Goal: Task Accomplishment & Management: Manage account settings

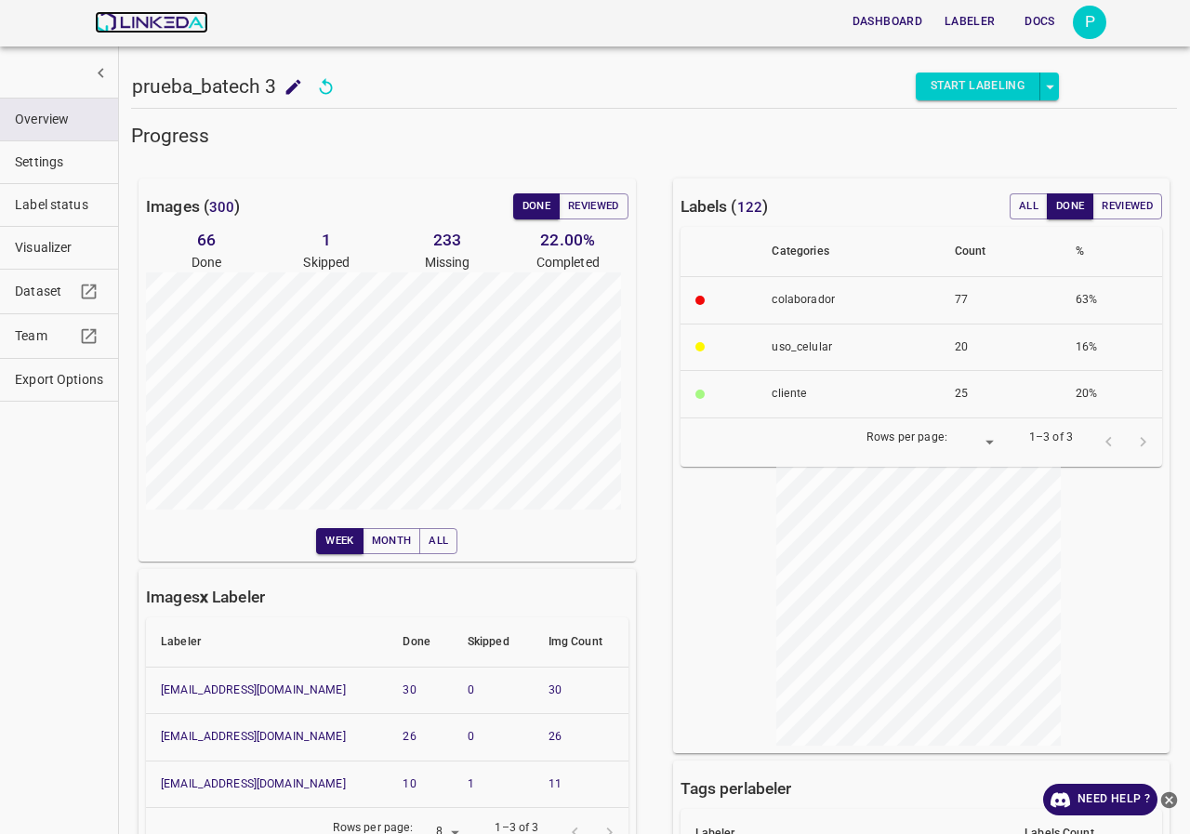
click at [139, 25] on img at bounding box center [151, 22] width 113 height 22
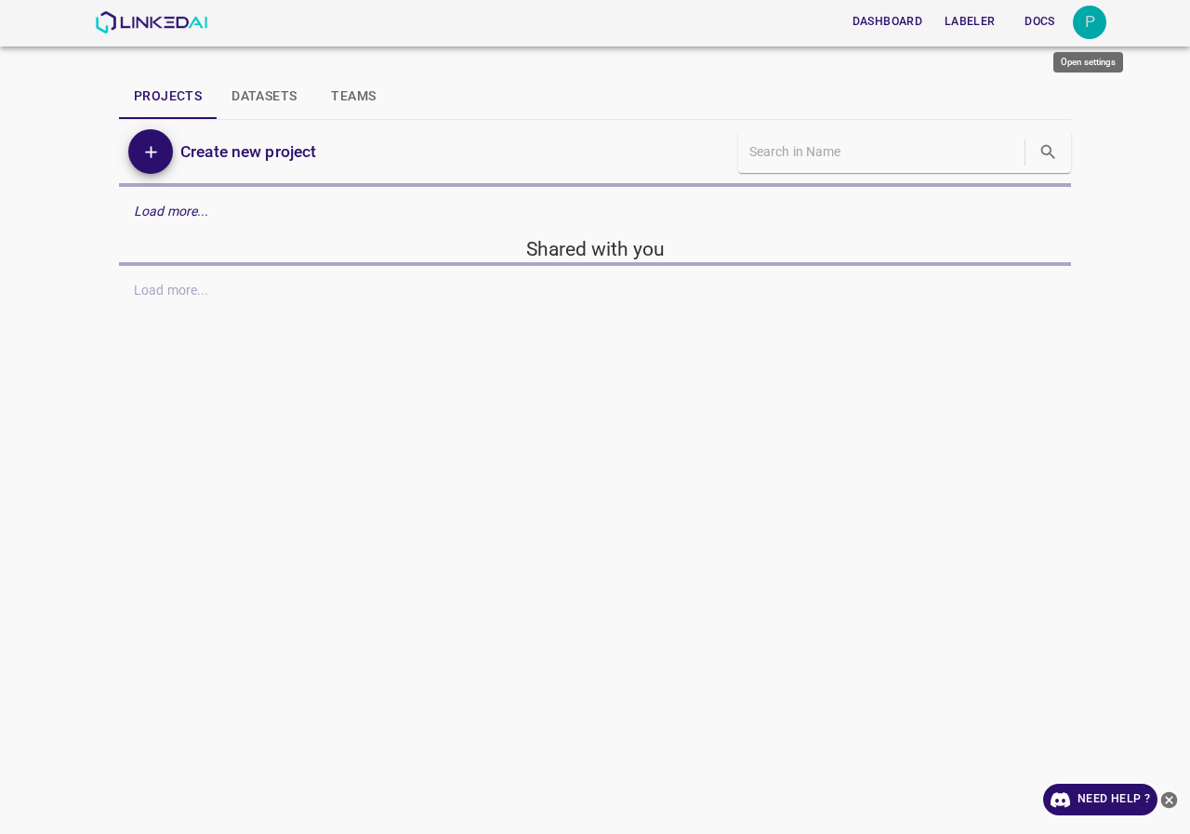
click at [1101, 31] on div "P" at bounding box center [1089, 22] width 33 height 33
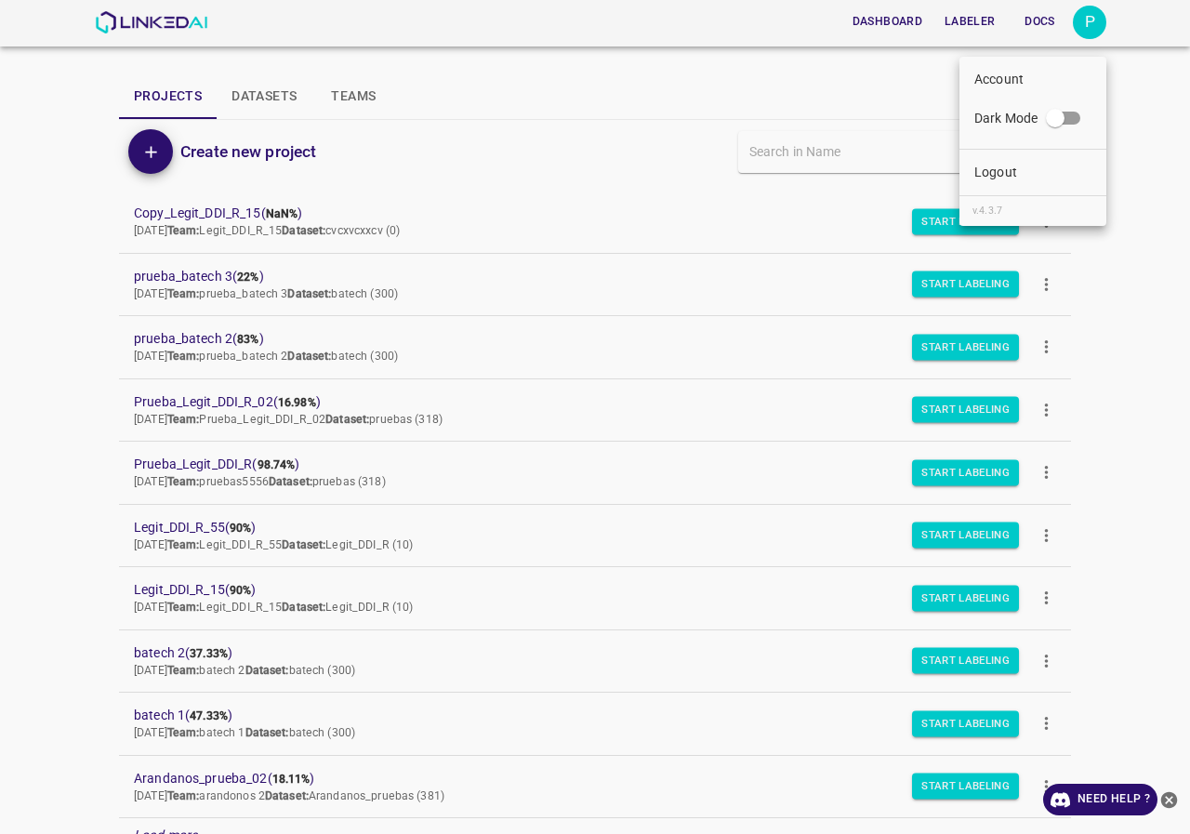
click at [1049, 183] on li "Logout" at bounding box center [1033, 172] width 147 height 31
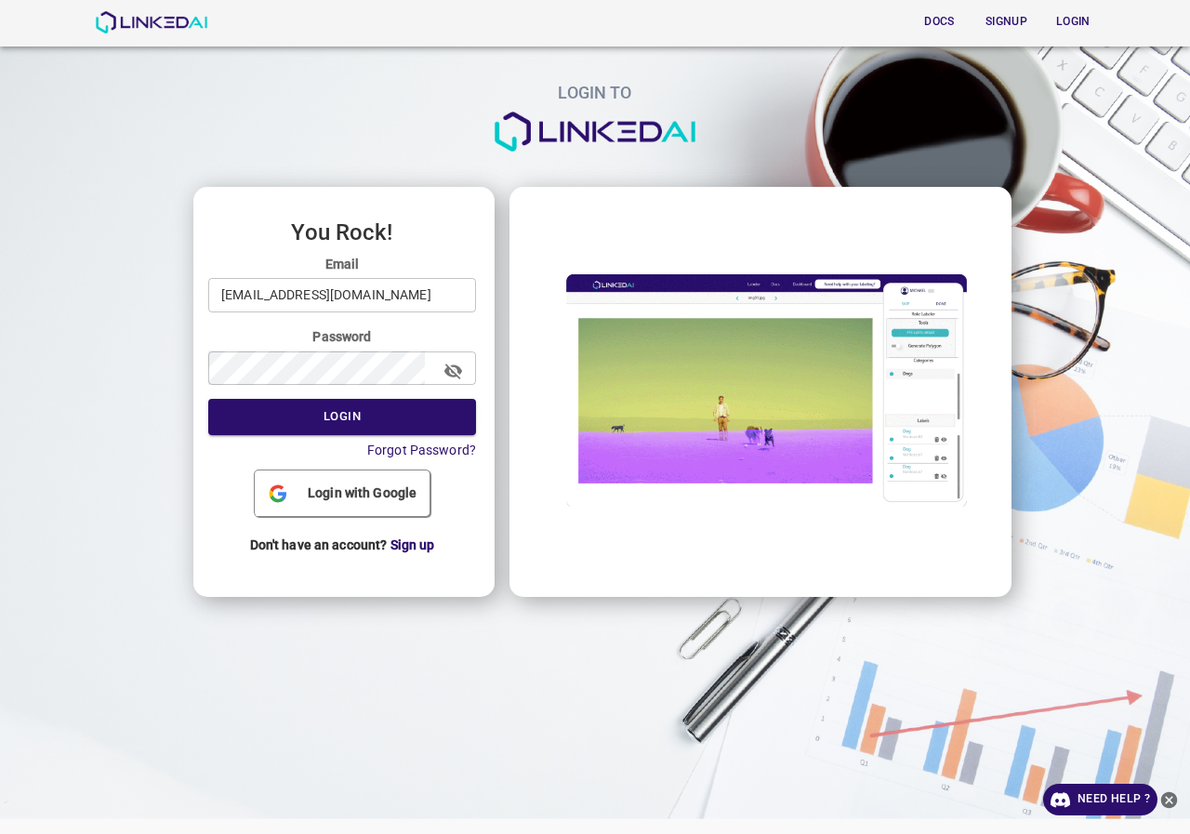
click at [416, 288] on input "pruebas@linkedai.co" at bounding box center [342, 295] width 268 height 34
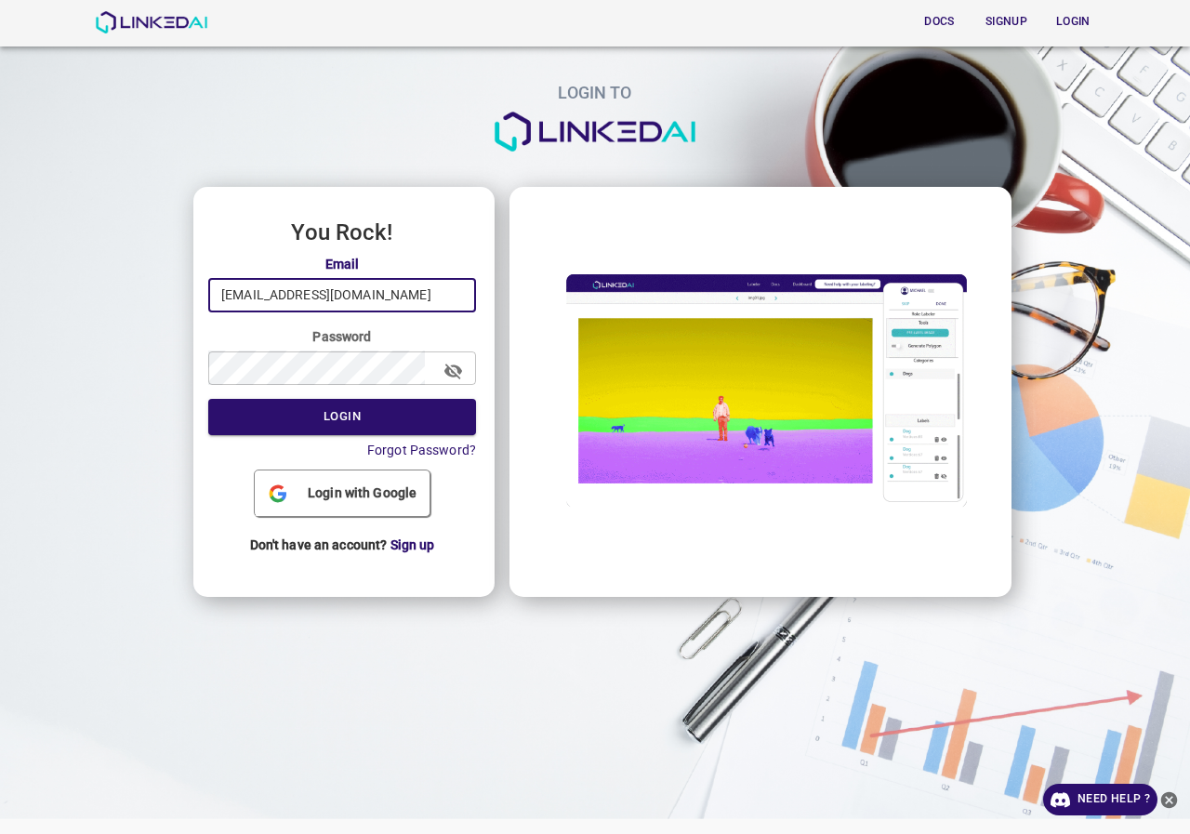
type input "admin@linkedai.co"
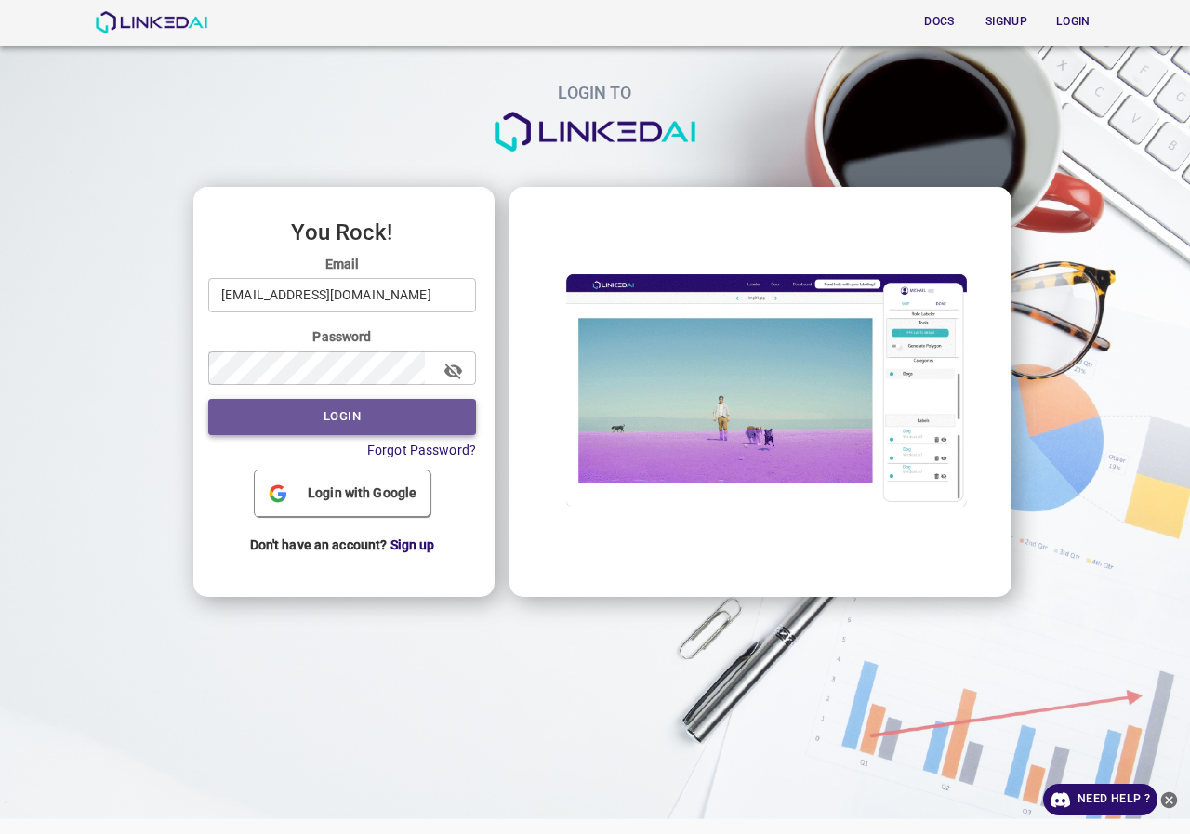
click at [450, 422] on button "Login" at bounding box center [342, 417] width 268 height 36
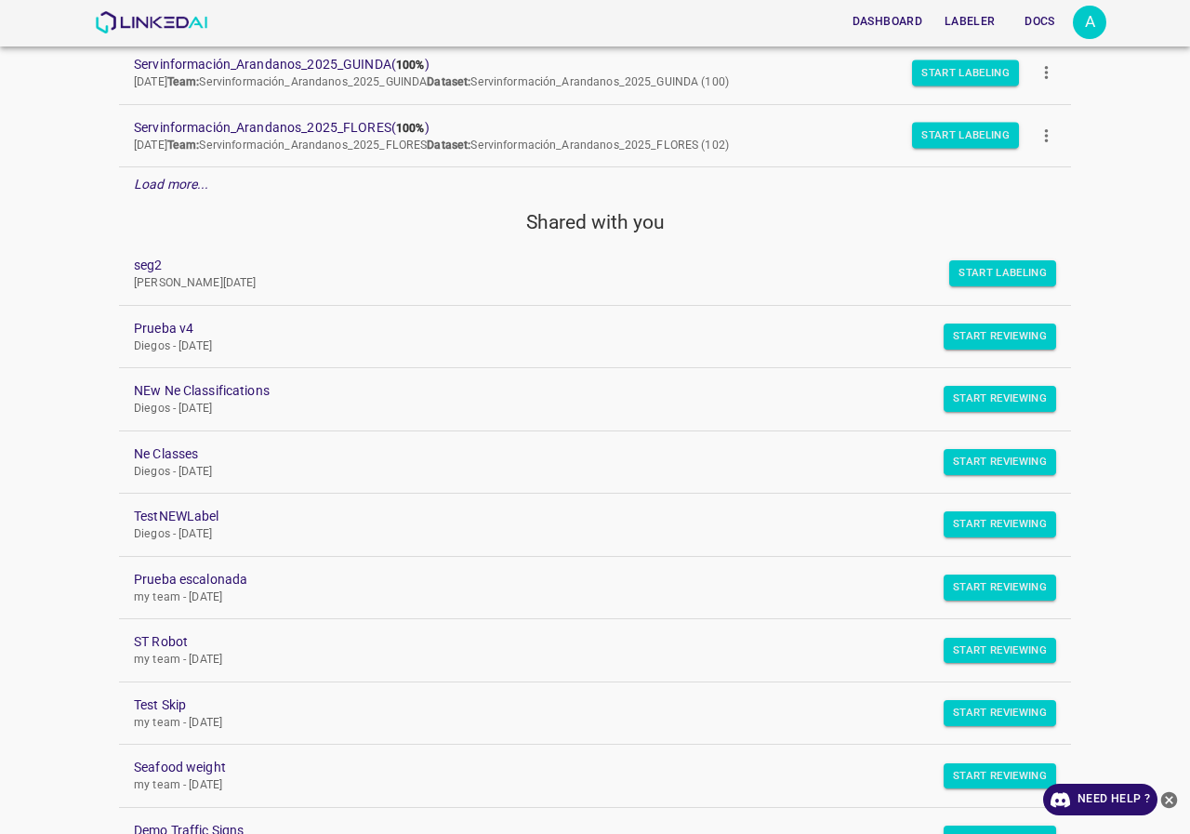
click at [201, 189] on em "Load more..." at bounding box center [171, 184] width 75 height 15
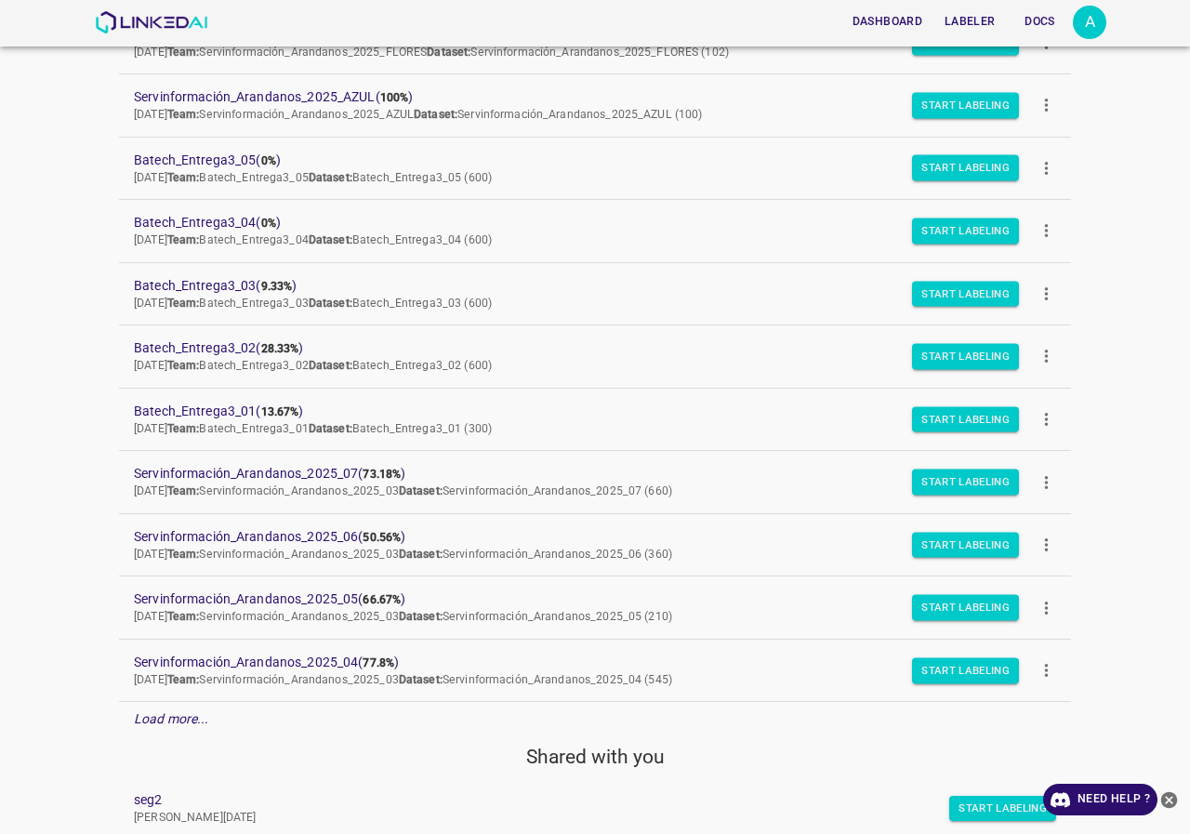
scroll to position [651, 0]
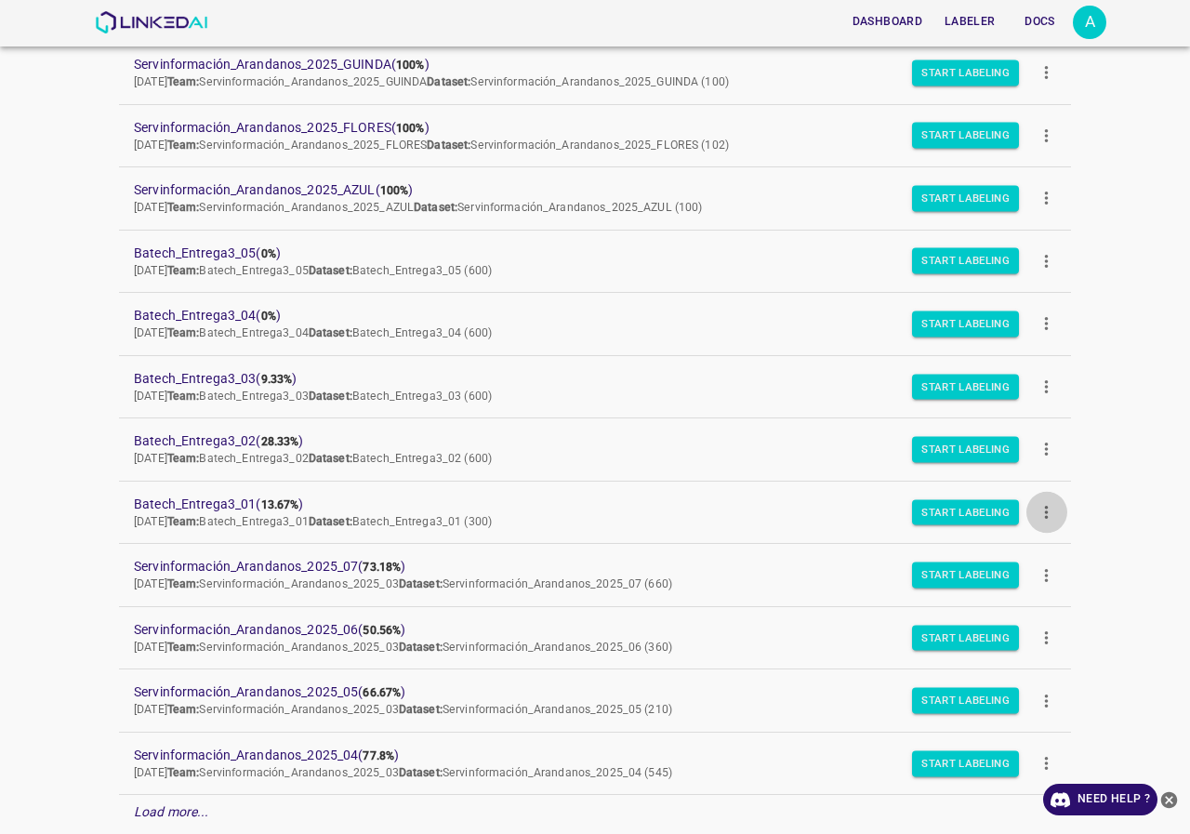
click at [1037, 515] on icon "more" at bounding box center [1047, 512] width 20 height 20
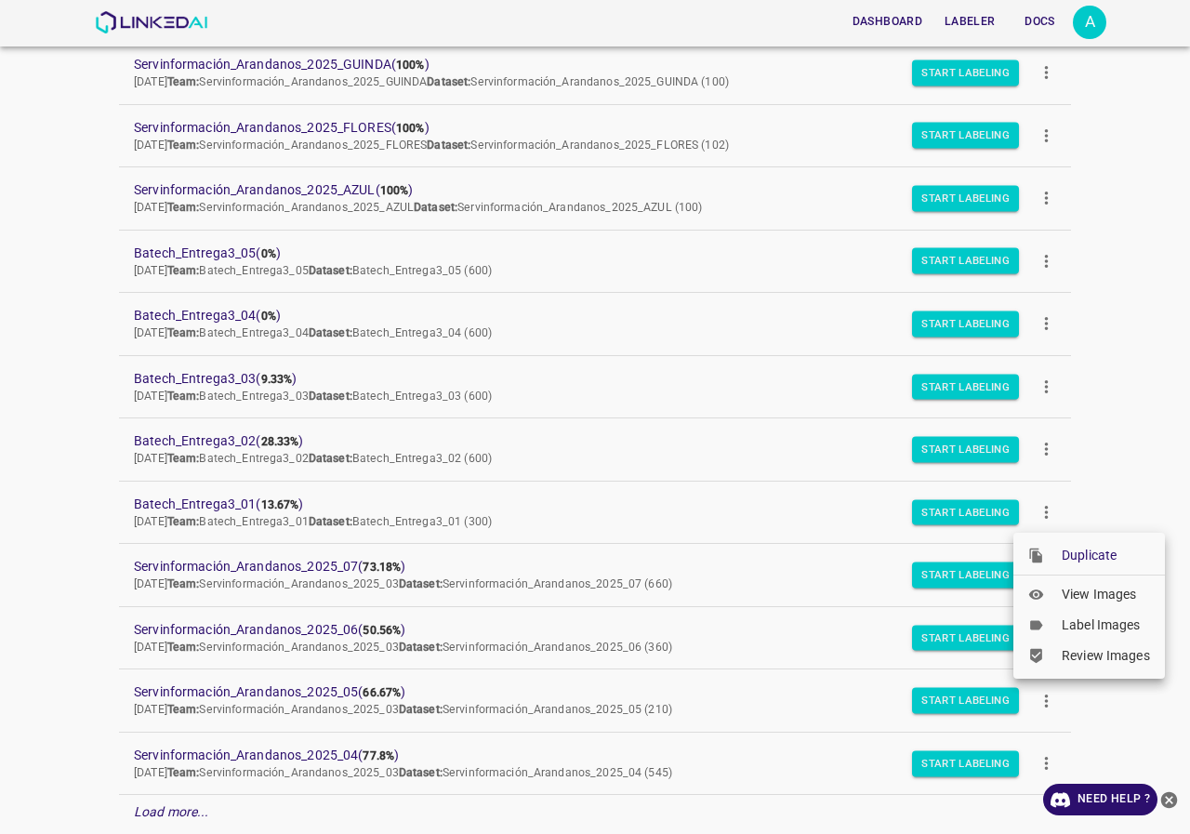
click at [0, 505] on div at bounding box center [595, 417] width 1190 height 834
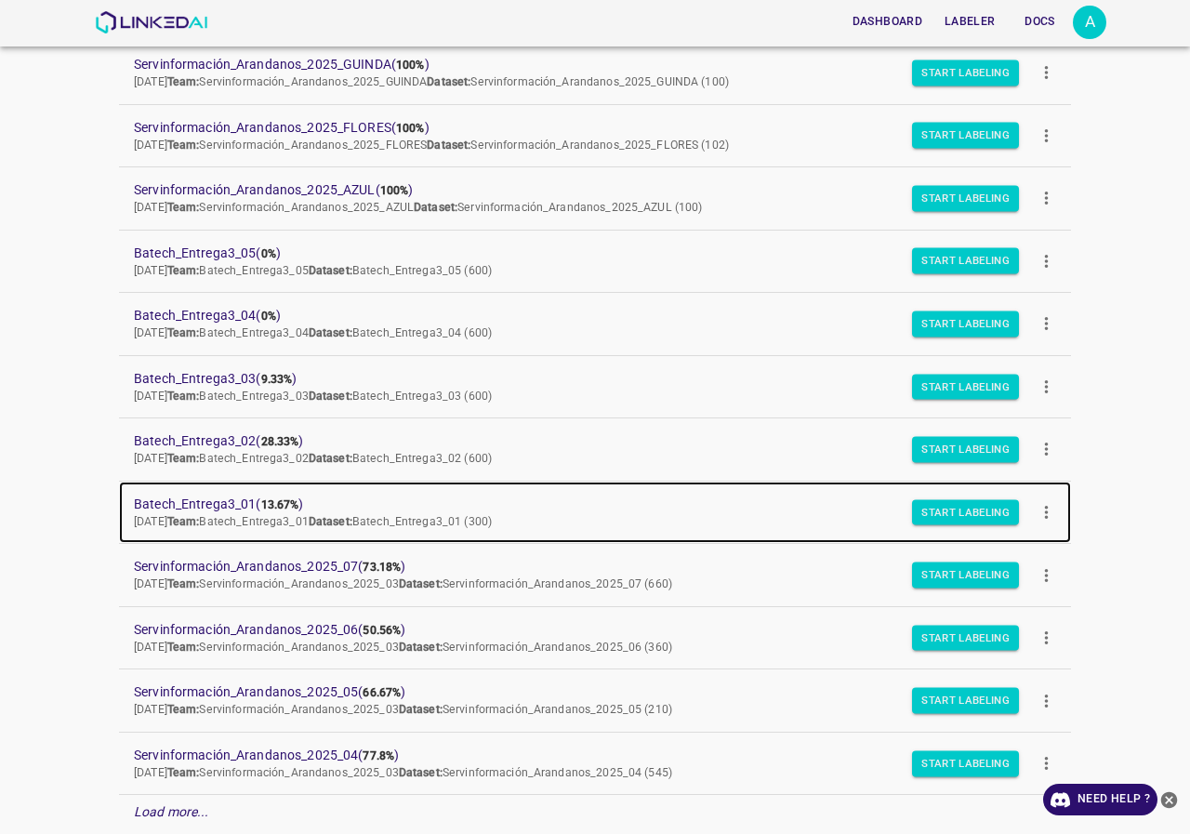
click at [172, 501] on span "Batech_Entrega3_01 ( 13.67% )" at bounding box center [580, 505] width 893 height 20
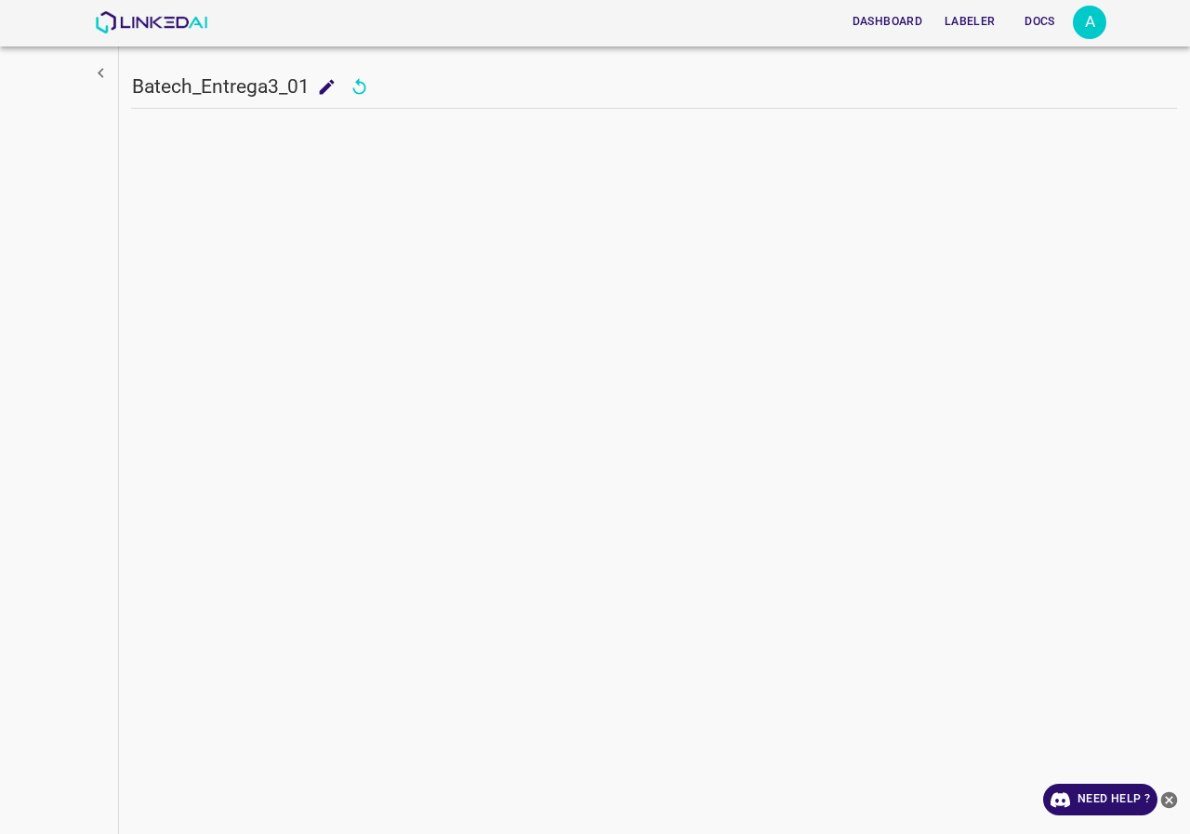
click at [325, 91] on icon "add to shopping cart" at bounding box center [327, 87] width 20 height 20
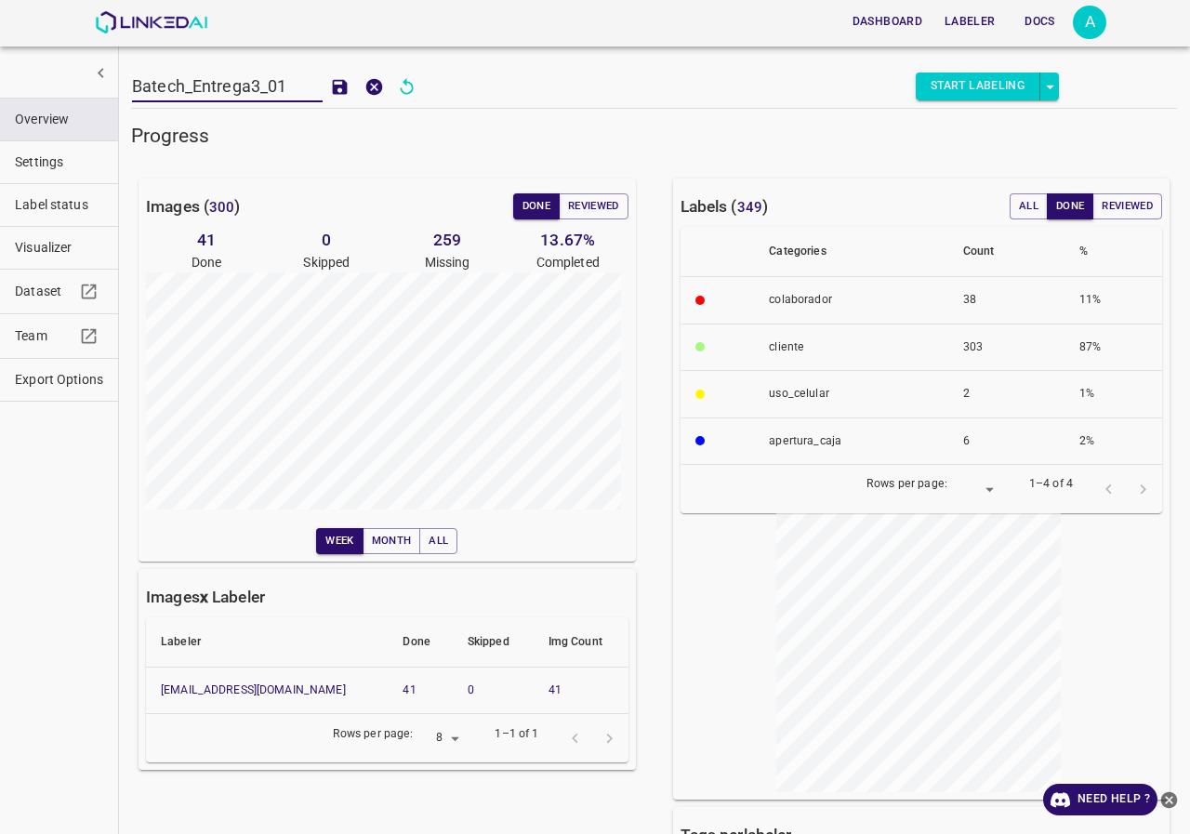
drag, startPoint x: 285, startPoint y: 78, endPoint x: 0, endPoint y: 93, distance: 284.9
click at [118, 93] on div "Batech_Entrega3_01 Batech_Entrega3_01 Start Labeling Progress Images ( 300 ) Do…" at bounding box center [654, 417] width 1072 height 834
type input "fallo"
click at [331, 92] on icon "add to shopping cart" at bounding box center [340, 87] width 20 height 20
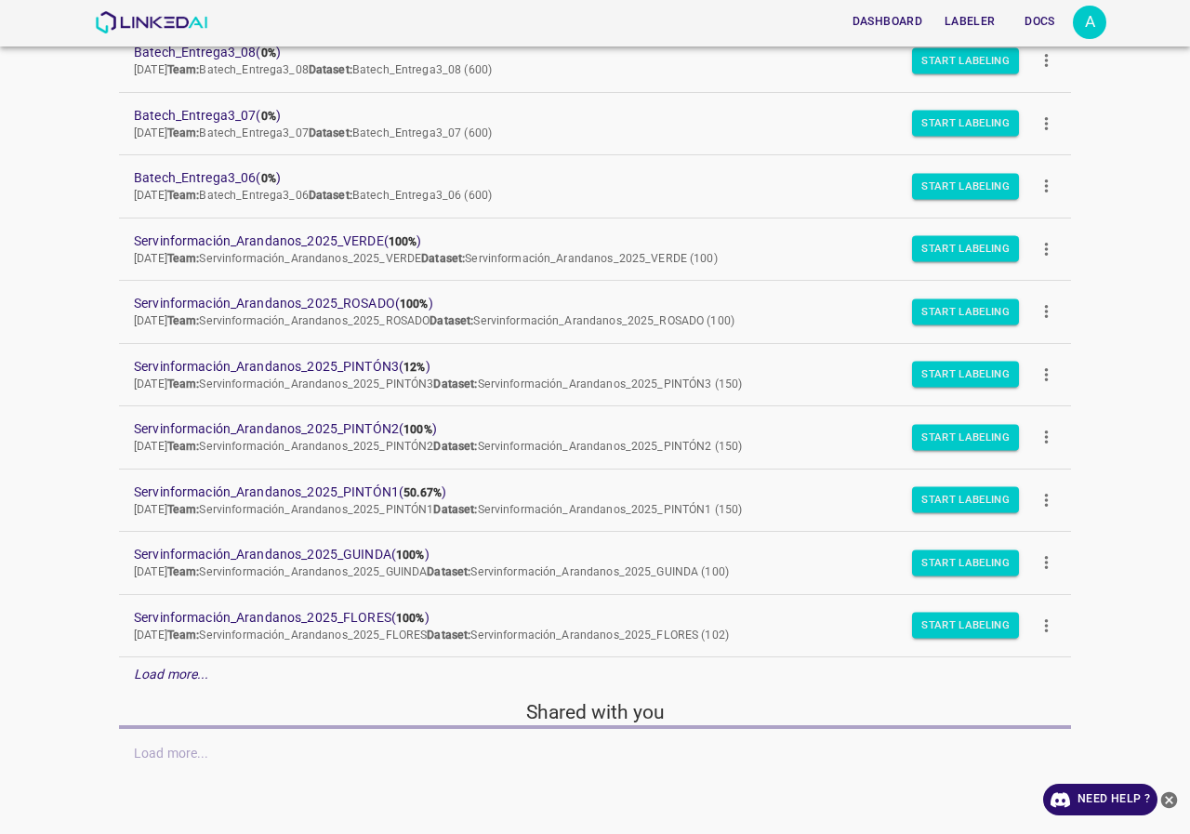
scroll to position [161, 0]
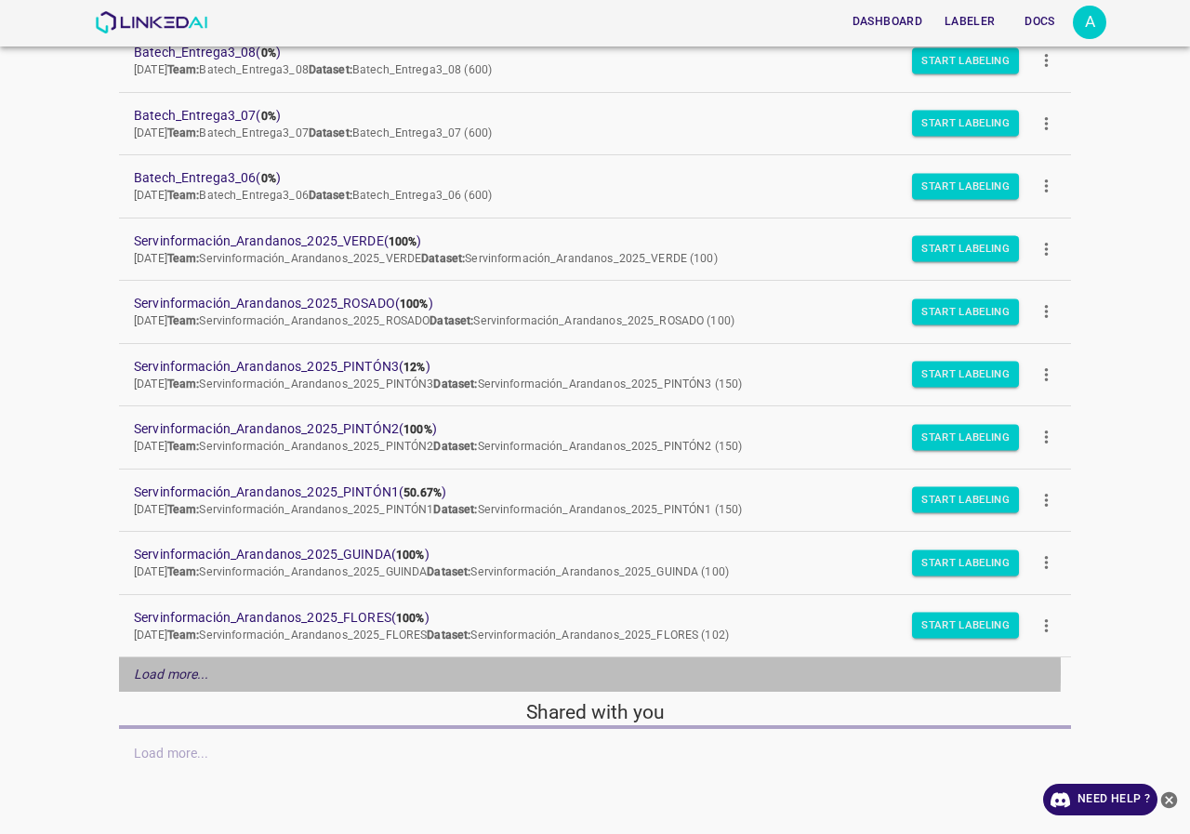
click at [210, 671] on div "Load more..." at bounding box center [595, 674] width 952 height 34
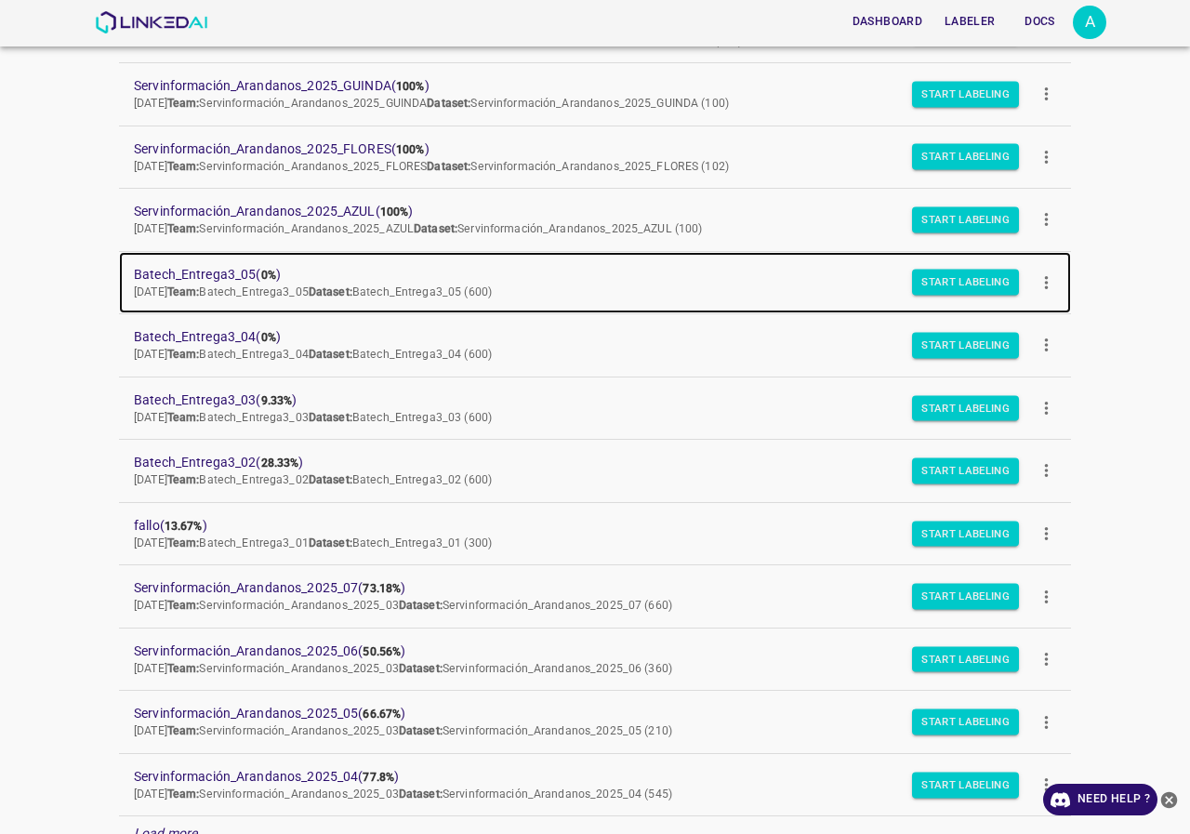
scroll to position [0, 0]
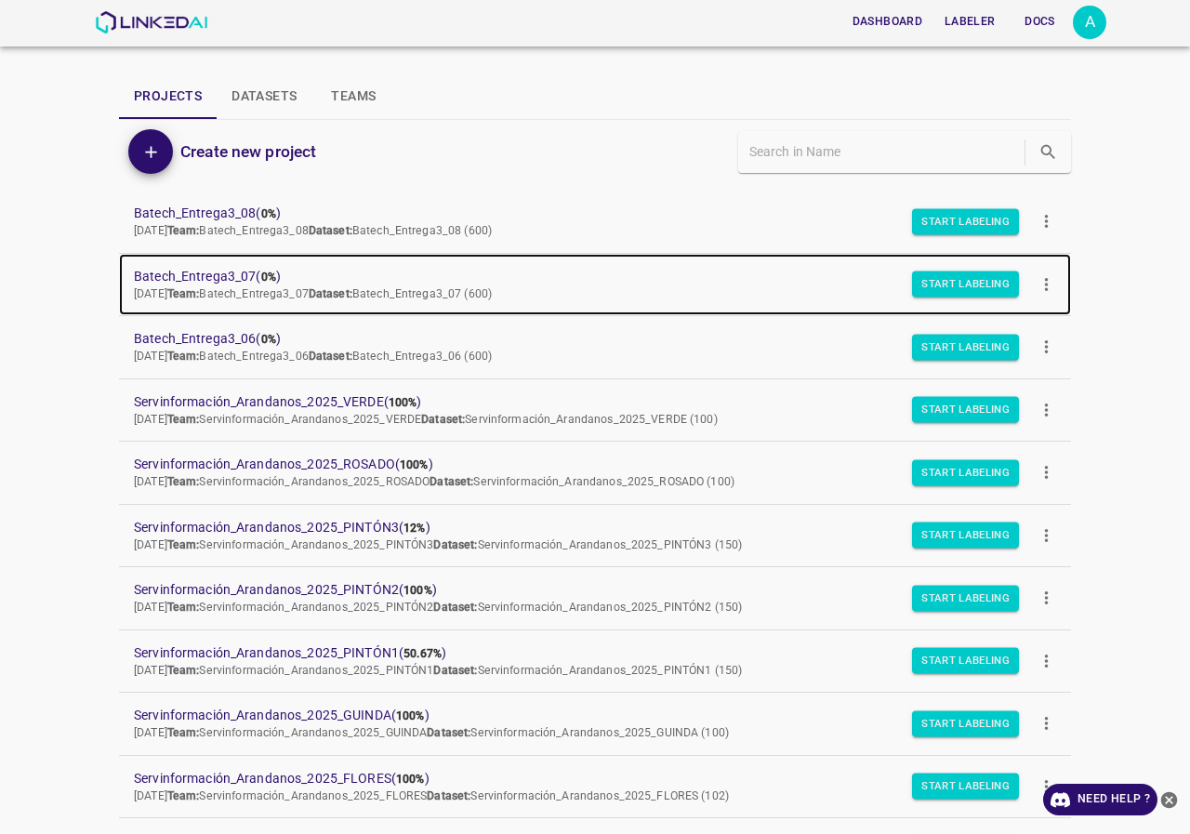
drag, startPoint x: 243, startPoint y: 280, endPoint x: 253, endPoint y: 283, distance: 10.6
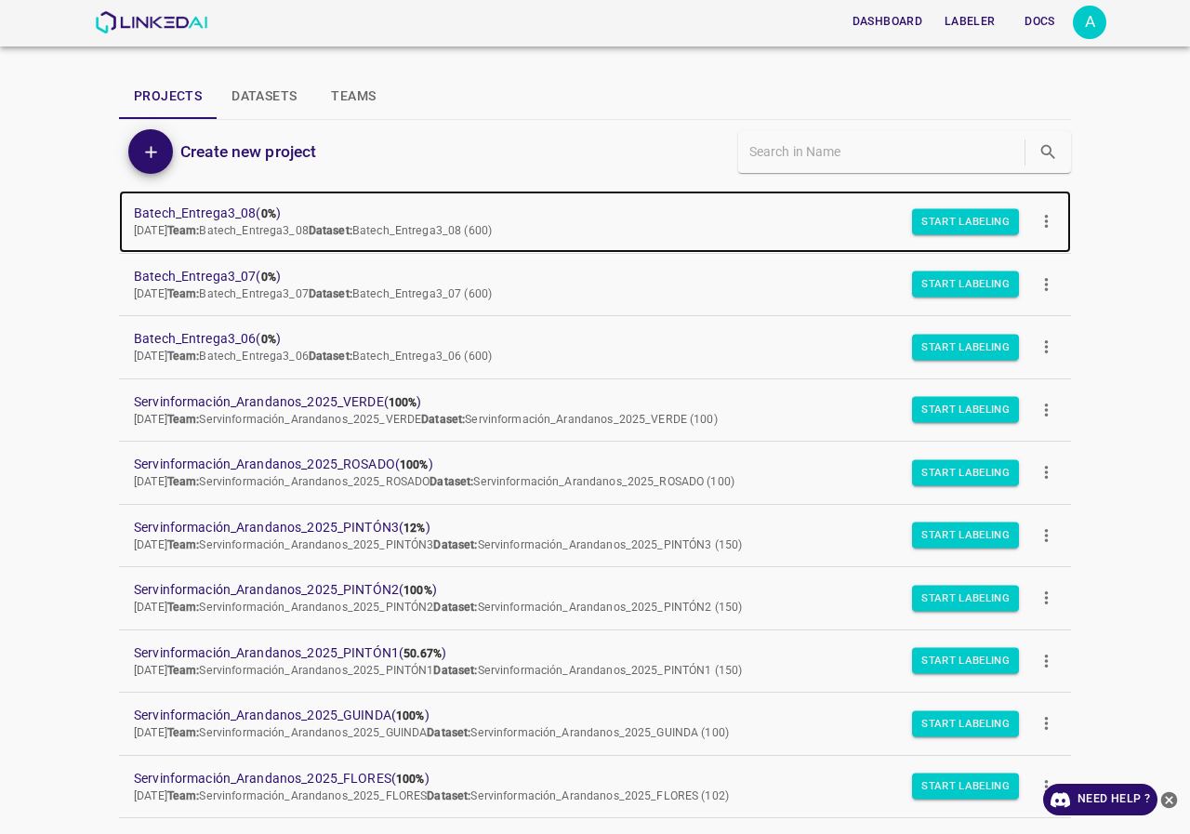
drag, startPoint x: 233, startPoint y: 214, endPoint x: 272, endPoint y: 227, distance: 41.2
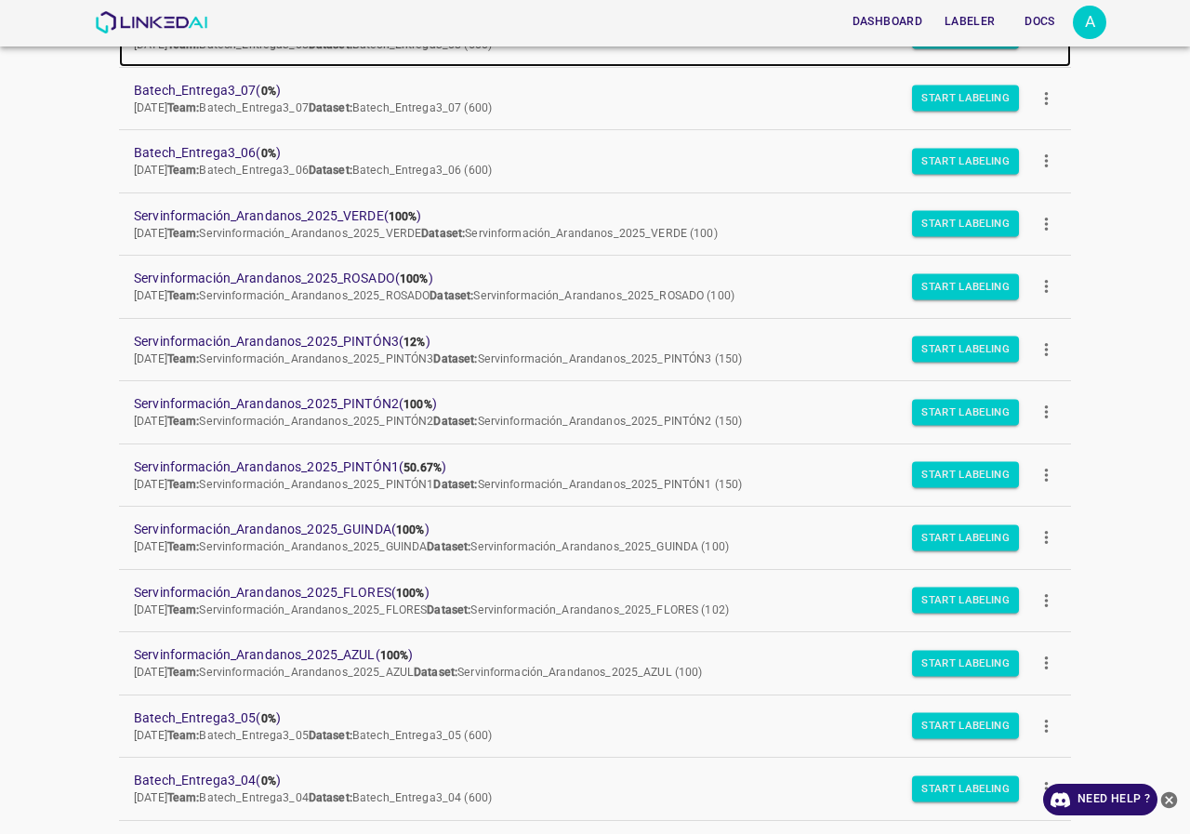
scroll to position [93, 0]
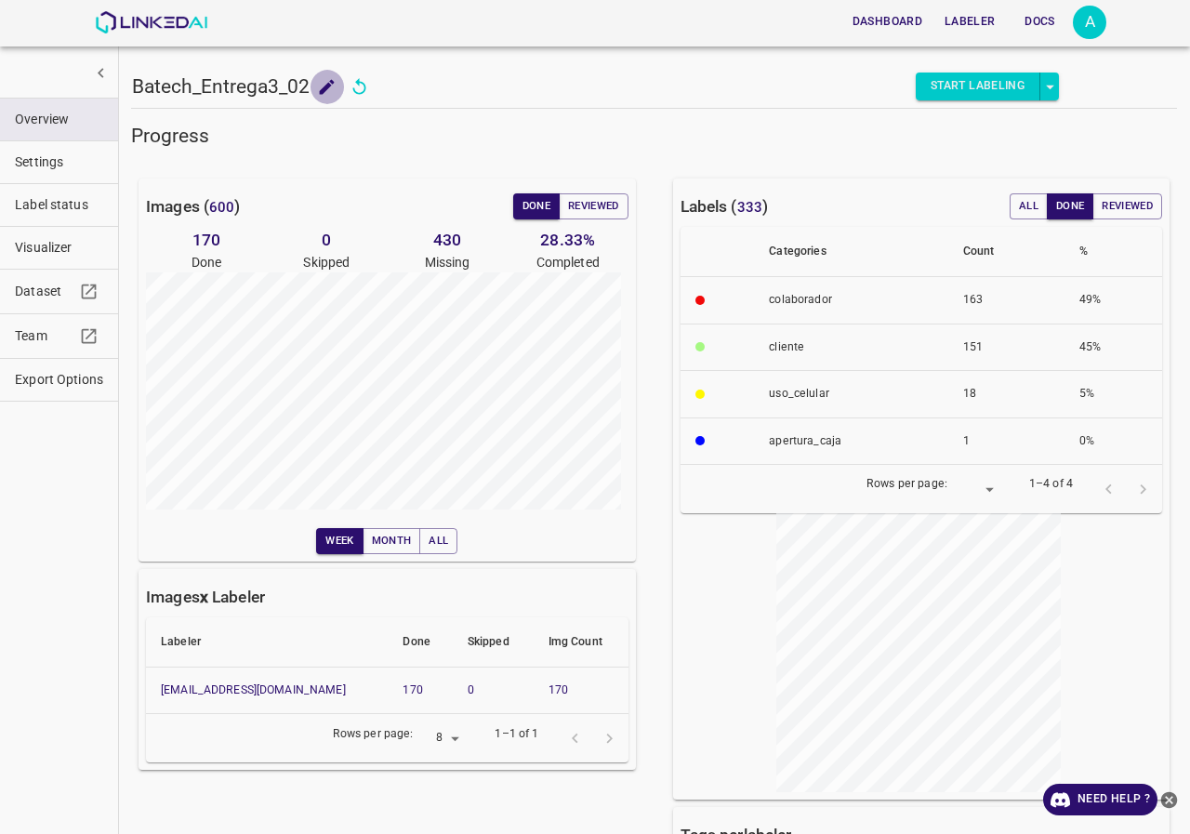
drag, startPoint x: 325, startPoint y: 78, endPoint x: 285, endPoint y: 92, distance: 43.2
click at [326, 78] on icon "add to shopping cart" at bounding box center [327, 87] width 20 height 20
drag, startPoint x: 288, startPoint y: 89, endPoint x: 0, endPoint y: 91, distance: 288.3
click at [118, 91] on div "Batech_Entrega3_02 Batech_Entrega3_02 Start Labeling Progress Images ( 600 ) Do…" at bounding box center [654, 417] width 1072 height 834
type input "fallo"
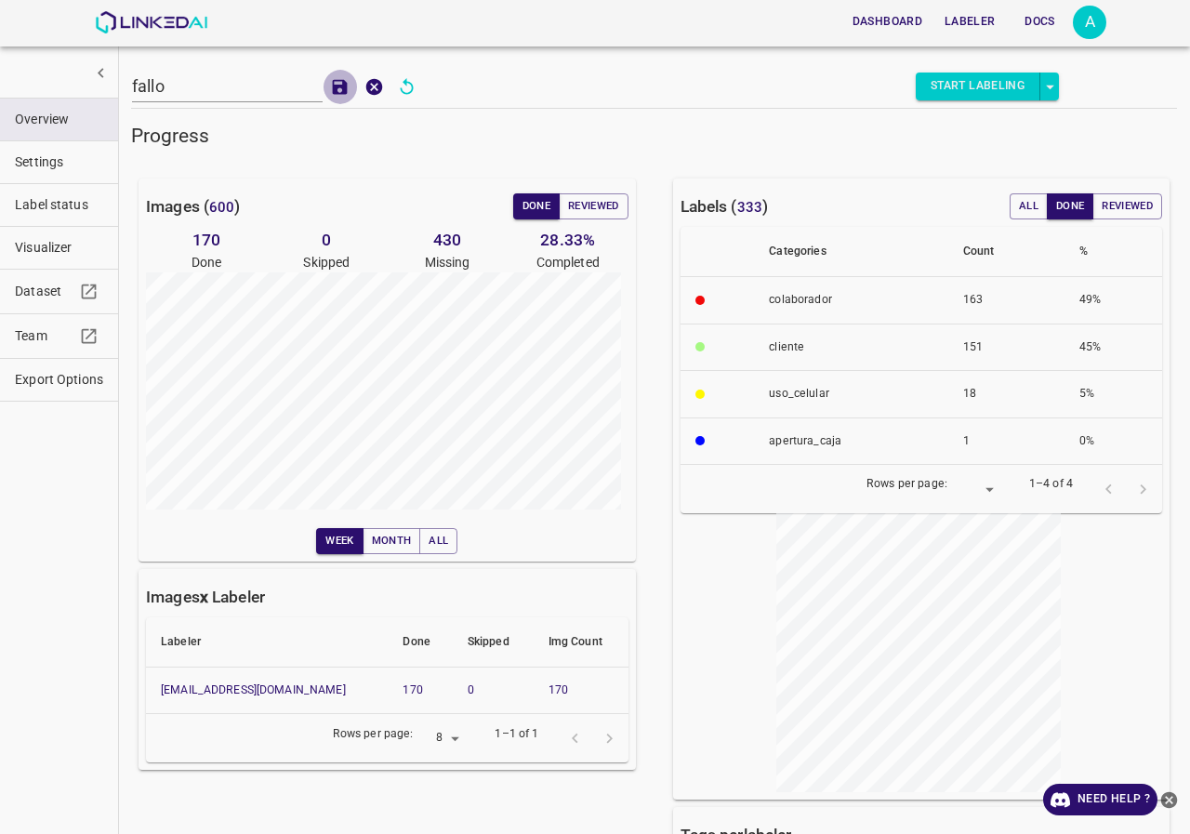
click at [334, 90] on icon "add to shopping cart" at bounding box center [340, 87] width 20 height 20
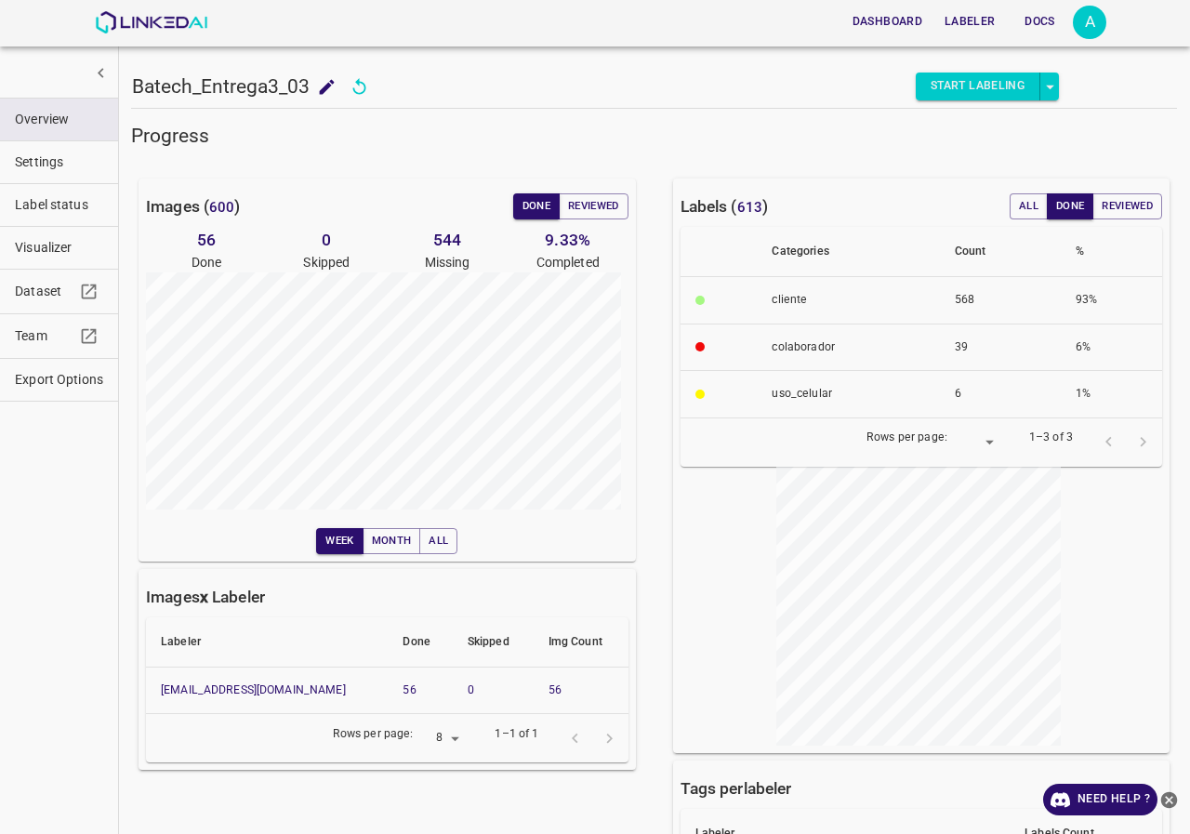
click at [321, 92] on icon "add to shopping cart" at bounding box center [327, 86] width 15 height 15
drag, startPoint x: 294, startPoint y: 84, endPoint x: 0, endPoint y: 84, distance: 293.9
click at [118, 84] on div "Batech_Entrega3_03 Batech_Entrega3_03 Start Labeling Progress Images ( 600 ) Do…" at bounding box center [654, 417] width 1072 height 834
click at [308, 84] on input "fallo" at bounding box center [227, 87] width 191 height 33
type input "fallo"
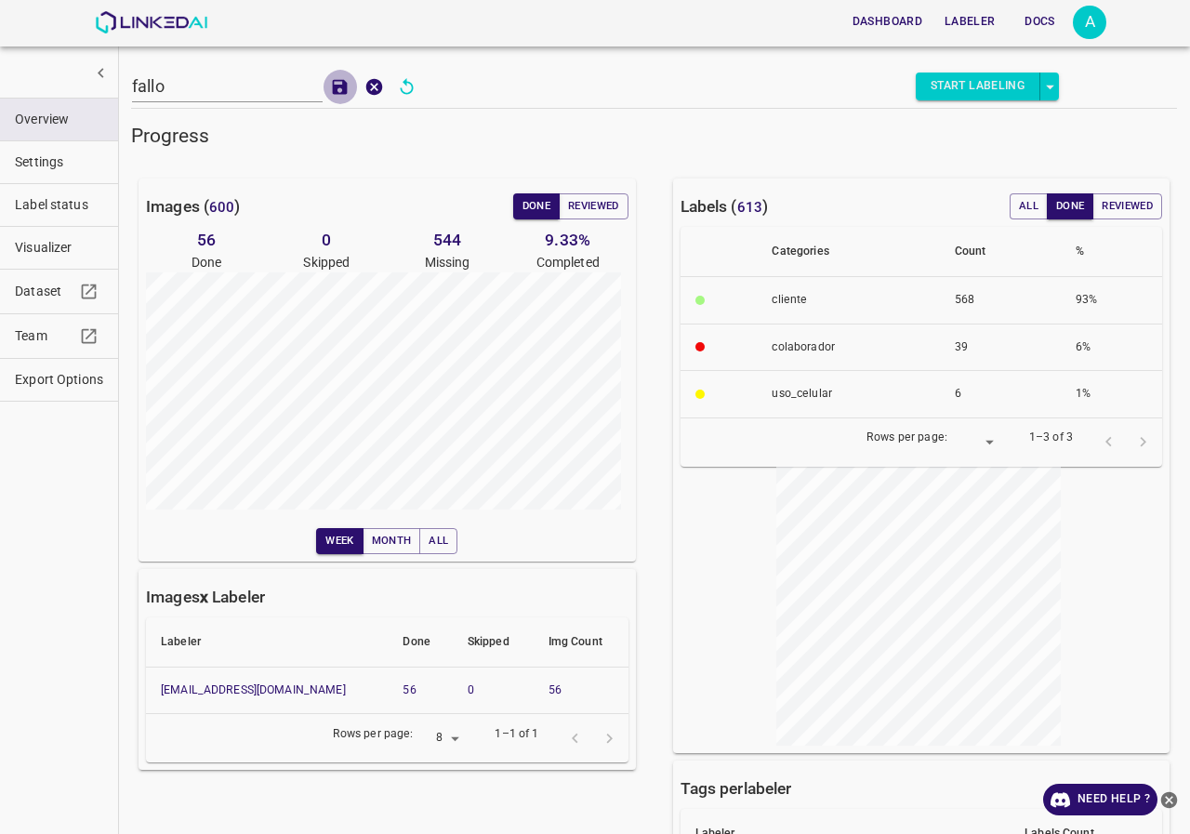
click at [330, 86] on icon "add to shopping cart" at bounding box center [340, 87] width 20 height 20
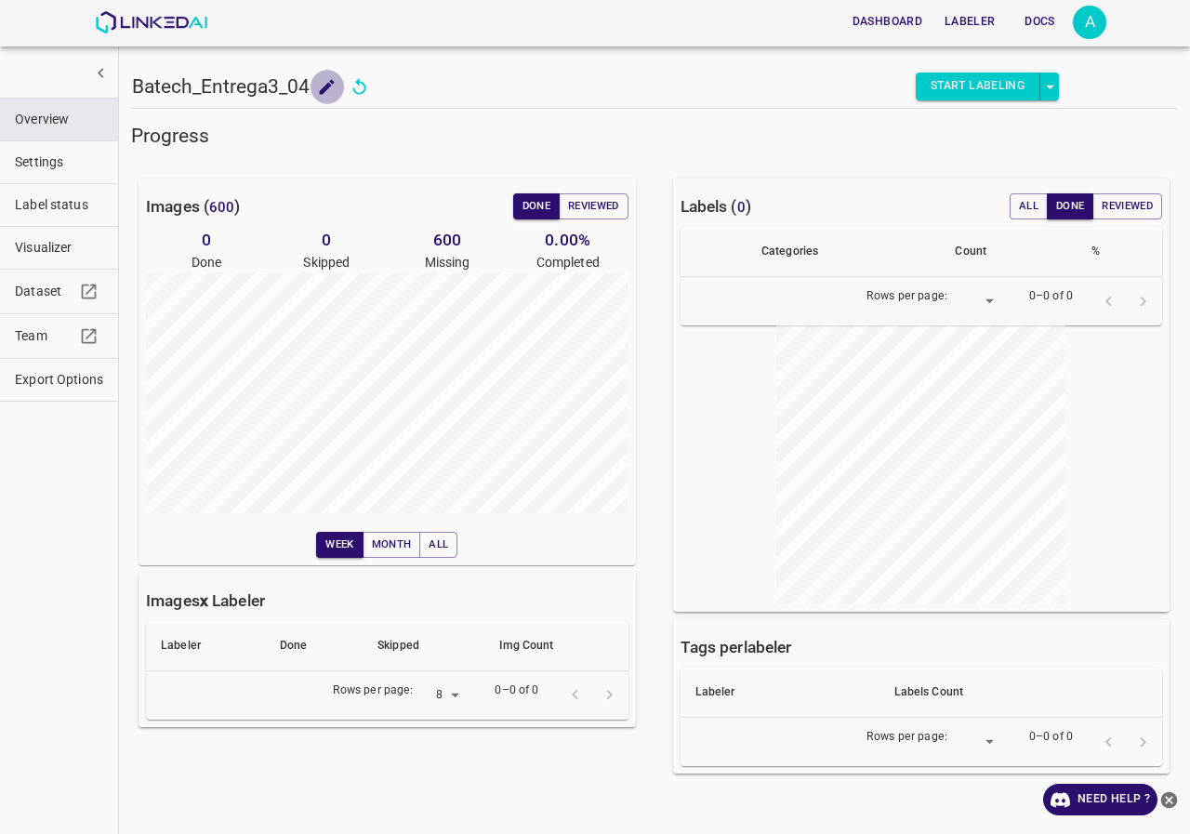
click at [317, 82] on icon "add to shopping cart" at bounding box center [327, 87] width 20 height 20
drag, startPoint x: 275, startPoint y: 86, endPoint x: 0, endPoint y: 77, distance: 275.4
click at [118, 77] on div "Batech_Entrega3_04 Batech_Entrega3_04 Start Labeling Progress Images ( 600 ) Do…" at bounding box center [654, 417] width 1072 height 834
type input "fallo"
click at [339, 93] on icon "add to shopping cart" at bounding box center [340, 87] width 20 height 20
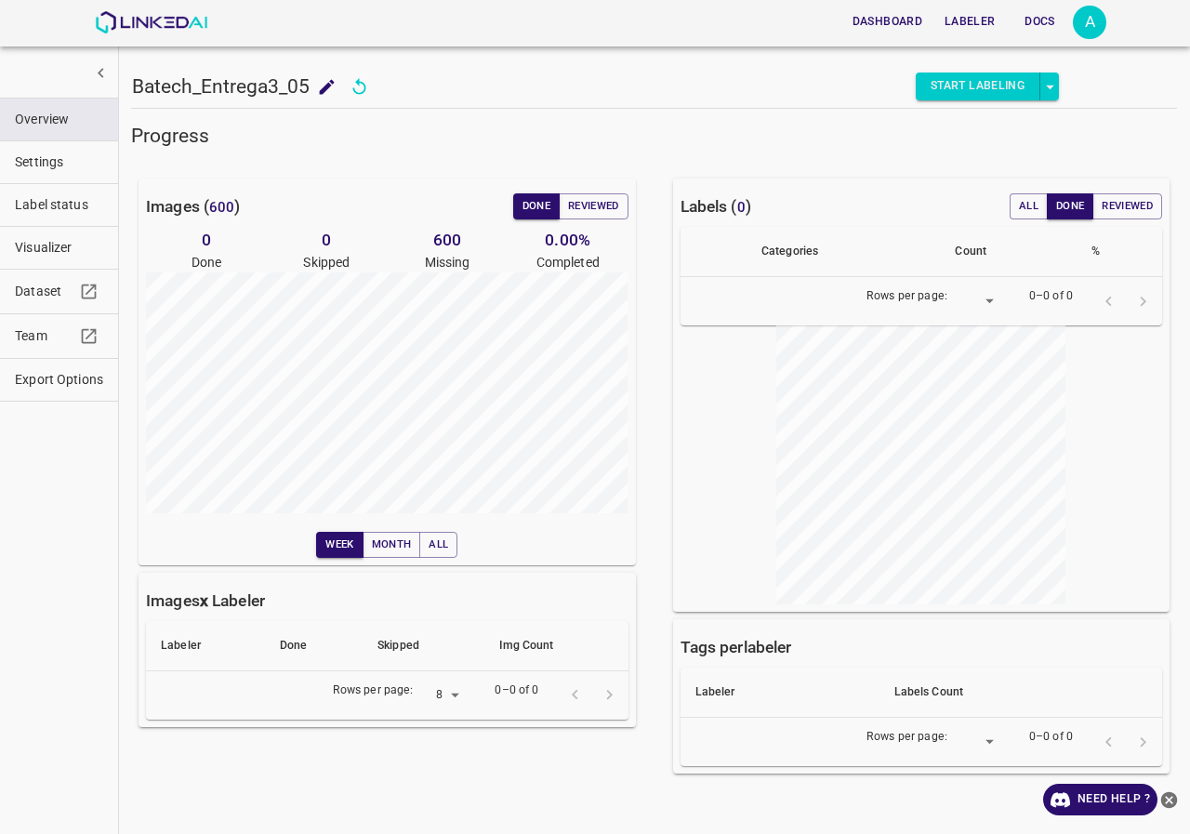
click at [325, 86] on icon "add to shopping cart" at bounding box center [327, 87] width 20 height 20
drag, startPoint x: 288, startPoint y: 82, endPoint x: 0, endPoint y: 87, distance: 288.3
click at [118, 87] on div "Batech_Entrega3_05 Batech_Entrega3_05 Start Labeling Progress Images ( 600 ) Do…" at bounding box center [654, 417] width 1072 height 834
click at [156, 83] on input "falllo" at bounding box center [227, 87] width 191 height 33
type input "fallo"
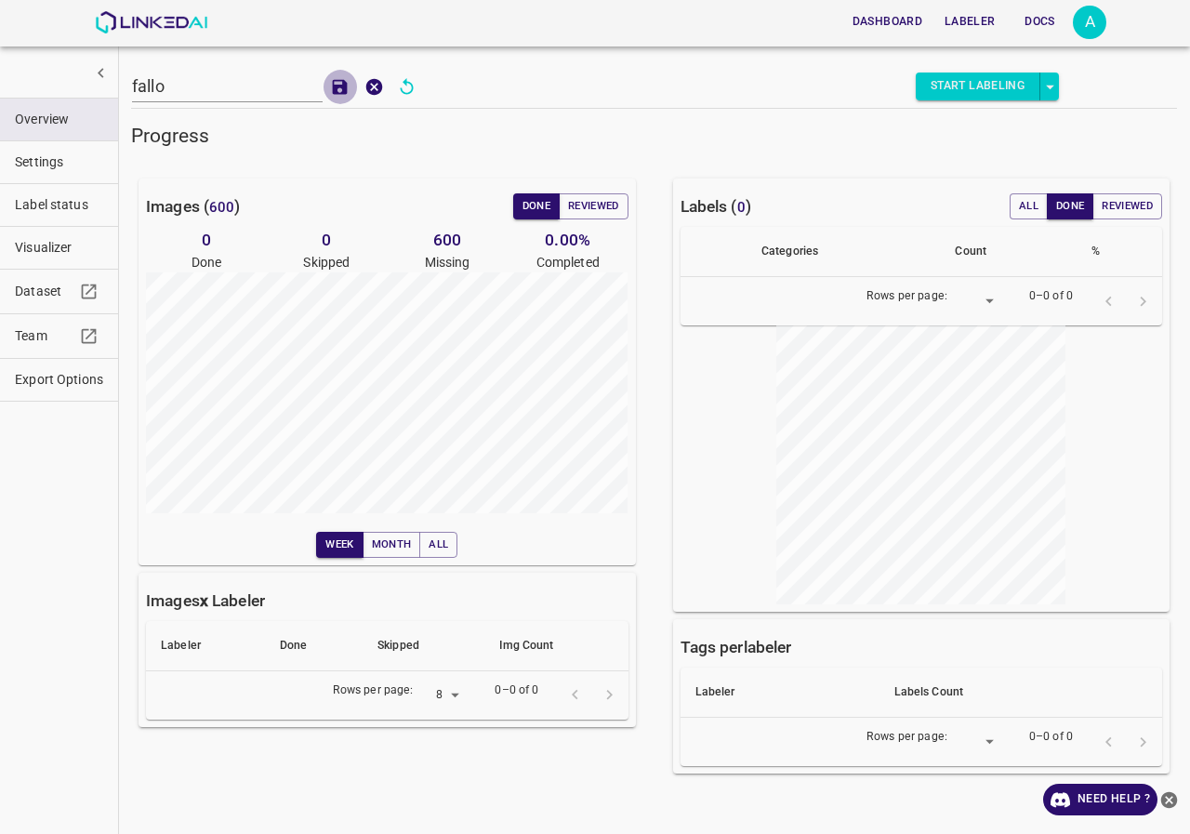
click at [340, 88] on icon "add to shopping cart" at bounding box center [340, 87] width 20 height 20
click at [315, 92] on button "add to shopping cart" at bounding box center [327, 87] width 34 height 34
drag, startPoint x: 299, startPoint y: 98, endPoint x: 0, endPoint y: 93, distance: 298.5
click at [118, 93] on div "Batech_Entrega3_06 Batech_Entrega3_06 Start Labeling Progress Images ( 600 ) Do…" at bounding box center [654, 417] width 1072 height 834
type input "fallo"
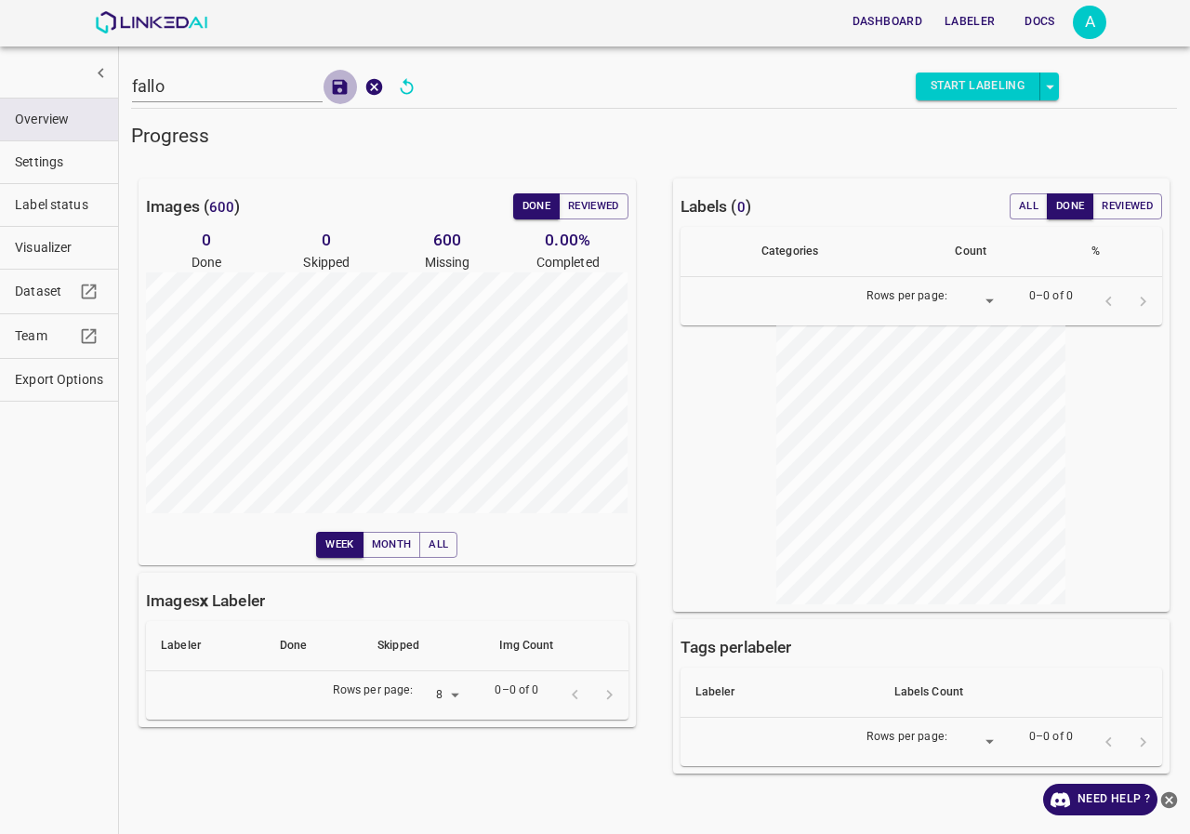
click at [342, 76] on button "add to shopping cart" at bounding box center [340, 87] width 34 height 34
click at [315, 84] on button "add to shopping cart" at bounding box center [327, 87] width 34 height 34
drag, startPoint x: 299, startPoint y: 88, endPoint x: 1, endPoint y: 95, distance: 297.7
click at [118, 95] on div "Batech_Entrega3_07 Batech_Entrega3_07 Start Labeling Progress Images ( 600 ) Do…" at bounding box center [654, 417] width 1072 height 834
type input "fallo"
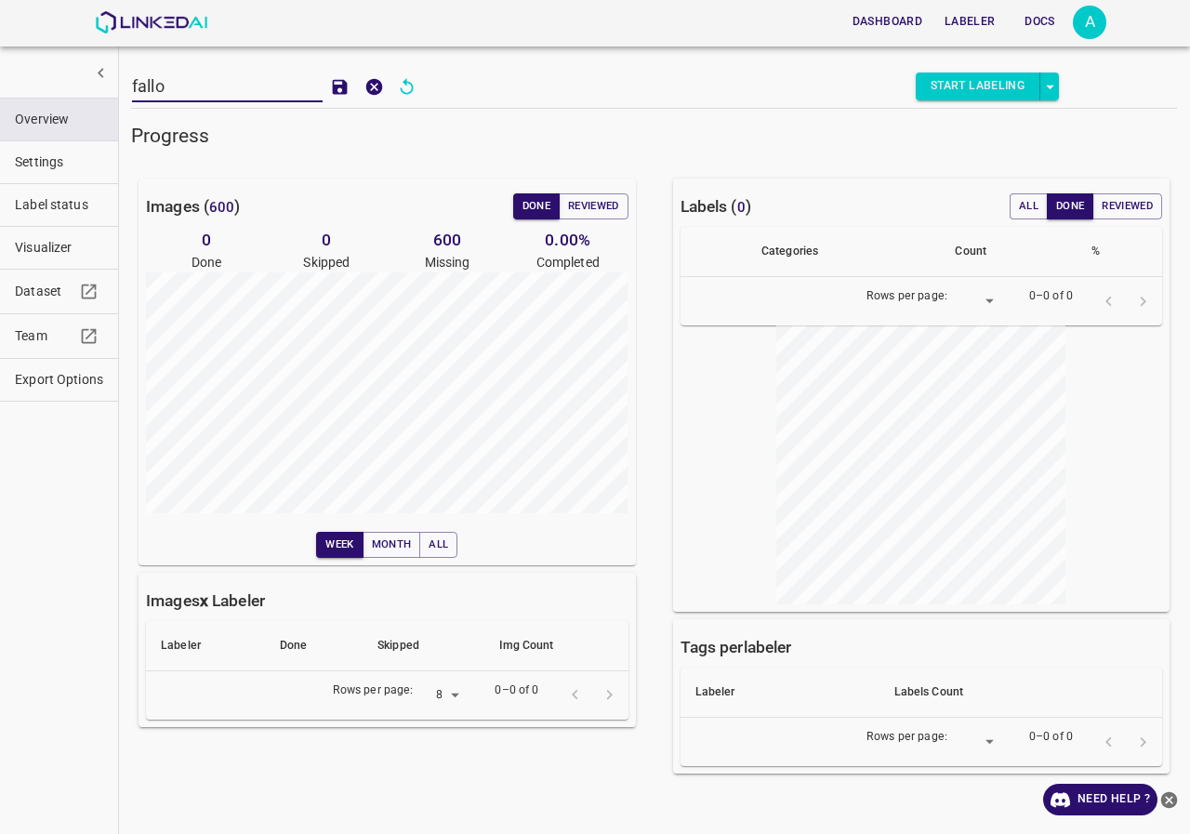
click at [312, 91] on input "fallo" at bounding box center [227, 87] width 191 height 33
click at [333, 92] on icon "add to shopping cart" at bounding box center [340, 86] width 15 height 15
click at [322, 78] on icon "add to shopping cart" at bounding box center [327, 87] width 20 height 20
drag, startPoint x: 313, startPoint y: 88, endPoint x: 20, endPoint y: 88, distance: 293.9
click at [118, 88] on div "Batech_Entrega3_08 Batech_Entrega3_08 Start Labeling Progress Images ( 600 ) Do…" at bounding box center [654, 417] width 1072 height 834
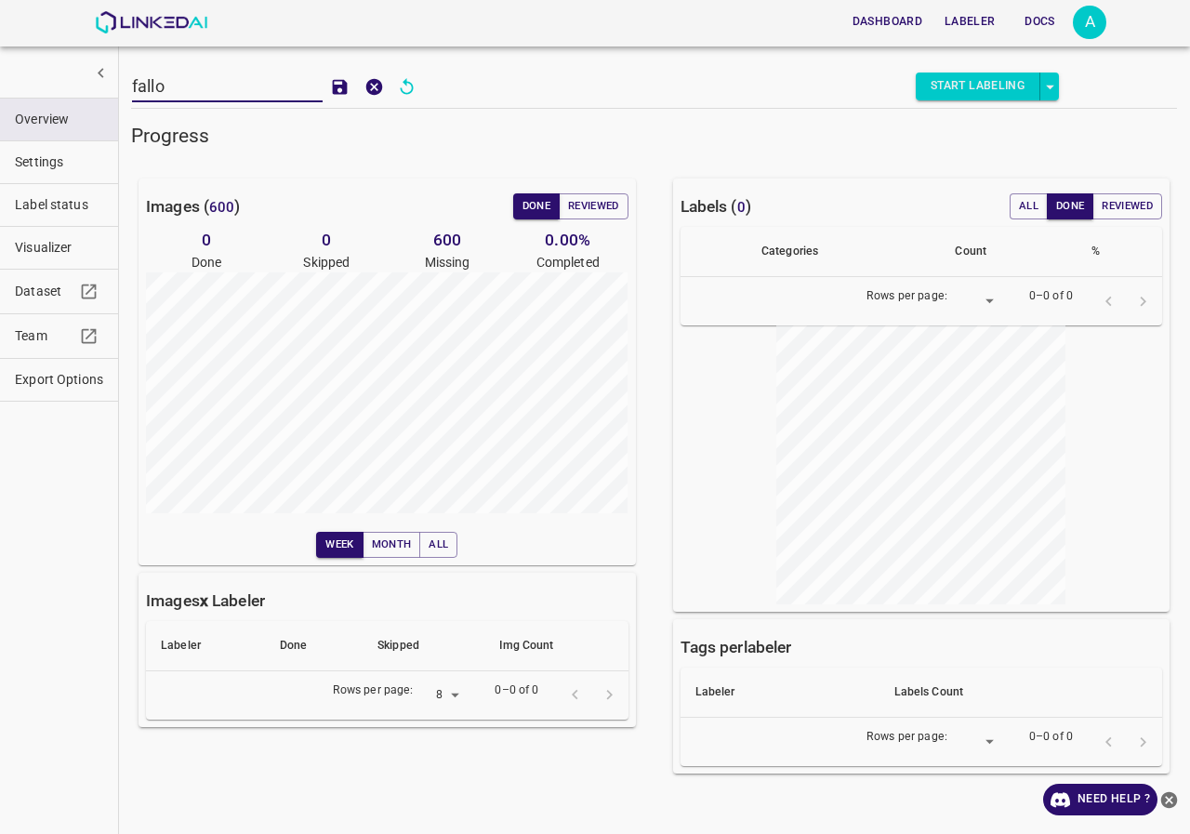
type input "fallo"
click at [343, 87] on button "add to shopping cart" at bounding box center [340, 87] width 34 height 34
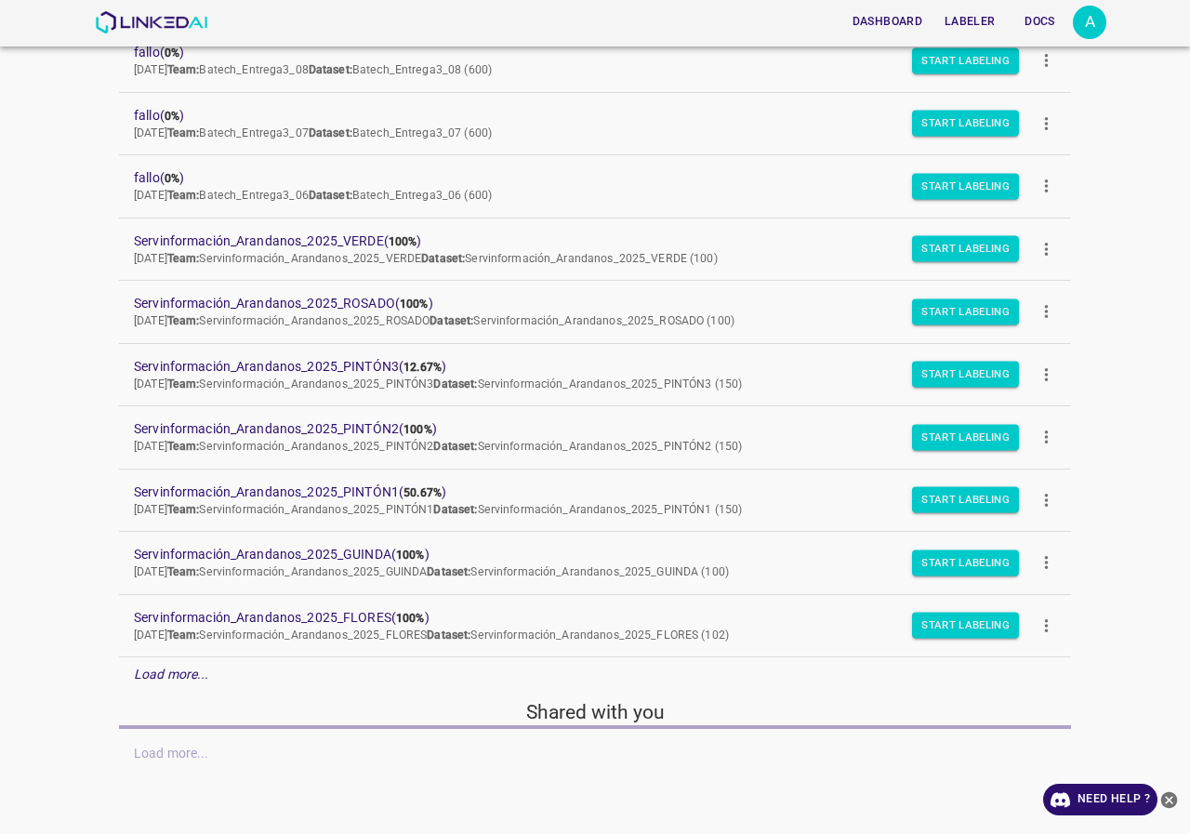
scroll to position [161, 0]
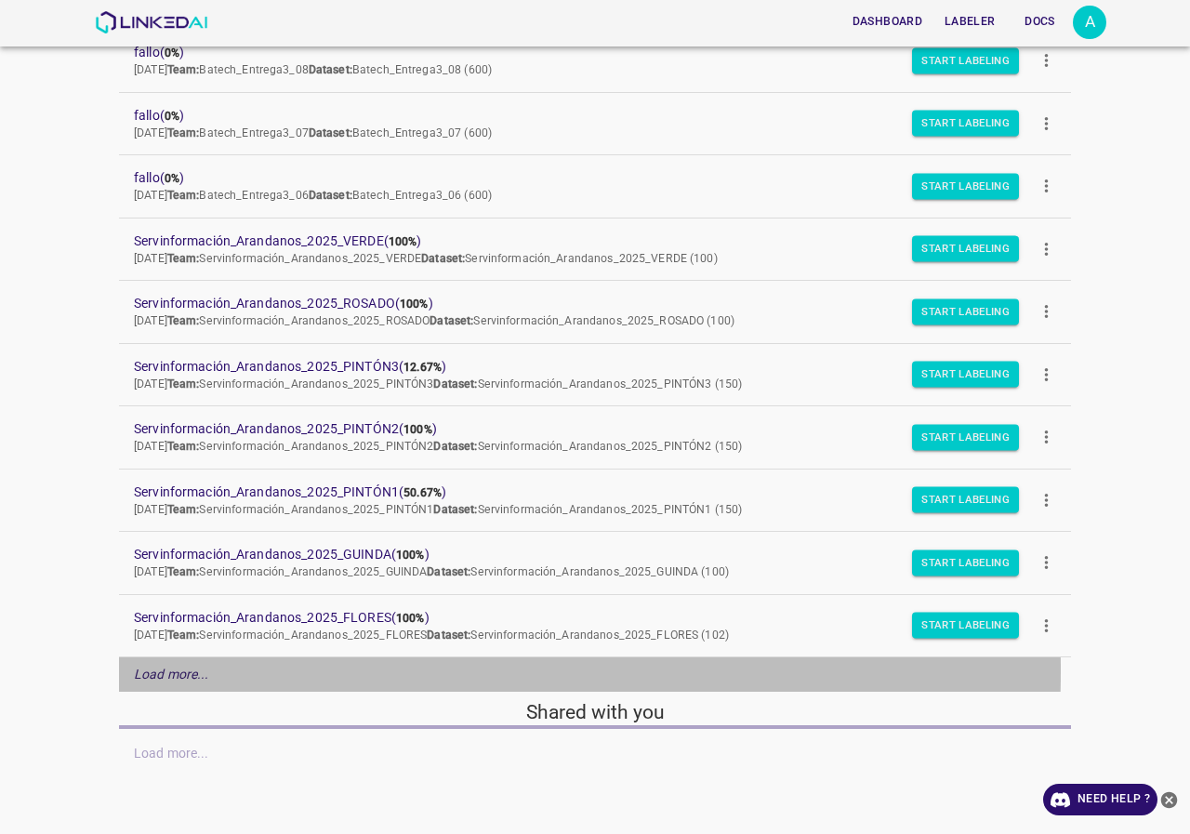
click at [199, 670] on em "Load more..." at bounding box center [171, 674] width 75 height 15
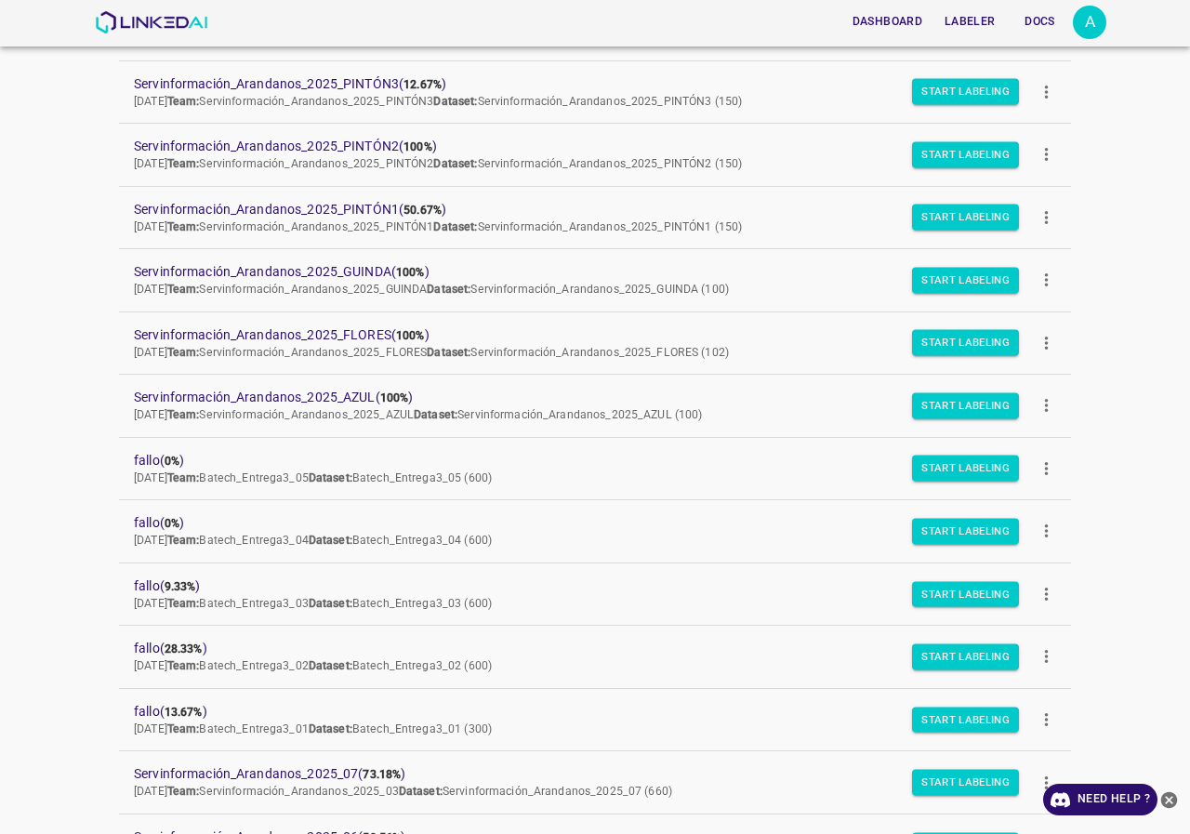
scroll to position [816, 0]
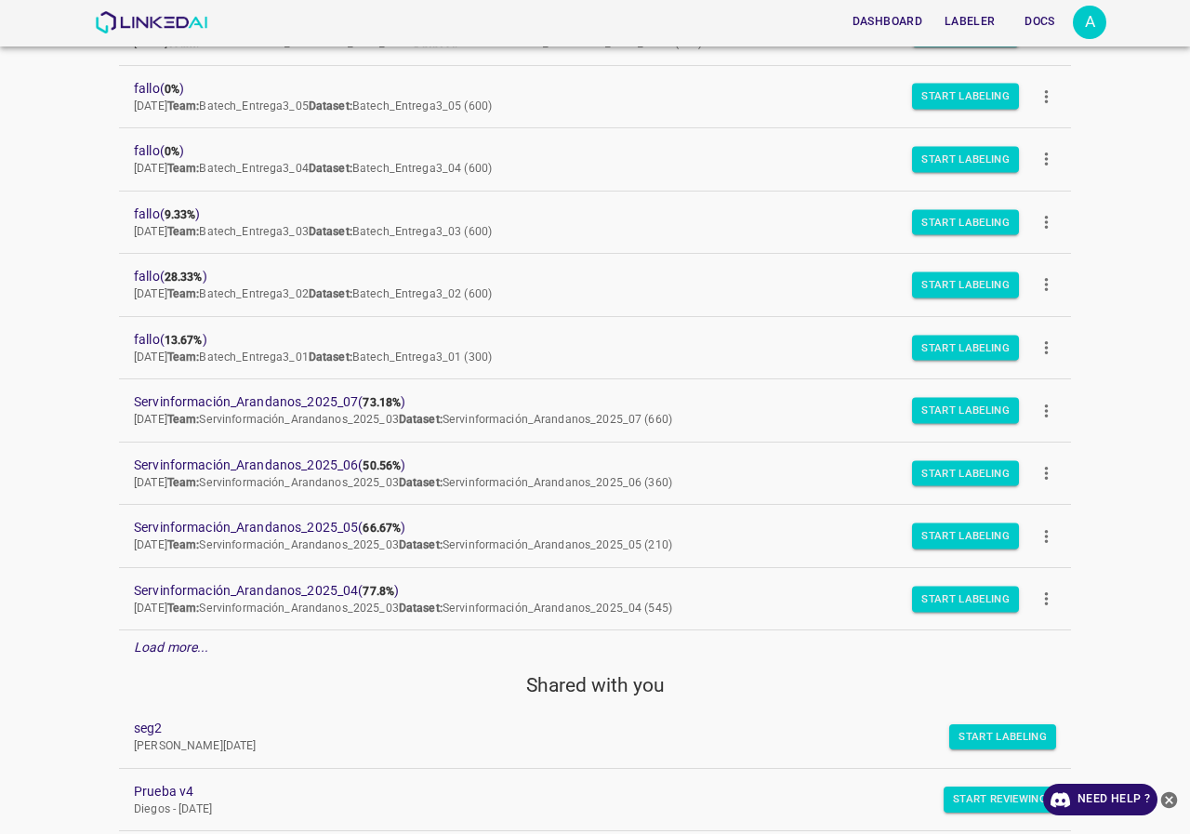
click at [192, 657] on p "Load more..." at bounding box center [171, 648] width 75 height 20
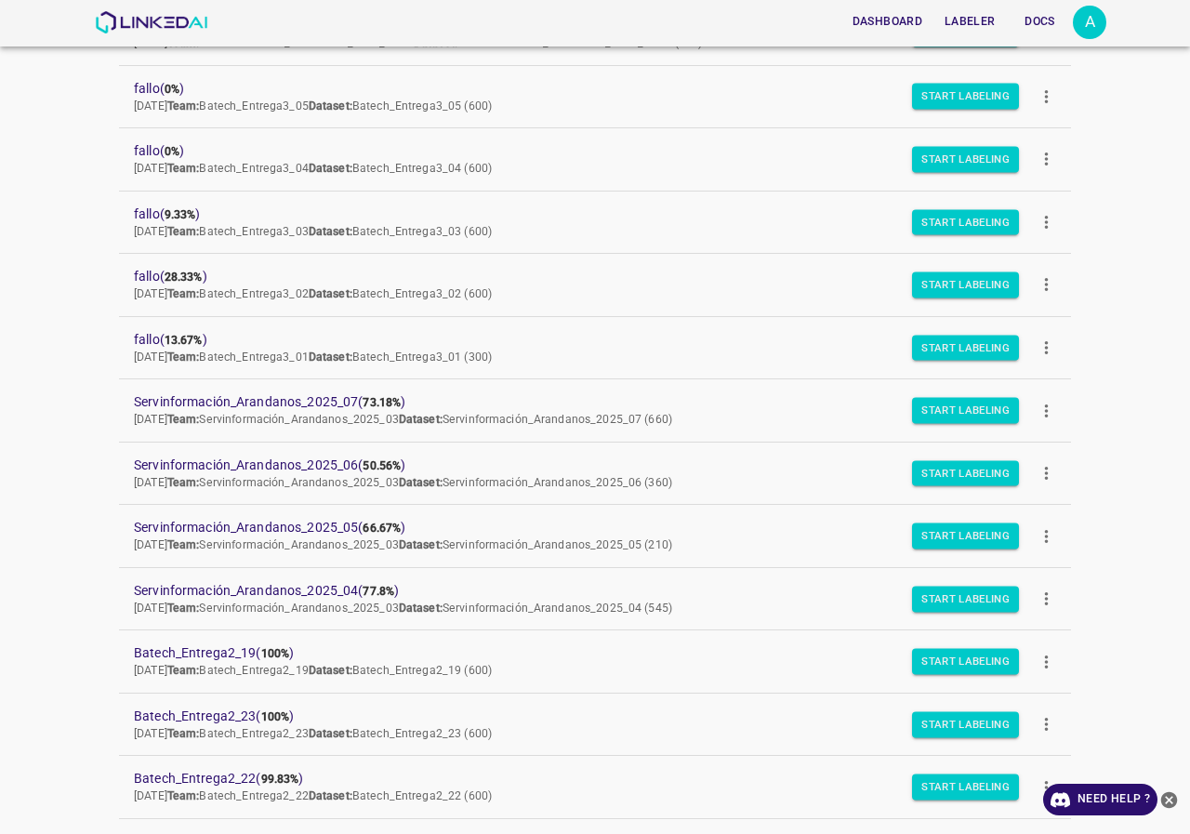
scroll to position [1002, 0]
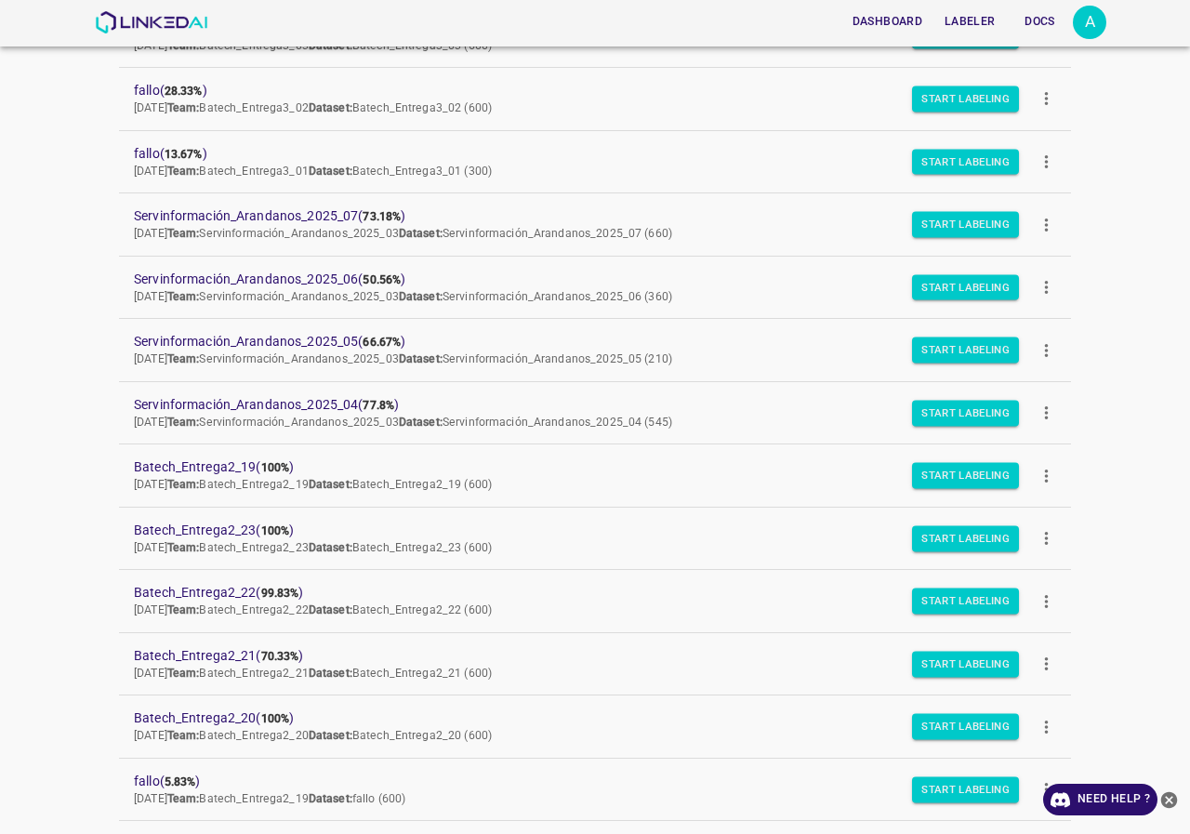
click at [1052, 475] on button "more" at bounding box center [1047, 476] width 42 height 42
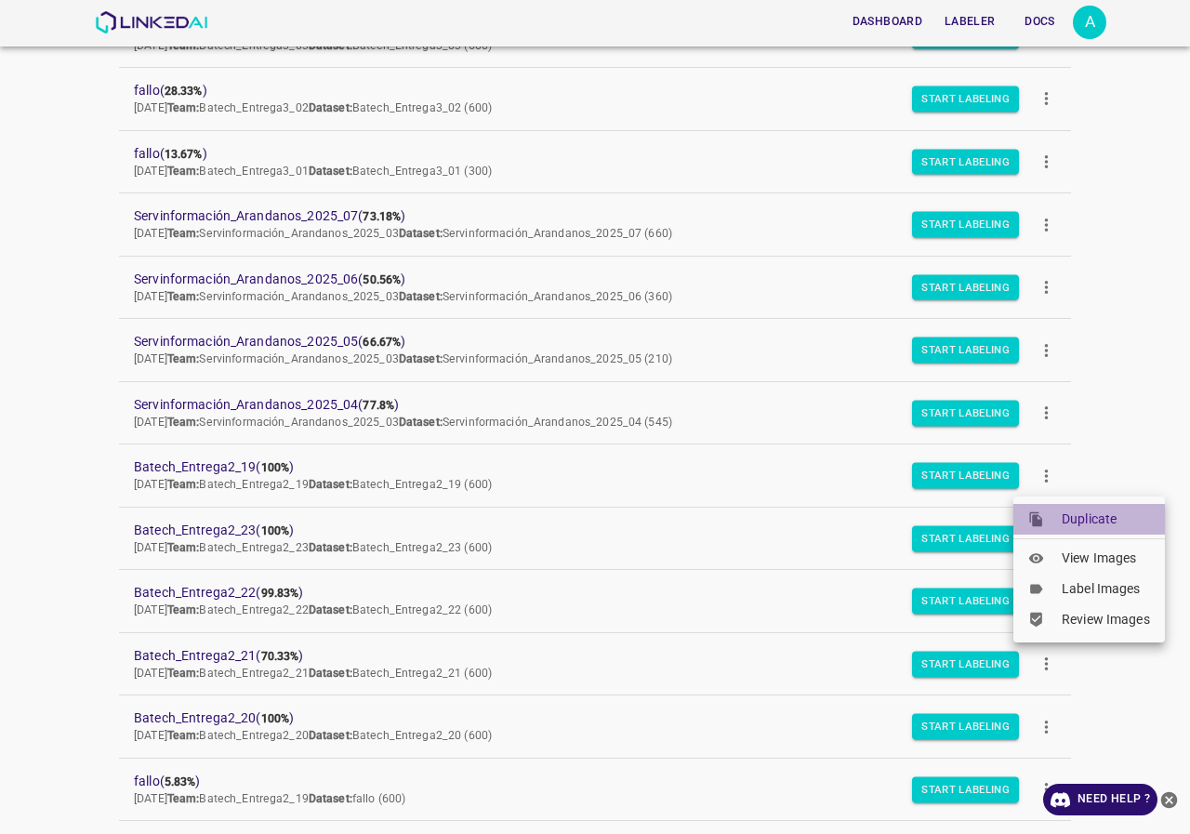
click at [1067, 512] on span "Duplicate" at bounding box center [1106, 520] width 88 height 20
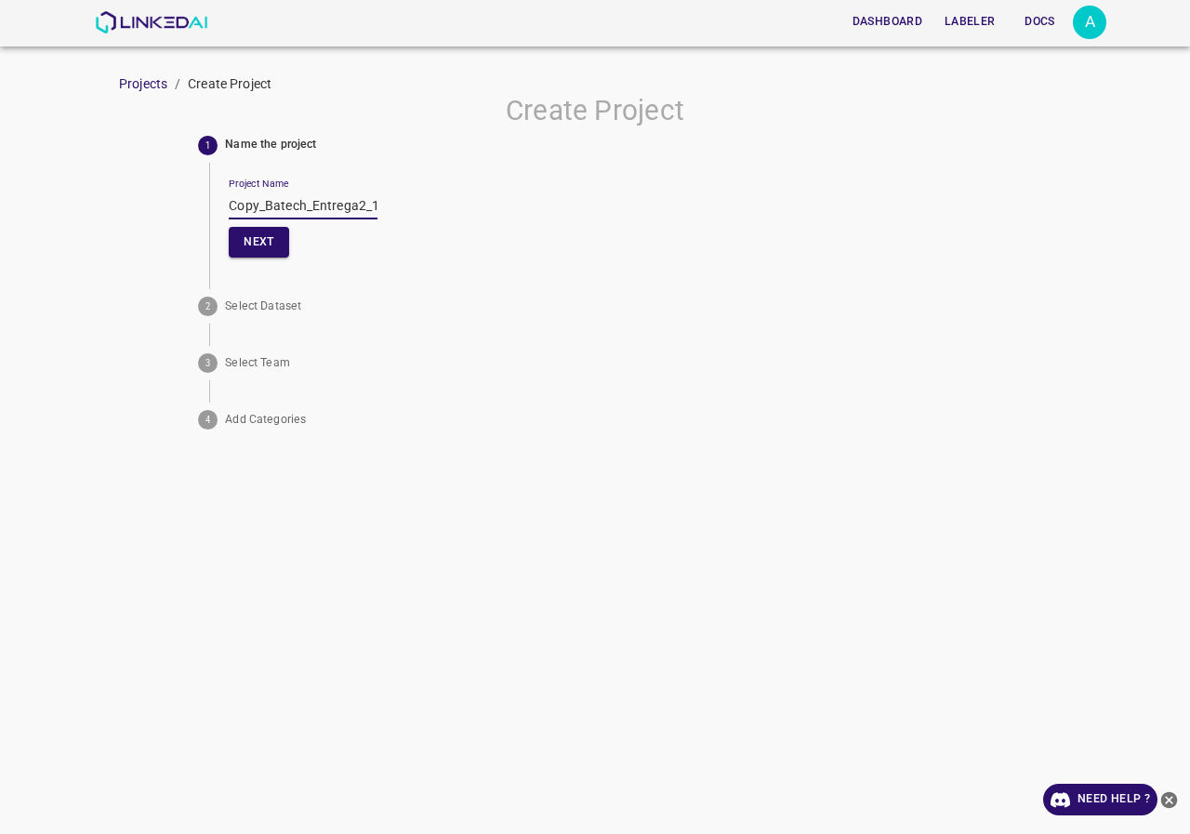
drag, startPoint x: 265, startPoint y: 206, endPoint x: 184, endPoint y: 221, distance: 82.4
click at [184, 221] on div "Create Project 1 Name the project Project Name Copy_Batech_Entrega2_19 Next 2 S…" at bounding box center [595, 265] width 1190 height 343
click at [330, 207] on input "Batech_Entrega2_19" at bounding box center [303, 205] width 149 height 27
drag, startPoint x: 364, startPoint y: 206, endPoint x: 337, endPoint y: 213, distance: 28.0
click at [337, 213] on input "Batech_Entrega3_19" at bounding box center [303, 205] width 149 height 27
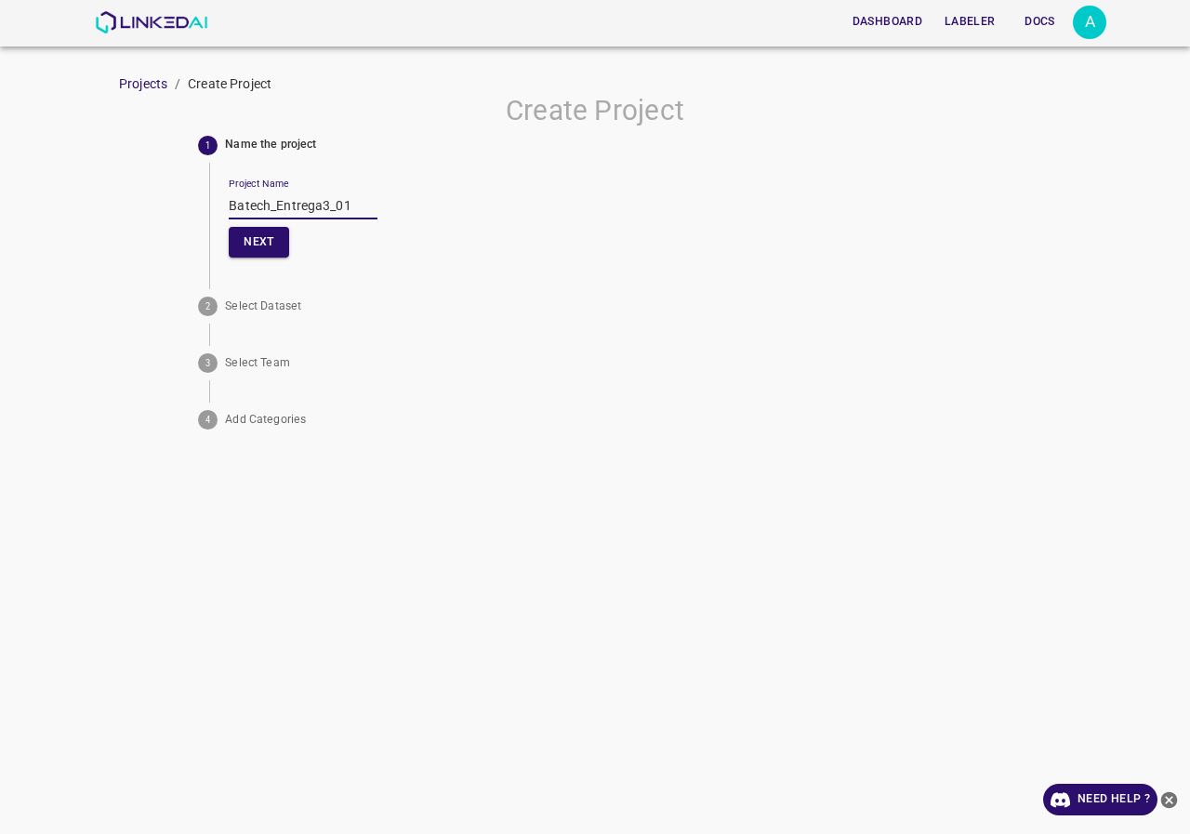
drag, startPoint x: 361, startPoint y: 199, endPoint x: 80, endPoint y: 212, distance: 281.1
click at [80, 212] on div "Create Project 1 Name the project Project Name Batech_Entrega3_01 Next 2 Select…" at bounding box center [595, 265] width 1190 height 343
type input "Batech_Entrega3_01"
click at [273, 246] on button "Next" at bounding box center [259, 242] width 60 height 31
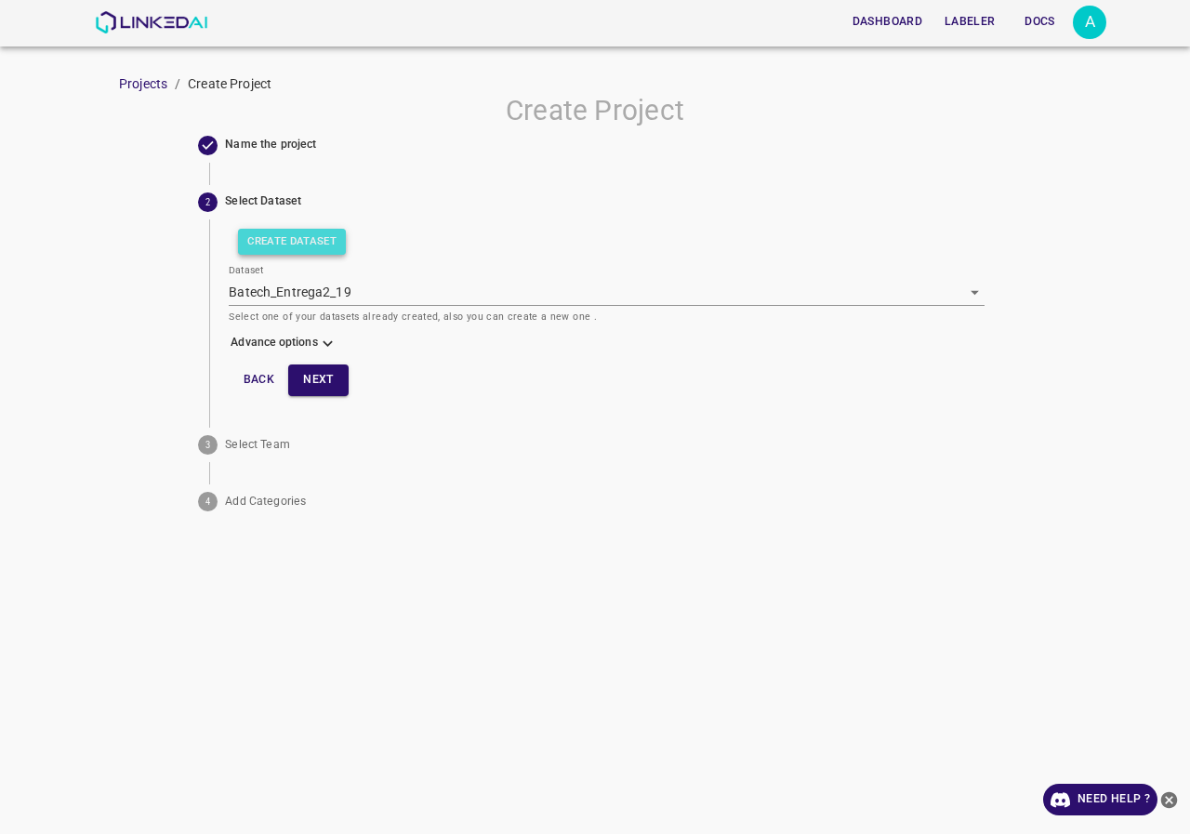
click at [320, 239] on button "Create Dataset" at bounding box center [292, 242] width 108 height 26
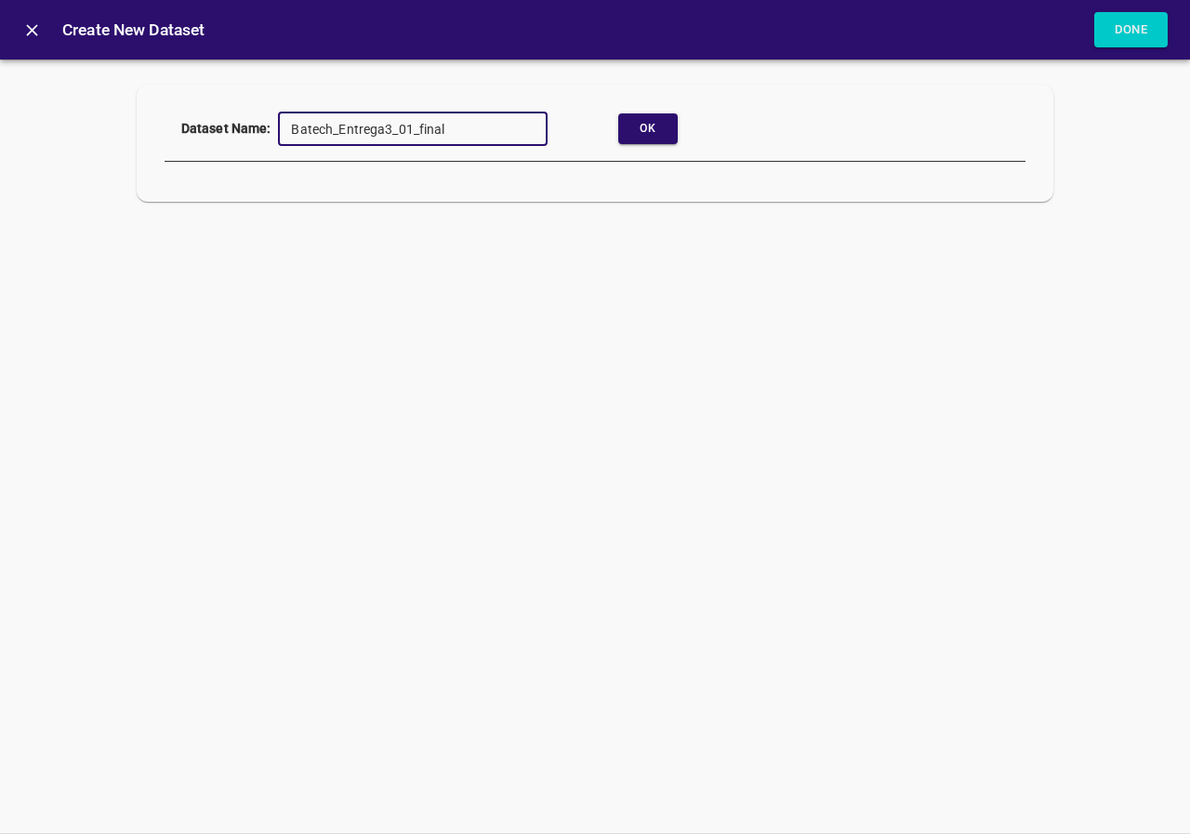
drag, startPoint x: 467, startPoint y: 135, endPoint x: 177, endPoint y: 134, distance: 290.1
click at [177, 134] on div "Dataset Name: Batech_Entrega3_01_final ​ Ok" at bounding box center [488, 130] width 646 height 36
click at [498, 126] on input "Batech_Entrega3_01_final" at bounding box center [413, 129] width 270 height 34
click at [630, 132] on button "Ok" at bounding box center [648, 128] width 60 height 31
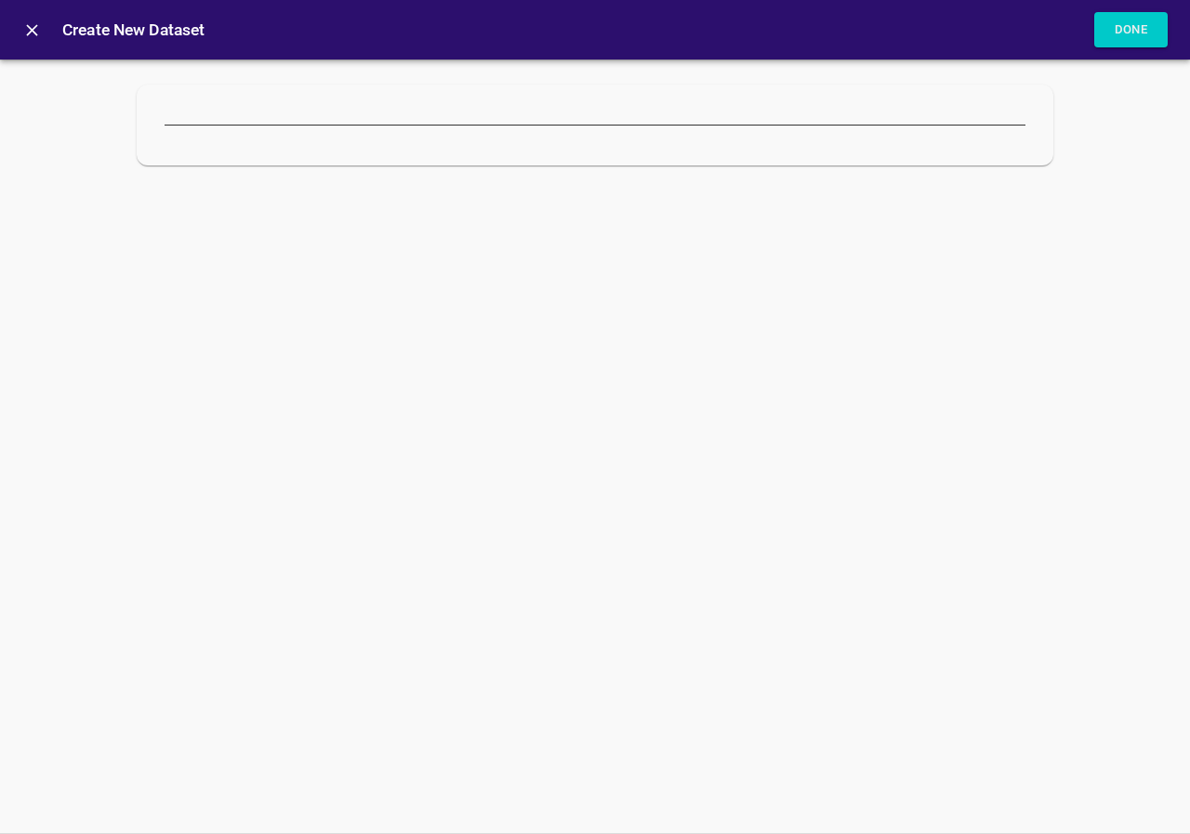
click at [0, 492] on div "Dataset Name: Batech_Entrega3_01_final ​ Drop images here. No annotations, just…" at bounding box center [595, 447] width 1190 height 775
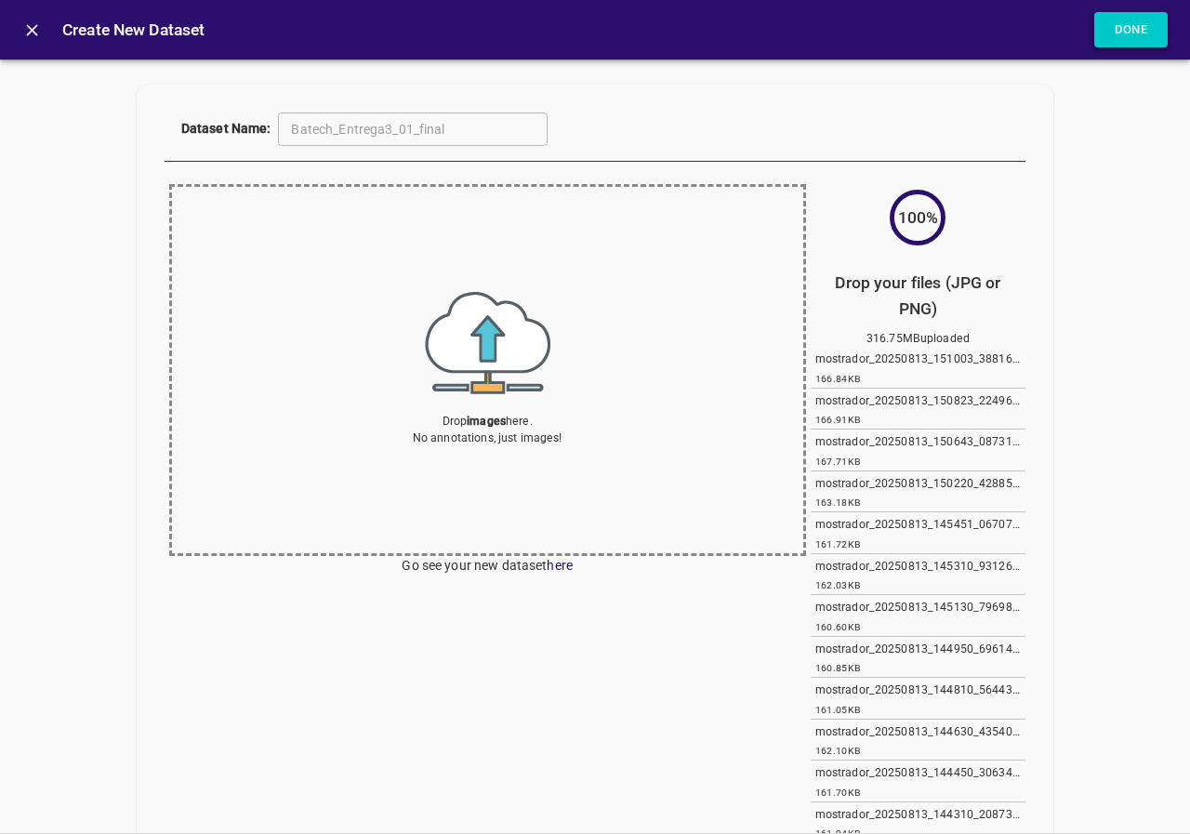
click at [1110, 29] on button "Done" at bounding box center [1132, 30] width 74 height 36
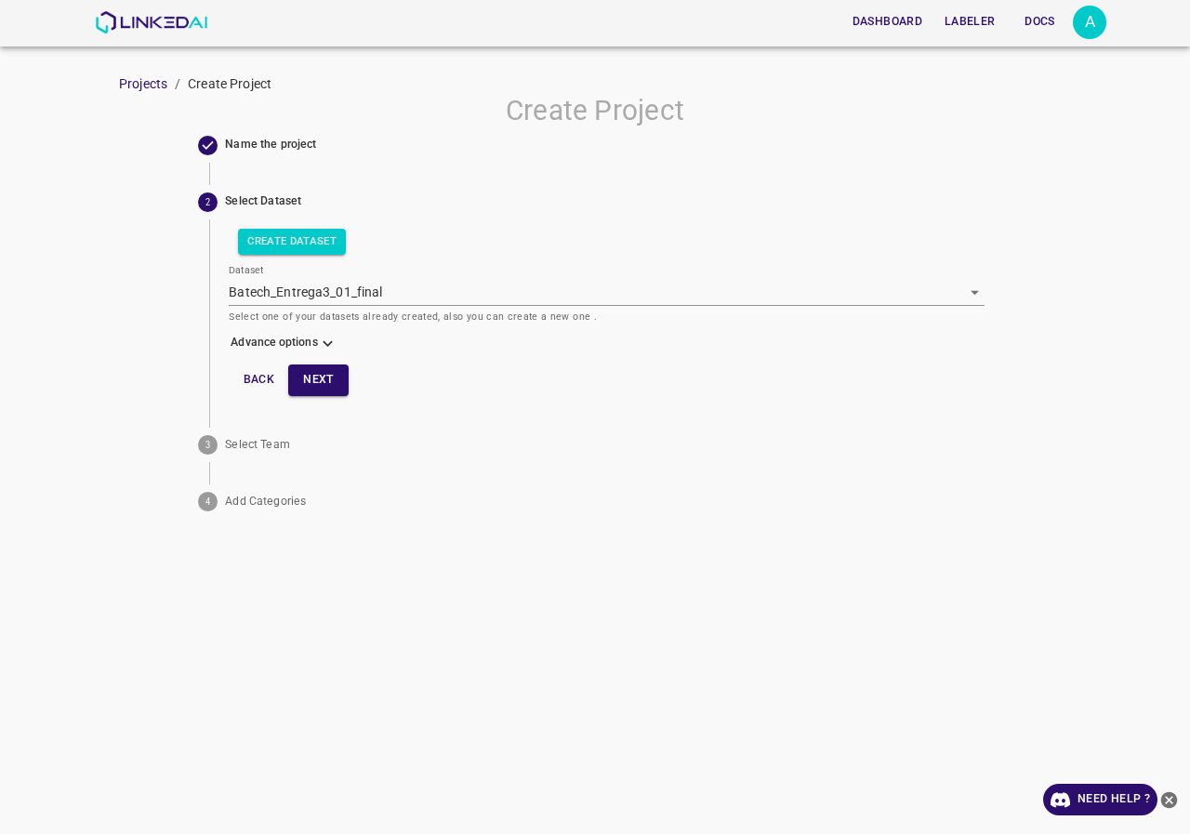
click at [324, 341] on icon at bounding box center [328, 344] width 20 height 20
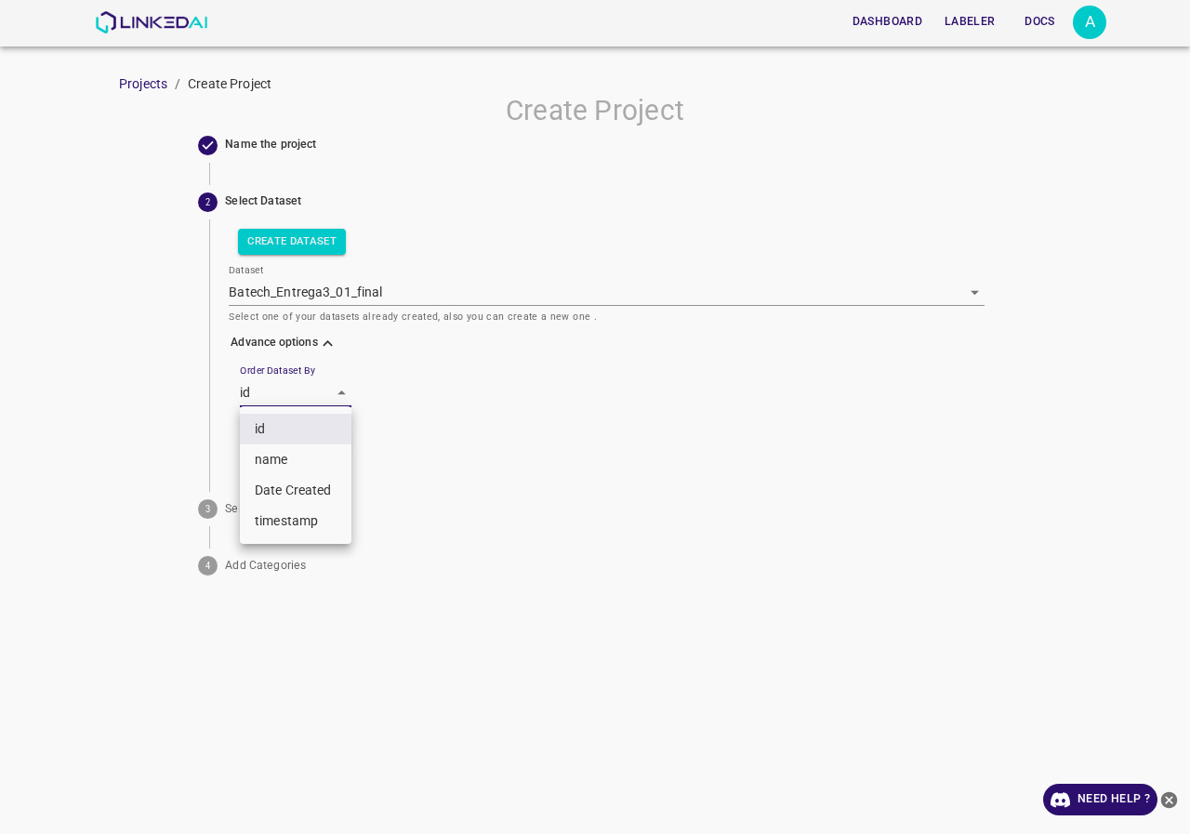
click at [318, 382] on body "Dashboard Labeler Docs A Projects / Create Project Create Project Name the proj…" at bounding box center [595, 417] width 1190 height 834
click at [312, 466] on li "name" at bounding box center [296, 460] width 112 height 31
type input "key"
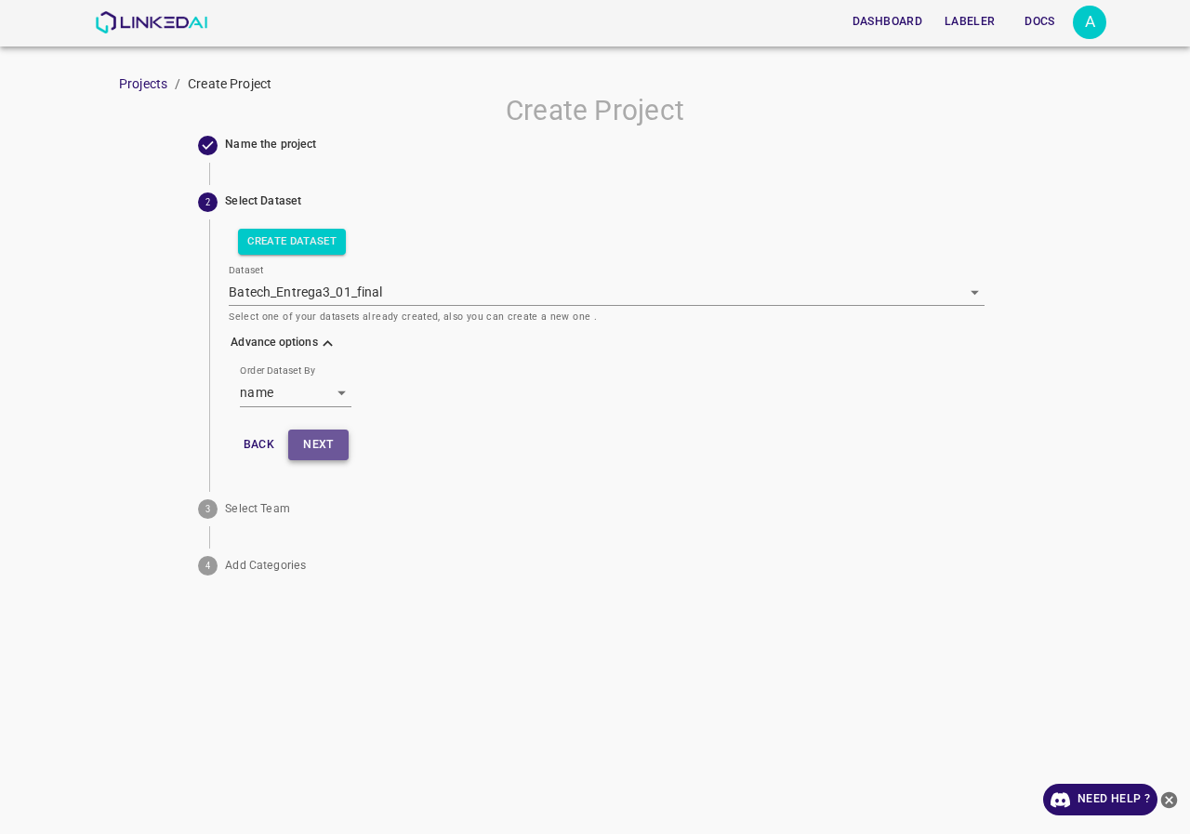
click at [325, 446] on button "Next" at bounding box center [318, 445] width 60 height 31
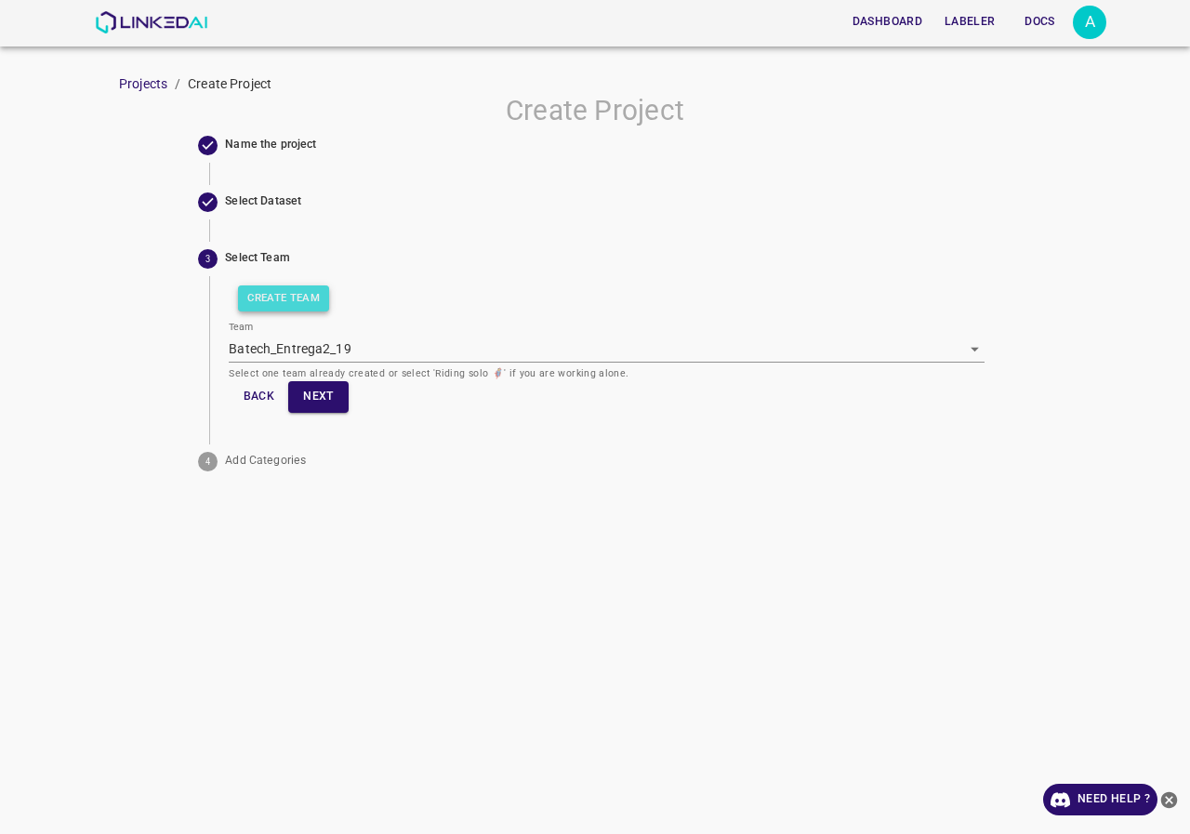
click at [299, 305] on button "Create Team" at bounding box center [283, 298] width 91 height 26
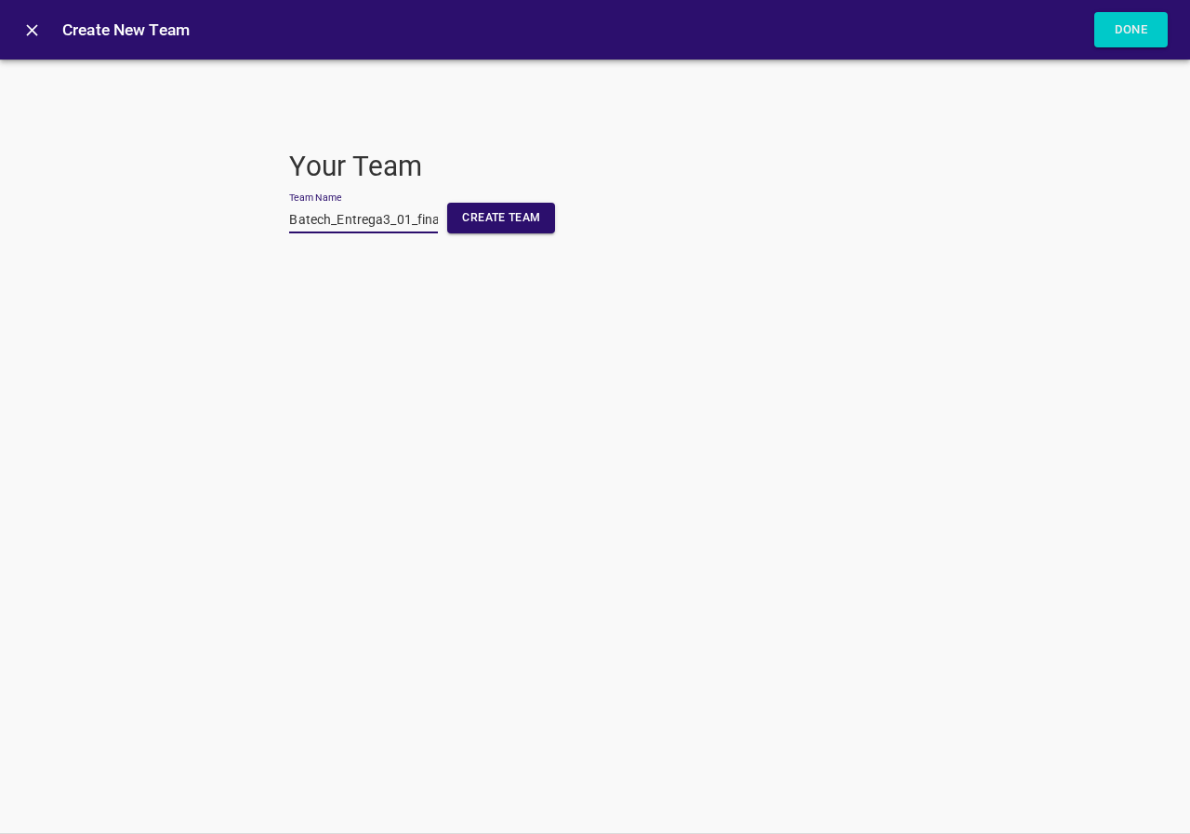
scroll to position [0, 11]
type input "Batech_Entrega3_01_final"
click at [484, 220] on button "Create Team" at bounding box center [501, 218] width 108 height 31
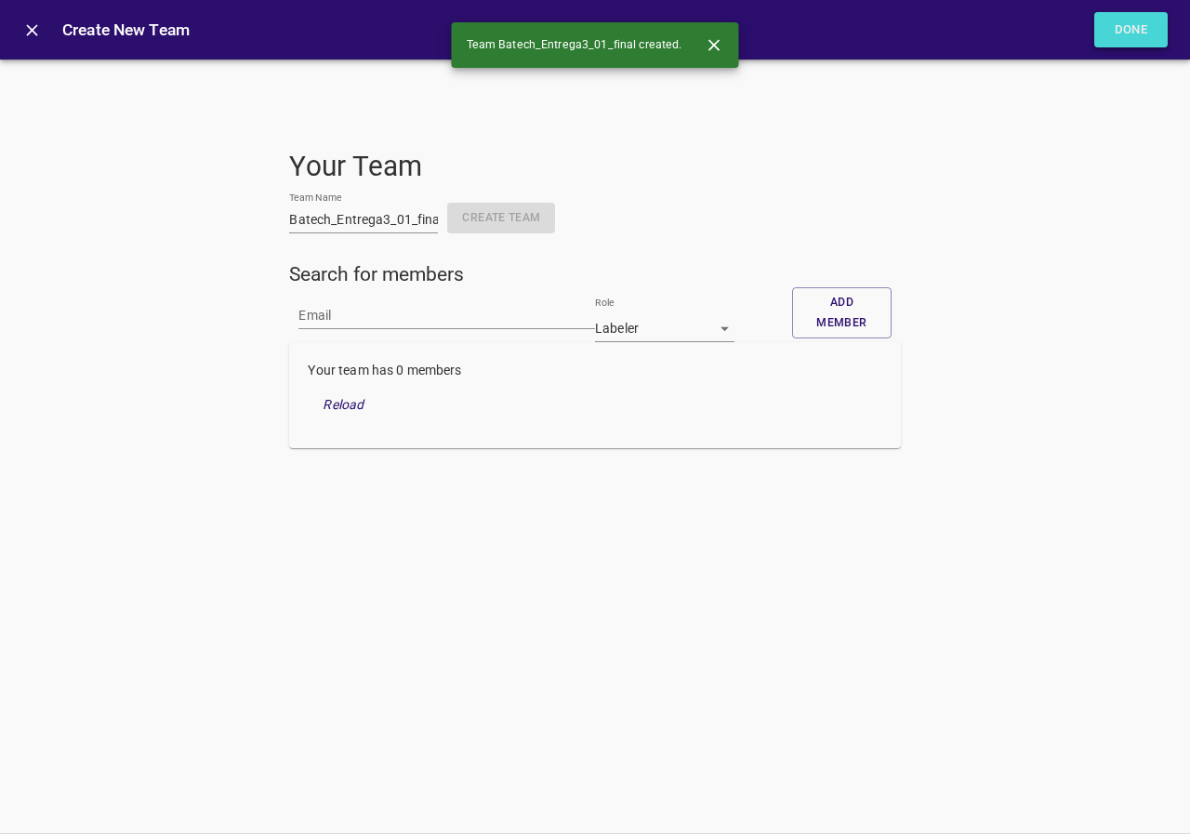
click at [1129, 37] on button "Done" at bounding box center [1132, 30] width 74 height 36
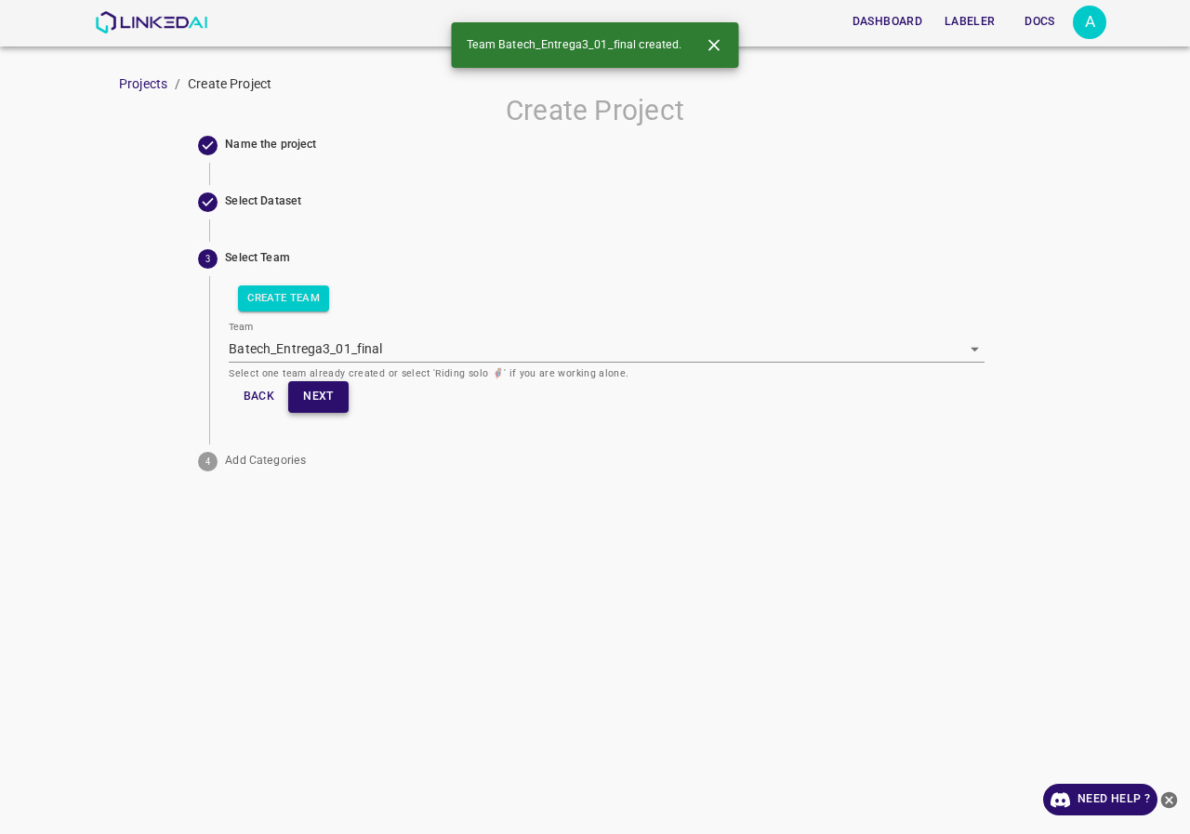
click at [333, 398] on button "Next" at bounding box center [318, 396] width 60 height 31
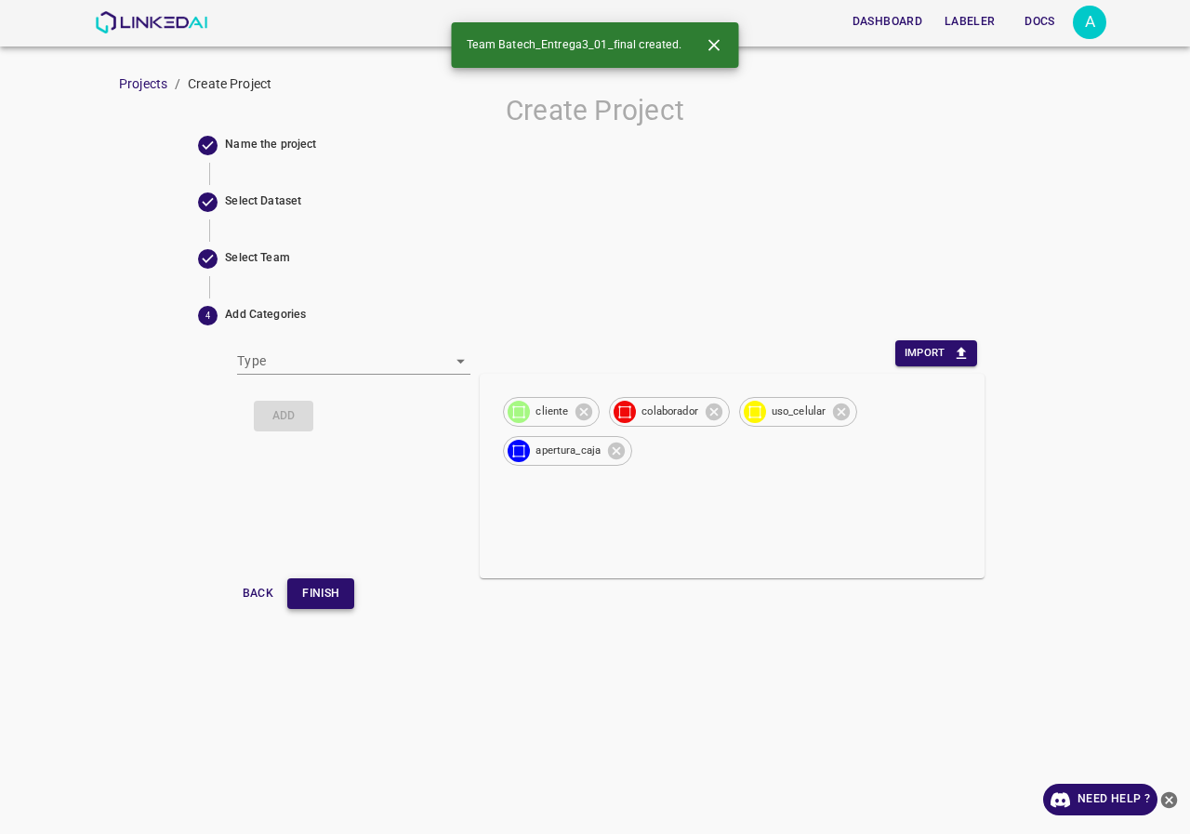
click at [336, 591] on button "Finish" at bounding box center [320, 593] width 67 height 31
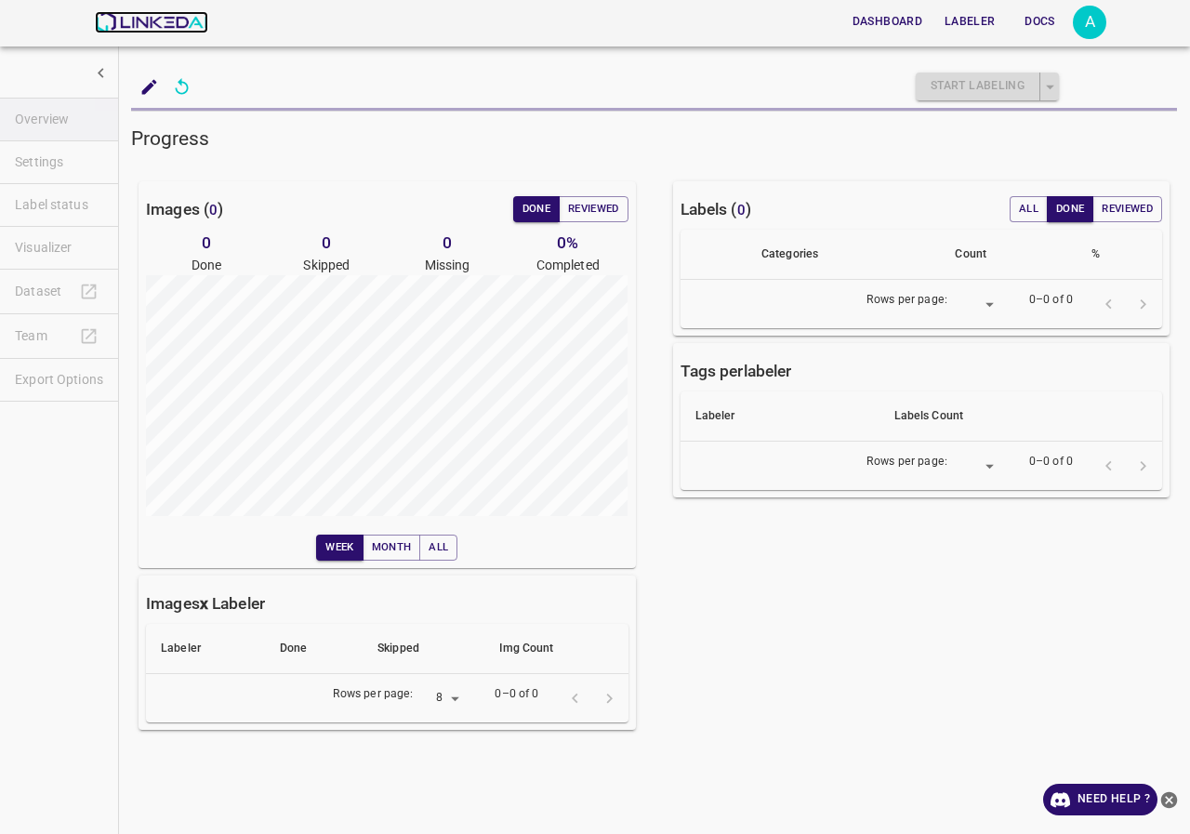
click at [190, 14] on img at bounding box center [151, 22] width 113 height 22
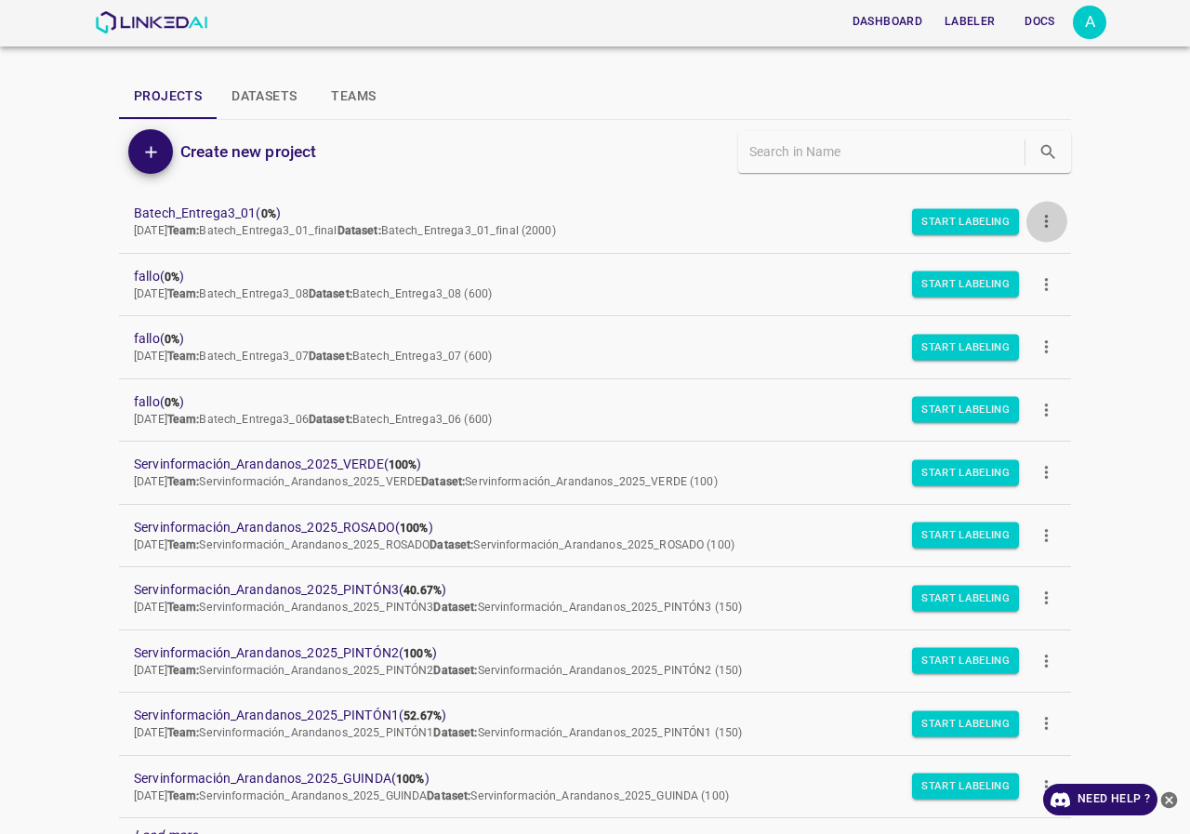
click at [1034, 210] on button "more" at bounding box center [1047, 222] width 42 height 42
click at [1067, 269] on span "Duplicate" at bounding box center [1106, 266] width 88 height 20
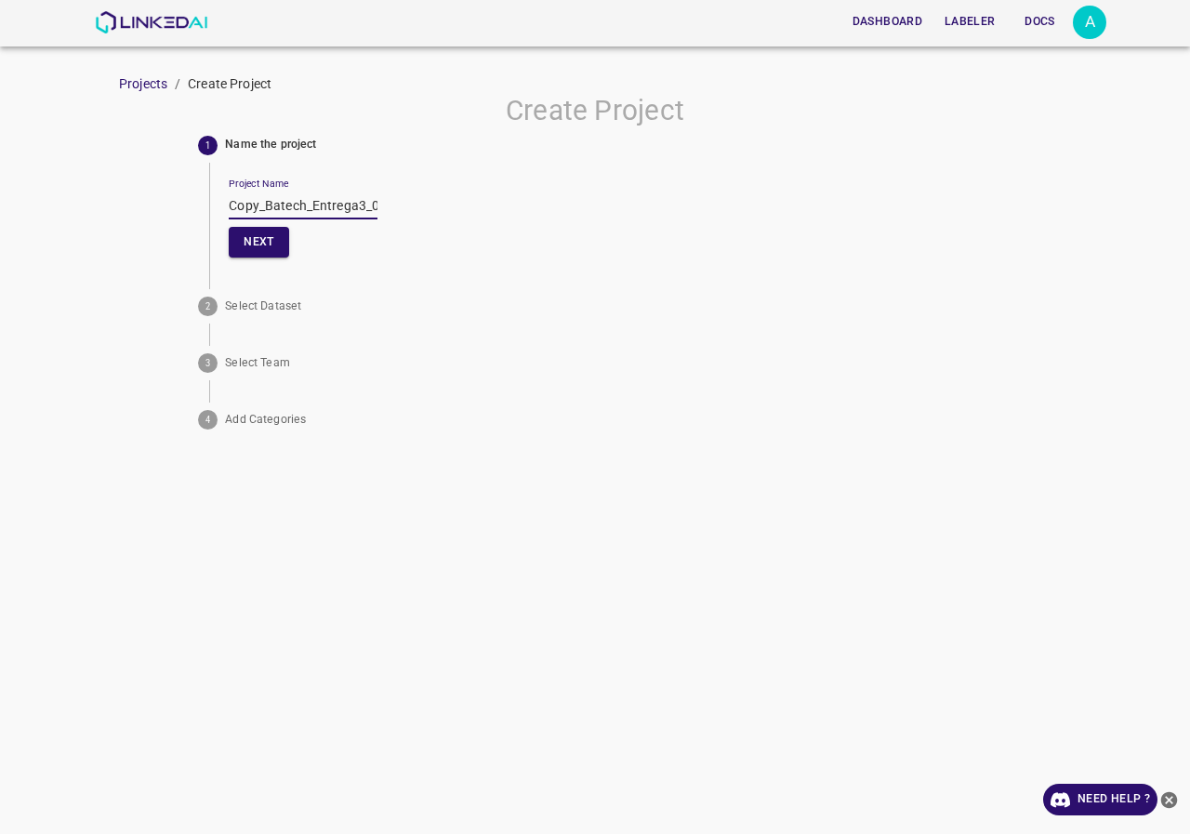
drag, startPoint x: 266, startPoint y: 205, endPoint x: 158, endPoint y: 207, distance: 107.9
click at [158, 207] on div "Create Project 1 Name the project Project Name Copy_Batech_Entrega3_01 Next 2 S…" at bounding box center [595, 265] width 1190 height 343
click at [355, 202] on input "Batech_Entrega3_01" at bounding box center [303, 205] width 149 height 27
drag, startPoint x: 366, startPoint y: 206, endPoint x: 61, endPoint y: 212, distance: 305.1
click at [61, 212] on div "Create Project 1 Name the project Project Name Batech_Entrega3_02 Next 2 Select…" at bounding box center [595, 265] width 1190 height 343
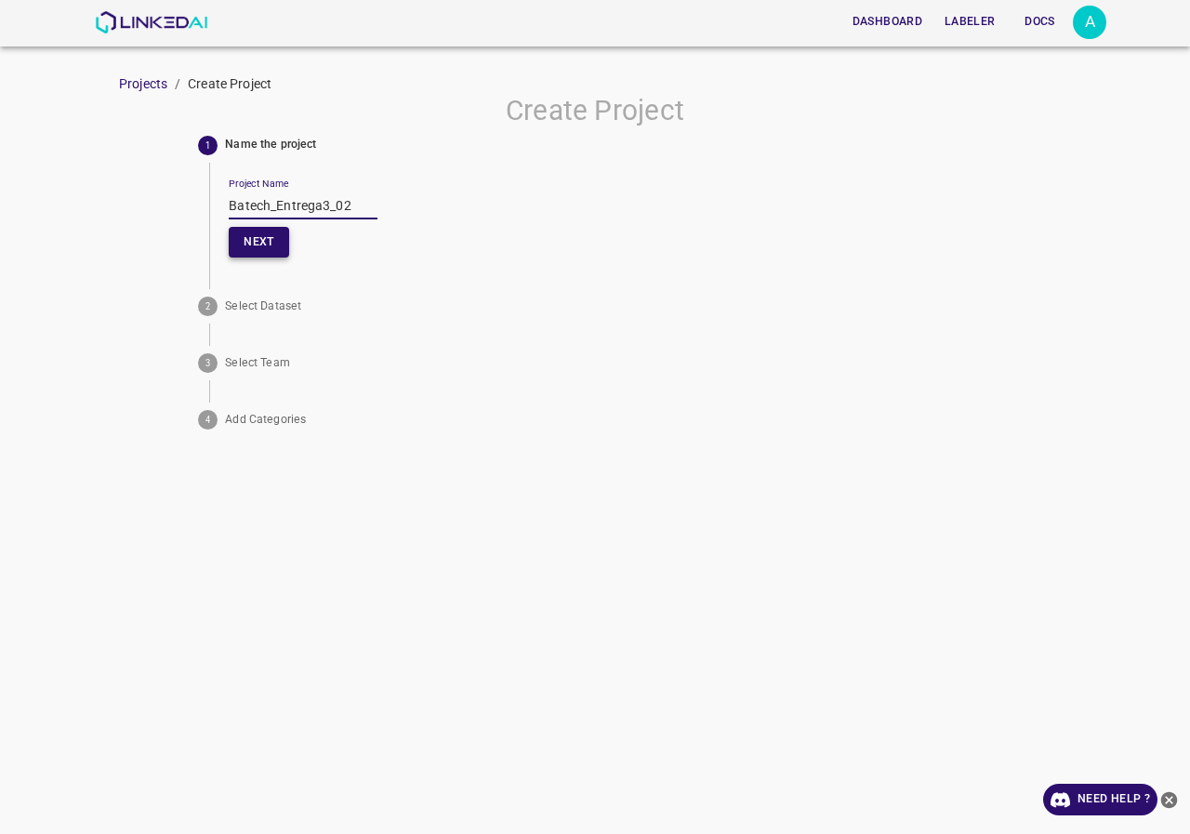
type input "Batech_Entrega3_02"
click at [282, 246] on button "Next" at bounding box center [259, 242] width 60 height 31
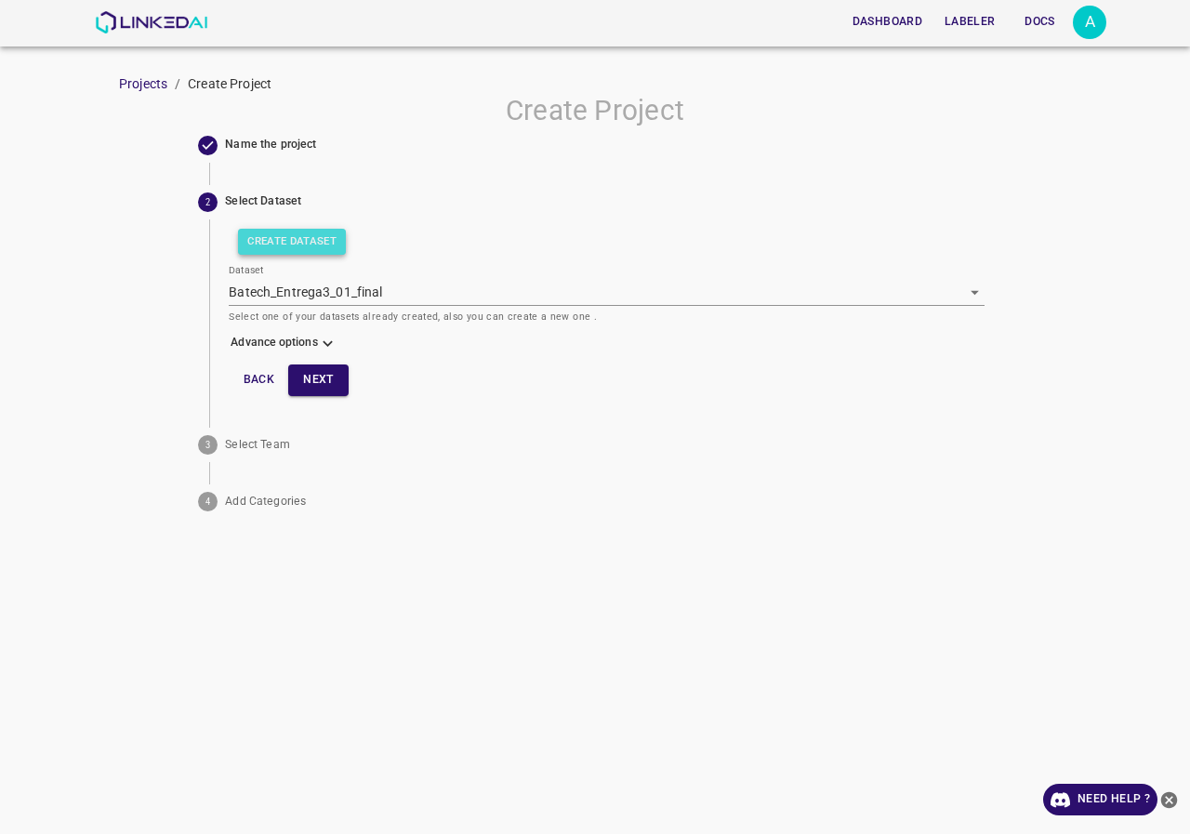
click at [320, 249] on button "Create Dataset" at bounding box center [292, 242] width 108 height 26
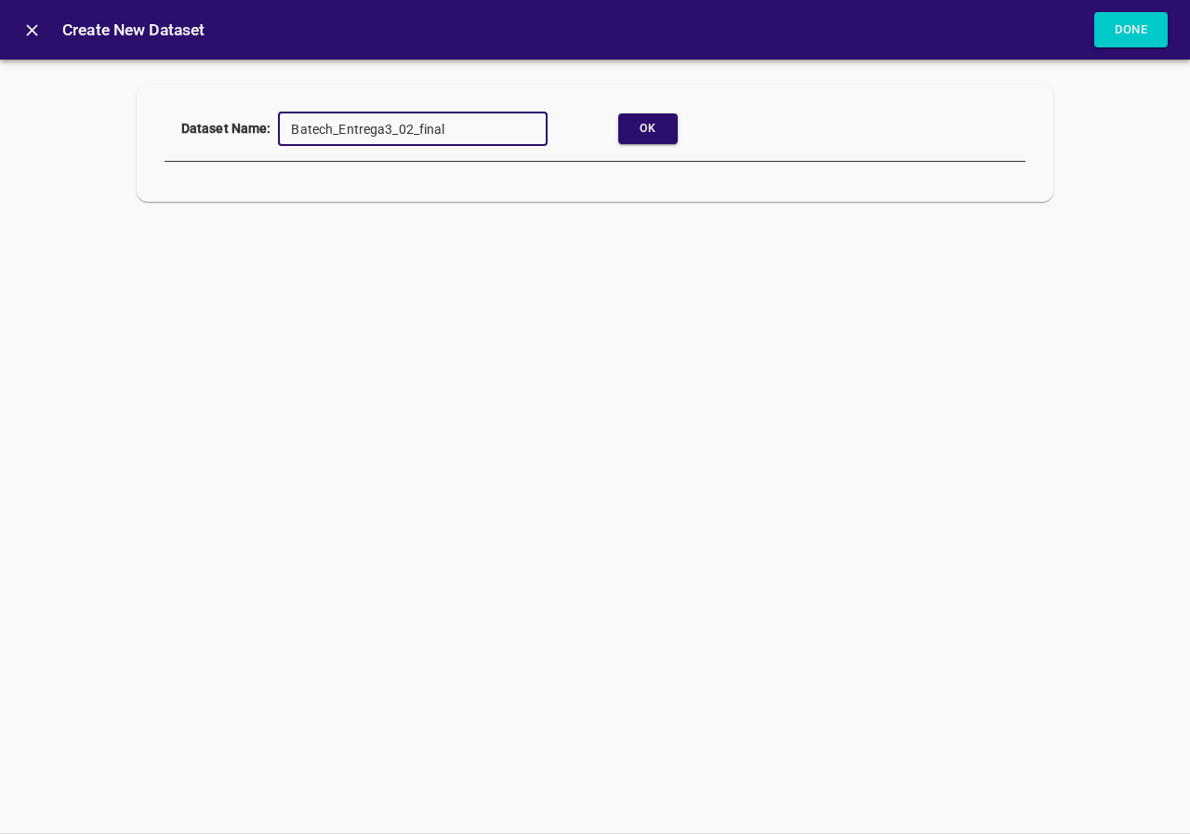
click at [651, 146] on div "Ok" at bounding box center [648, 130] width 216 height 36
click at [617, 113] on div "Ok" at bounding box center [648, 130] width 216 height 36
click at [640, 120] on button "Ok" at bounding box center [648, 128] width 60 height 31
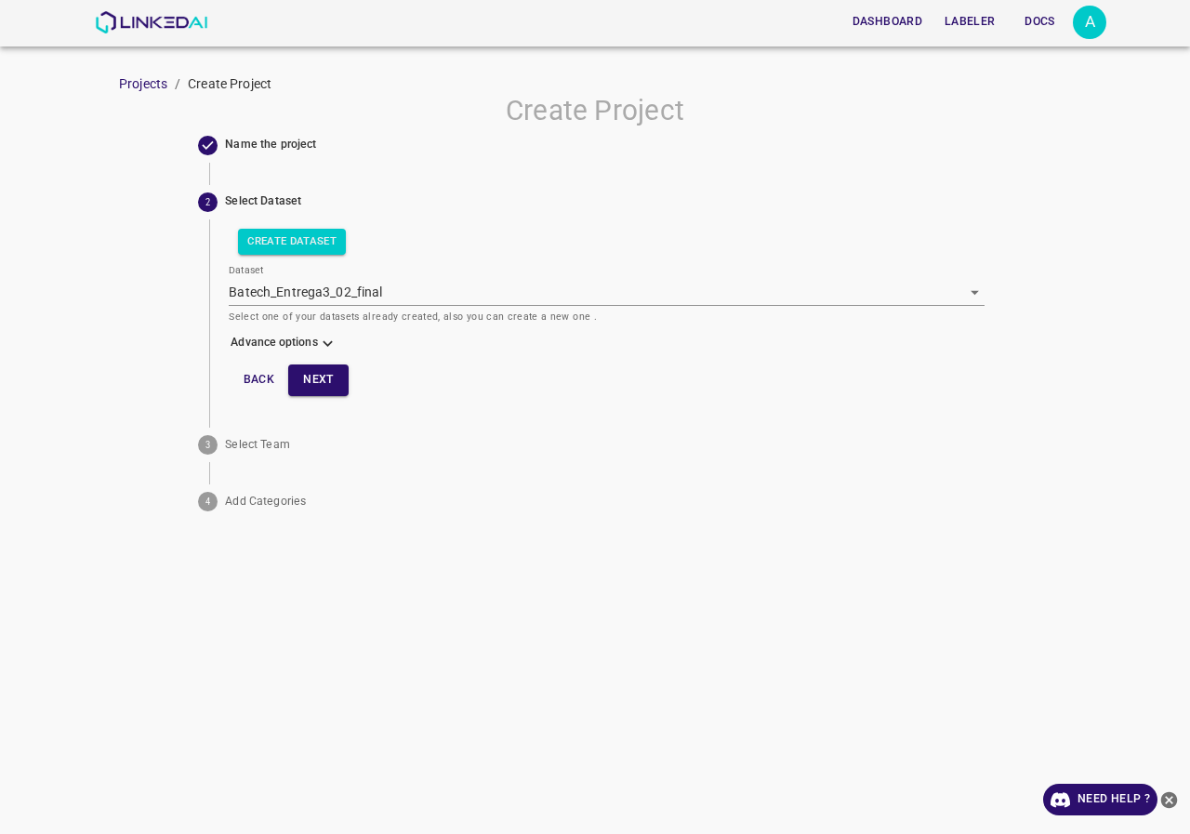
click at [329, 341] on icon at bounding box center [328, 344] width 10 height 6
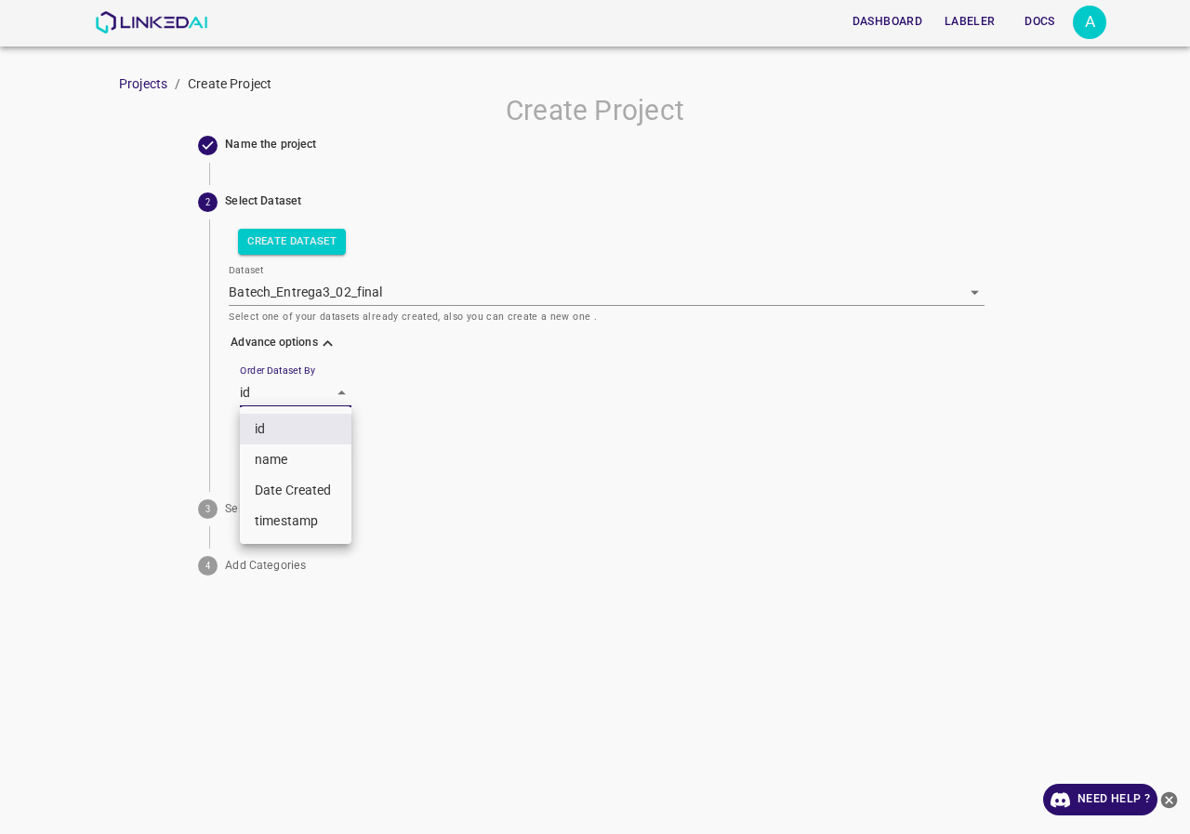
click at [305, 389] on body "Dashboard Labeler Docs A Projects / Create Project Create Project Name the proj…" at bounding box center [595, 417] width 1190 height 834
click at [310, 458] on li "name" at bounding box center [296, 460] width 112 height 31
type input "key"
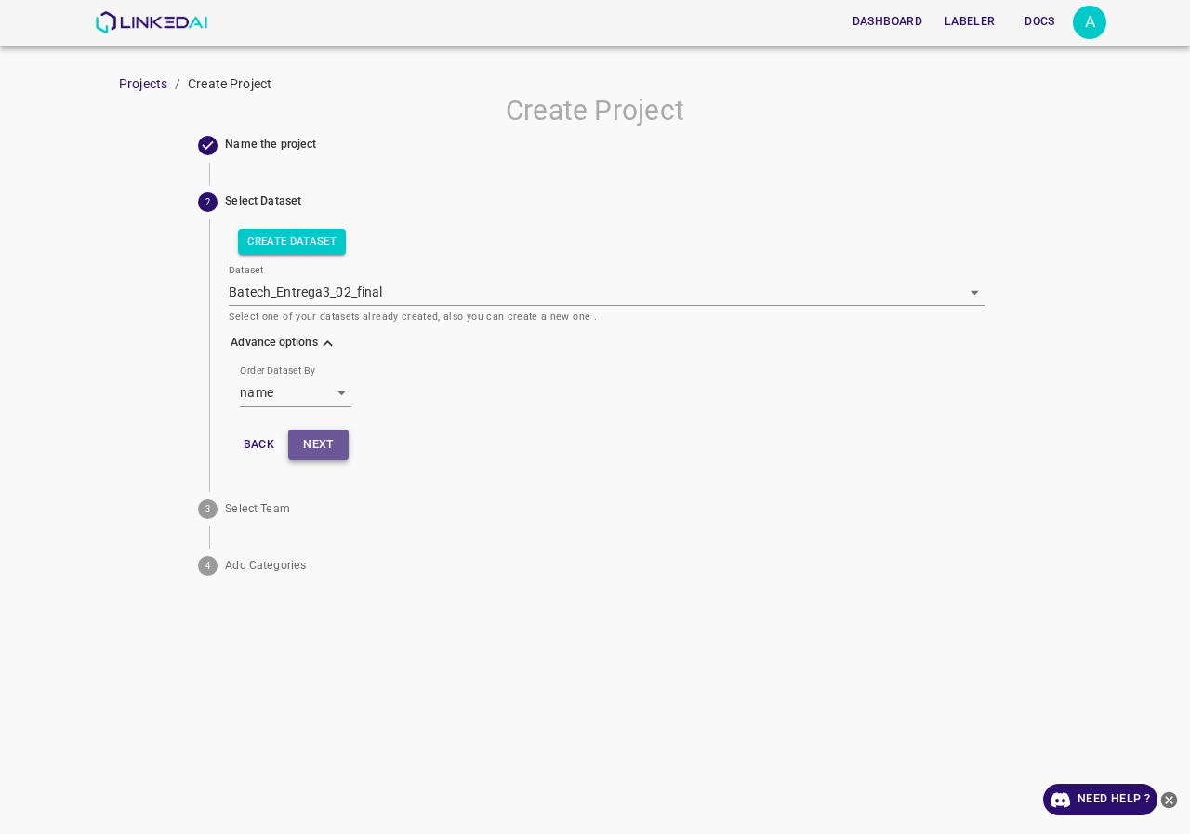
click at [318, 438] on button "Next" at bounding box center [318, 445] width 60 height 31
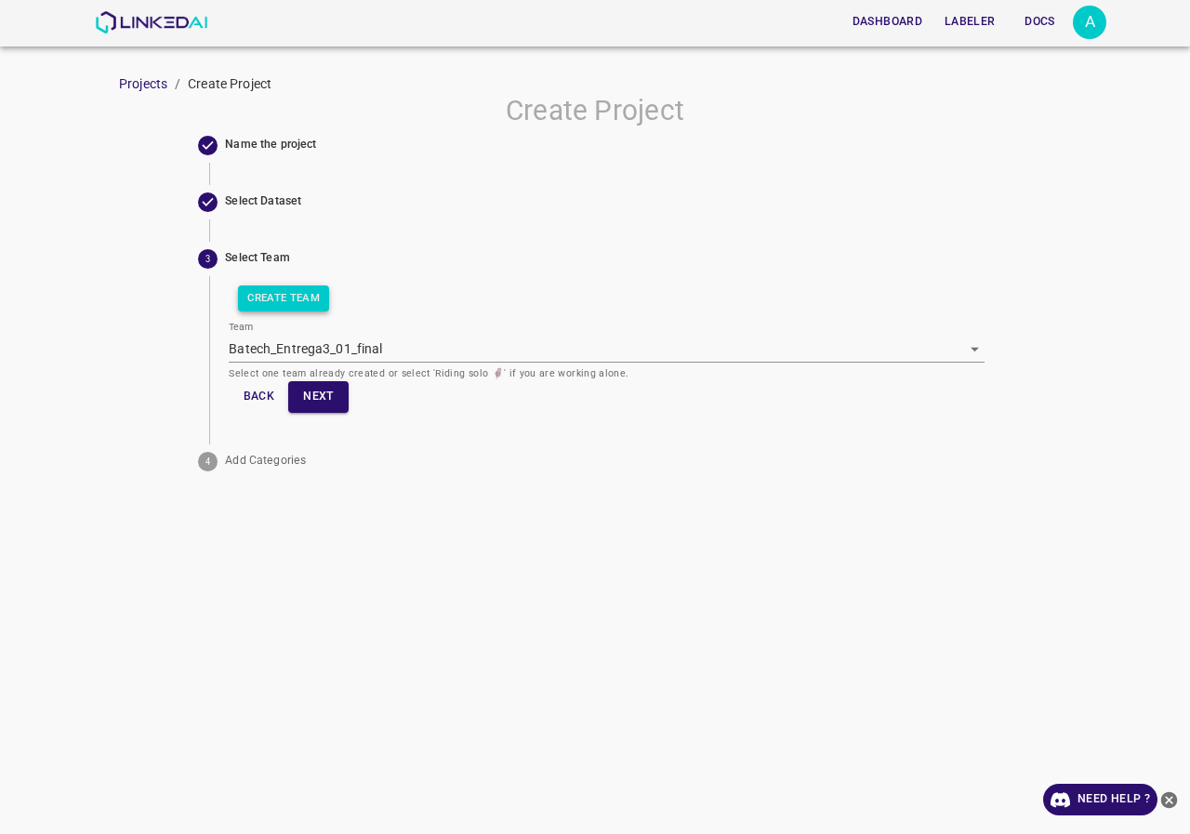
click at [303, 303] on button "Create Team" at bounding box center [283, 298] width 91 height 26
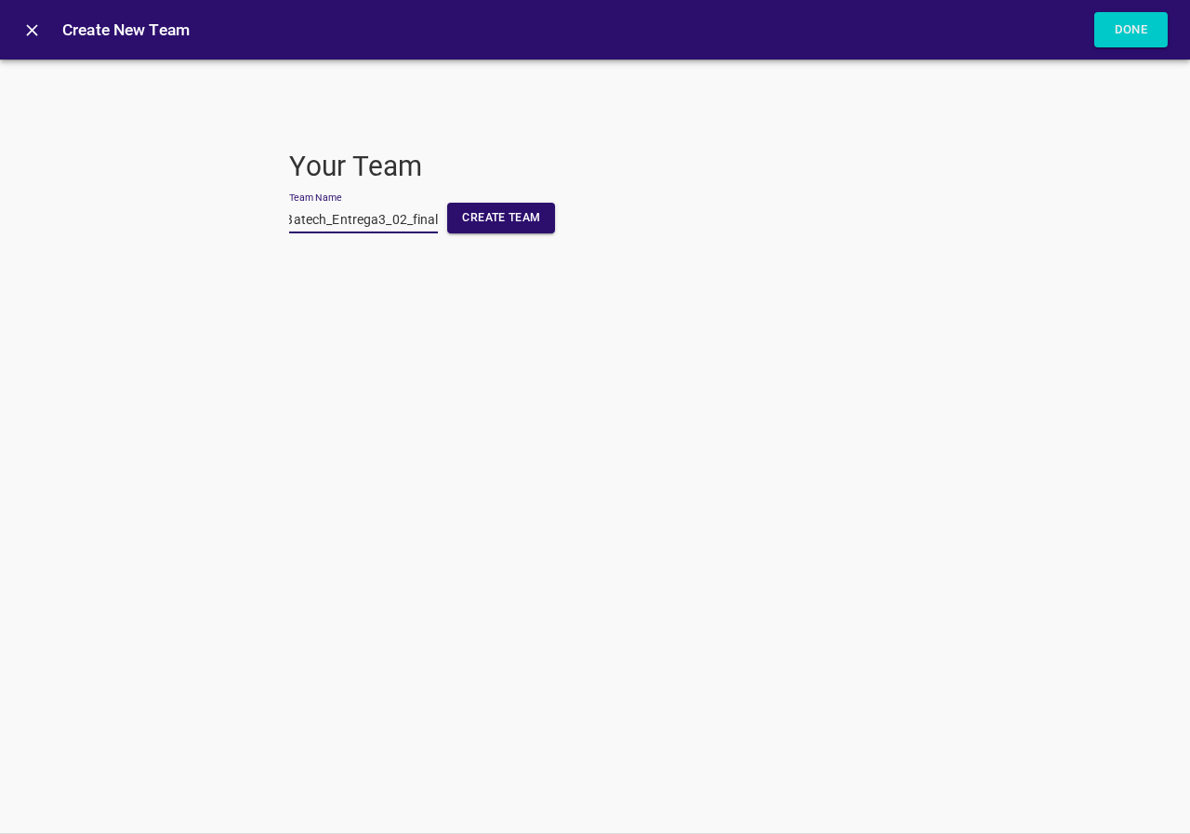
scroll to position [0, 11]
type input "Batech_Entrega3_02_final"
click at [523, 225] on button "Create Team" at bounding box center [501, 218] width 108 height 31
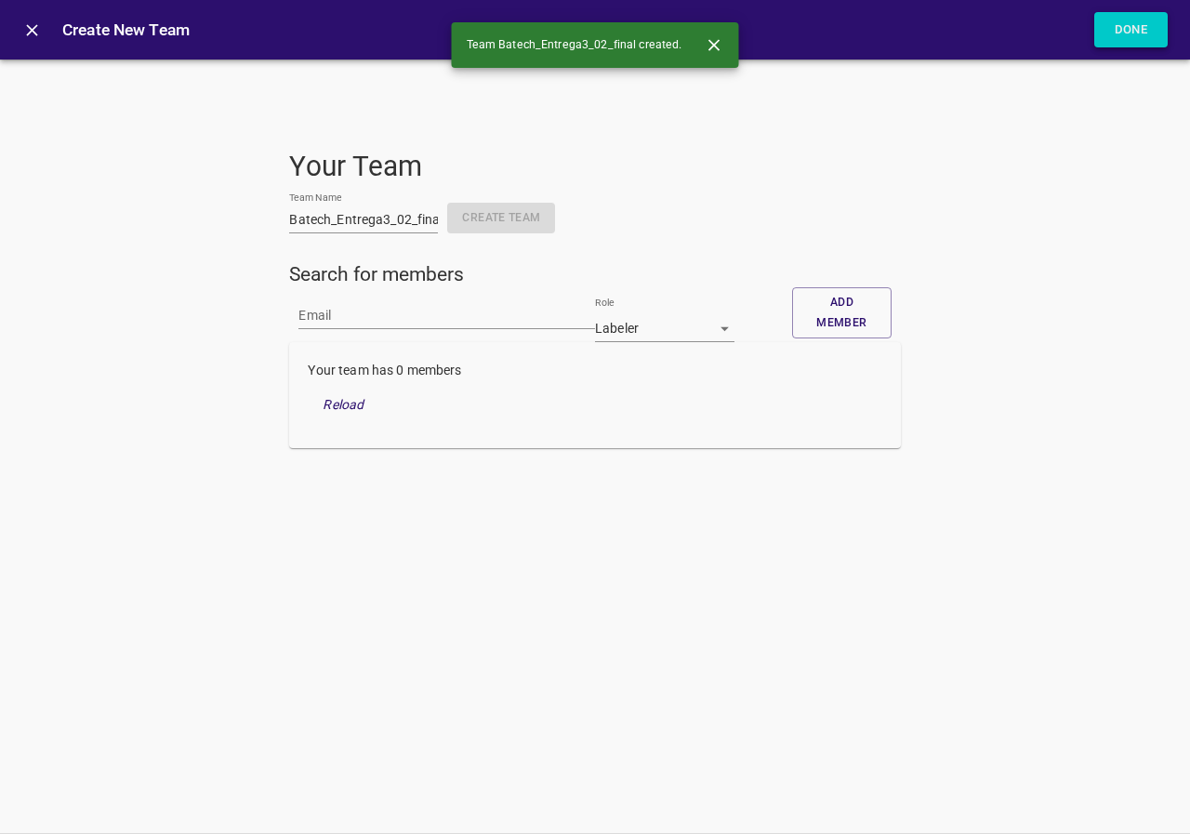
click at [1141, 33] on button "Done" at bounding box center [1132, 30] width 74 height 36
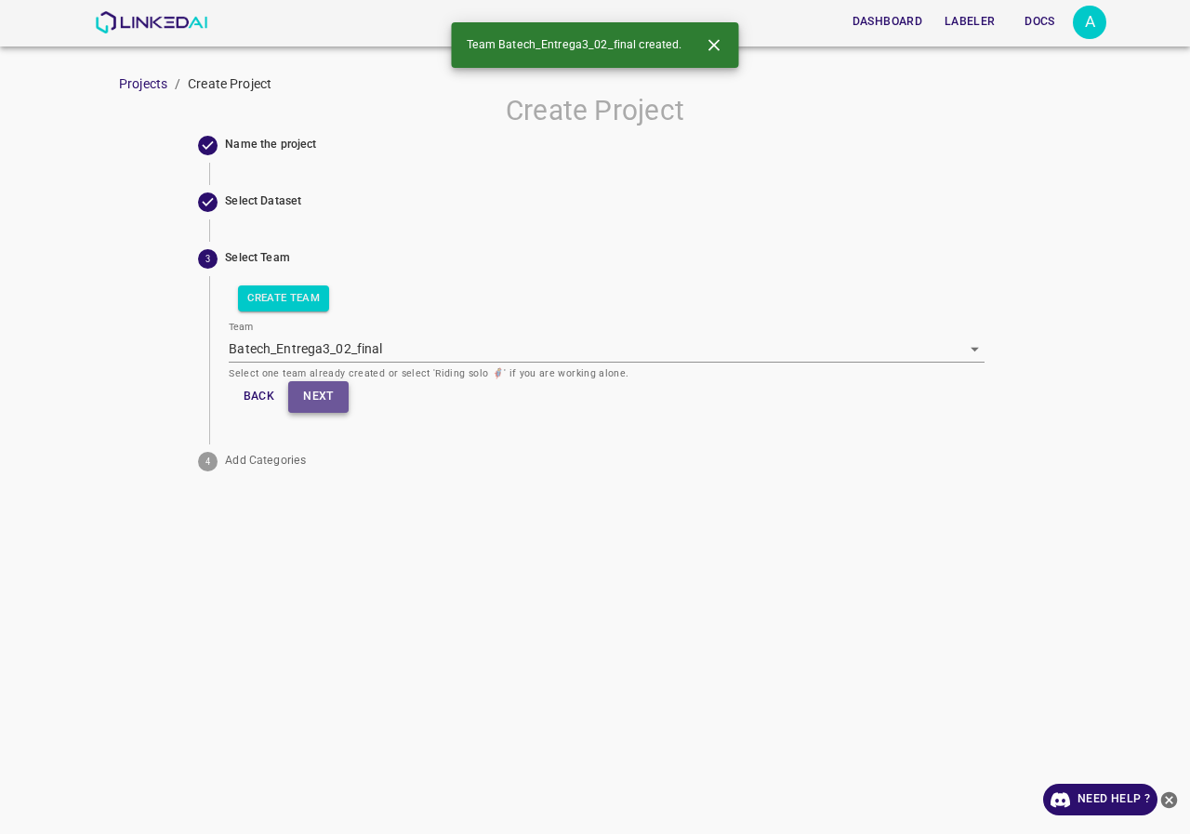
click at [345, 398] on button "Next" at bounding box center [318, 396] width 60 height 31
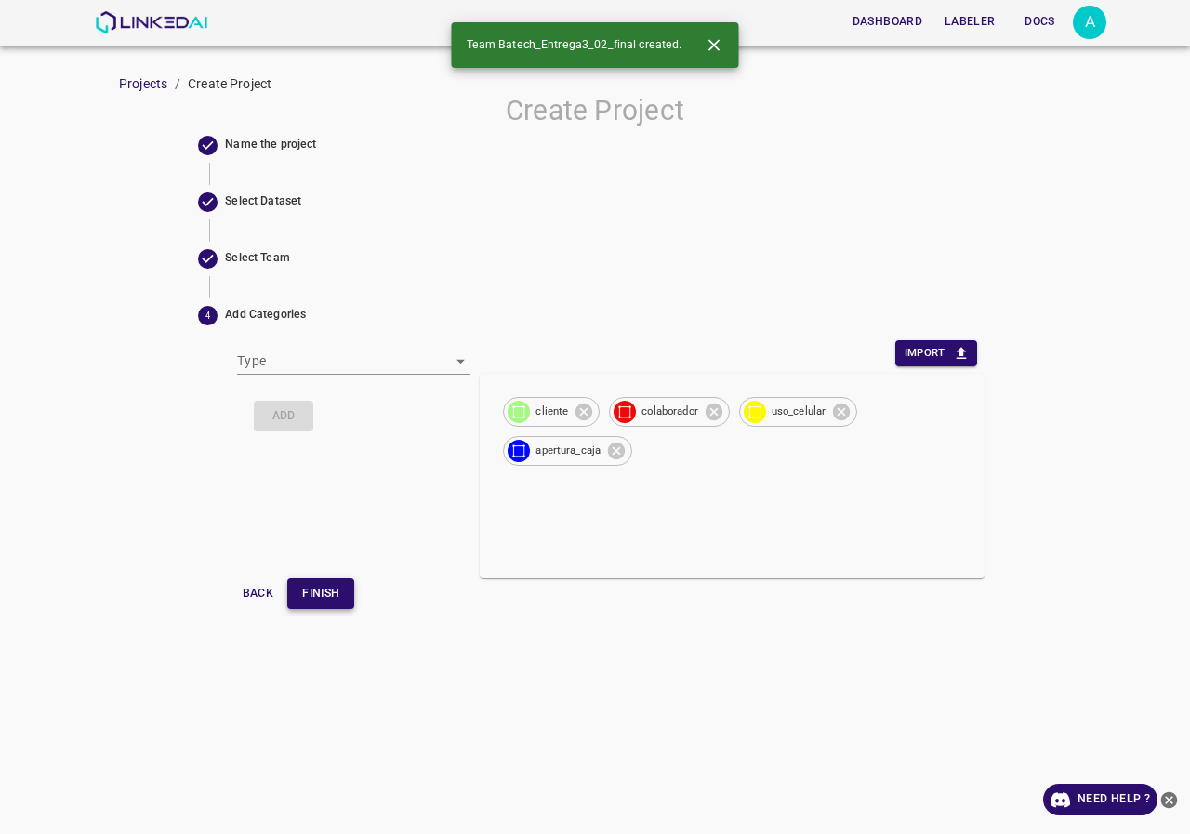
click at [338, 589] on button "Finish" at bounding box center [320, 593] width 67 height 31
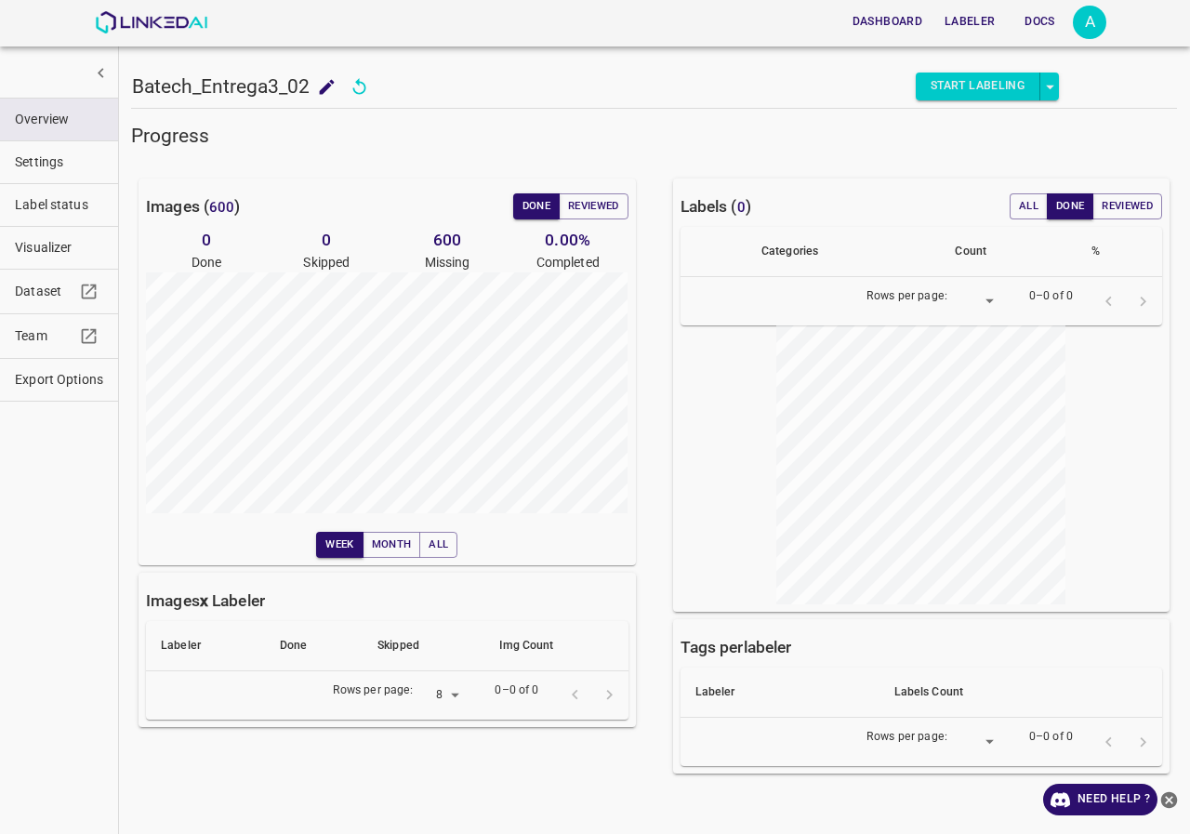
click at [161, 33] on div "Dashboard Labeler Docs A" at bounding box center [601, 22] width 1012 height 45
click at [159, 31] on img at bounding box center [151, 22] width 113 height 22
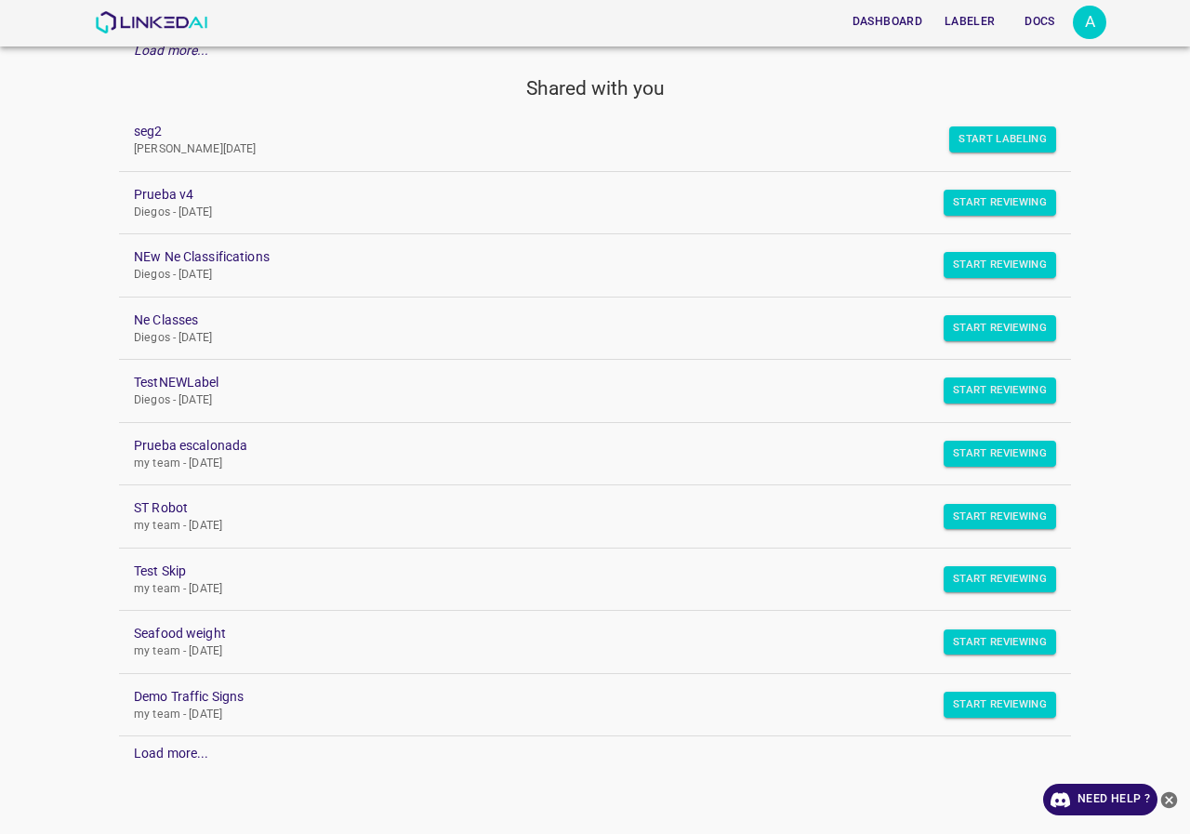
scroll to position [692, 0]
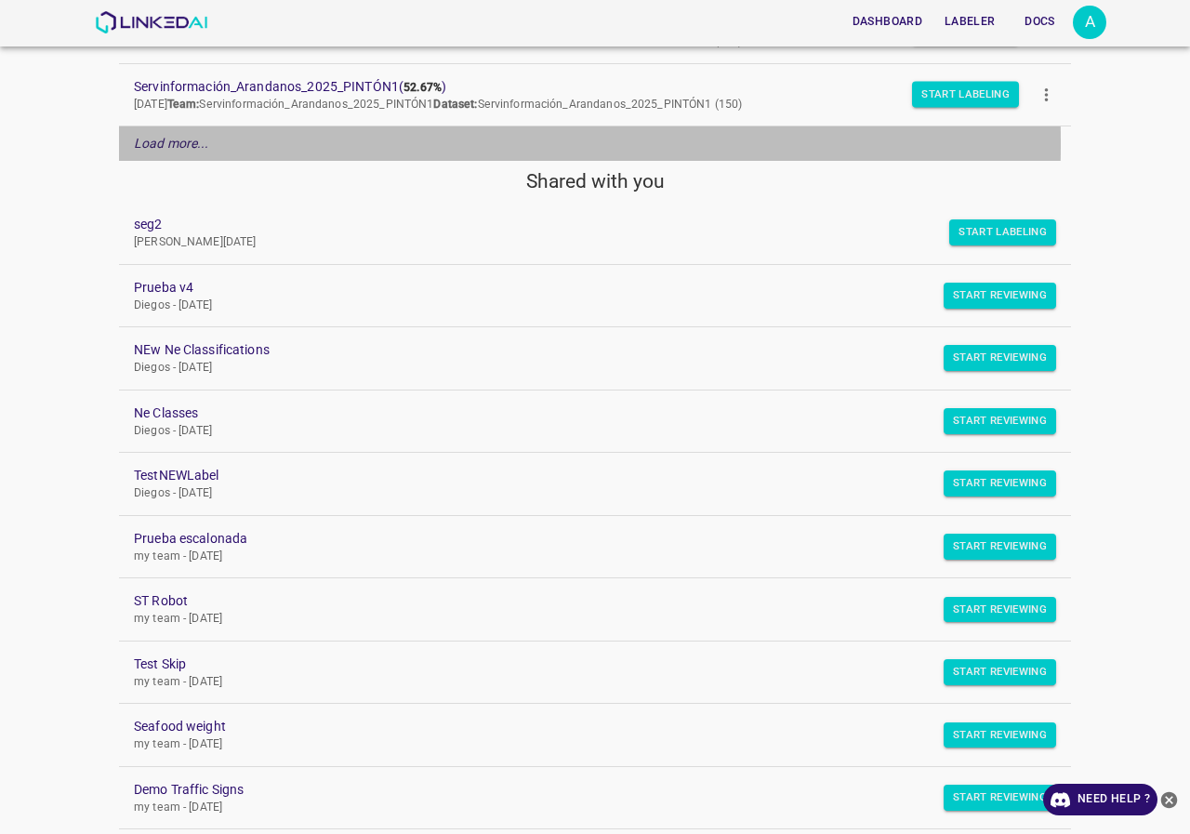
click at [160, 143] on em "Load more..." at bounding box center [171, 143] width 75 height 15
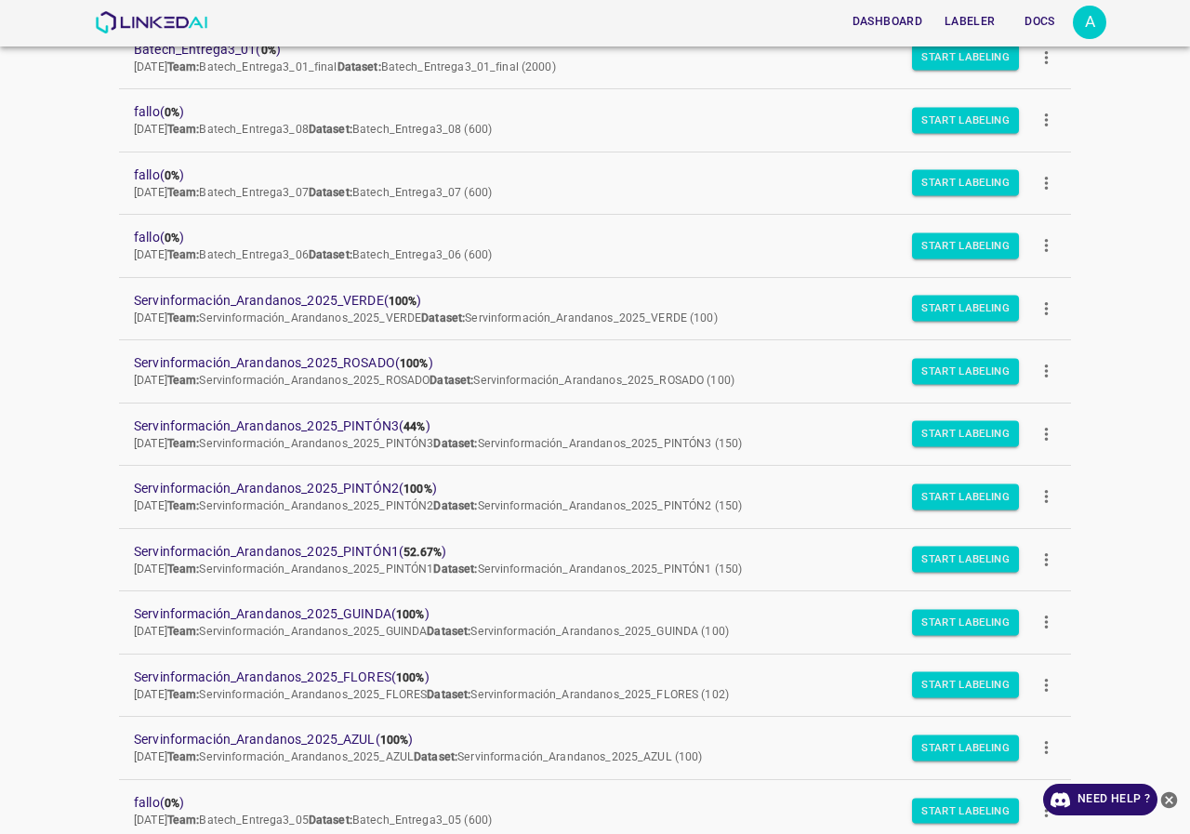
scroll to position [0, 0]
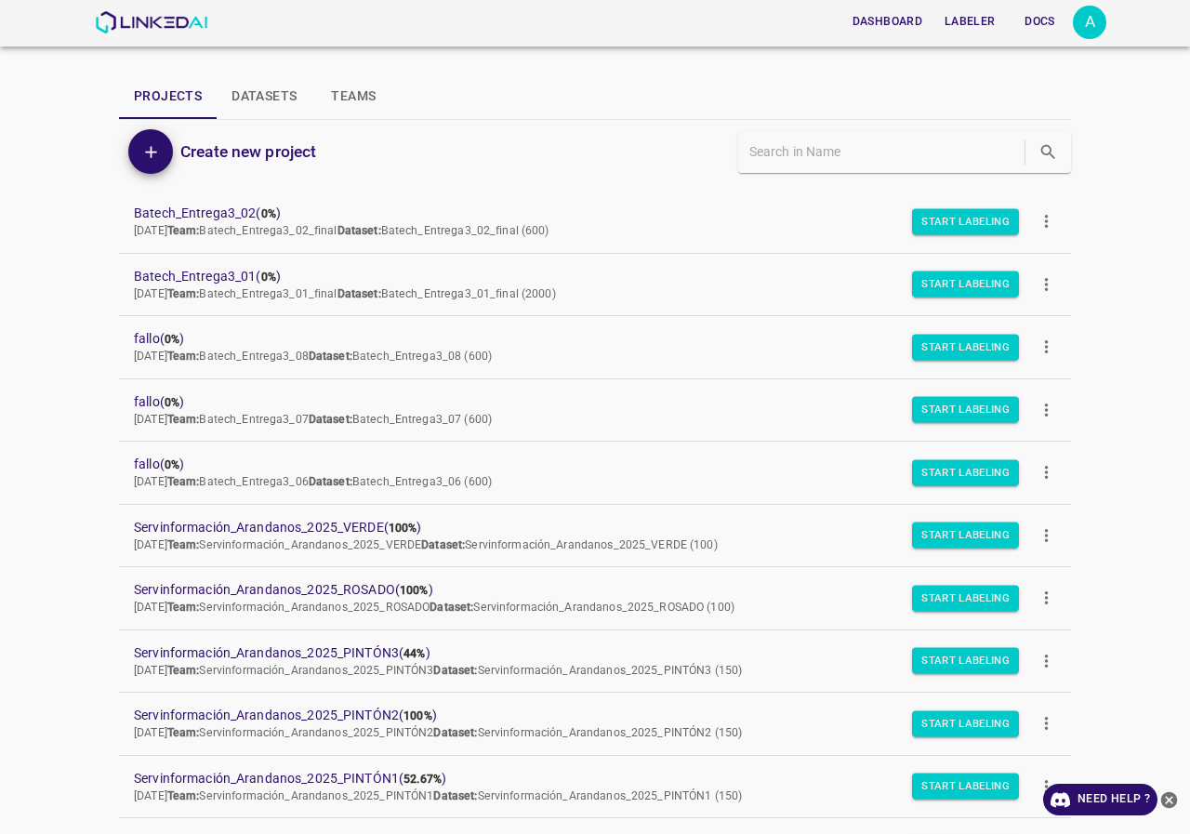
click at [1037, 225] on icon "more" at bounding box center [1047, 222] width 20 height 20
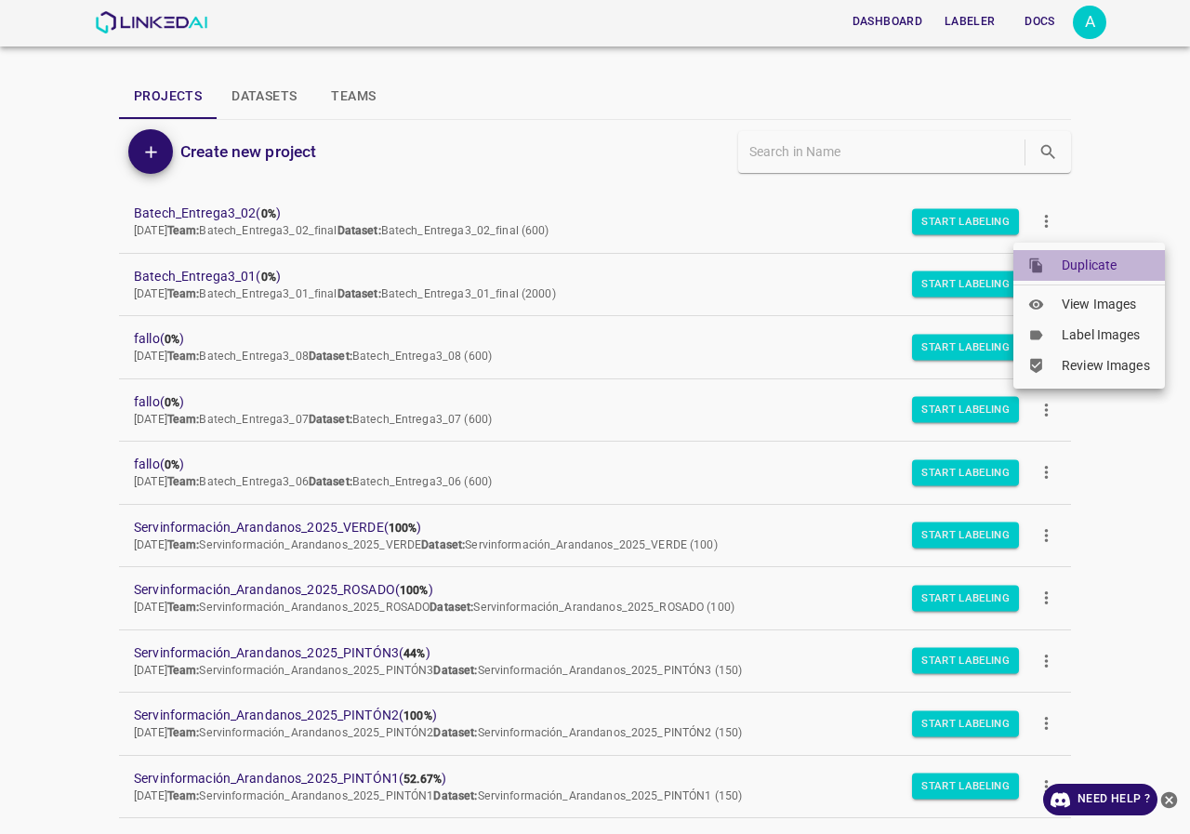
click at [1067, 273] on span "Duplicate" at bounding box center [1106, 266] width 88 height 20
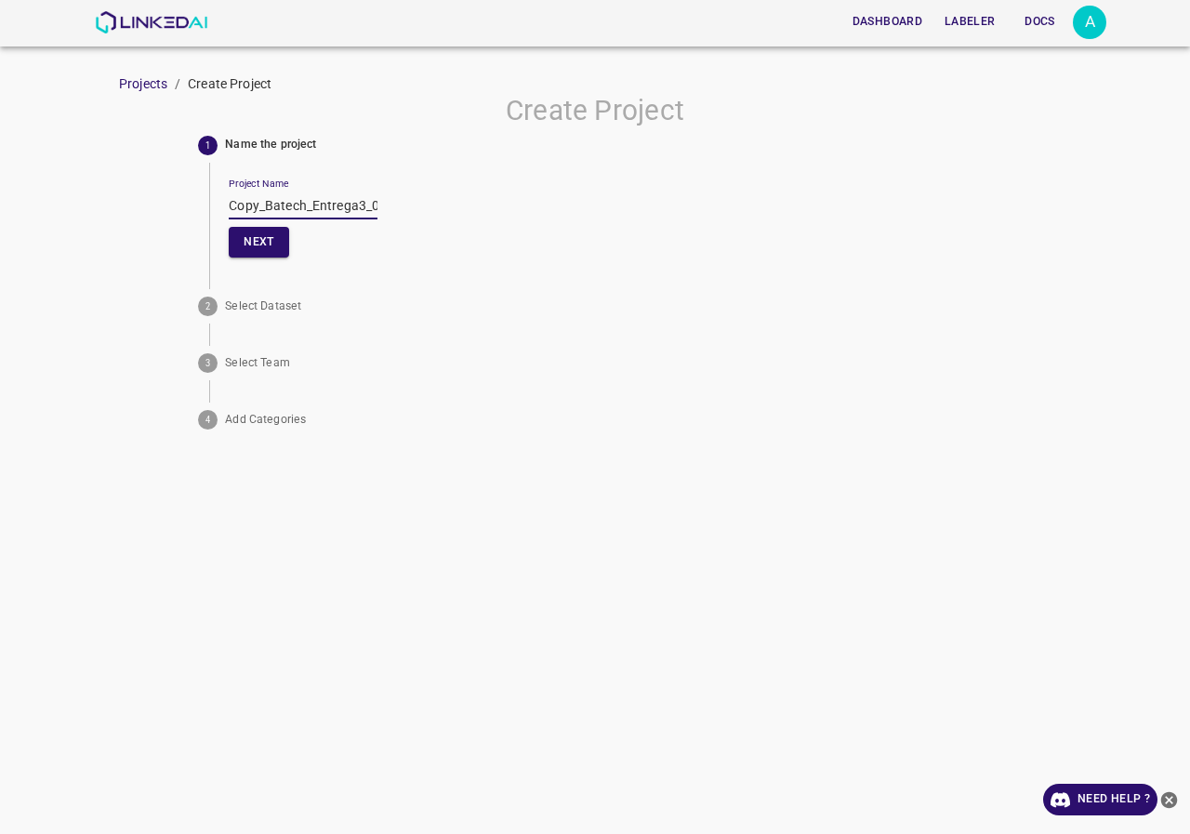
drag, startPoint x: 267, startPoint y: 207, endPoint x: 126, endPoint y: 207, distance: 140.4
click at [126, 207] on div "Create Project 1 Name the project Project Name Copy_Batech_Entrega3_02 Next 2 S…" at bounding box center [595, 265] width 1190 height 343
click at [363, 196] on input "Batech_Entrega3_02" at bounding box center [303, 205] width 149 height 27
type input "Batech_Entrega3_03_final"
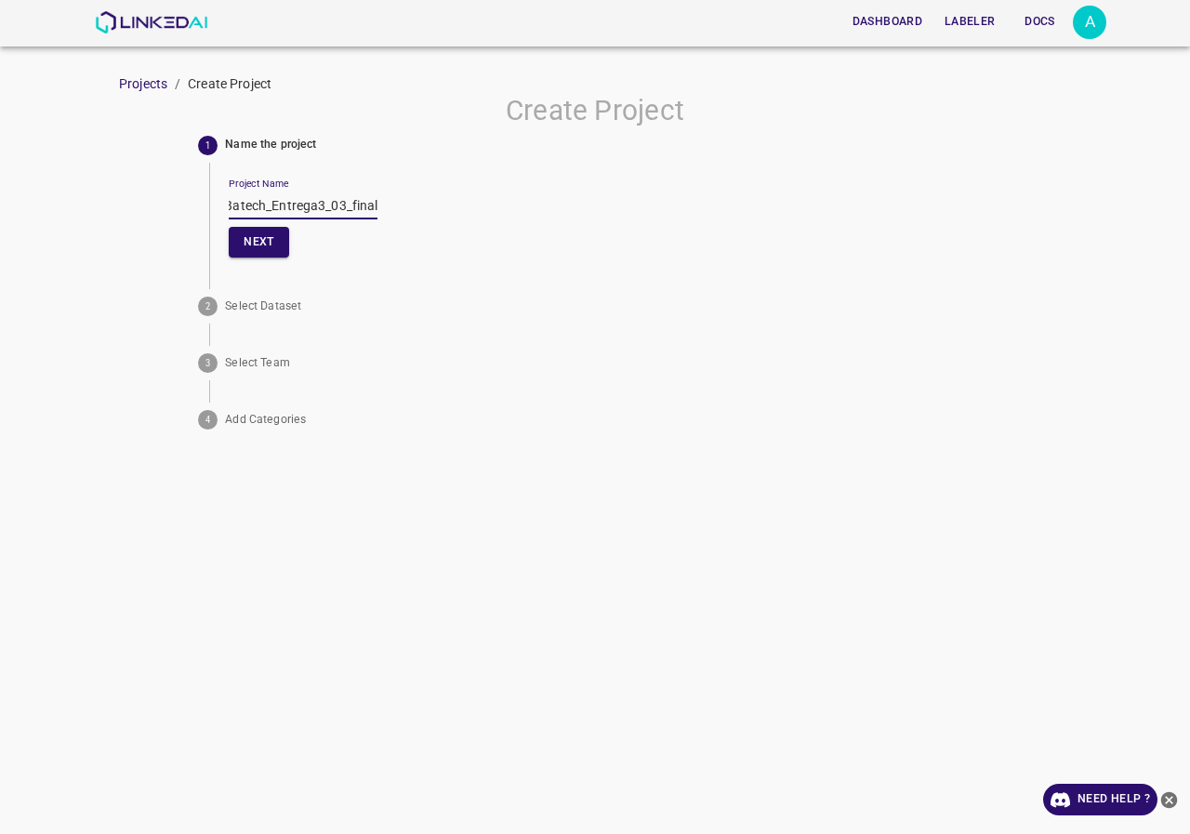
scroll to position [0, 0]
click at [370, 204] on div "Project Name Batech_Entrega3_03_final Next" at bounding box center [606, 215] width 755 height 105
click at [153, 12] on img at bounding box center [151, 22] width 113 height 22
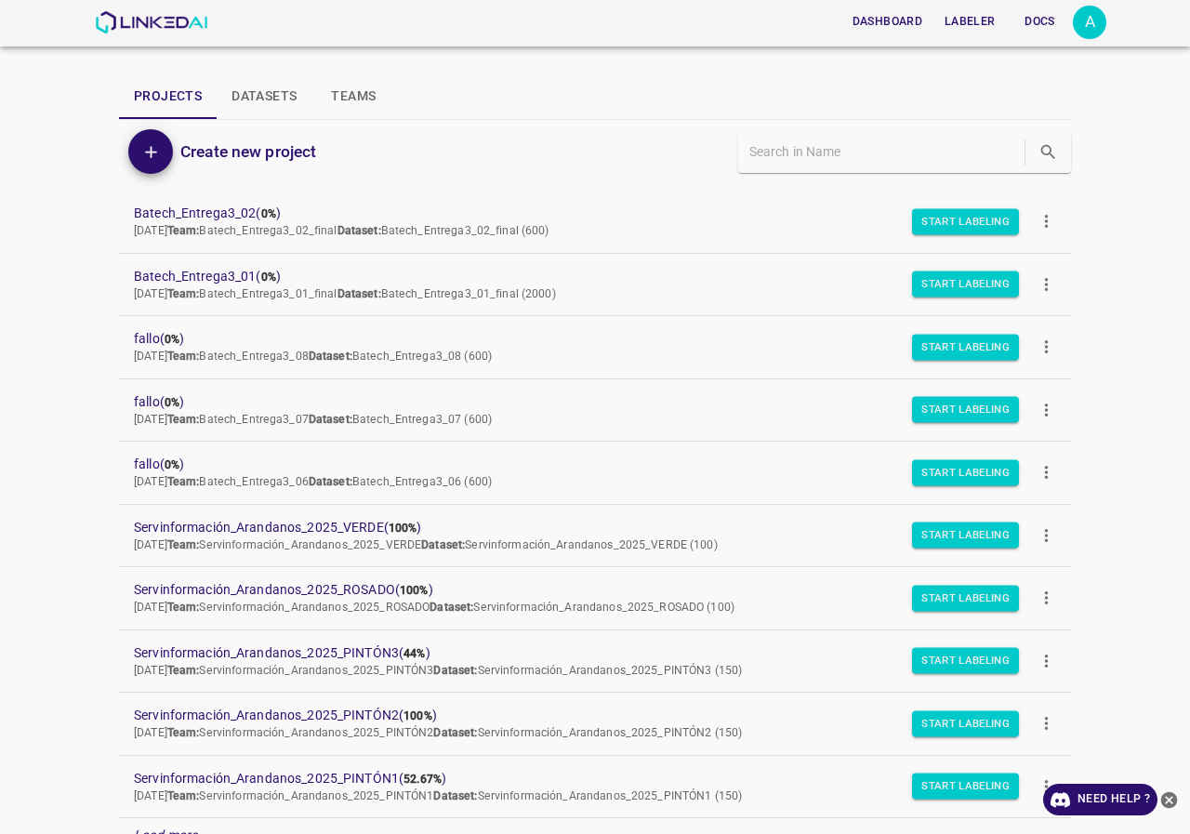
scroll to position [186, 0]
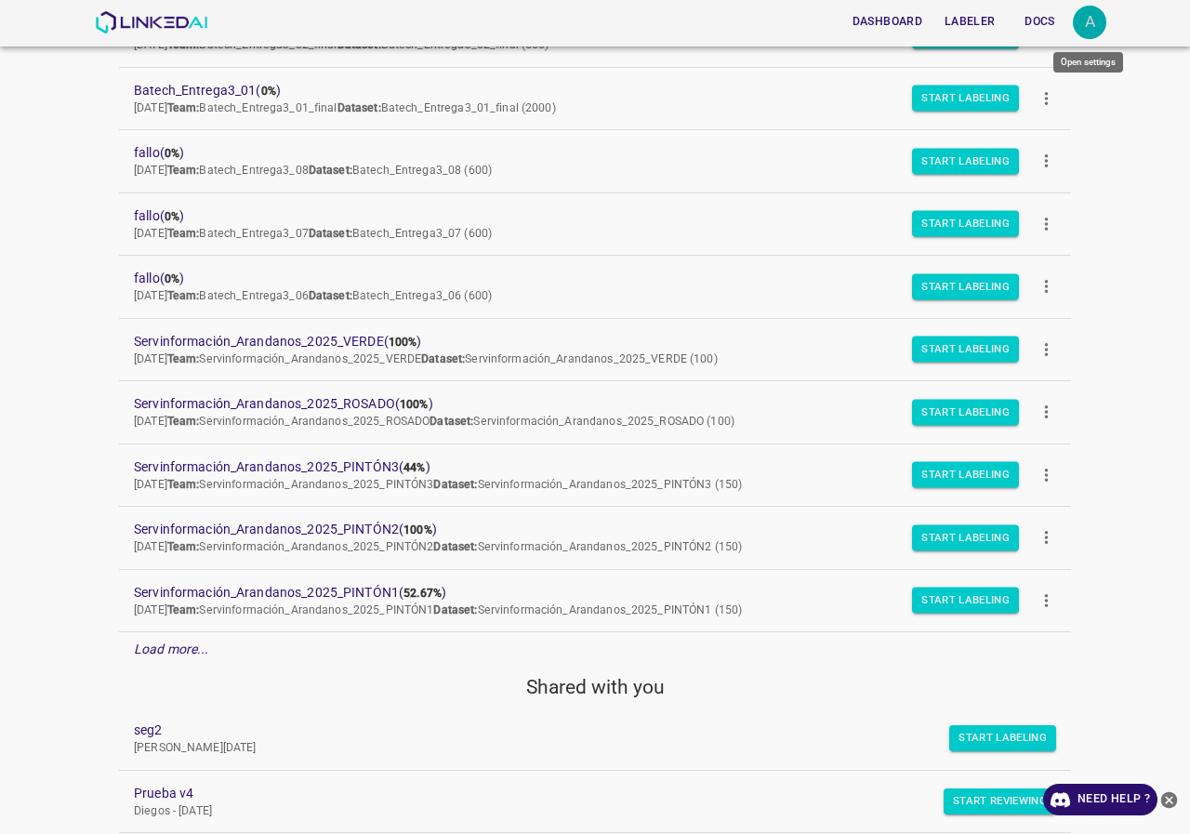
click at [1089, 27] on div "A" at bounding box center [1089, 22] width 33 height 33
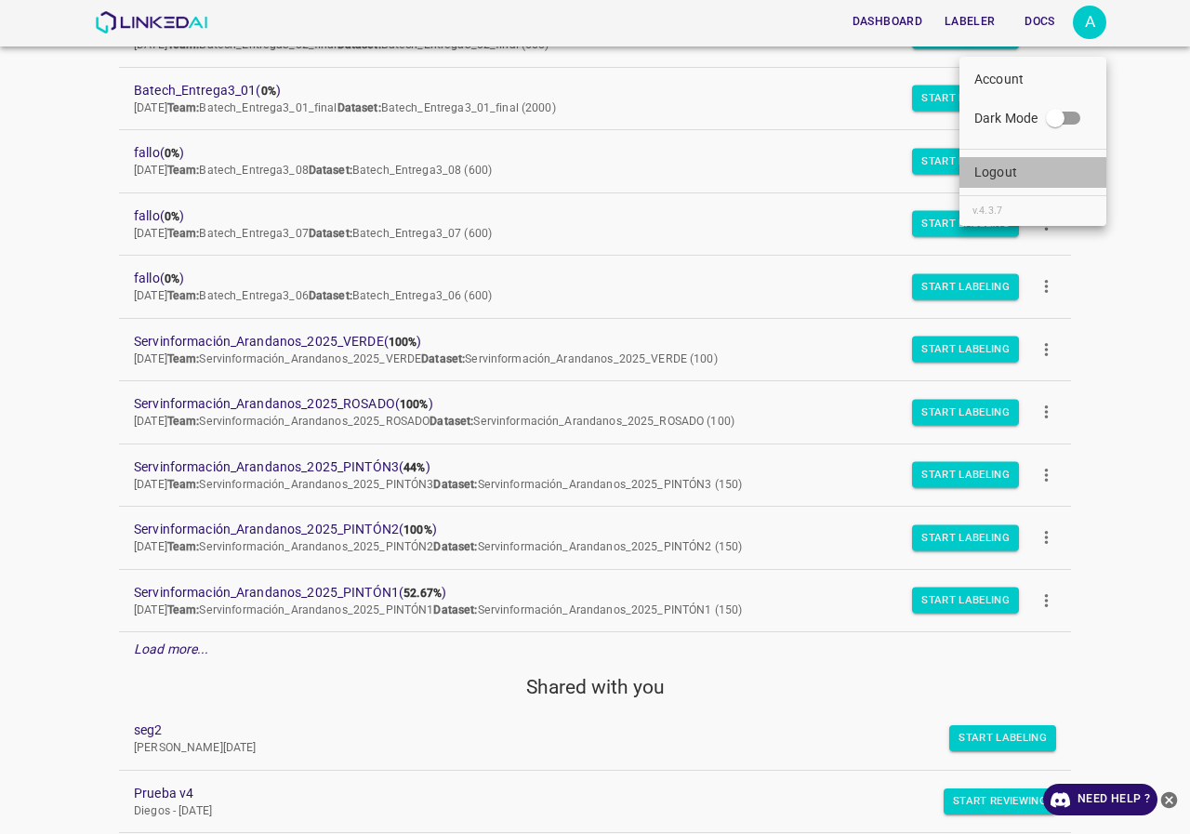
click at [992, 166] on p "Logout" at bounding box center [996, 173] width 43 height 20
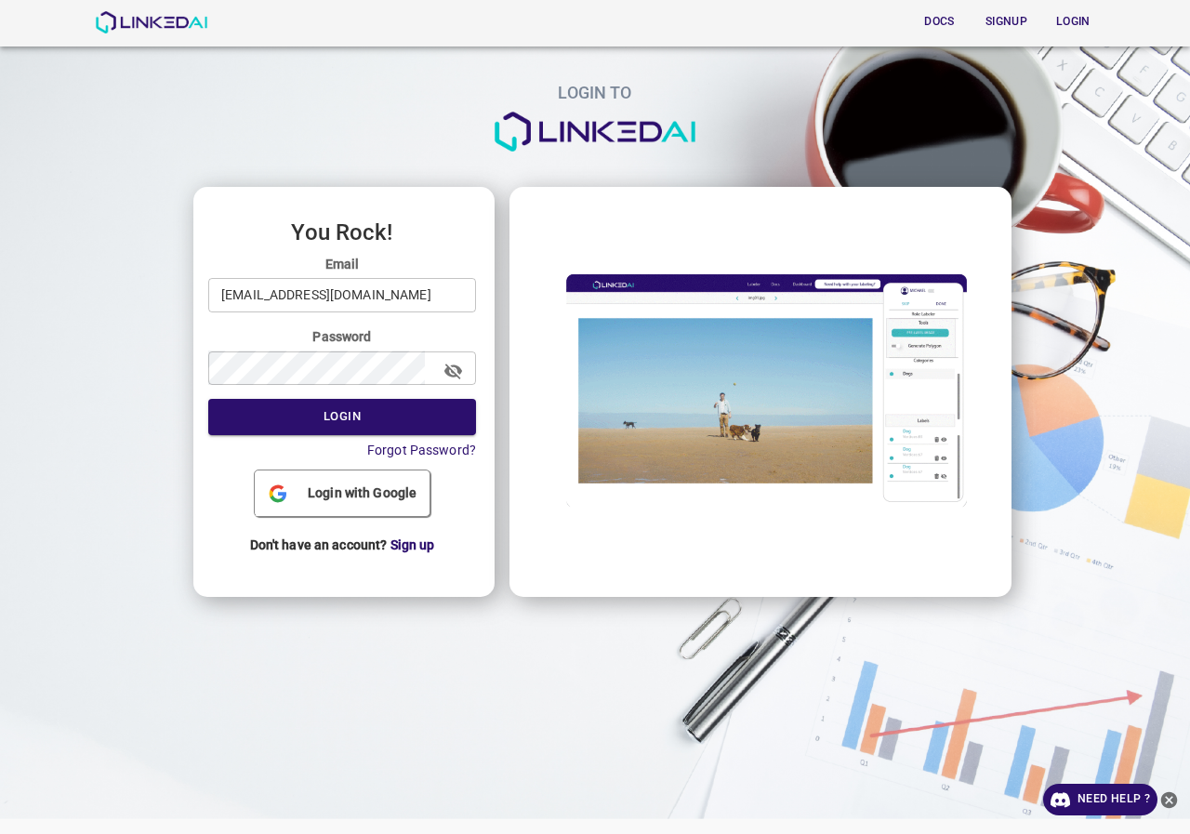
click at [421, 289] on input "admin@linkedai.co" at bounding box center [342, 295] width 268 height 34
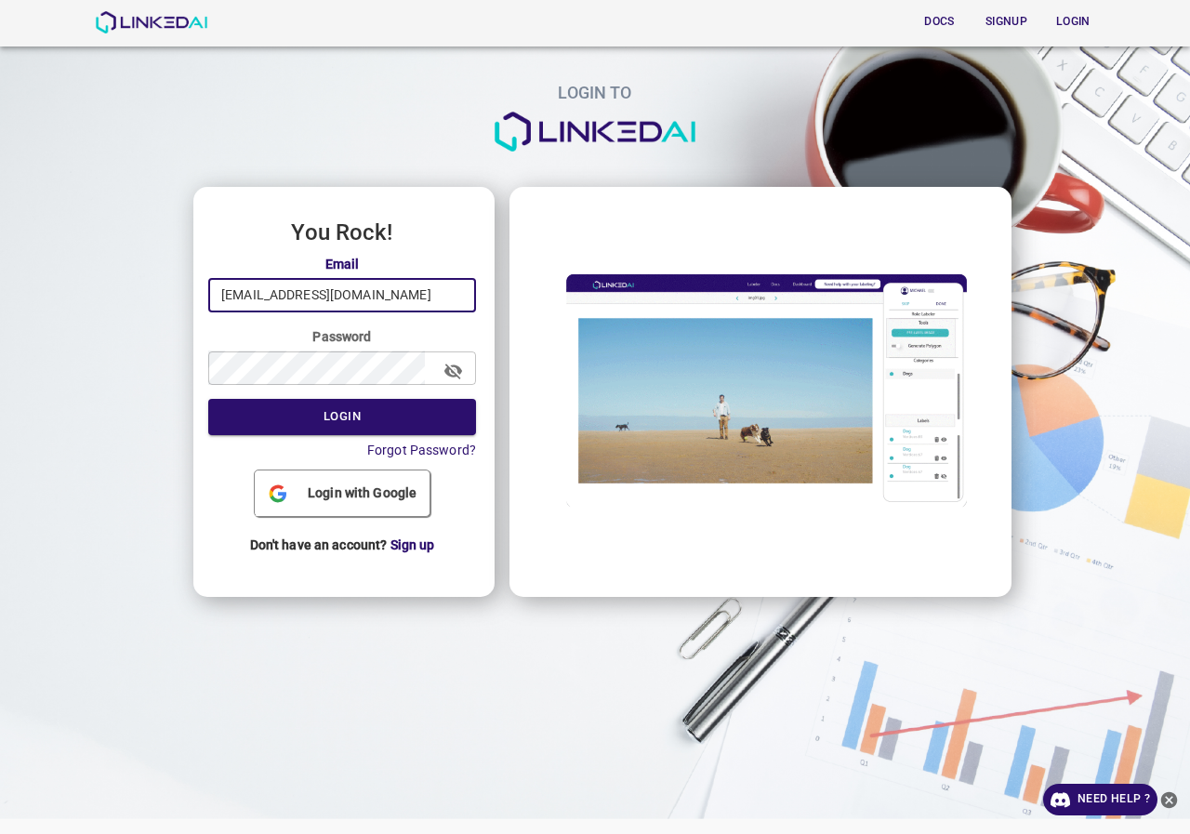
type input "legit@linkedai.co"
click at [370, 431] on button "Login" at bounding box center [342, 417] width 268 height 36
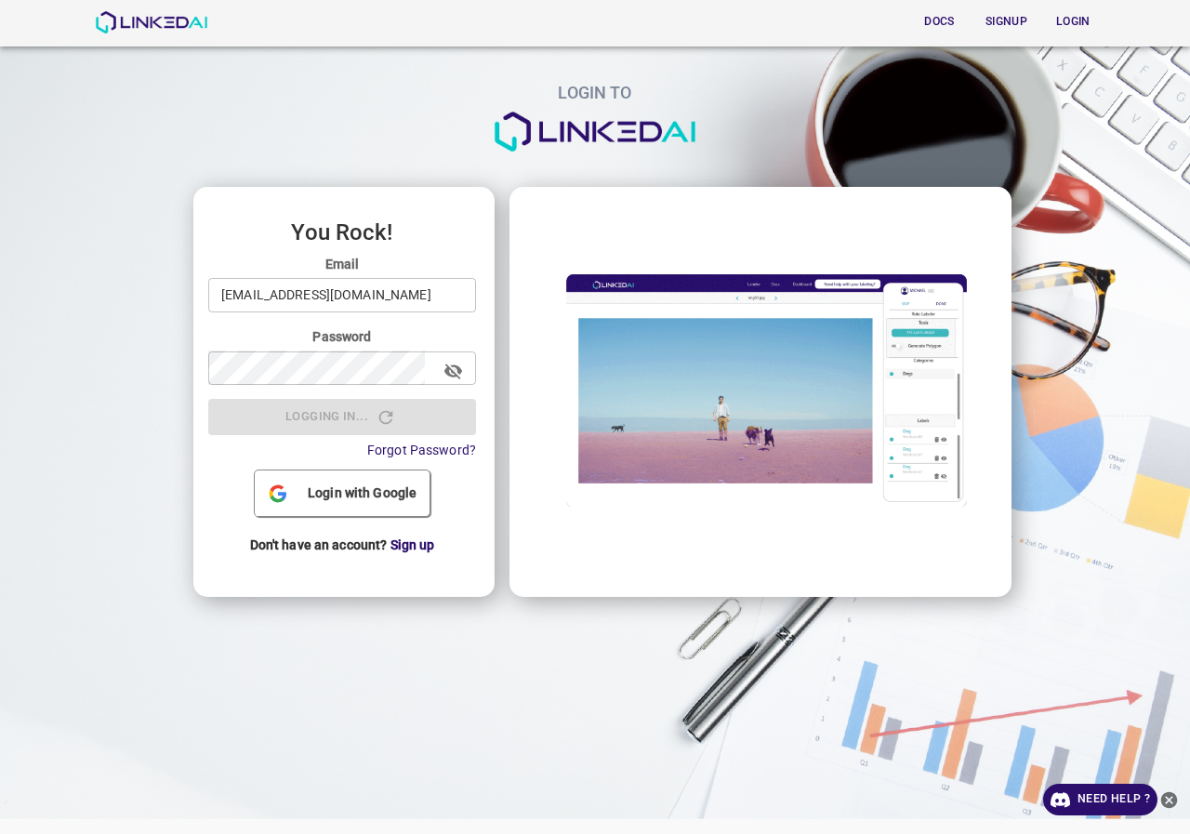
click at [368, 420] on form "Email legit@linkedai.co ​ Password ​ Logging in... Forgot Password?" at bounding box center [342, 358] width 268 height 206
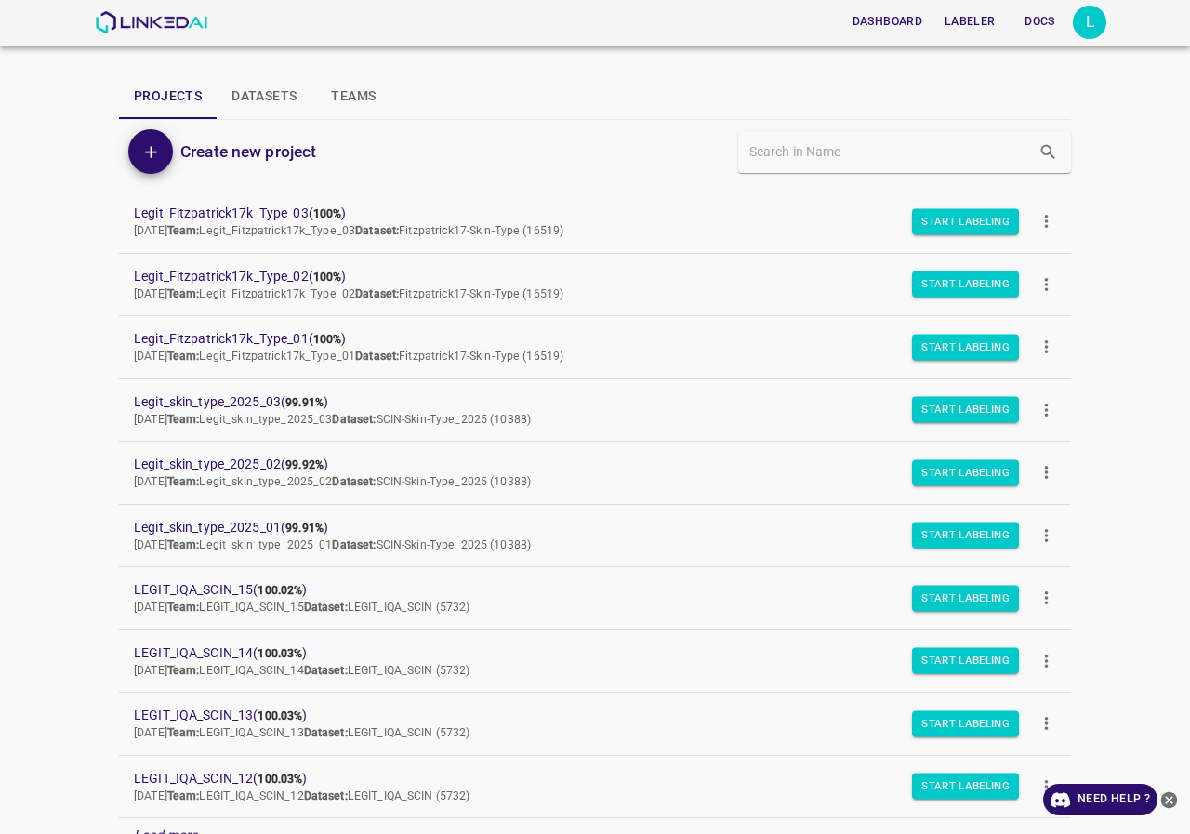
scroll to position [157, 0]
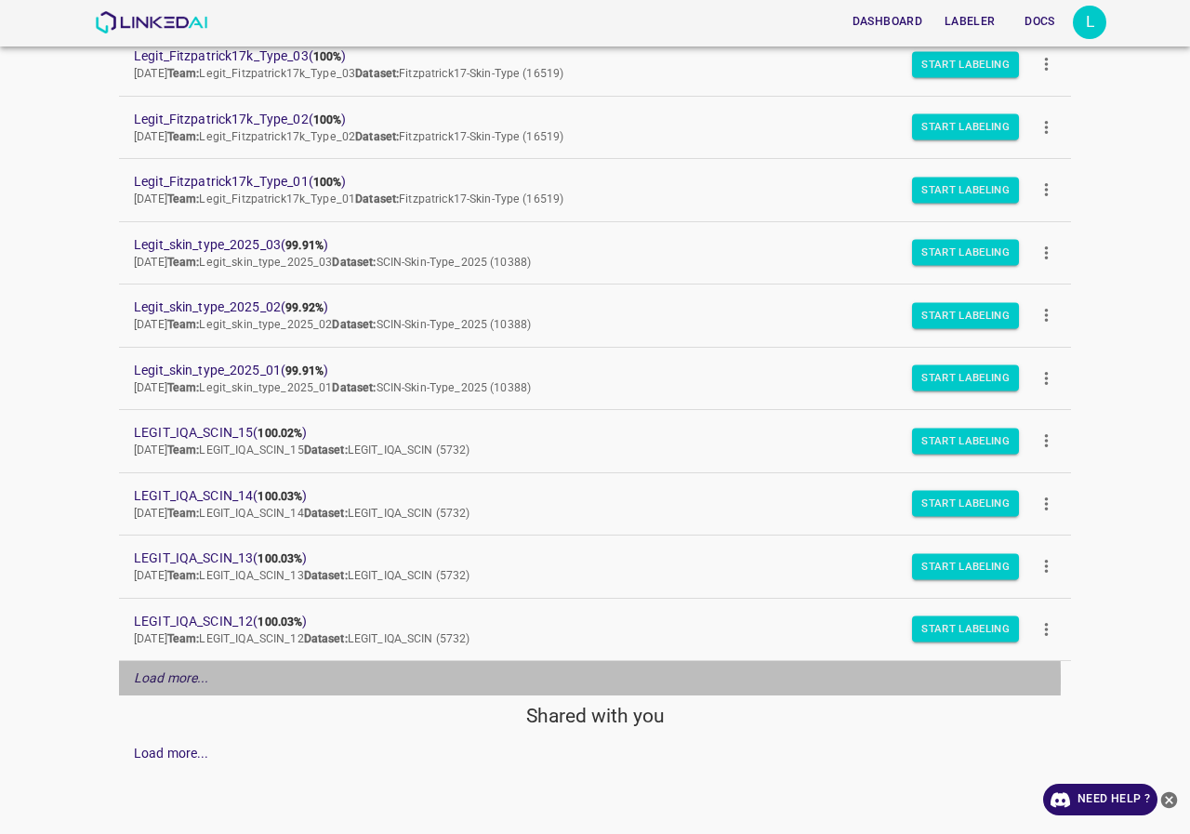
click at [174, 680] on em "Load more..." at bounding box center [171, 677] width 75 height 15
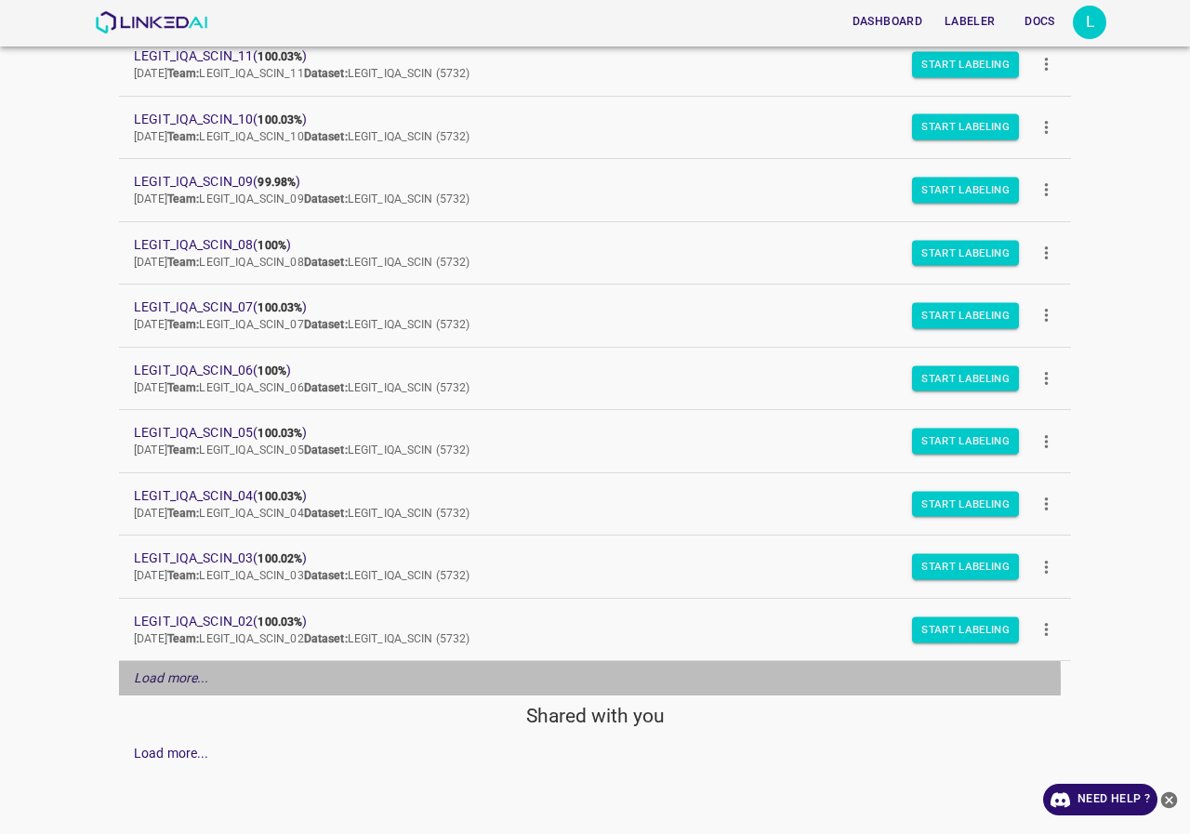
click at [136, 684] on em "Load more..." at bounding box center [171, 677] width 75 height 15
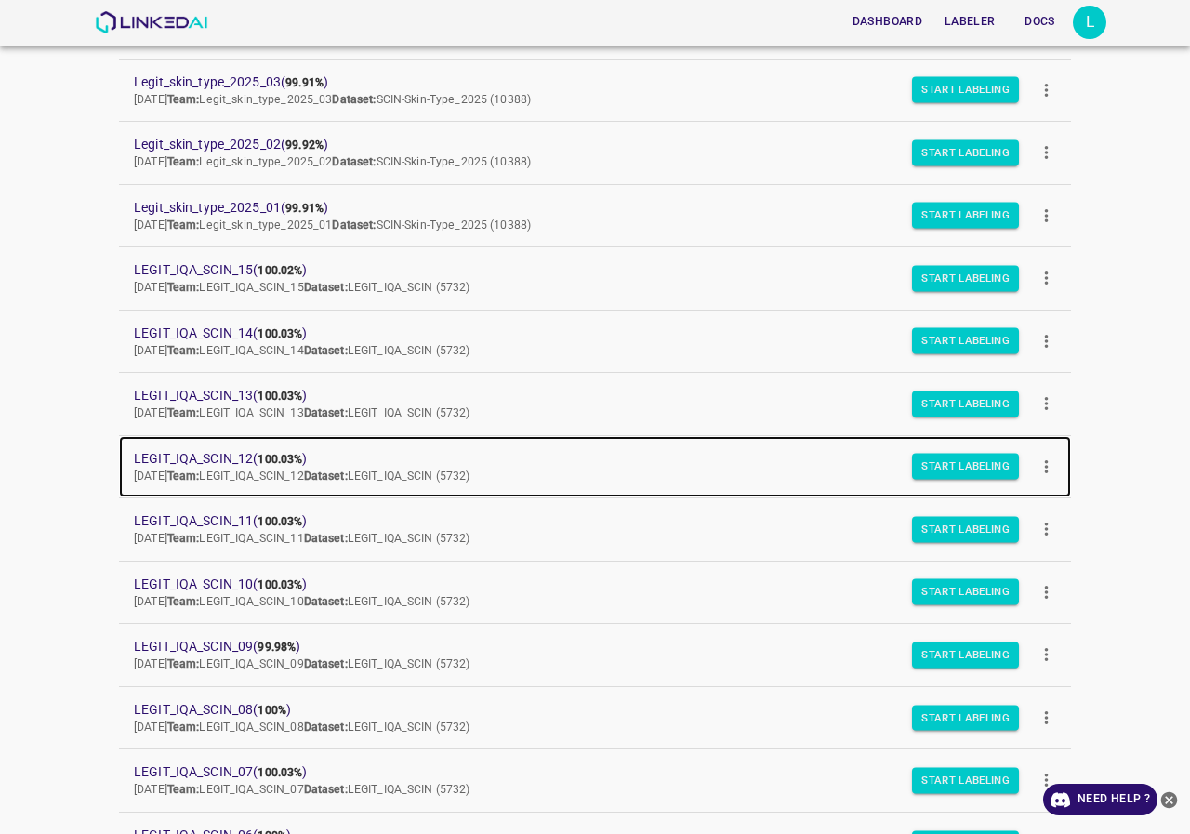
scroll to position [227, 0]
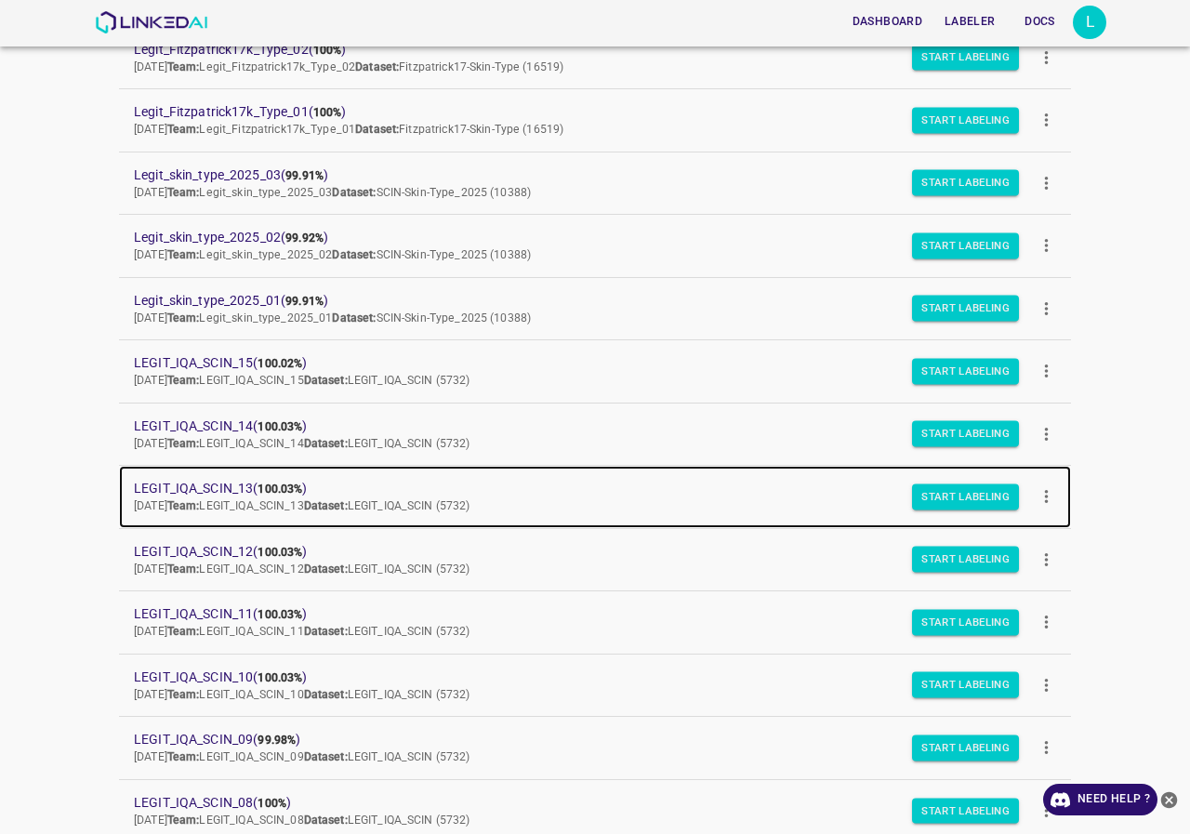
drag, startPoint x: 215, startPoint y: 481, endPoint x: 241, endPoint y: 482, distance: 26.1
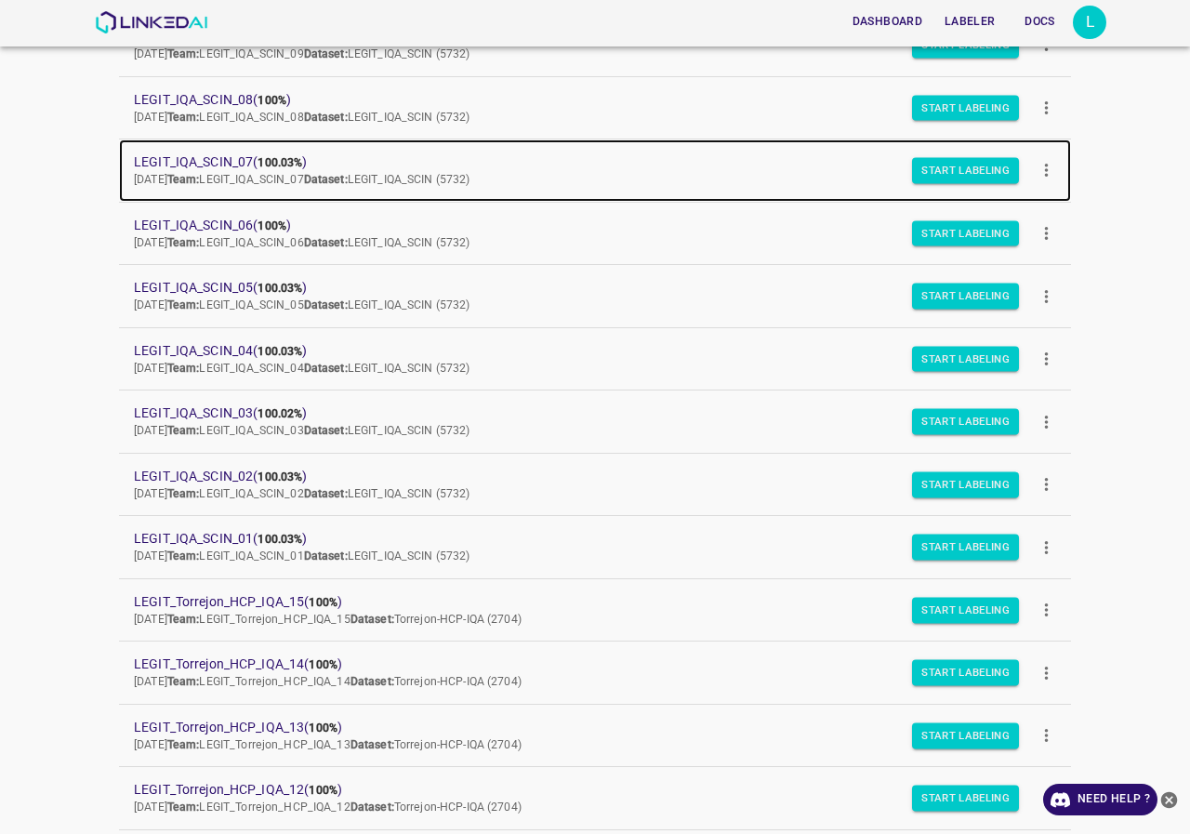
scroll to position [558, 0]
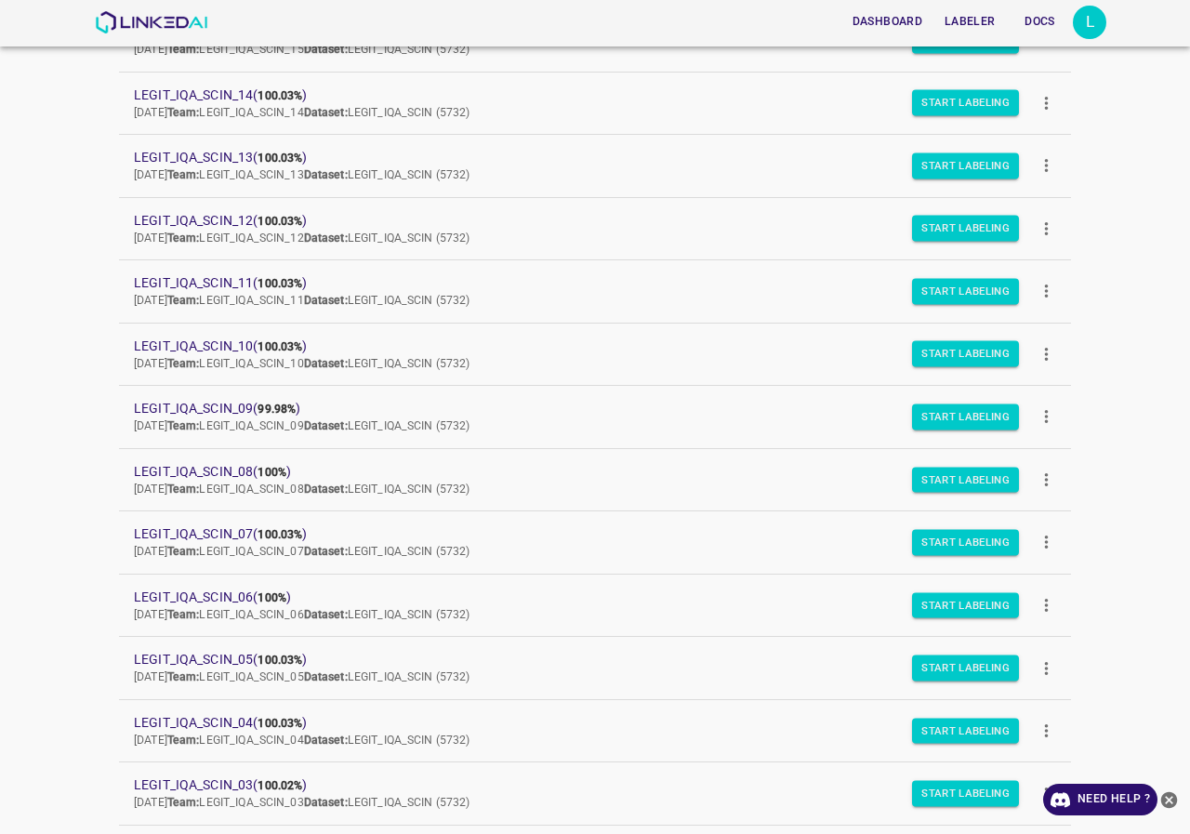
drag, startPoint x: 222, startPoint y: 471, endPoint x: 178, endPoint y: 538, distance: 81.2
click at [114, 552] on div "Dashboard Labeler Docs L Projects Datasets Teams Create new project Legit_Fitzp…" at bounding box center [595, 417] width 1190 height 834
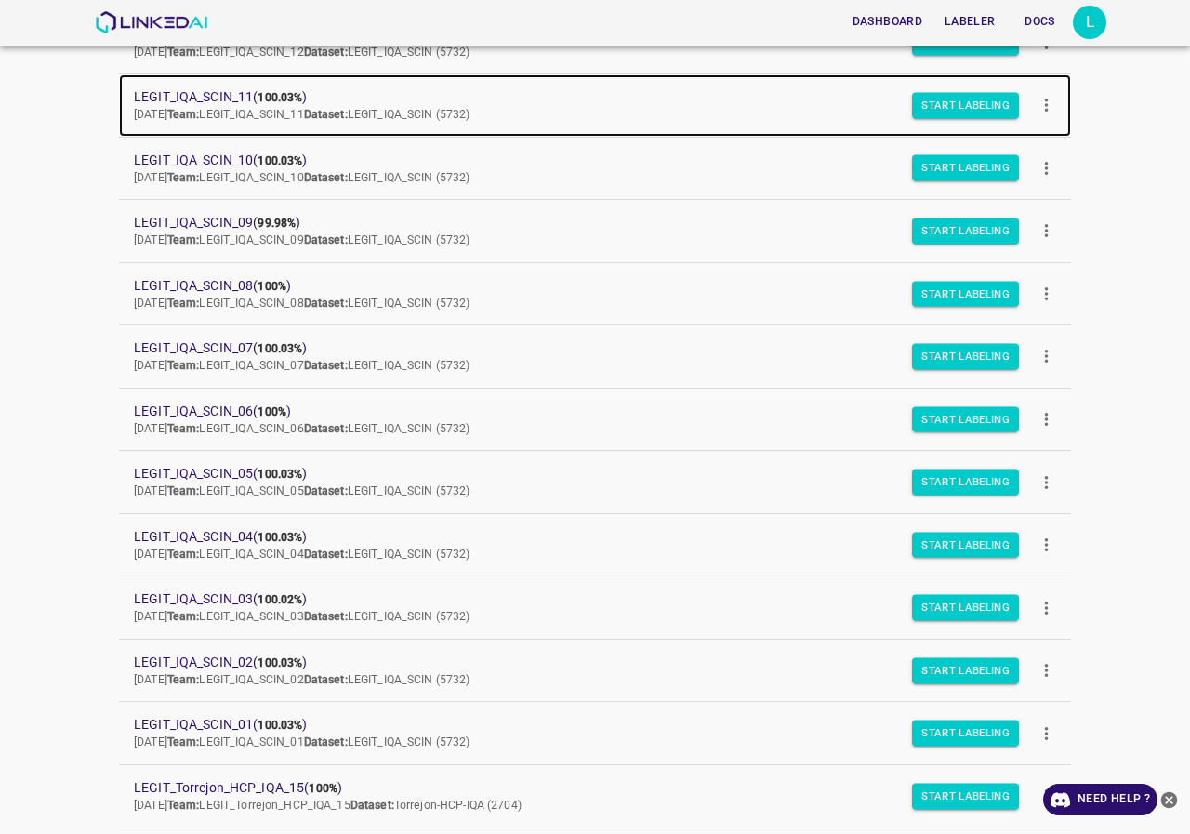
scroll to position [372, 0]
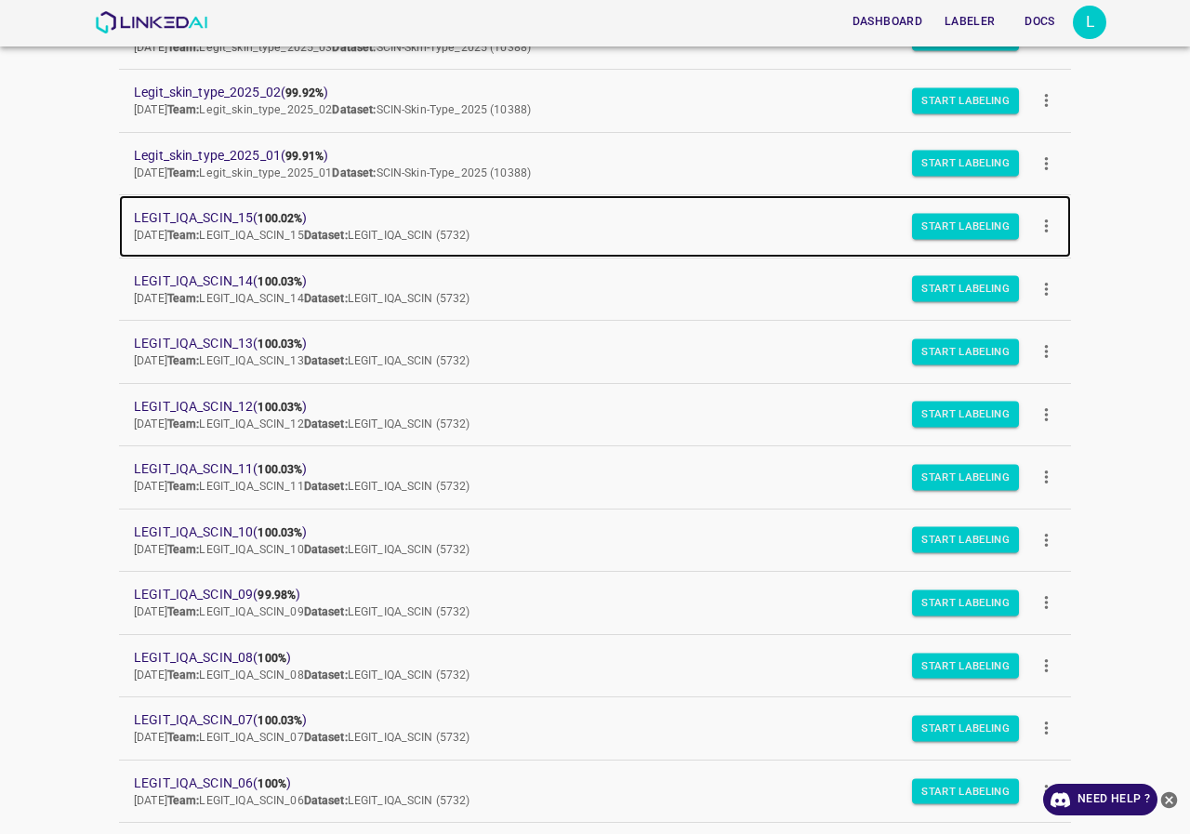
drag, startPoint x: 213, startPoint y: 206, endPoint x: 267, endPoint y: 224, distance: 56.8
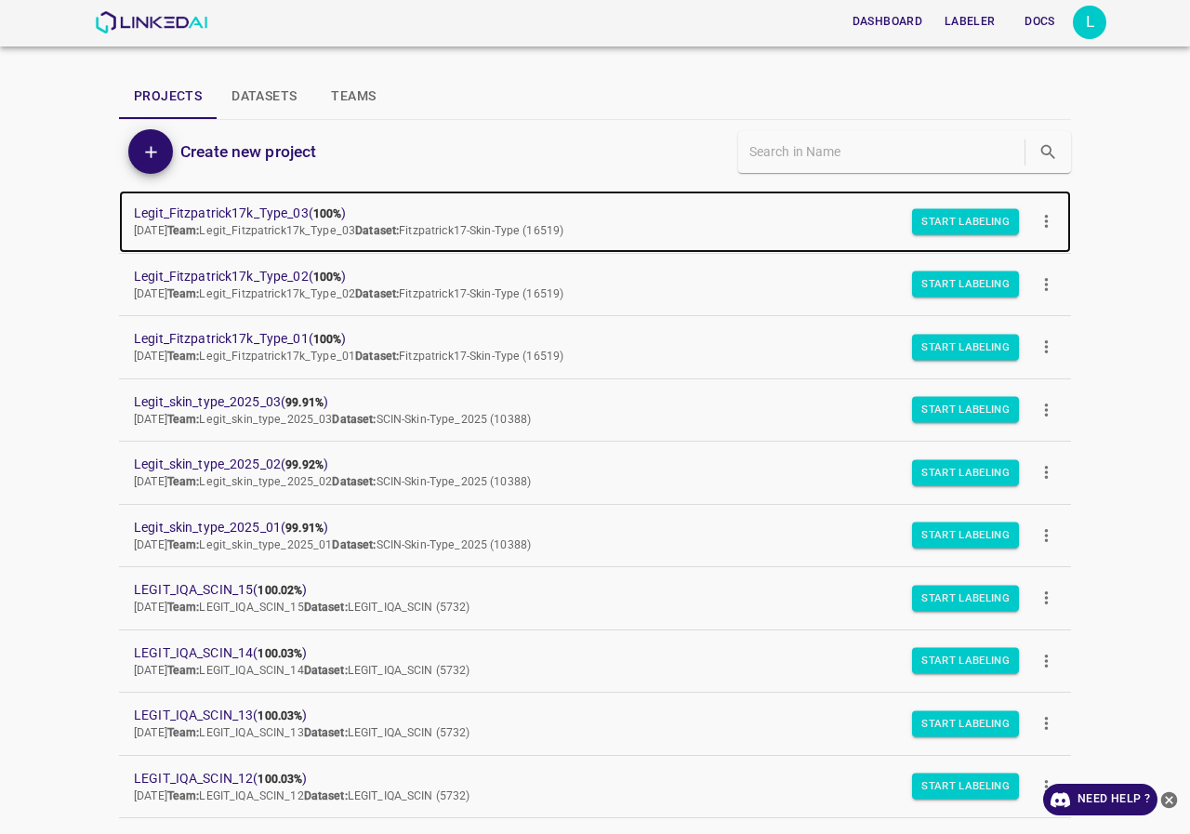
scroll to position [186, 0]
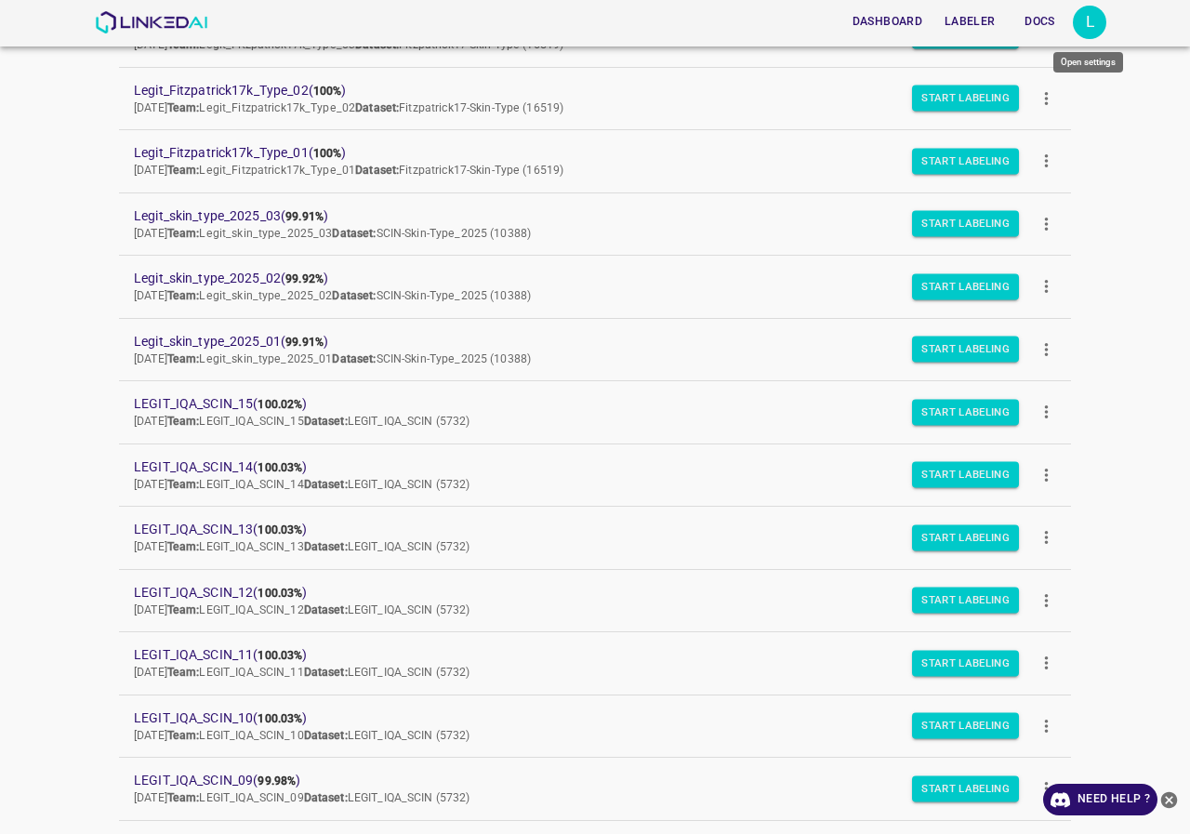
click at [1100, 21] on div "L" at bounding box center [1089, 22] width 33 height 33
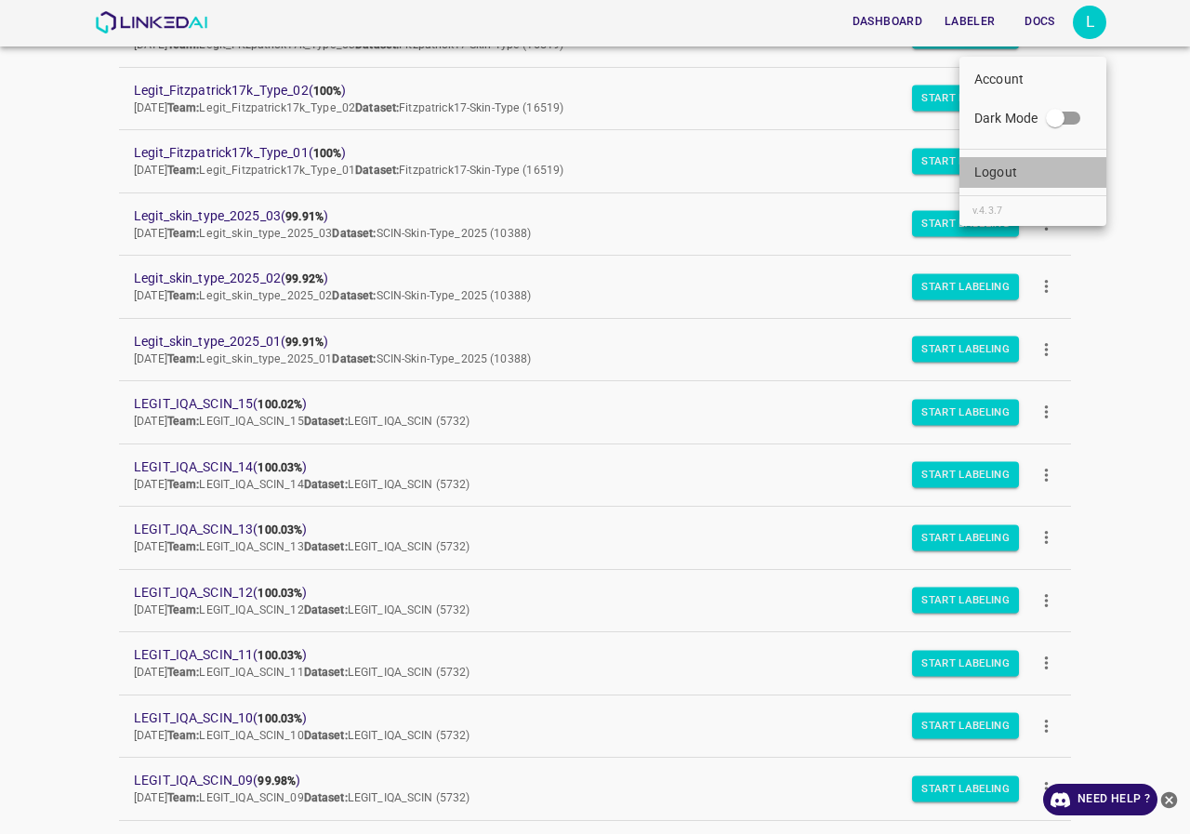
click at [1054, 175] on li "Logout" at bounding box center [1033, 172] width 147 height 31
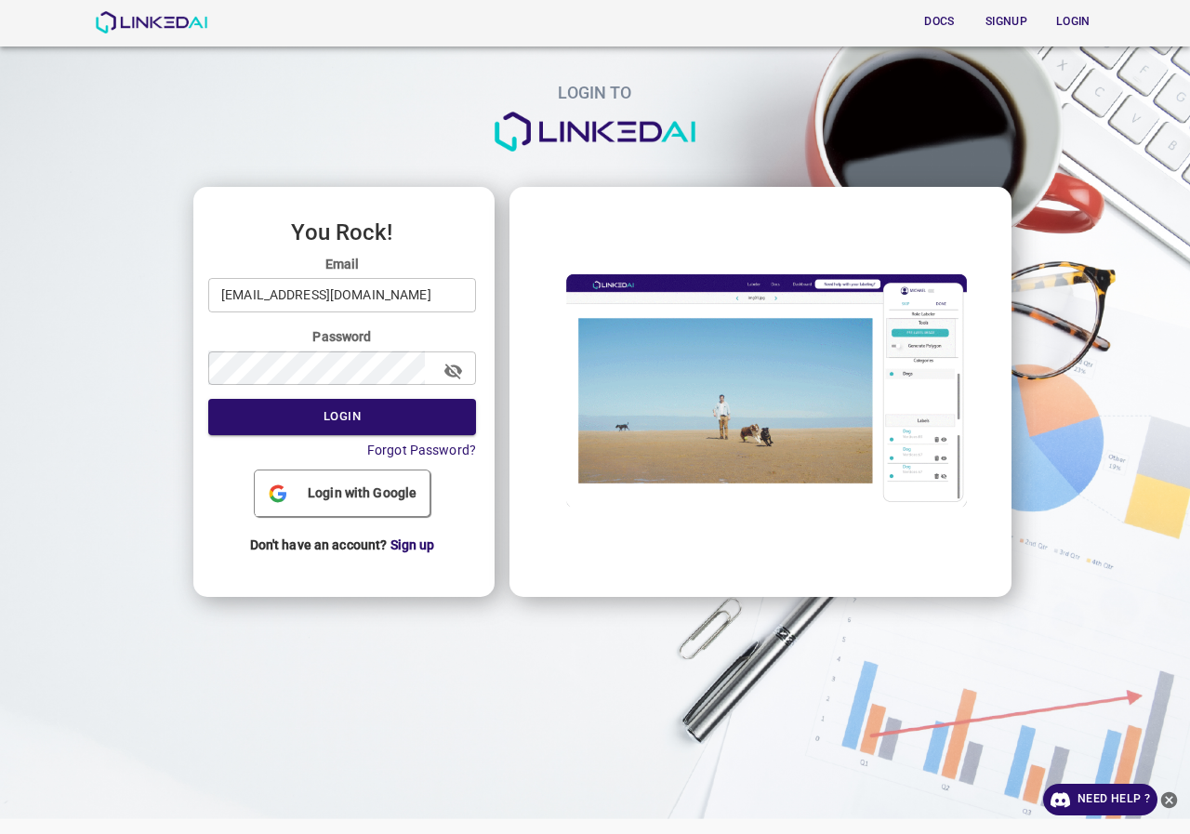
click at [382, 280] on input "legit@linkedai.co" at bounding box center [342, 295] width 268 height 34
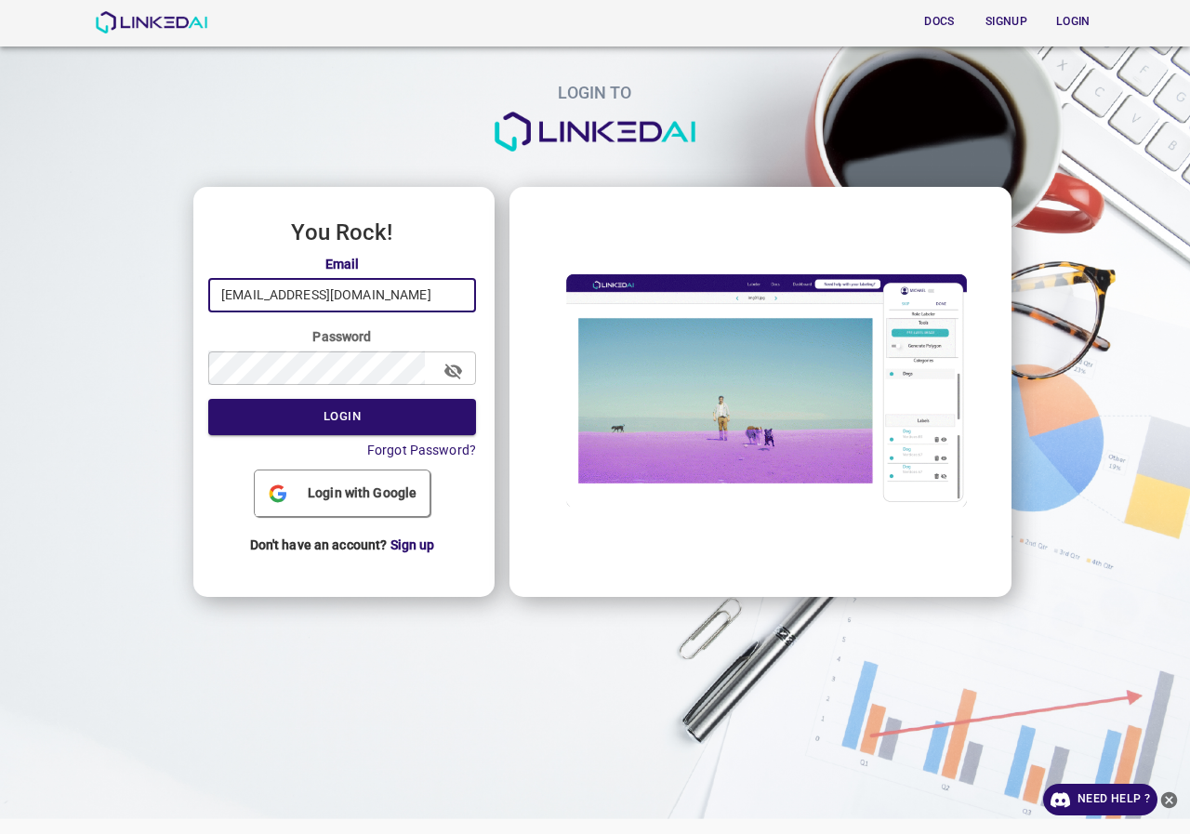
type input "[EMAIL_ADDRESS][DOMAIN_NAME]"
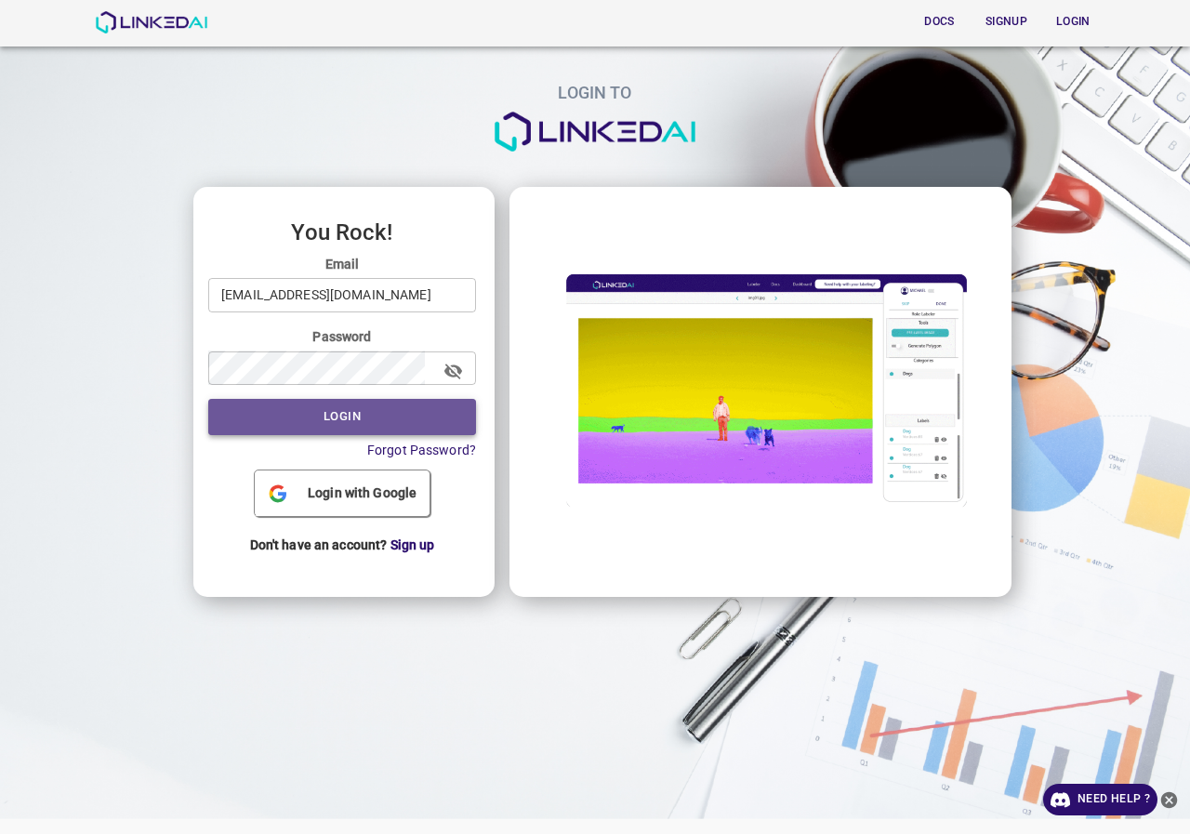
click at [359, 408] on button "Login" at bounding box center [342, 417] width 268 height 36
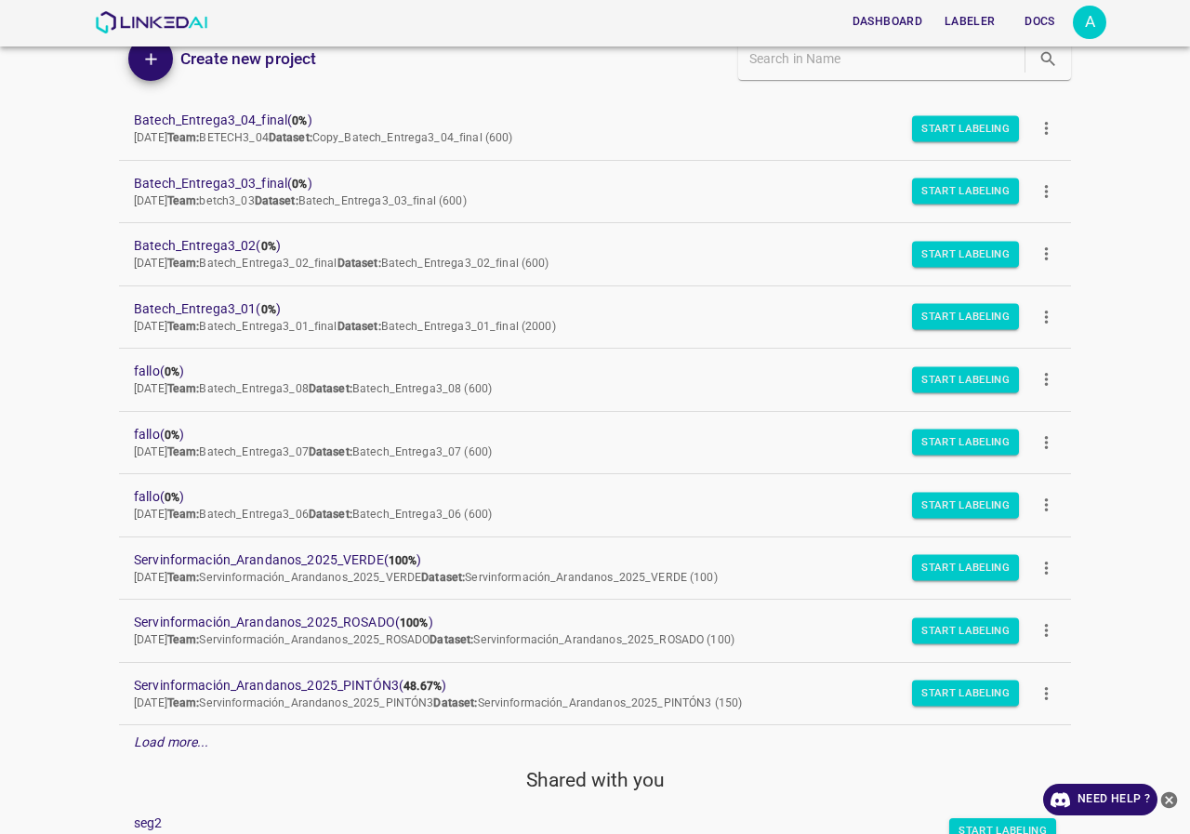
scroll to position [186, 0]
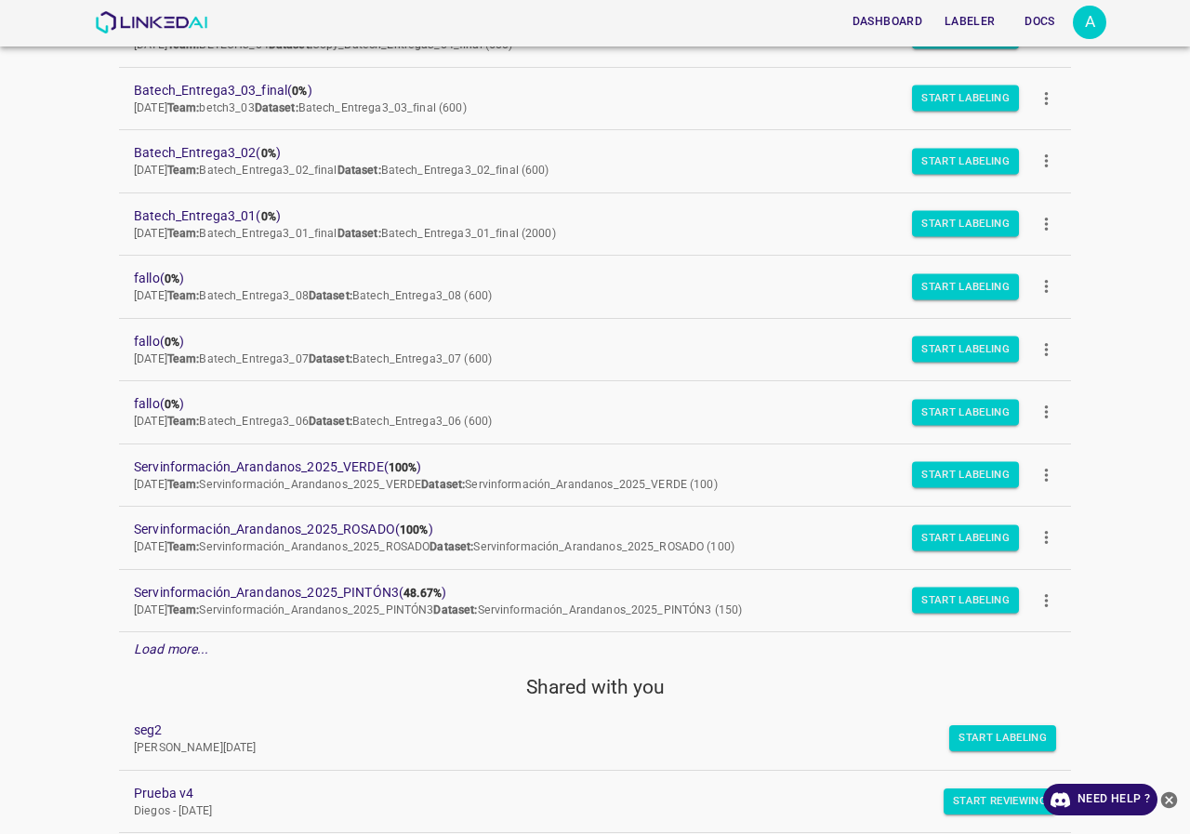
click at [192, 658] on p "Load more..." at bounding box center [171, 650] width 75 height 20
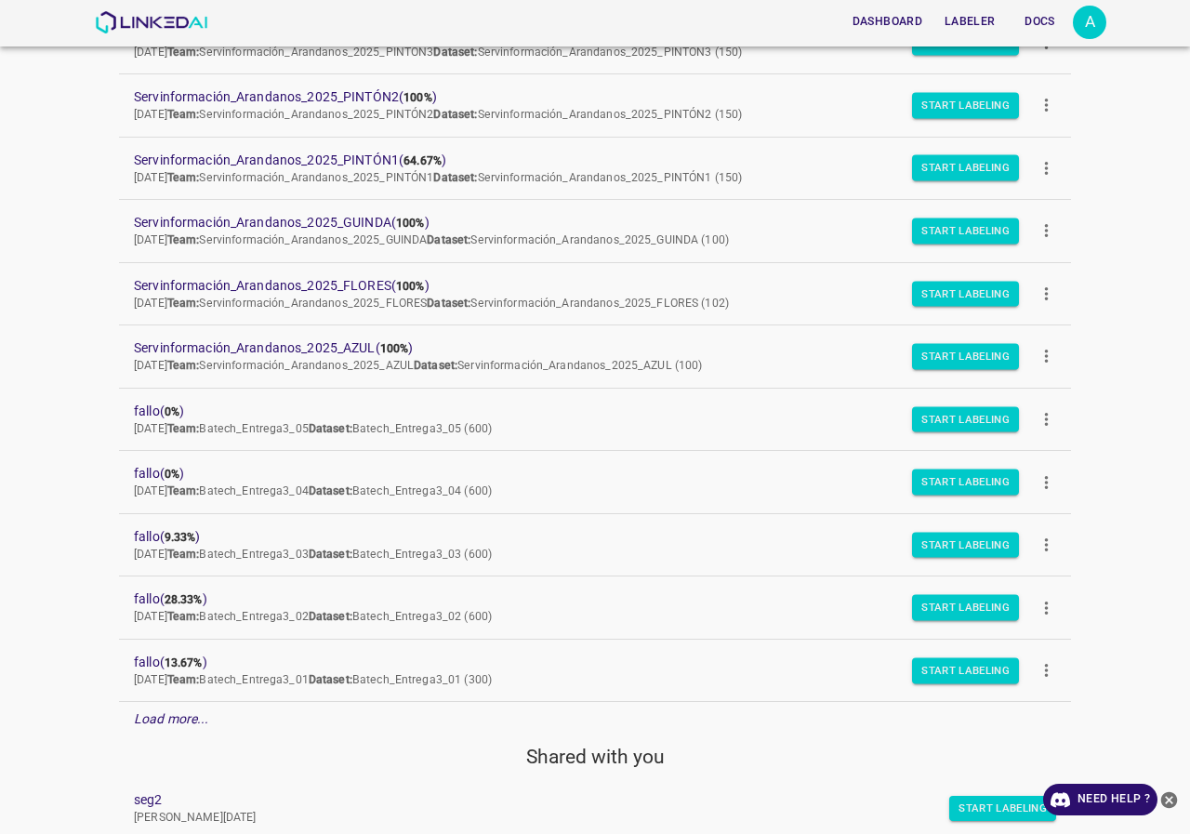
scroll to position [1116, 0]
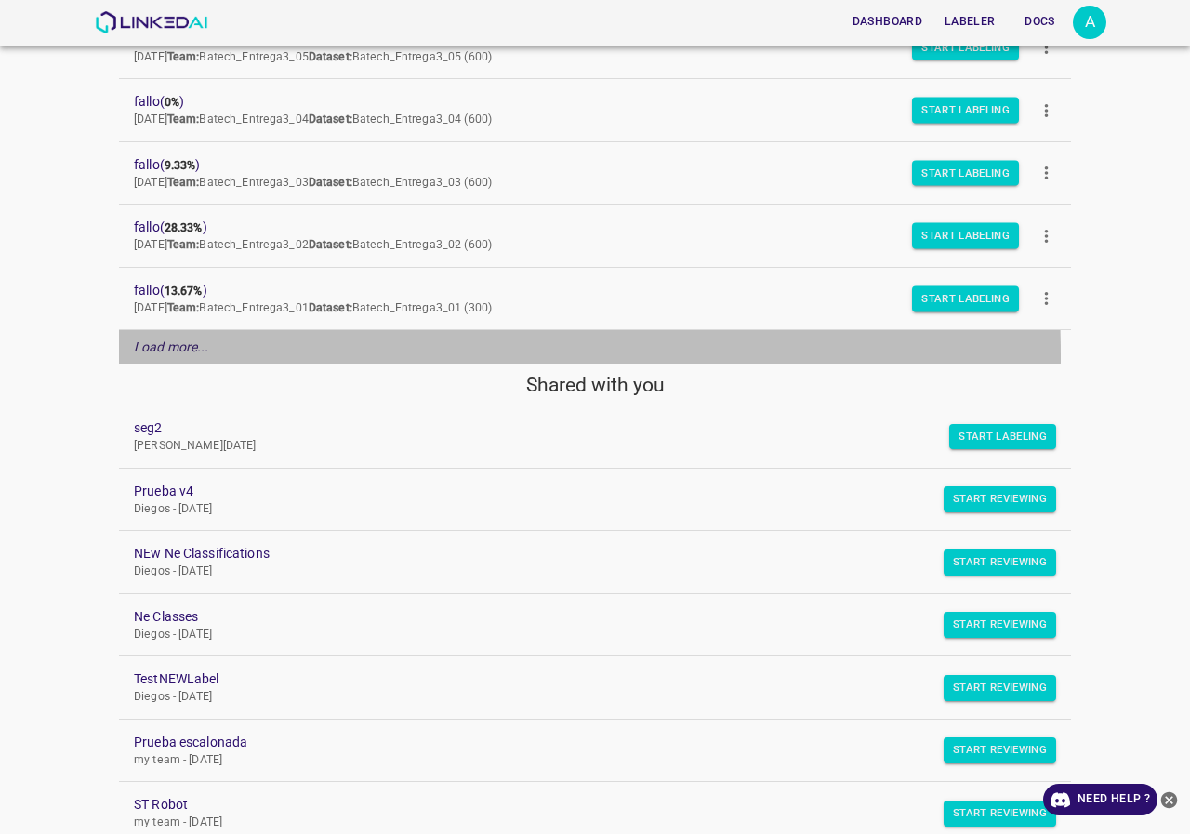
click at [179, 356] on p "Load more..." at bounding box center [171, 348] width 75 height 20
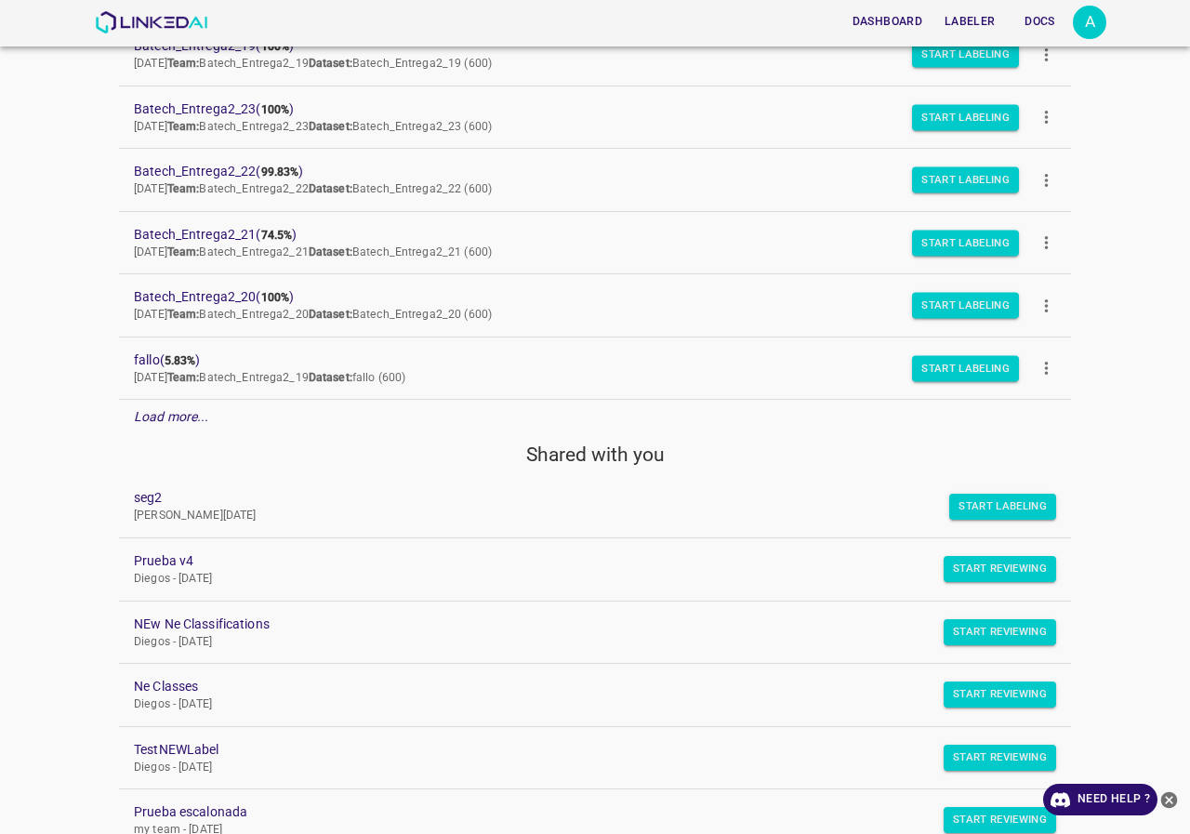
click at [167, 414] on em "Load more..." at bounding box center [171, 416] width 75 height 15
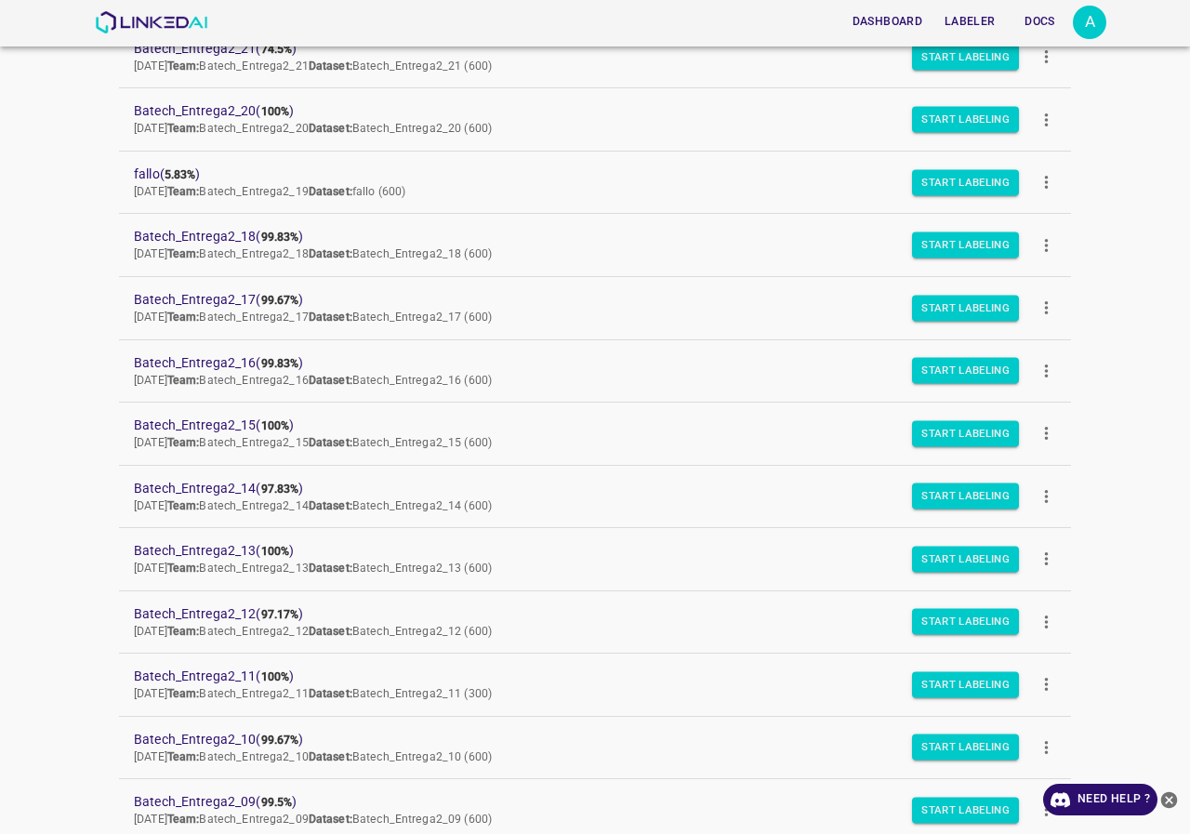
scroll to position [2232, 0]
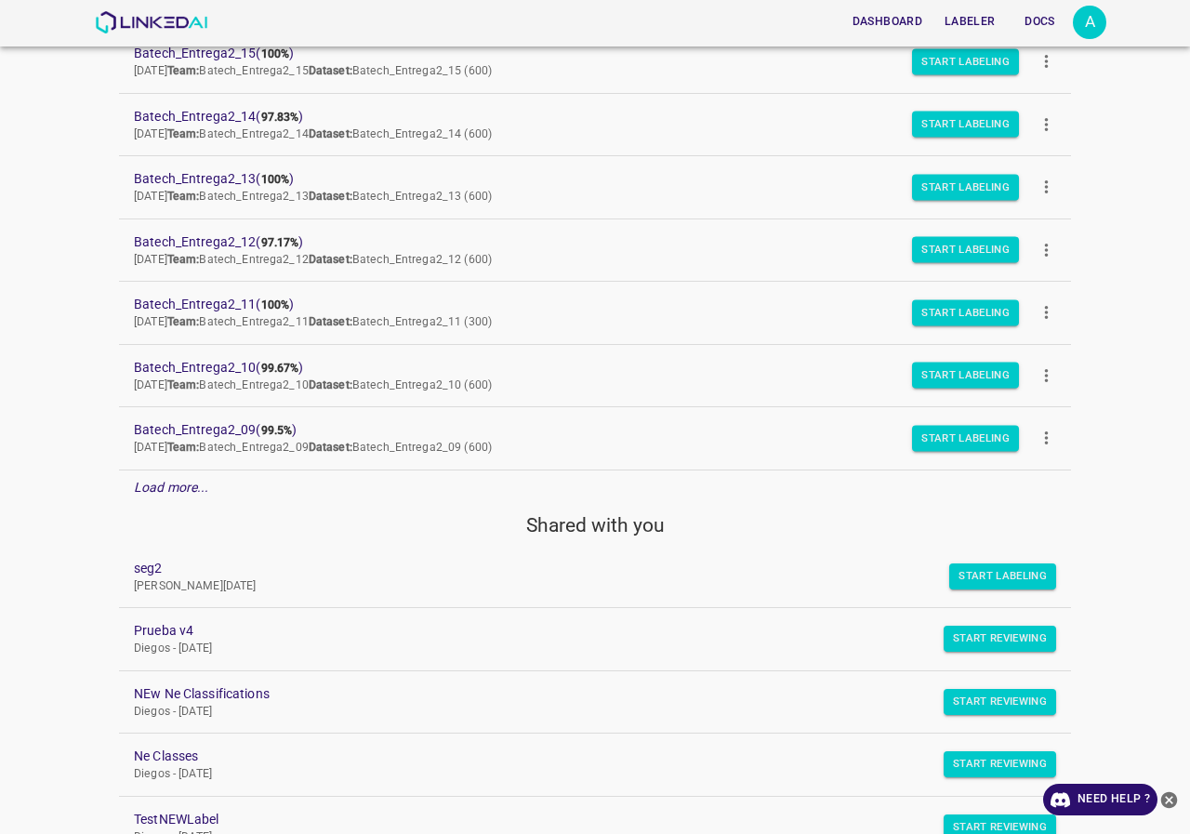
click at [220, 591] on p "Joselito - Tue Feb 13 2024" at bounding box center [580, 586] width 893 height 17
click at [188, 586] on p "Joselito - Tue Feb 13 2024" at bounding box center [580, 586] width 893 height 17
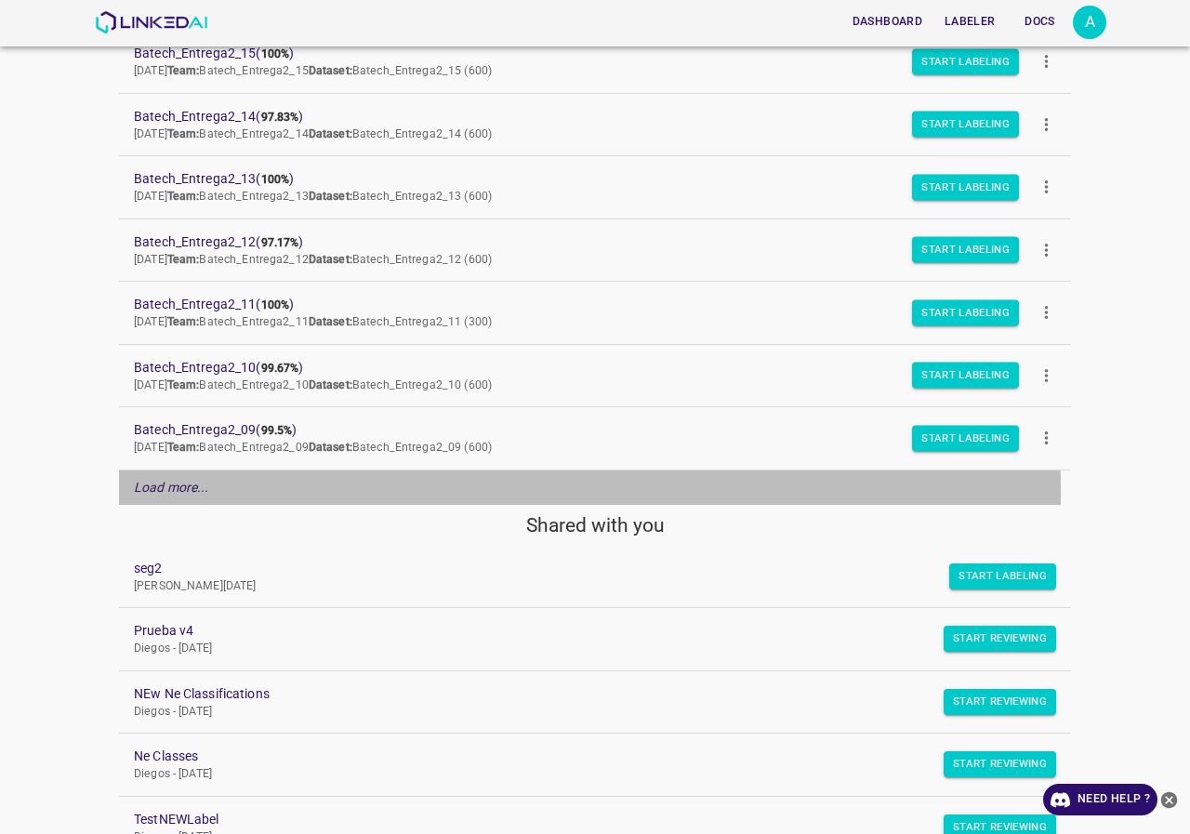
click at [185, 492] on em "Load more..." at bounding box center [171, 487] width 75 height 15
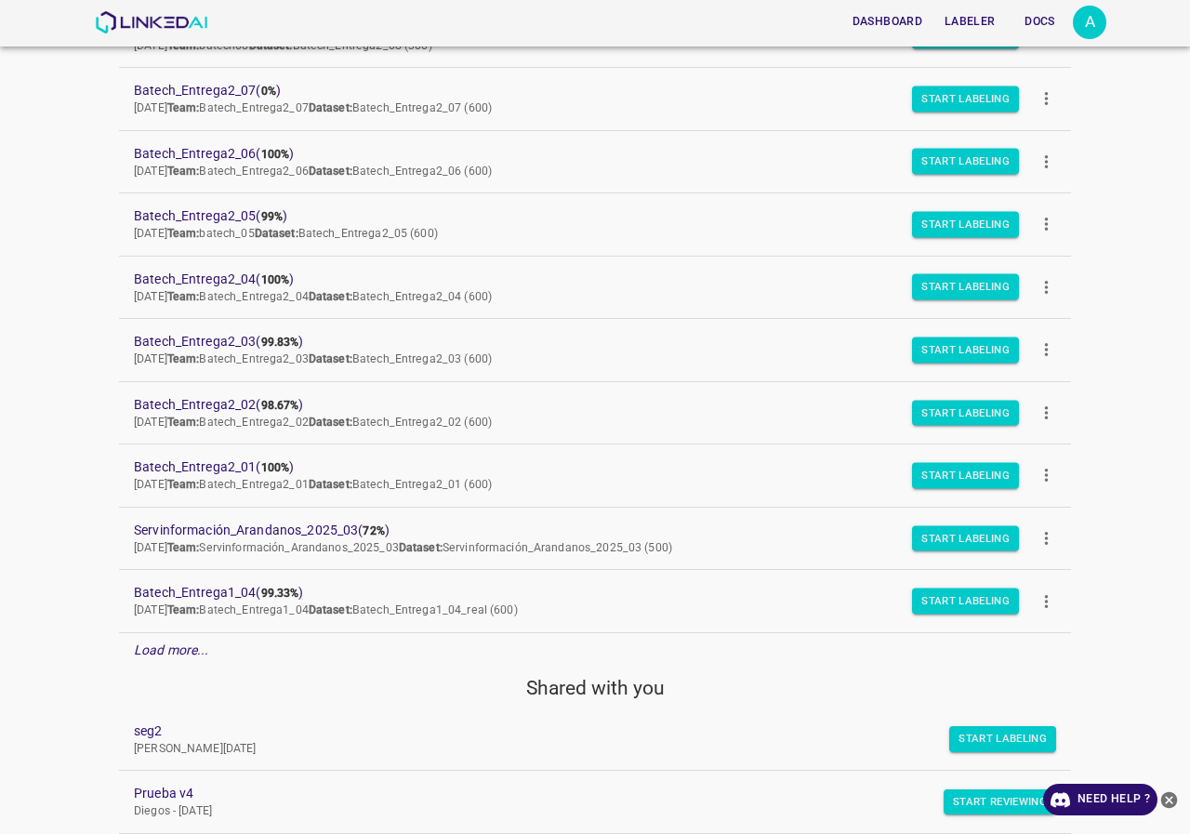
click at [193, 648] on em "Load more..." at bounding box center [171, 650] width 75 height 15
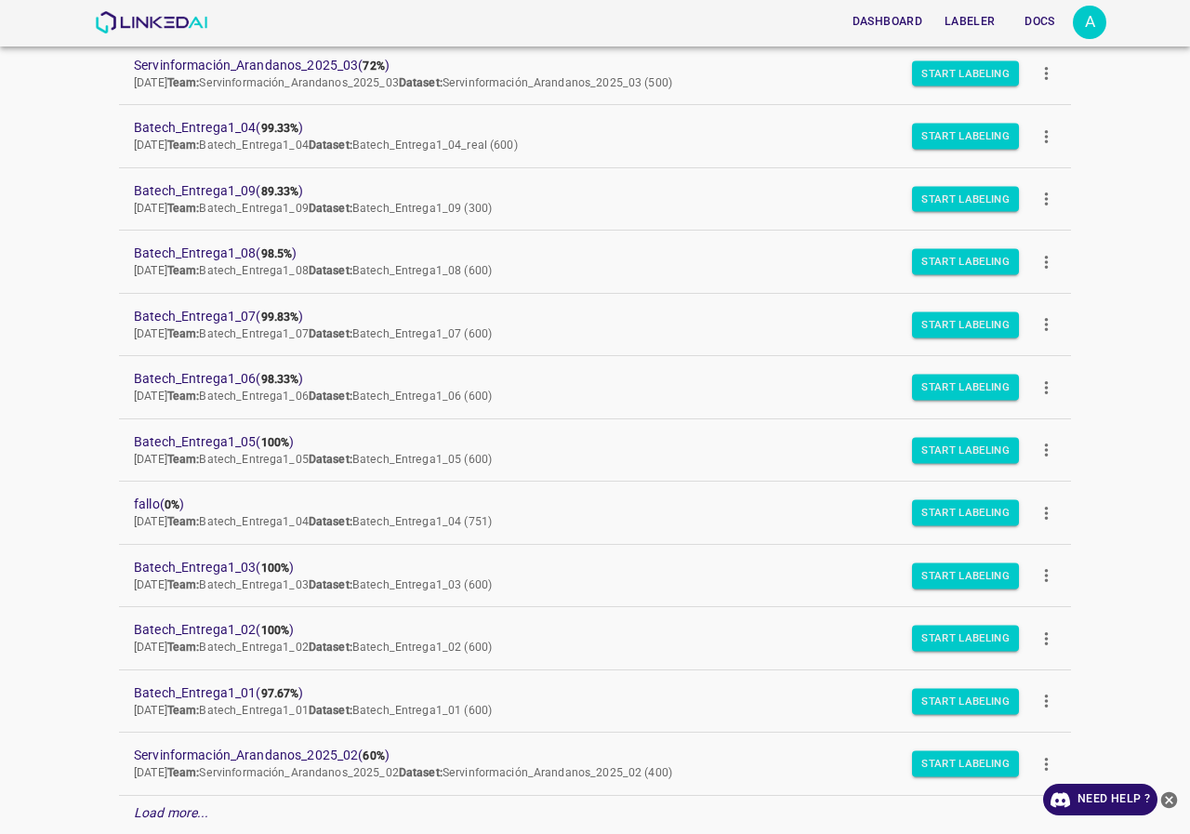
scroll to position [3348, 0]
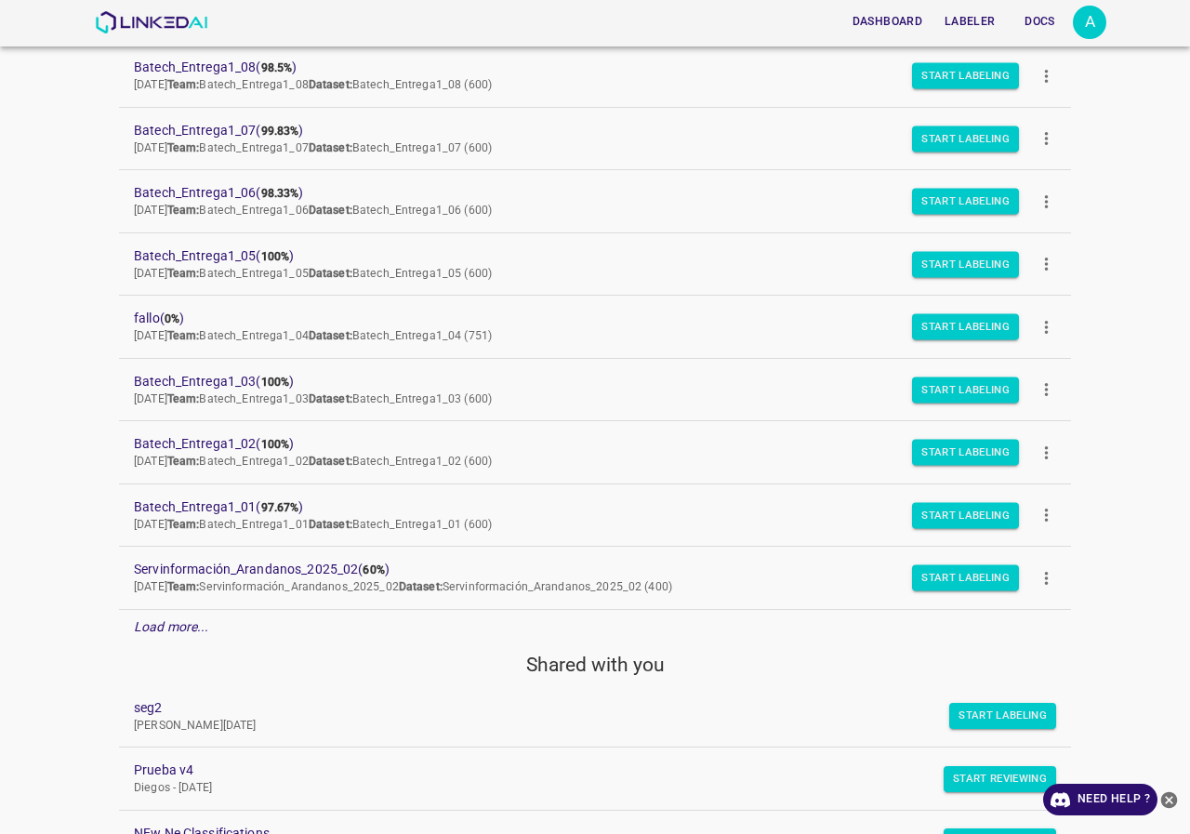
click at [217, 623] on div "Load more..." at bounding box center [595, 627] width 952 height 34
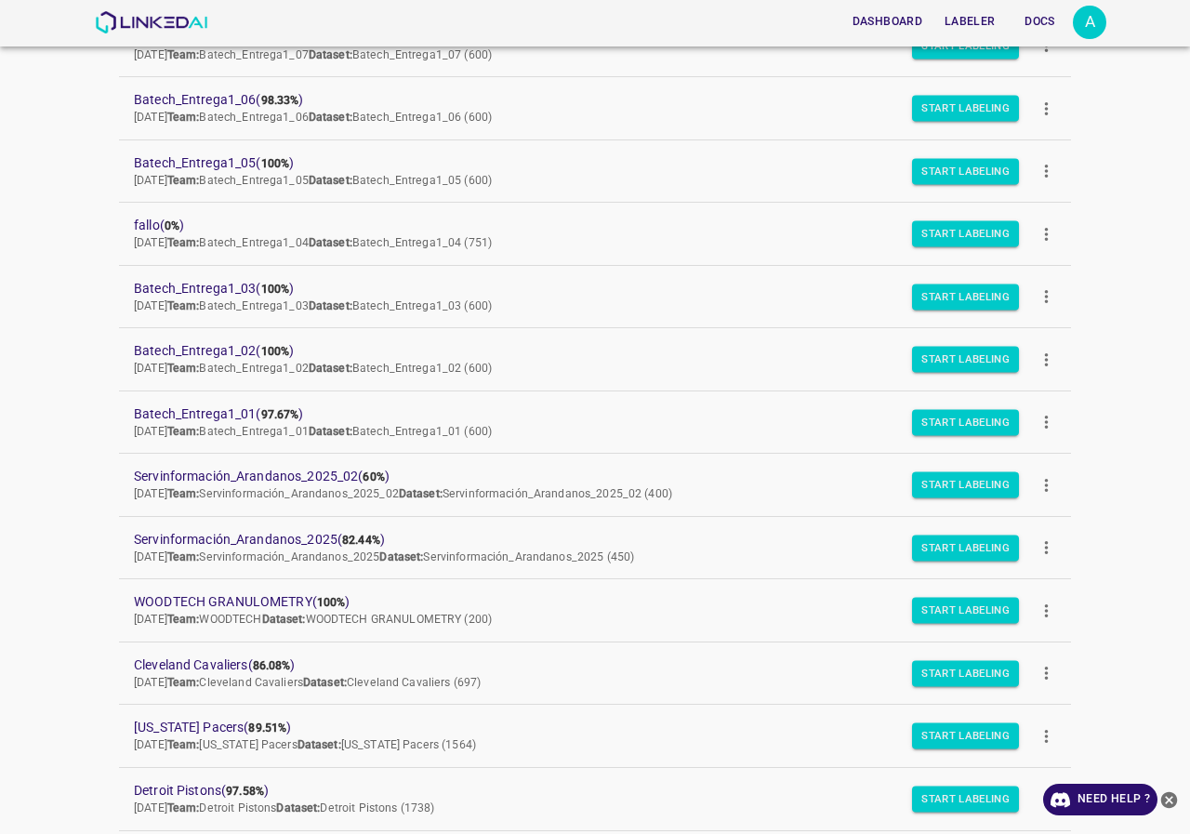
scroll to position [3627, 0]
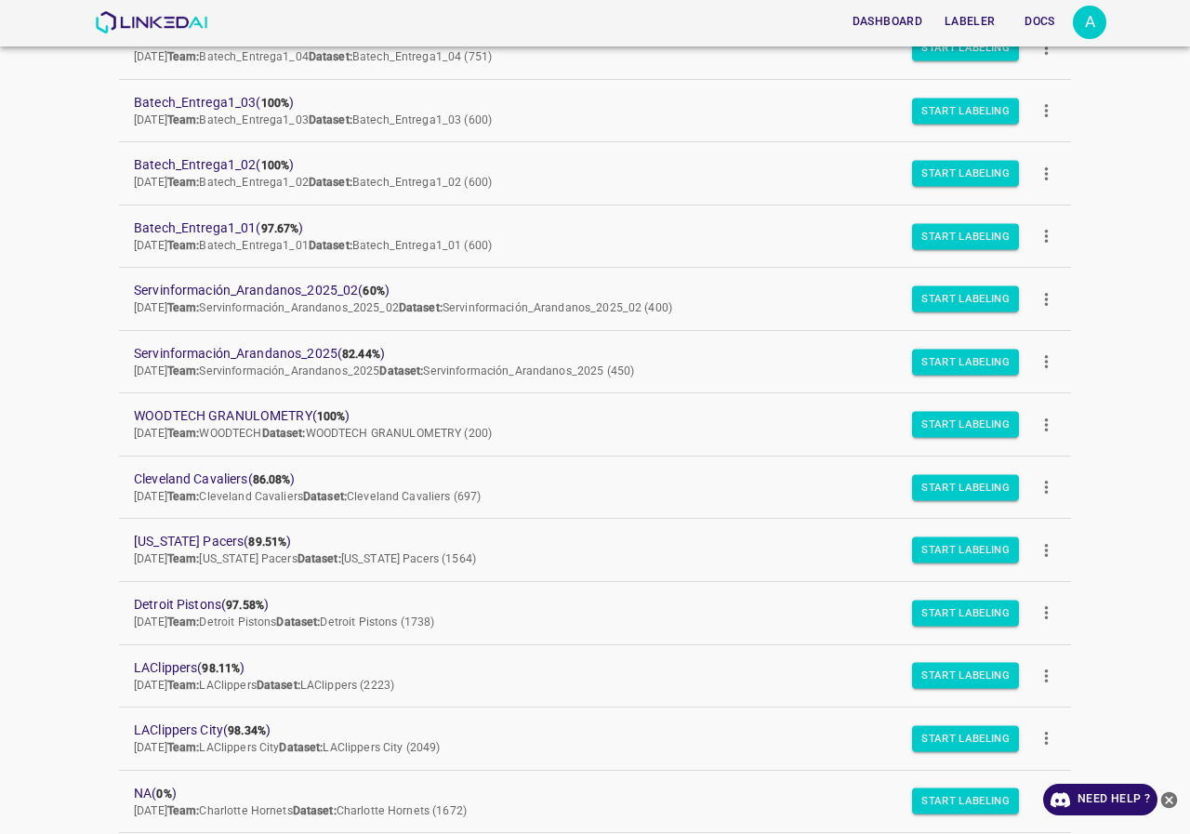
click at [1101, 10] on div "A" at bounding box center [1089, 22] width 33 height 33
click at [1087, 26] on div "A" at bounding box center [1089, 22] width 33 height 33
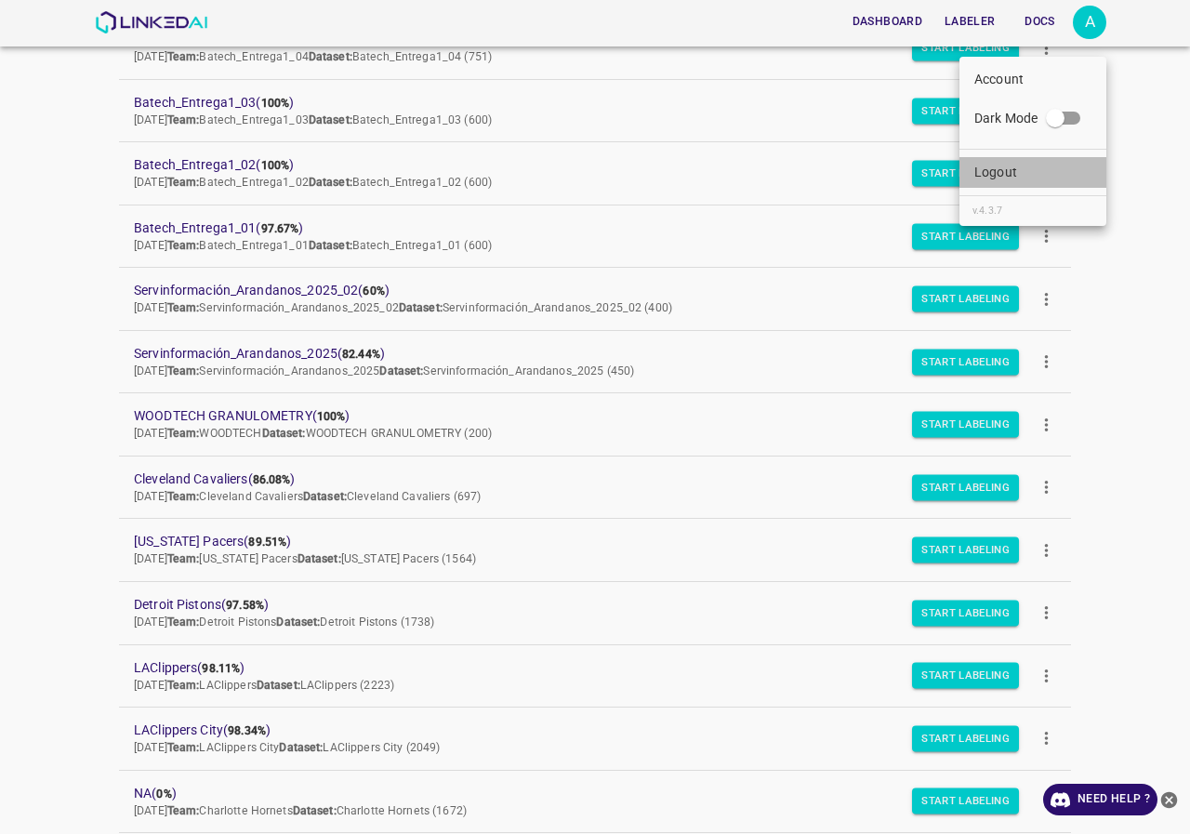
click at [1040, 170] on li "Logout" at bounding box center [1033, 172] width 147 height 31
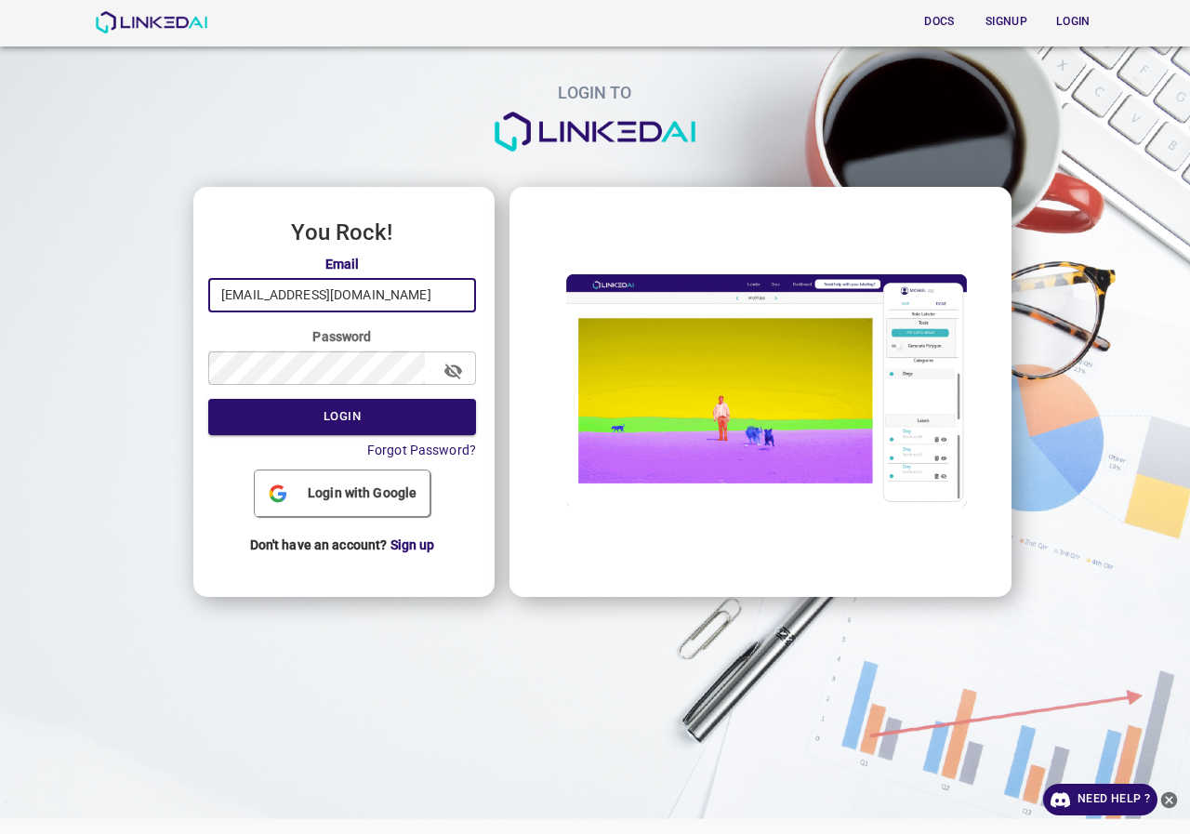
click at [336, 306] on input "[EMAIL_ADDRESS][DOMAIN_NAME]" at bounding box center [342, 295] width 268 height 34
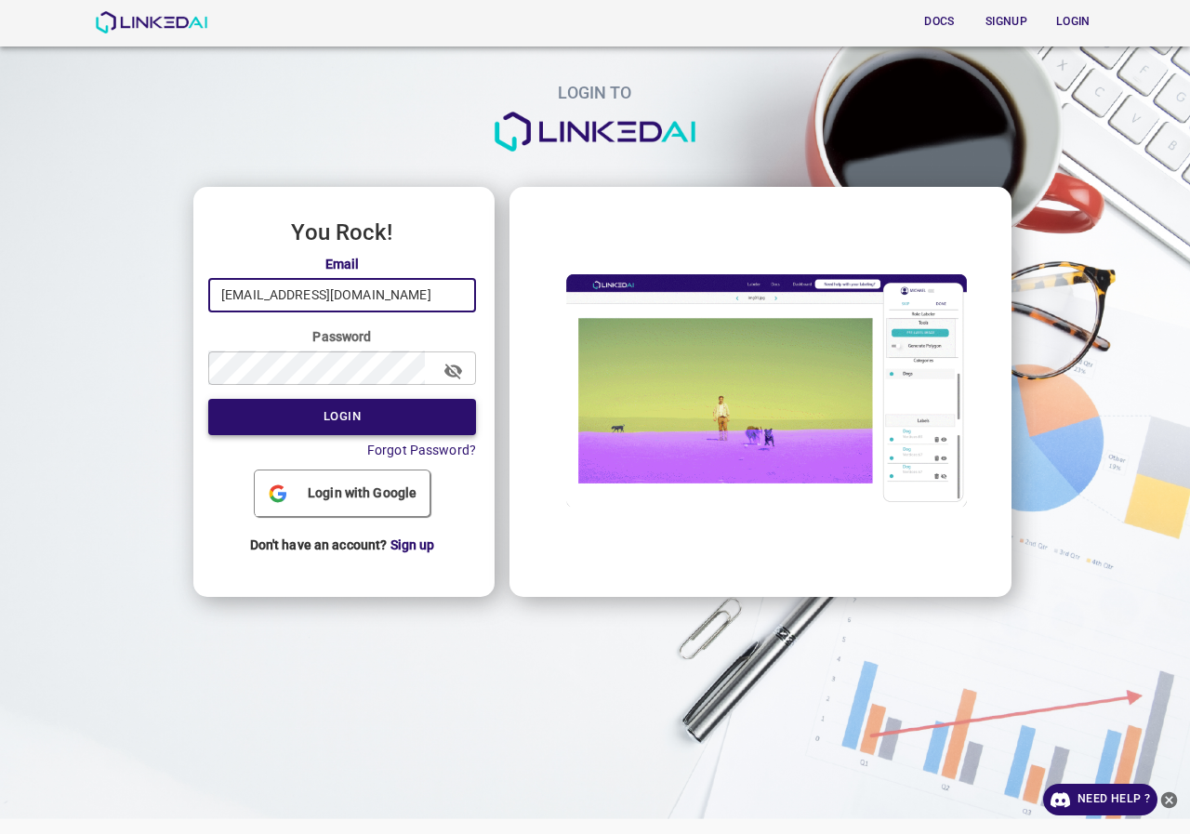
type input "pruebas@linkedai.co"
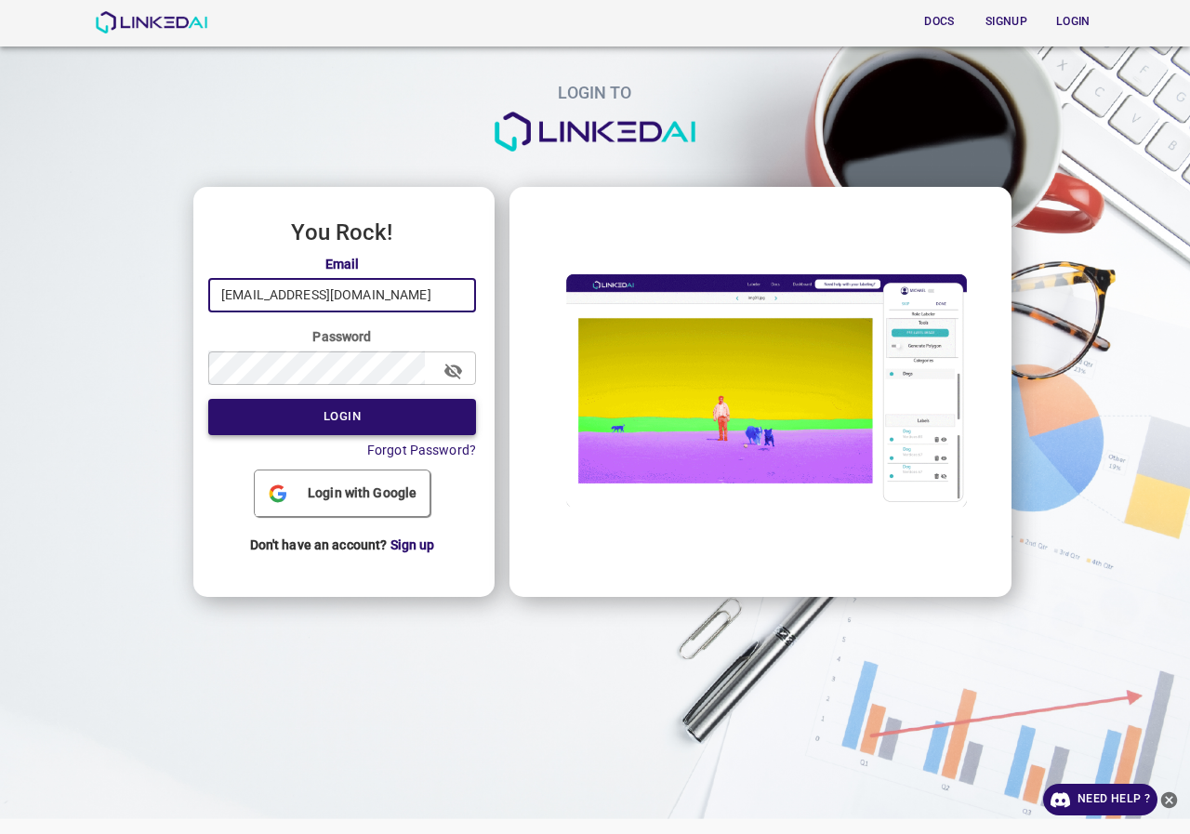
click at [417, 429] on button "Login" at bounding box center [342, 417] width 268 height 36
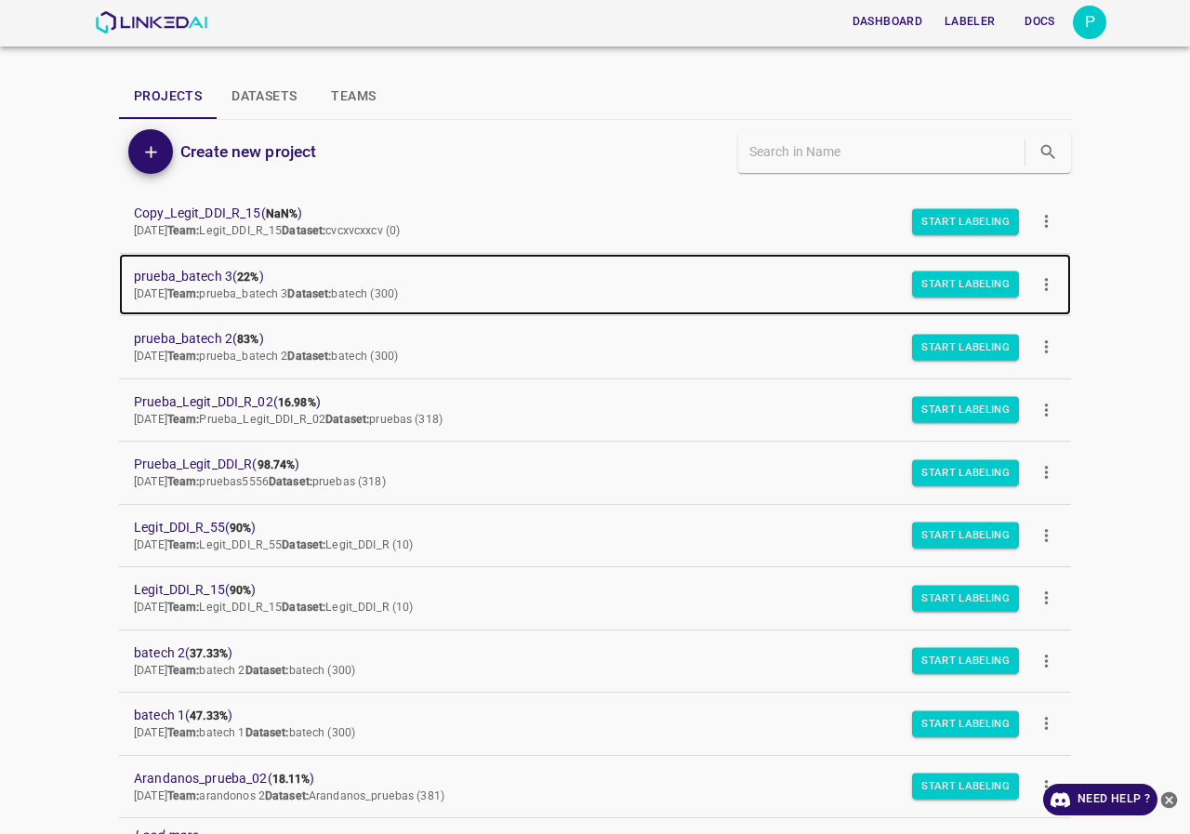
click at [204, 270] on span "prueba_batech 3 ( 22% )" at bounding box center [580, 277] width 893 height 20
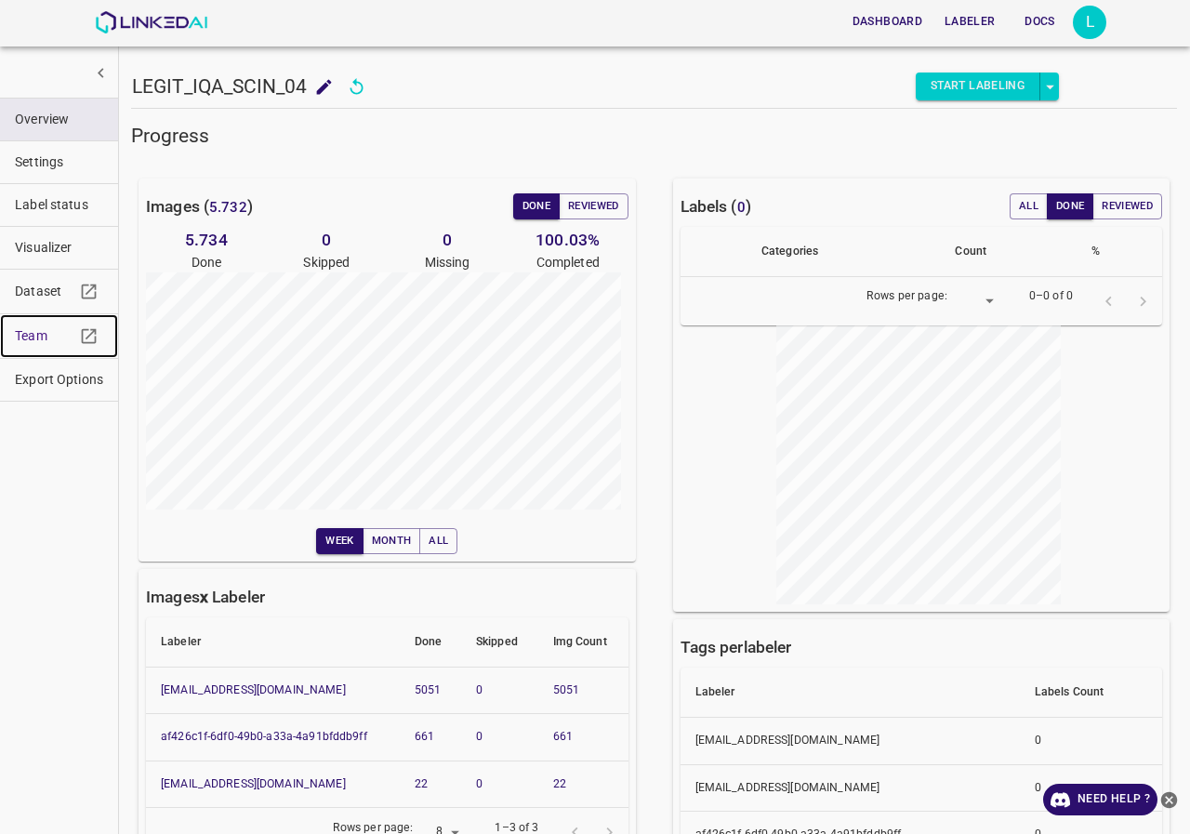
click at [33, 325] on link "Team" at bounding box center [59, 336] width 118 height 44
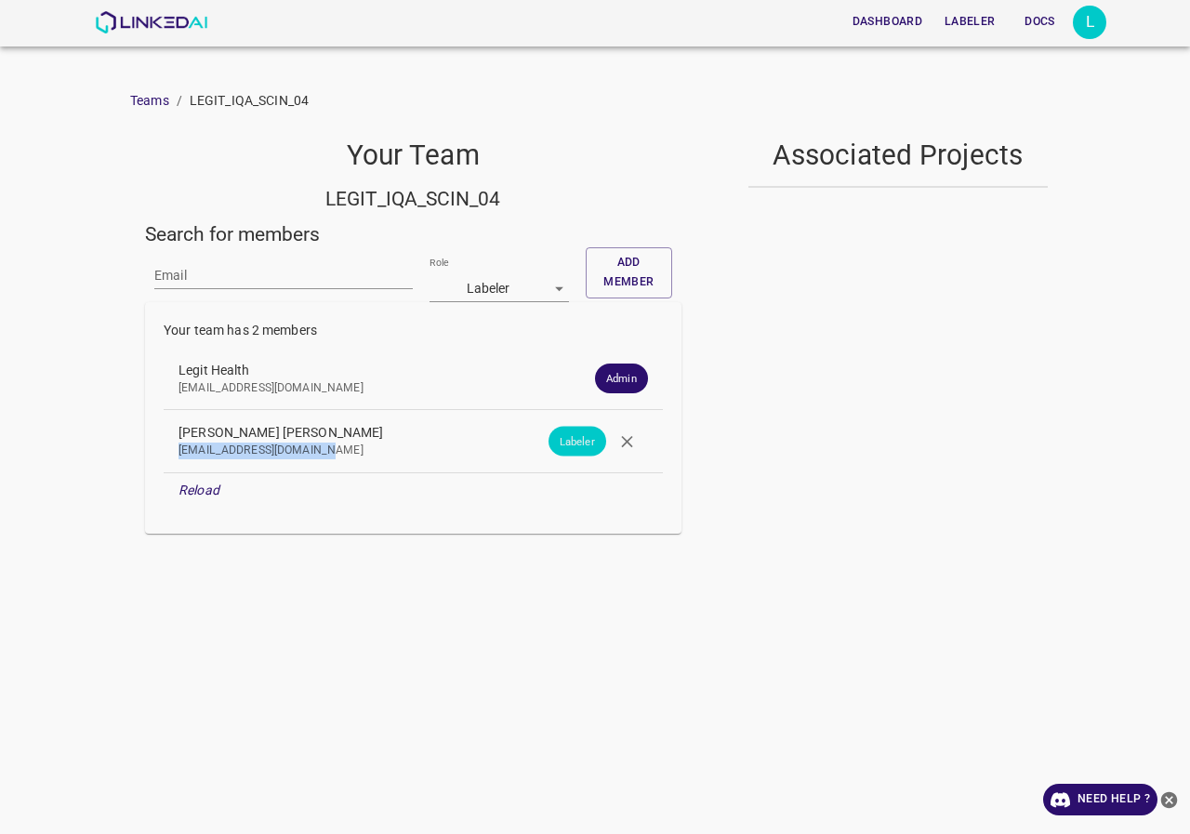
drag, startPoint x: 336, startPoint y: 446, endPoint x: 128, endPoint y: 458, distance: 207.7
click at [128, 458] on div "Dashboard Labeler Docs L Teams / LEGIT_IQA_SCIN_04 Your Team LEGIT_IQA_SCIN_04 …" at bounding box center [595, 417] width 1190 height 834
copy p "[EMAIL_ADDRESS][DOMAIN_NAME]"
drag, startPoint x: 347, startPoint y: 430, endPoint x: 158, endPoint y: 431, distance: 188.8
click at [158, 431] on div "Your team has 2 members Legit Health [EMAIL_ADDRESS][DOMAIN_NAME] Admin [PERSON…" at bounding box center [413, 418] width 537 height 232
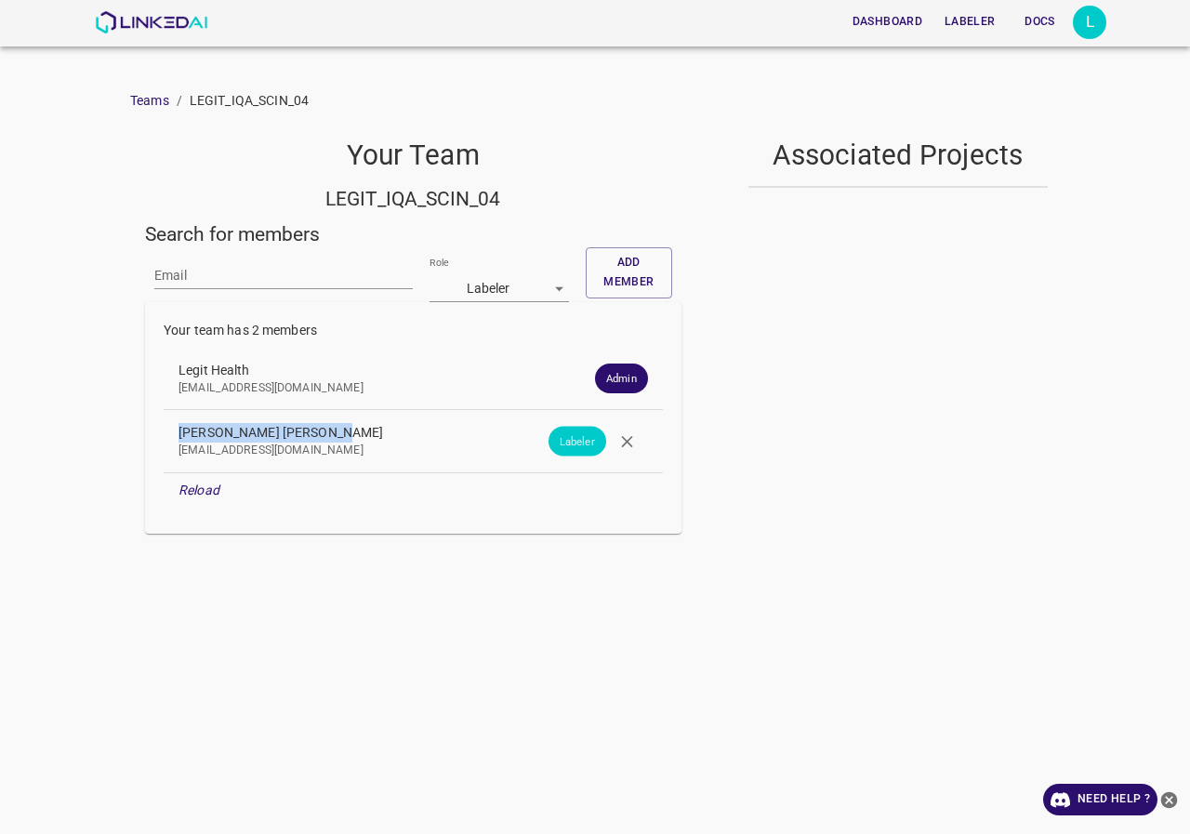
copy span "[PERSON_NAME] [PERSON_NAME]"
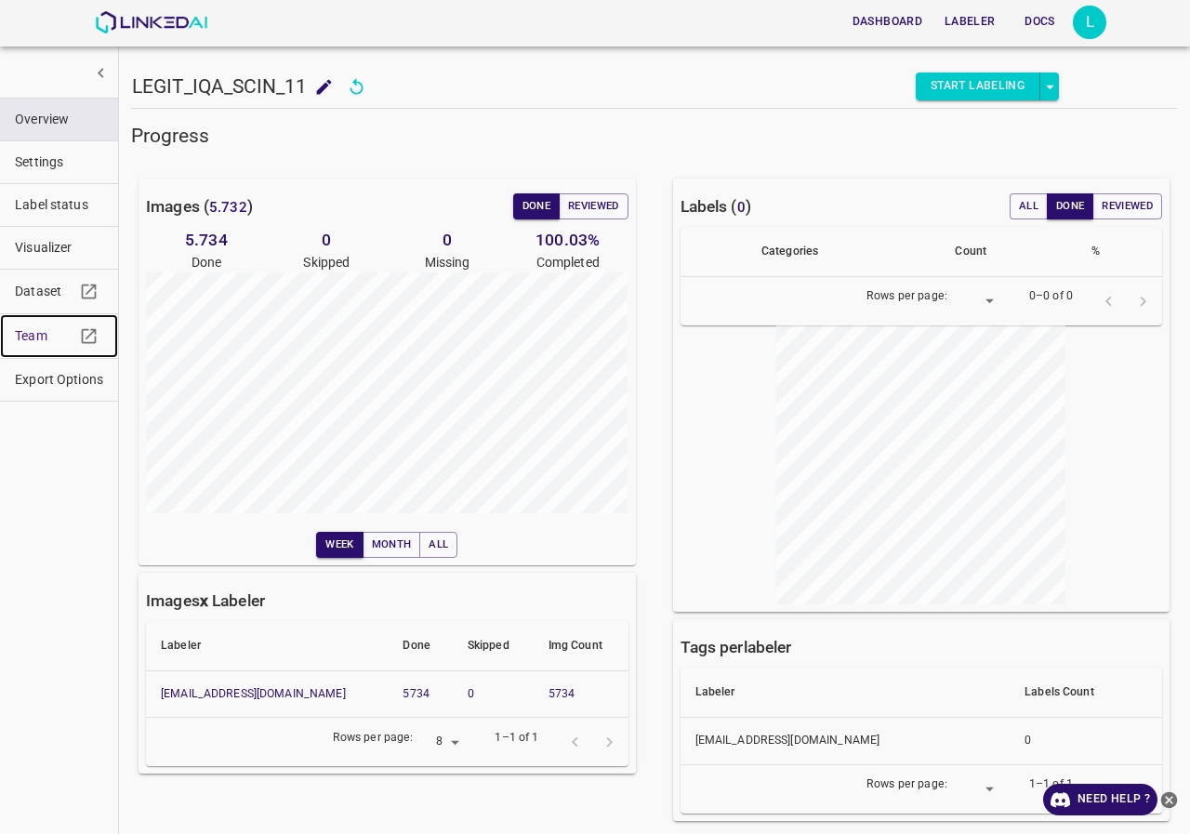
click at [23, 336] on span "Team" at bounding box center [45, 336] width 60 height 20
click at [53, 335] on span "Team" at bounding box center [45, 336] width 60 height 20
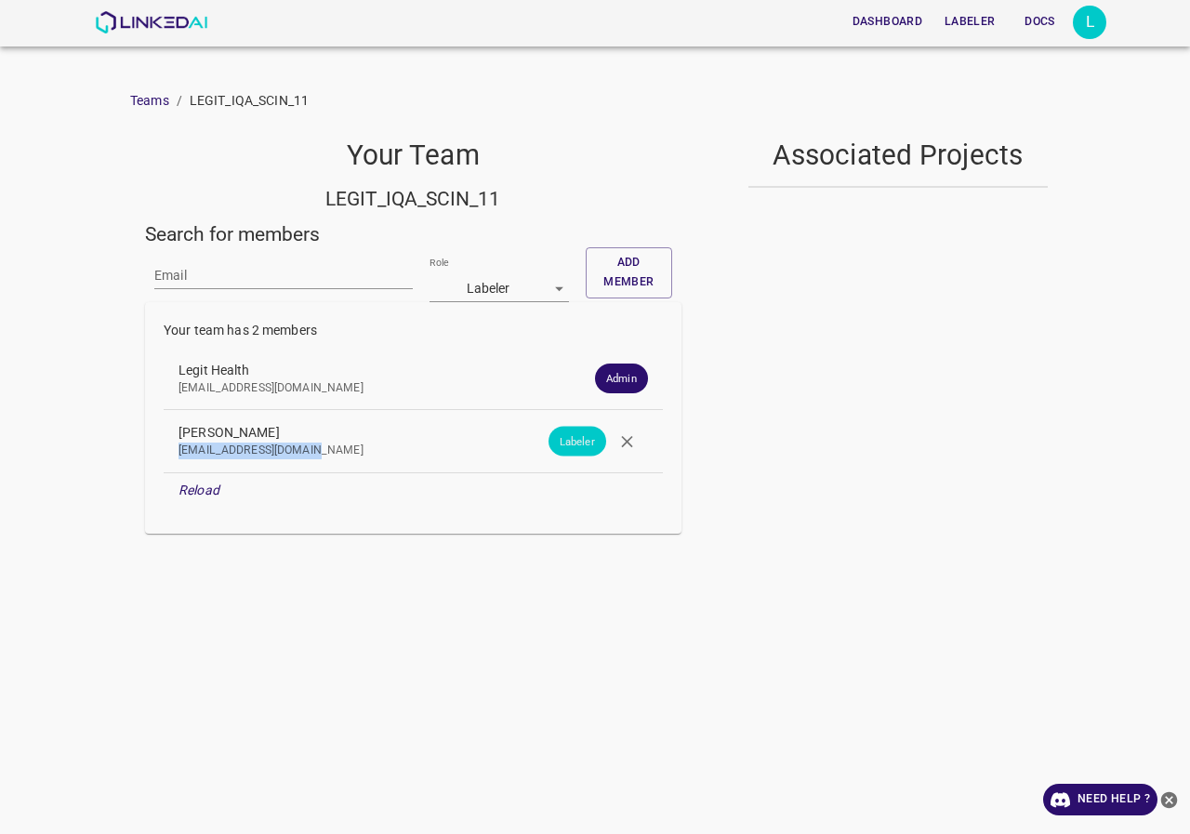
drag, startPoint x: 309, startPoint y: 447, endPoint x: 161, endPoint y: 458, distance: 148.3
click at [161, 458] on div "Your team has 2 members Legit Health [EMAIL_ADDRESS][DOMAIN_NAME] Admin [PERSON…" at bounding box center [413, 418] width 537 height 232
drag, startPoint x: 248, startPoint y: 419, endPoint x: 112, endPoint y: 419, distance: 136.7
click at [112, 419] on div "Dashboard Labeler Docs L Teams / LEGIT_IQA_SCIN_11 Your Team LEGIT_IQA_SCIN_11 …" at bounding box center [595, 417] width 1190 height 834
copy span "[PERSON_NAME]"
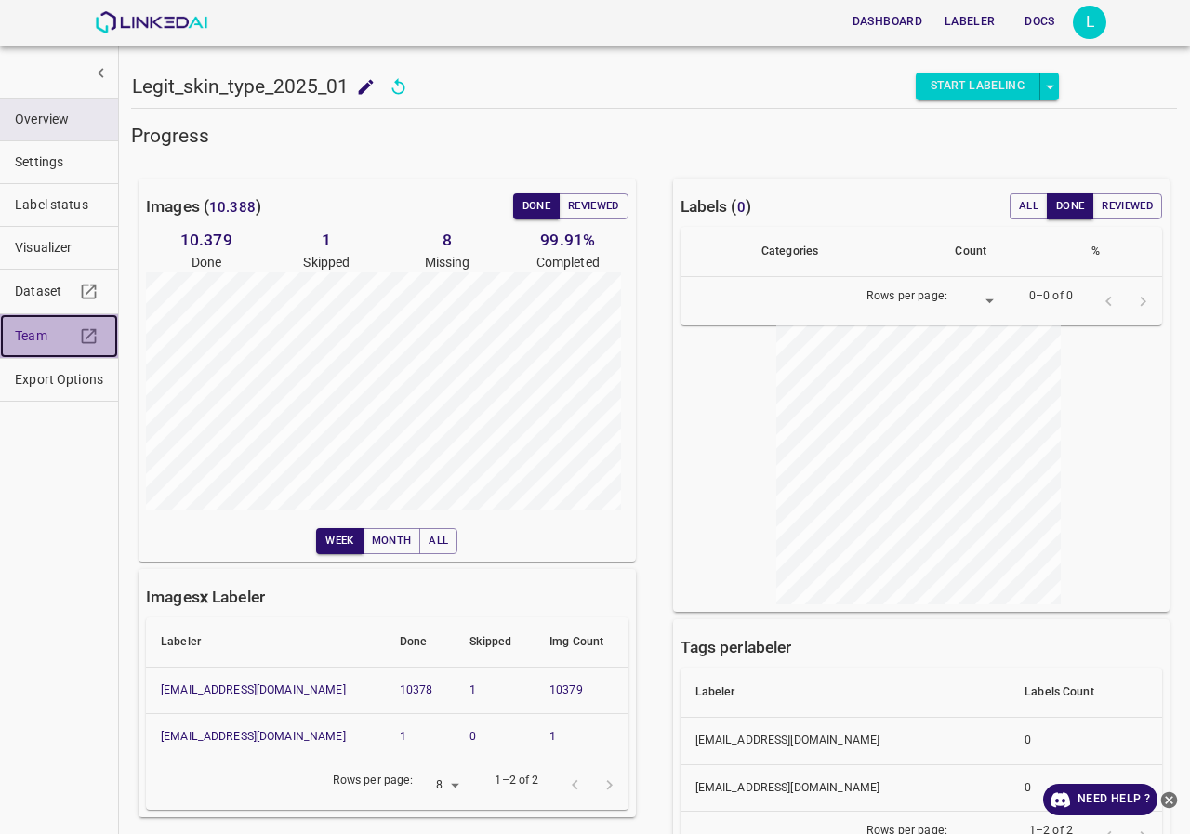
click at [4, 322] on link "Team" at bounding box center [59, 336] width 118 height 44
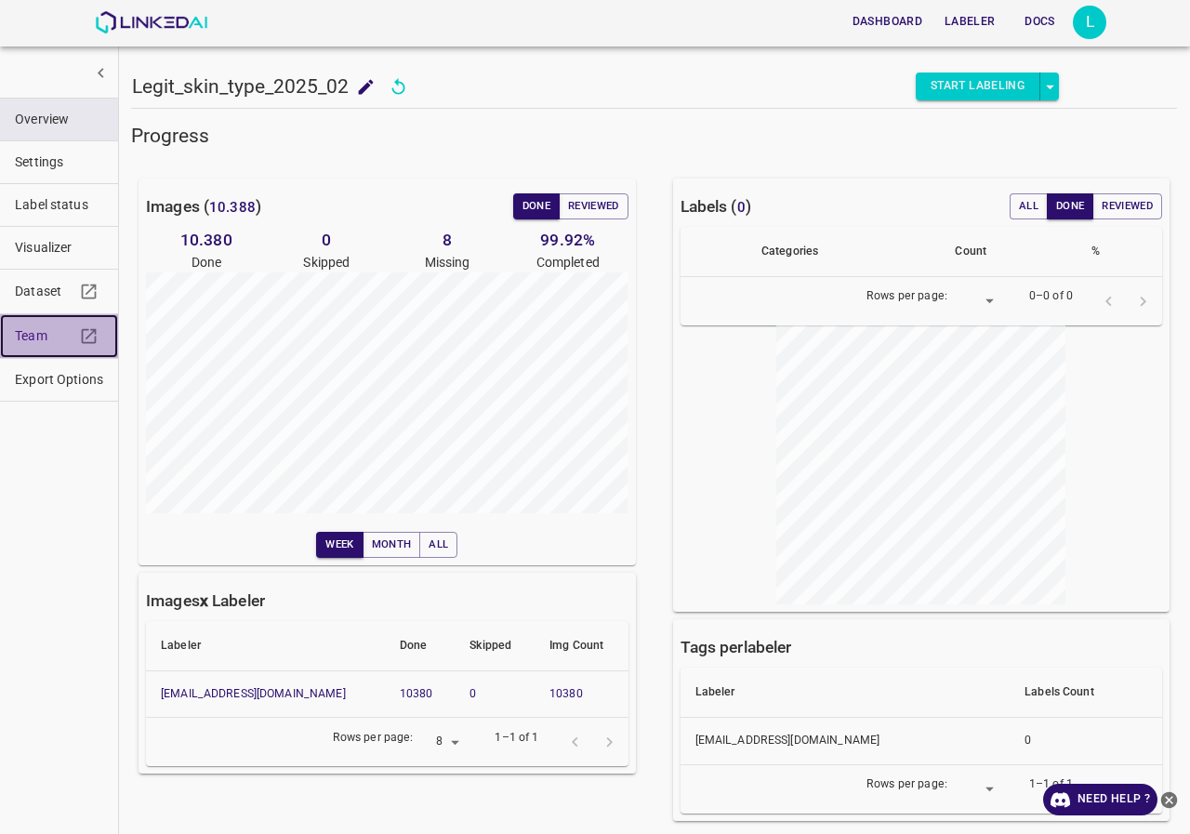
click at [30, 336] on span "Team" at bounding box center [45, 336] width 60 height 20
click at [43, 342] on span "Team" at bounding box center [45, 336] width 60 height 20
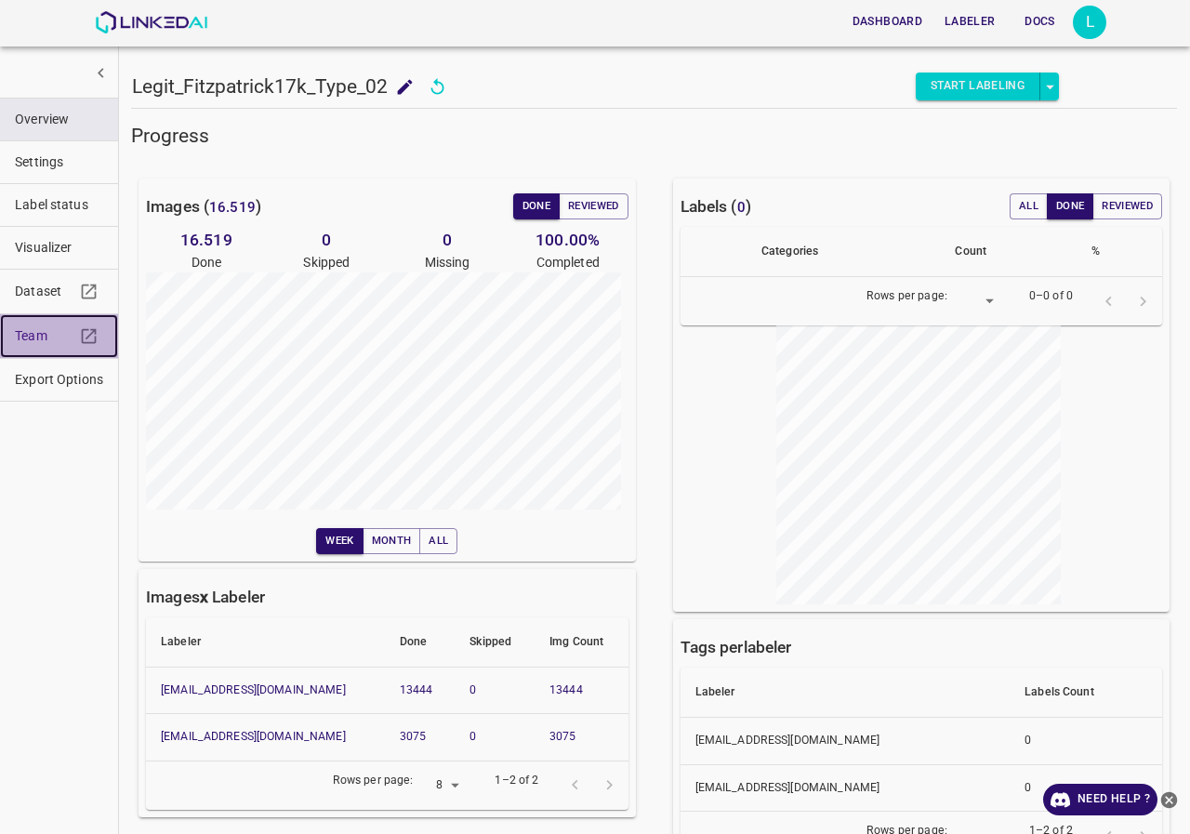
click at [7, 336] on link "Team" at bounding box center [59, 336] width 118 height 44
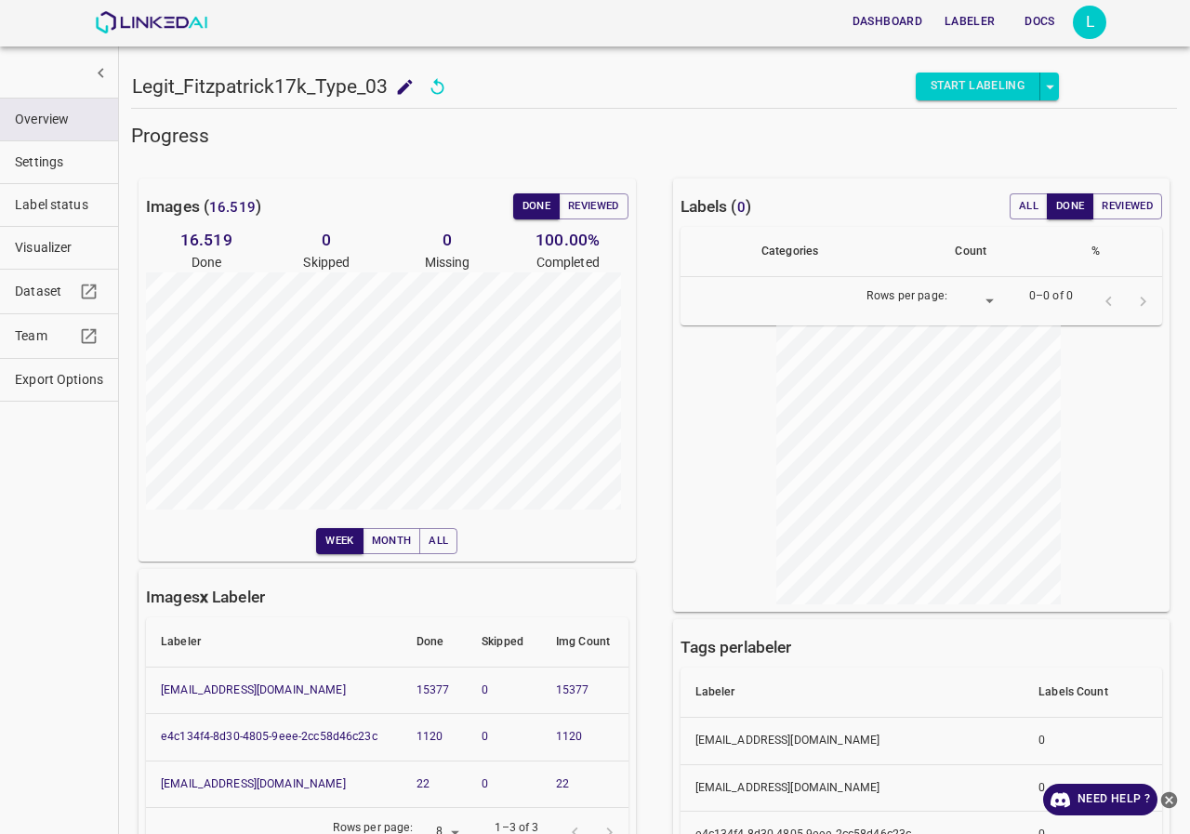
scroll to position [88, 0]
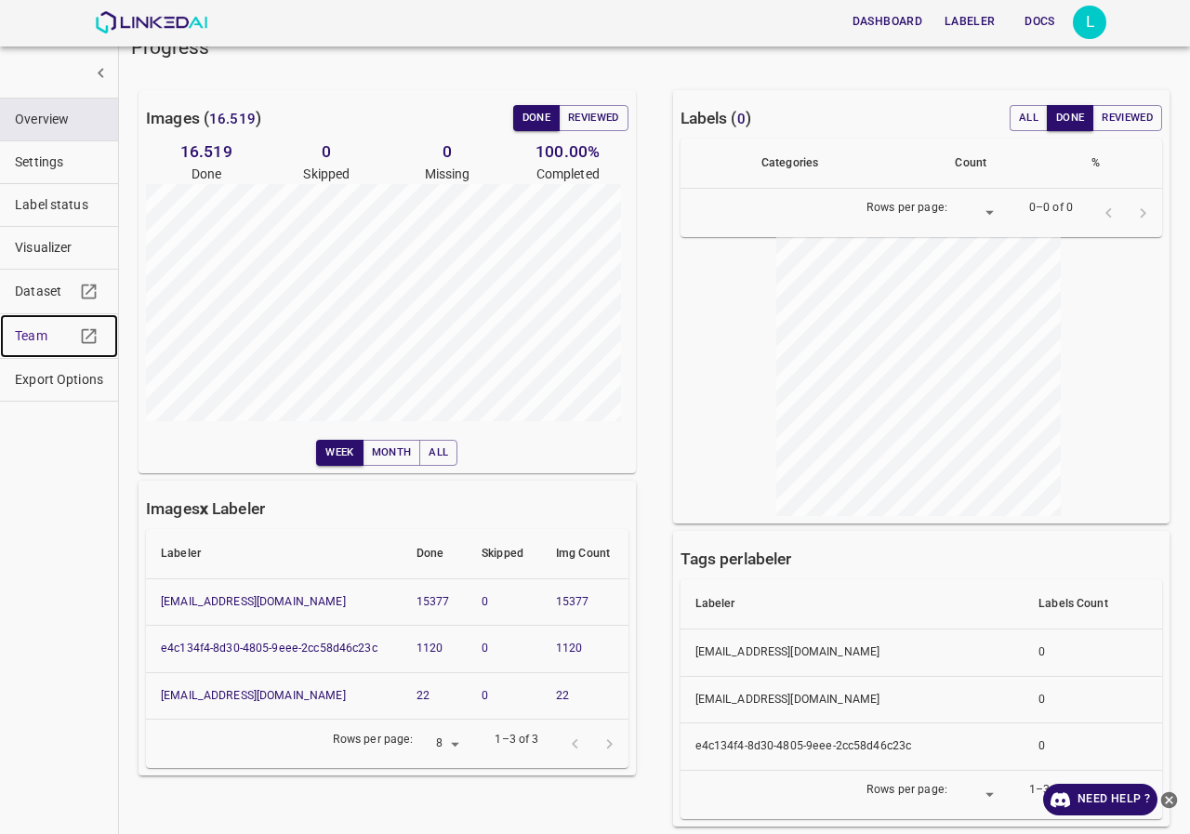
click at [36, 341] on span "Team" at bounding box center [45, 336] width 60 height 20
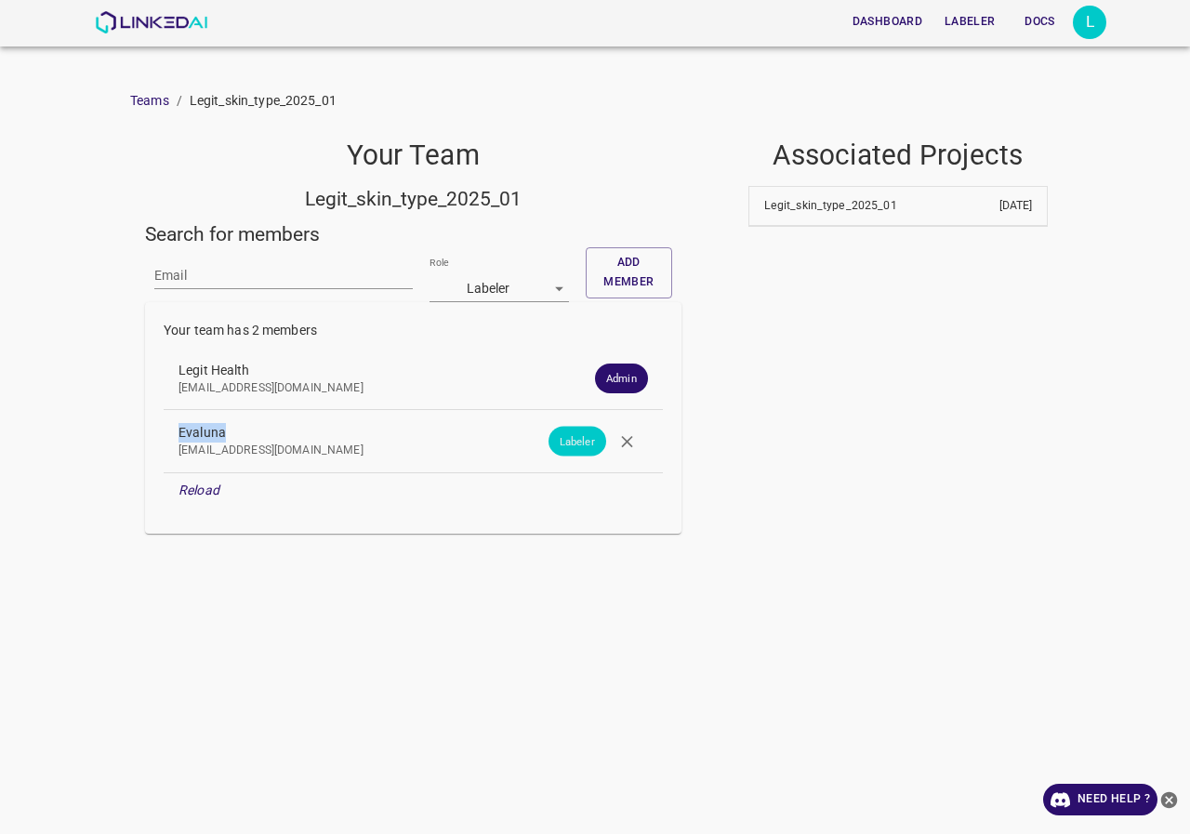
drag, startPoint x: 265, startPoint y: 431, endPoint x: 156, endPoint y: 427, distance: 108.9
click at [156, 427] on div "Your team has 2 members Legit Health [EMAIL_ADDRESS][DOMAIN_NAME] Admin Evaluna…" at bounding box center [413, 418] width 537 height 232
copy span "Evaluna"
drag, startPoint x: 338, startPoint y: 424, endPoint x: 146, endPoint y: 427, distance: 192.5
click at [146, 427] on div "Your team has 2 members Legit Health [EMAIL_ADDRESS][DOMAIN_NAME] Admin [PERSON…" at bounding box center [413, 418] width 537 height 232
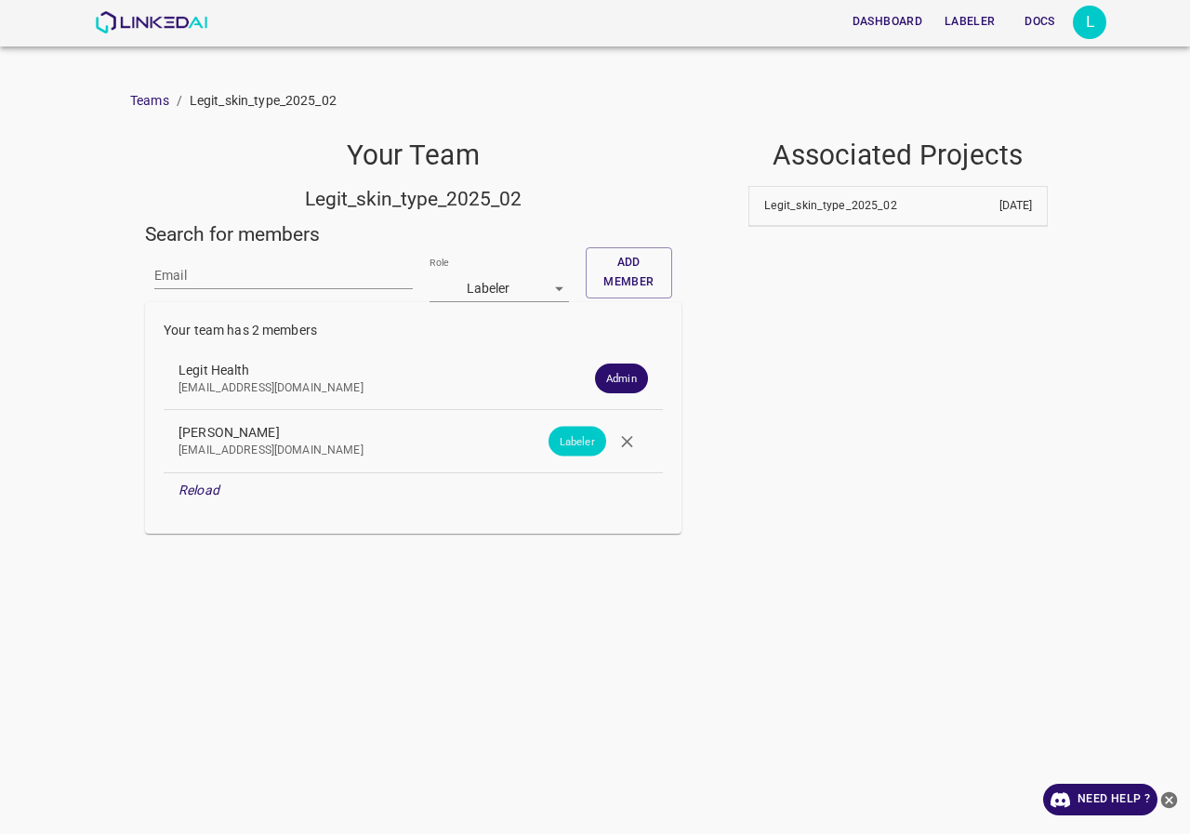
copy span "[PERSON_NAME]"
drag, startPoint x: 284, startPoint y: 434, endPoint x: 144, endPoint y: 437, distance: 139.5
click at [144, 437] on div "Your Team Legit_skin_type_2025_03 Search for members Email Role Labeler [object…" at bounding box center [405, 329] width 551 height 410
copy span "Viviana Andrea"
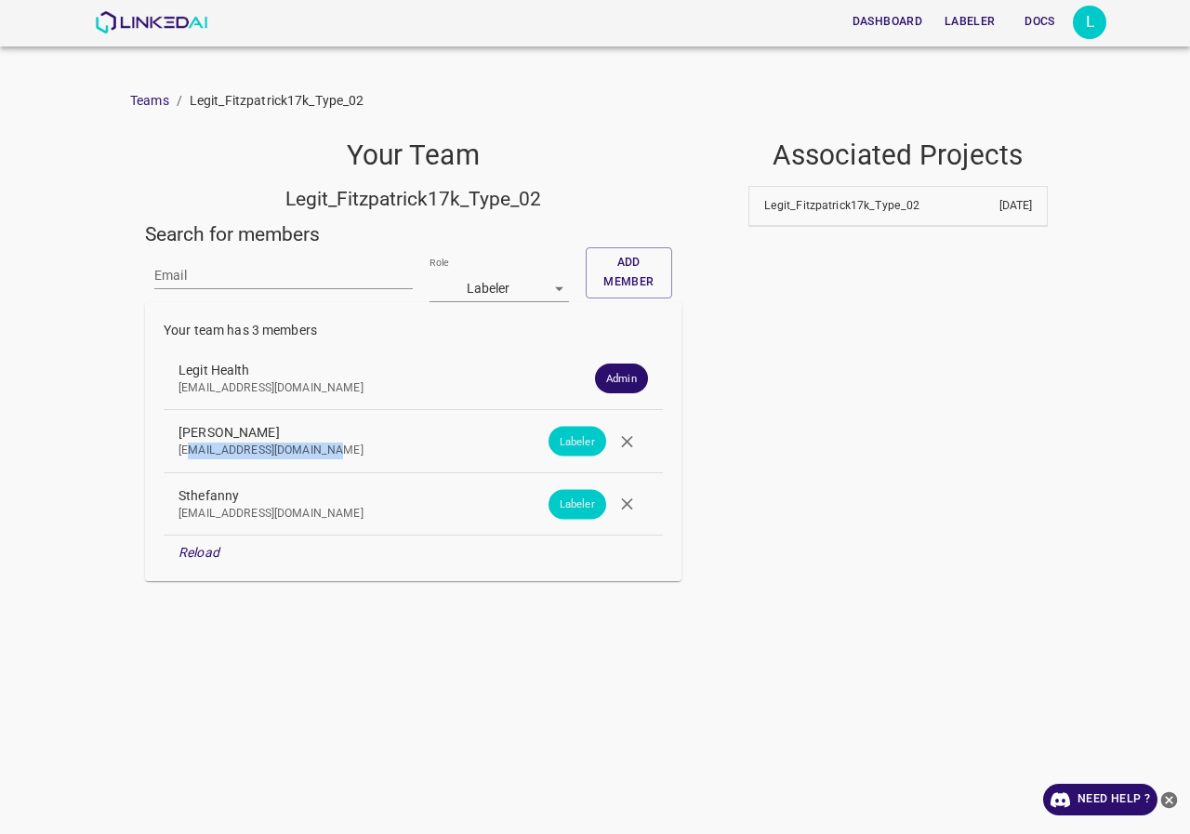
drag, startPoint x: 340, startPoint y: 448, endPoint x: 259, endPoint y: 424, distance: 85.3
click at [190, 451] on p "lucianapachon09@gmail.com" at bounding box center [399, 451] width 440 height 17
drag, startPoint x: 283, startPoint y: 431, endPoint x: 126, endPoint y: 431, distance: 157.2
click at [126, 431] on div "Dashboard Labeler Docs L Teams / Legit_Fitzpatrick17k_Type_02 Your Team Legit_F…" at bounding box center [595, 417] width 1190 height 834
copy span "Luciana Pachon"
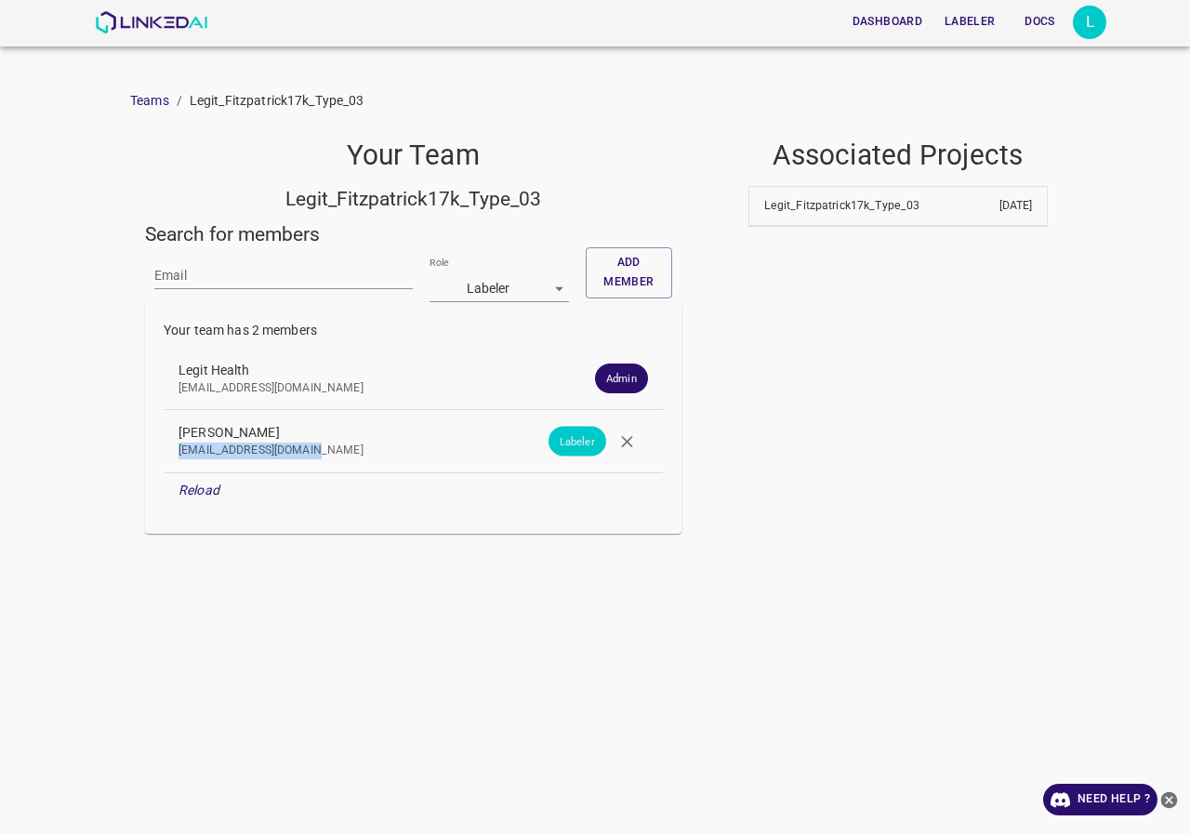
drag, startPoint x: 324, startPoint y: 455, endPoint x: 158, endPoint y: 455, distance: 165.5
click at [158, 455] on div "Your team has 2 members Legit Health [EMAIL_ADDRESS][DOMAIN_NAME] Admin [PERSON…" at bounding box center [413, 418] width 537 height 232
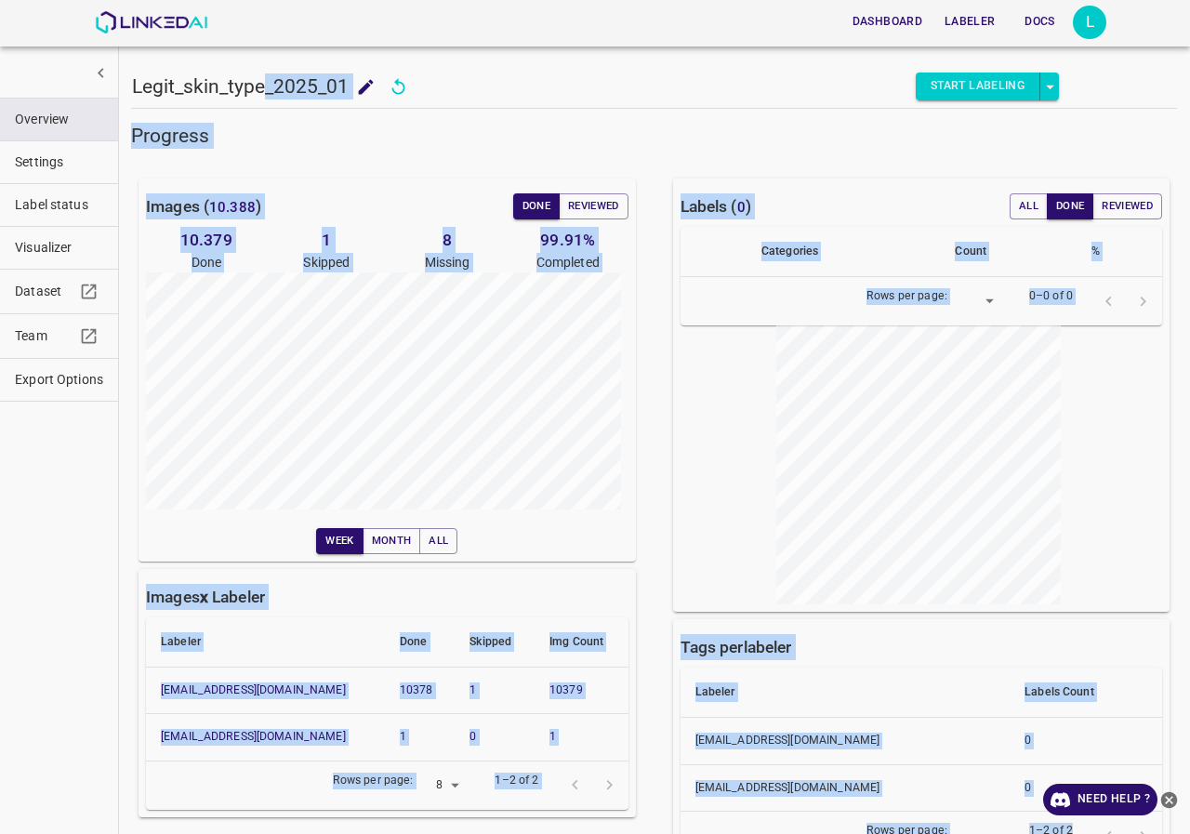
drag, startPoint x: 264, startPoint y: 84, endPoint x: 118, endPoint y: 83, distance: 146.0
click at [118, 83] on div "Legit_skin_type_2025_01 Legit_skin_type_2025_01 Start Labeling Progress Images …" at bounding box center [654, 417] width 1072 height 834
copy div "_2025_01 Start Labeling Progress Images ( 10.388 ) Done Reviewed 10.379 Done 1 …"
click at [350, 210] on div "Images ( 10.388 ) Done Reviewed" at bounding box center [387, 206] width 483 height 26
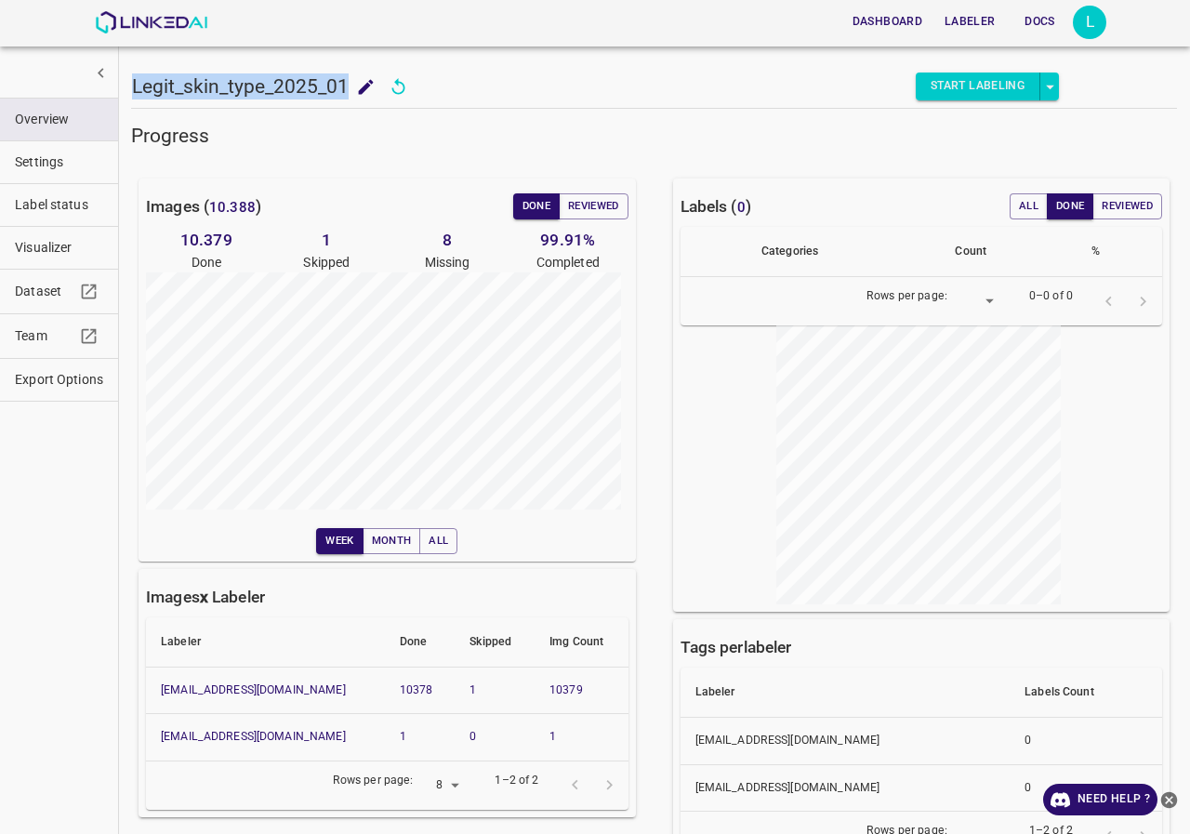
drag, startPoint x: 346, startPoint y: 86, endPoint x: 134, endPoint y: 88, distance: 212.0
click at [134, 88] on h5 "Legit_skin_type_2025_01" at bounding box center [240, 86] width 217 height 26
copy h5 "Legit_skin_type_2025_01"
click at [267, 80] on h5 "Legit_skin_type_2025_01" at bounding box center [240, 86] width 217 height 26
drag, startPoint x: 267, startPoint y: 80, endPoint x: 161, endPoint y: 80, distance: 106.0
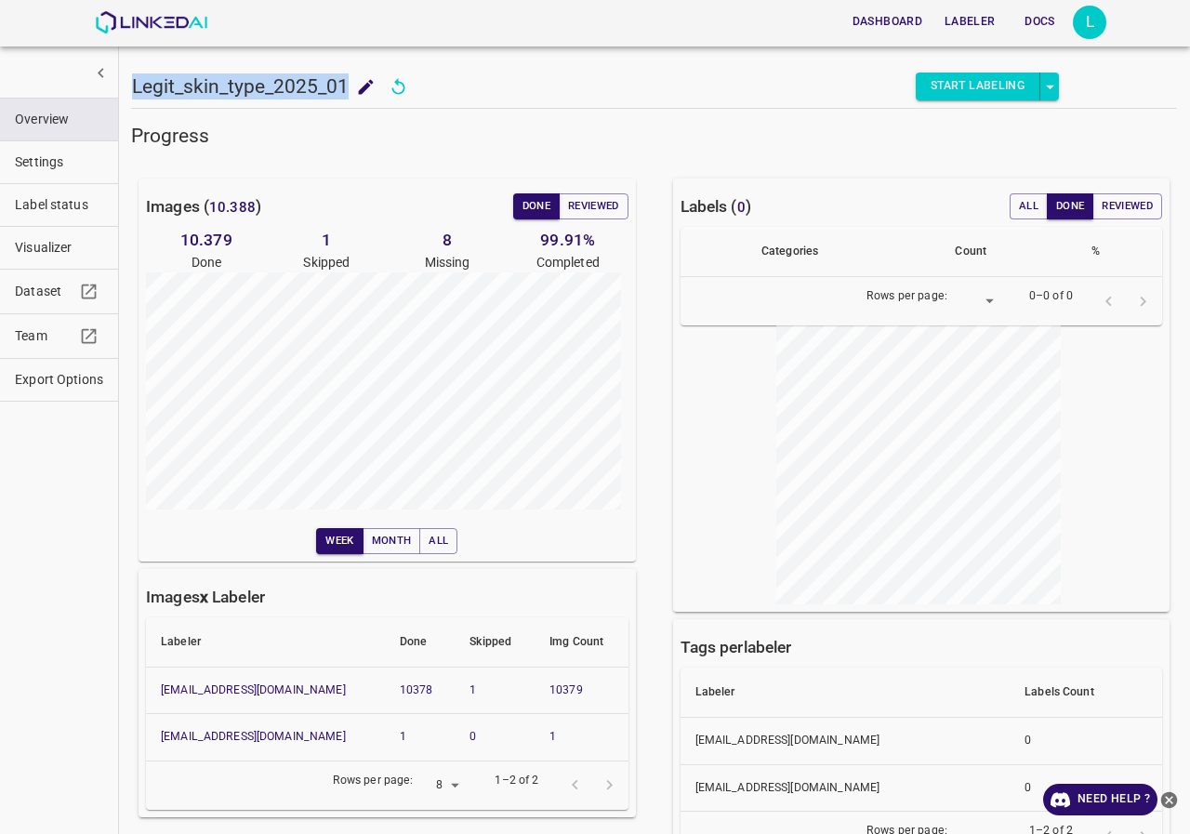
click at [161, 80] on h5 "Legit_skin_type_2025_01" at bounding box center [240, 86] width 217 height 26
click at [162, 80] on h5 "Legit_skin_type_2025_01" at bounding box center [240, 86] width 217 height 26
drag, startPoint x: 139, startPoint y: 80, endPoint x: 251, endPoint y: 80, distance: 111.6
click at [261, 77] on h5 "Legit_skin_type_2025_01" at bounding box center [240, 86] width 217 height 26
copy h5 "Legit_skin_type"
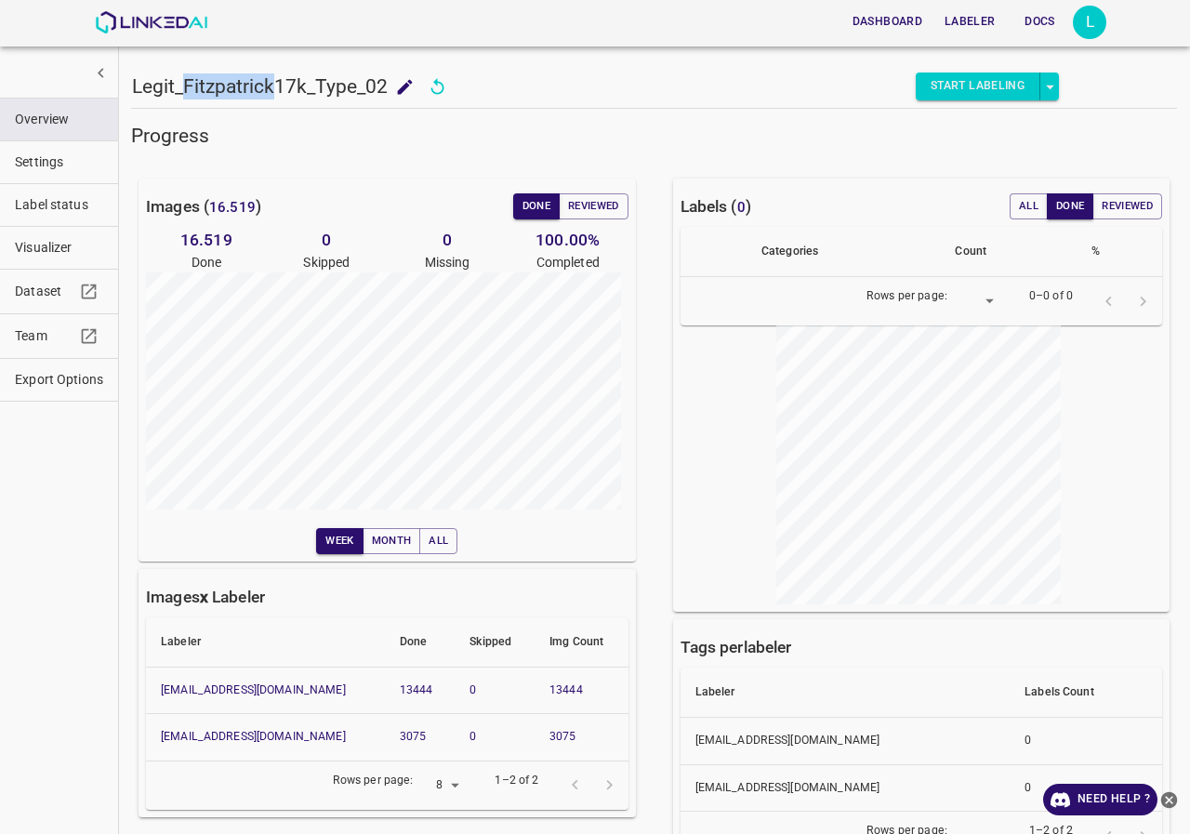
drag, startPoint x: 276, startPoint y: 84, endPoint x: 182, endPoint y: 86, distance: 93.9
click at [182, 86] on h5 "Legit_Fitzpatrick17k_Type_02" at bounding box center [260, 86] width 256 height 26
copy h5 "[PERSON_NAME]"
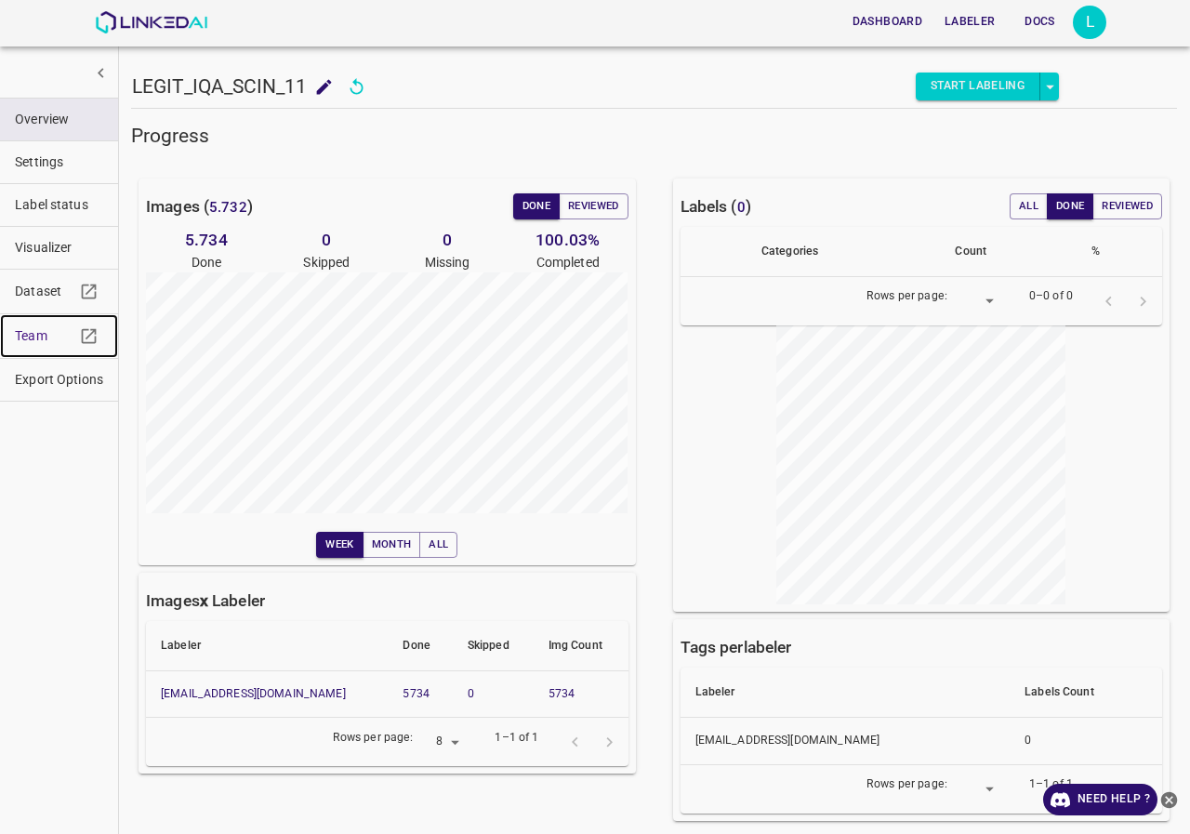
click at [32, 327] on span "Team" at bounding box center [45, 336] width 60 height 20
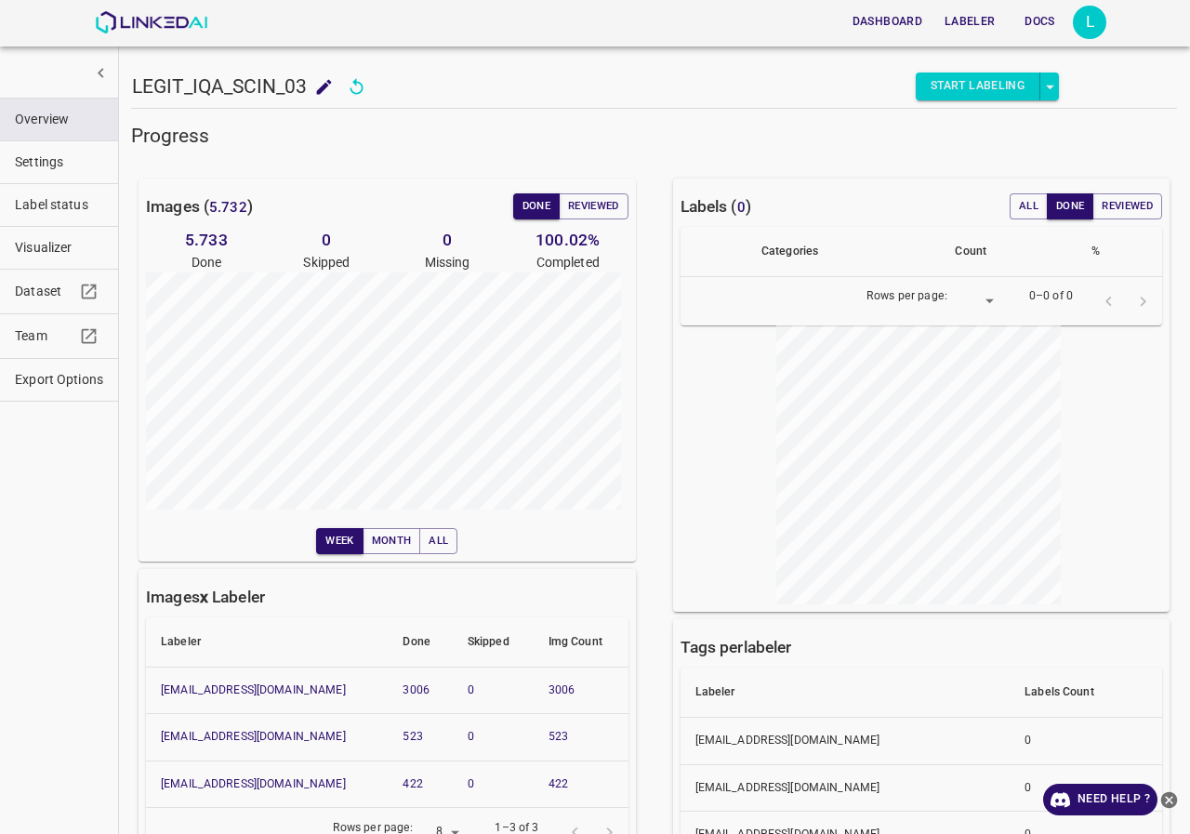
click at [671, 70] on div "LEGIT_IQA_SCIN_03 LEGIT_IQA_SCIN_03 Start Labeling" at bounding box center [595, 60] width 928 height 95
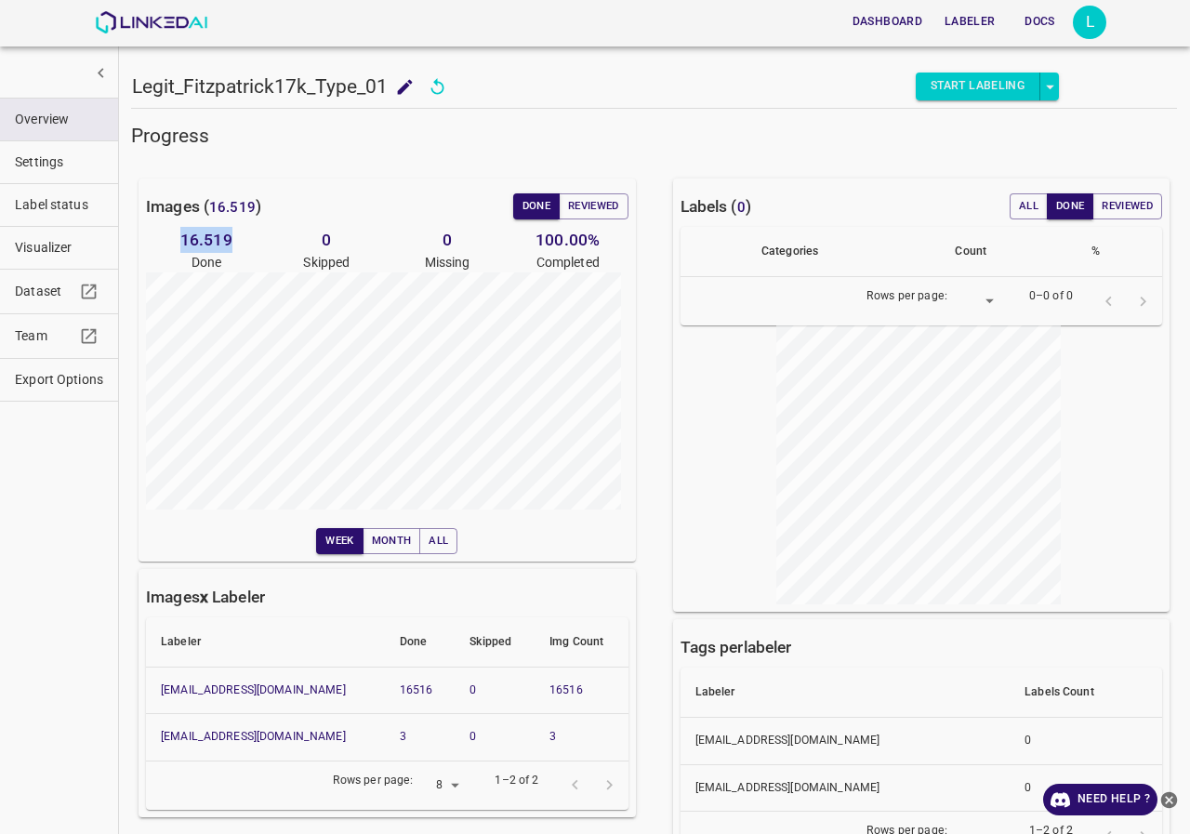
drag, startPoint x: 249, startPoint y: 235, endPoint x: 182, endPoint y: 238, distance: 67.0
click at [182, 238] on h6 "16.519" at bounding box center [206, 240] width 121 height 26
copy h6 "16.519"
click at [242, 233] on h6 "16.519" at bounding box center [206, 240] width 121 height 26
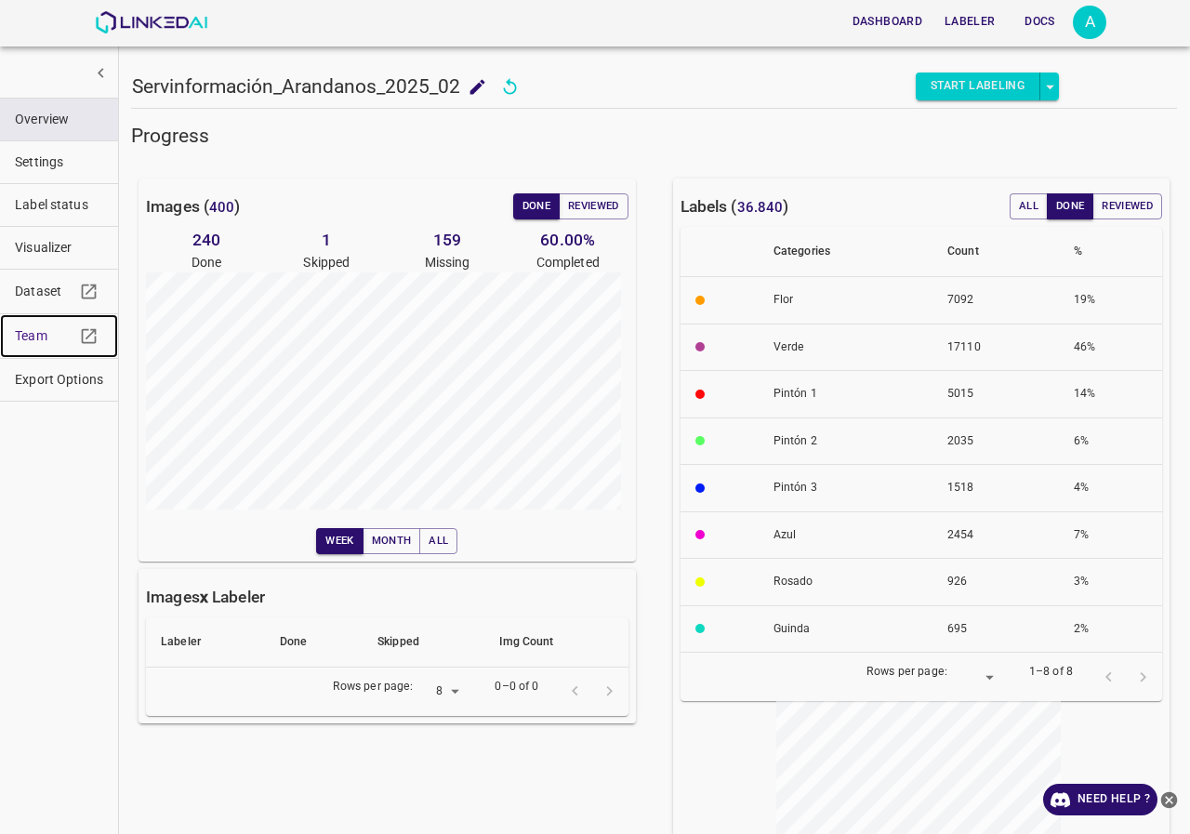
click at [33, 324] on link "Team" at bounding box center [59, 336] width 118 height 44
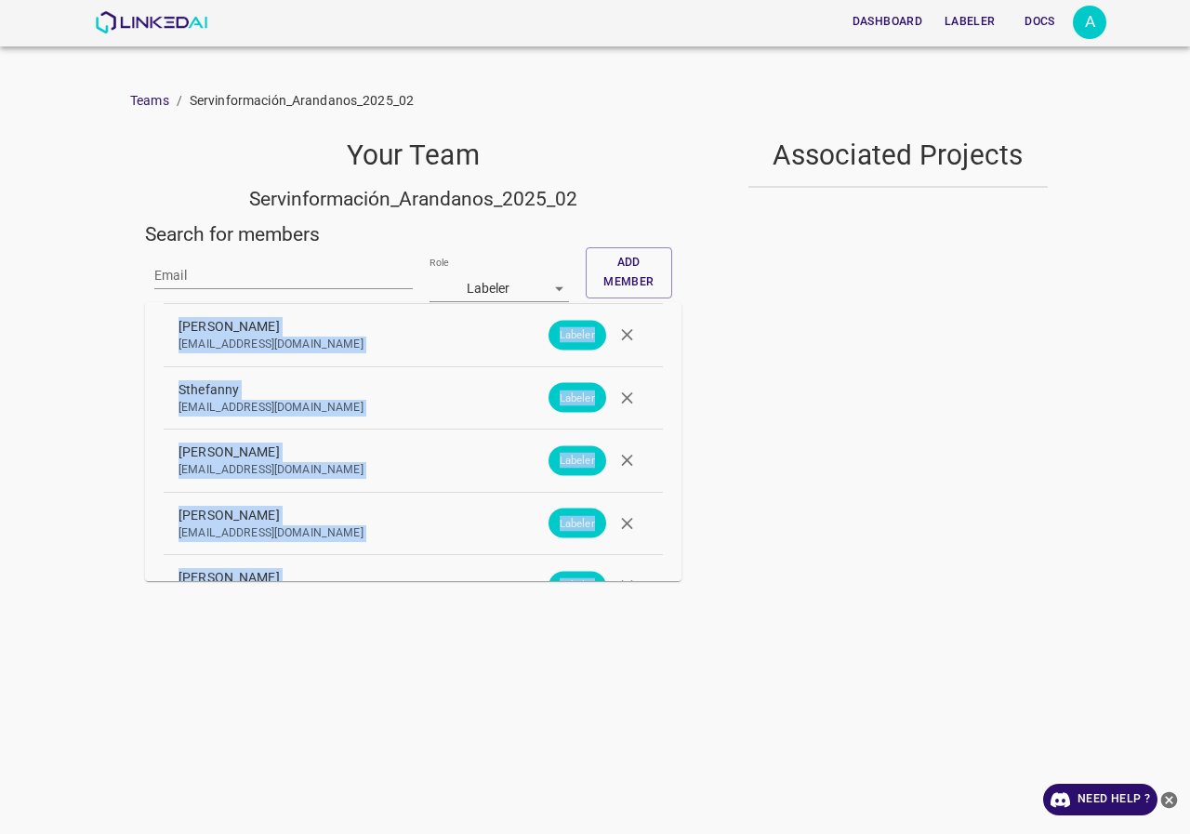
scroll to position [1397, 0]
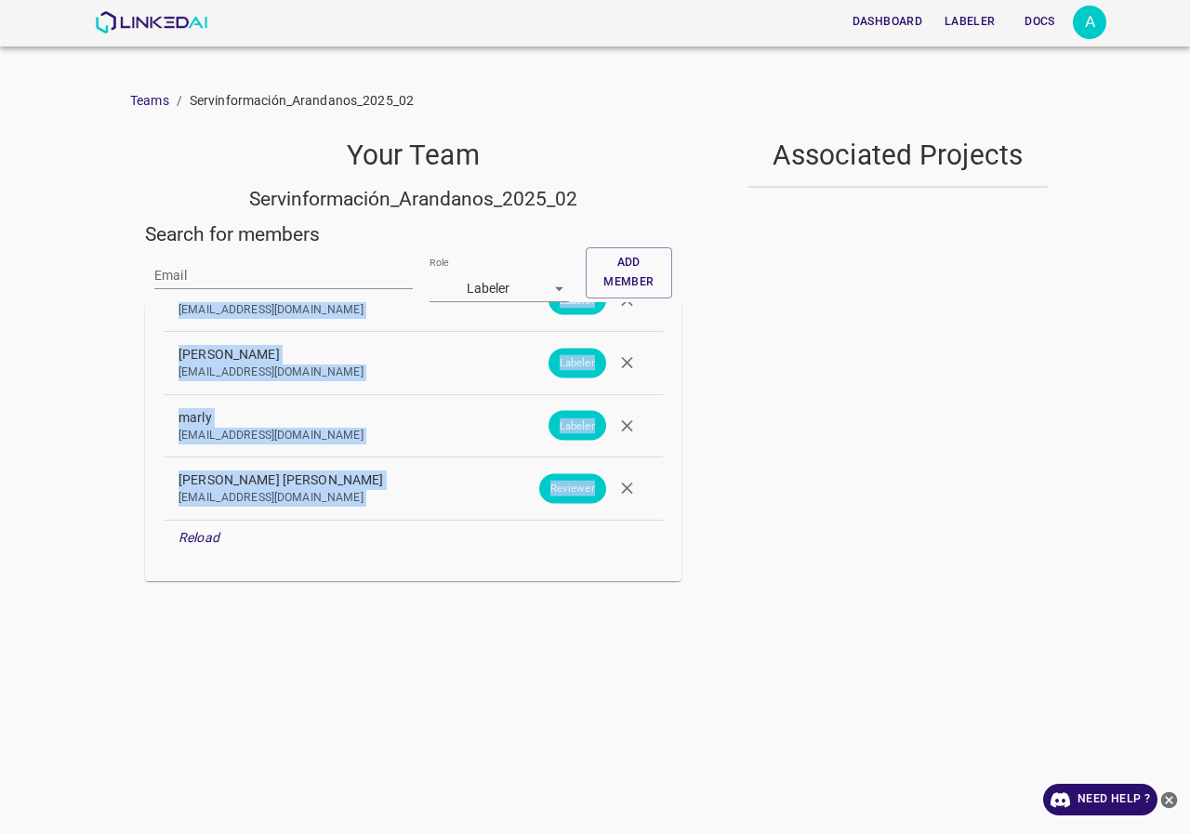
drag, startPoint x: 174, startPoint y: 421, endPoint x: 354, endPoint y: 616, distance: 265.2
click at [354, 616] on div "Dashboard Labeler Docs A Teams / Servinformación_Arandanos_2025_02 Your Team Se…" at bounding box center [595, 417] width 1190 height 834
copy ul "Deisy Dayana dayanacarva2019@gmail.com Labeler yurany yuranytunjo@gmail.com Lab…"
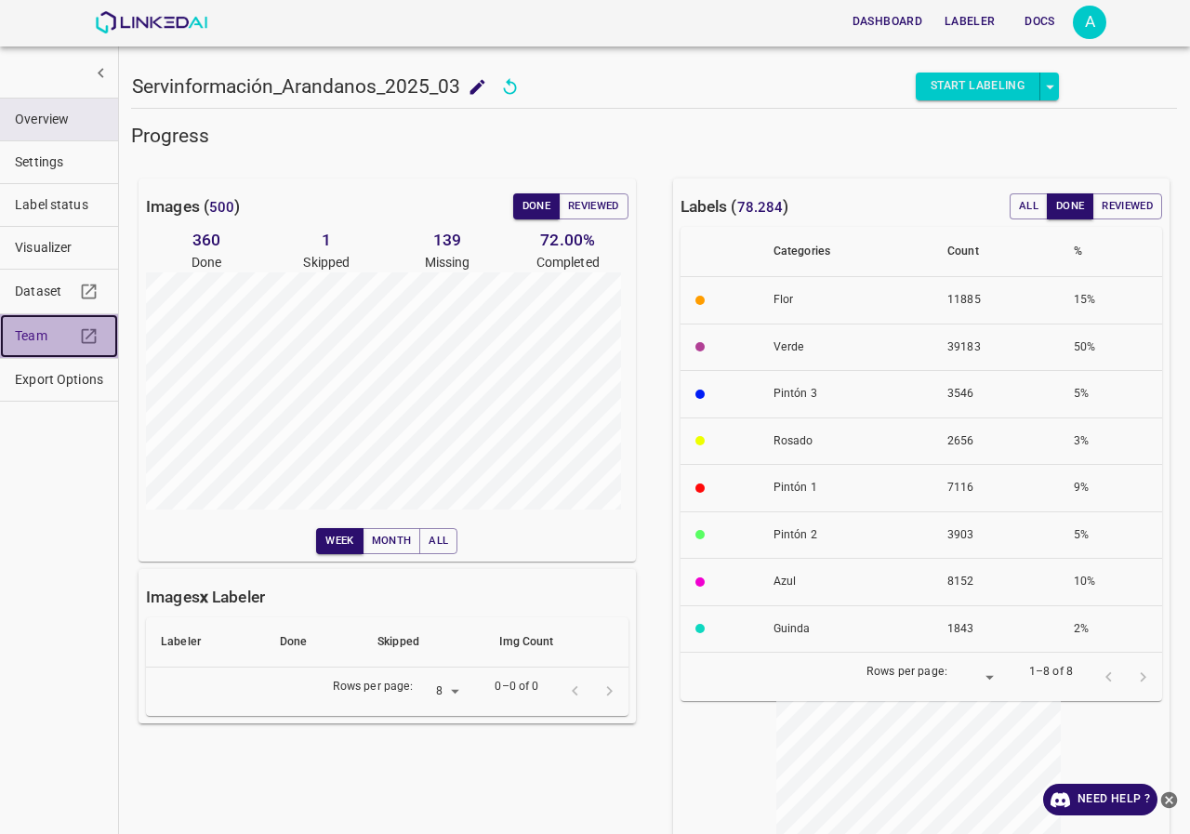
click at [40, 338] on span "Team" at bounding box center [45, 336] width 60 height 20
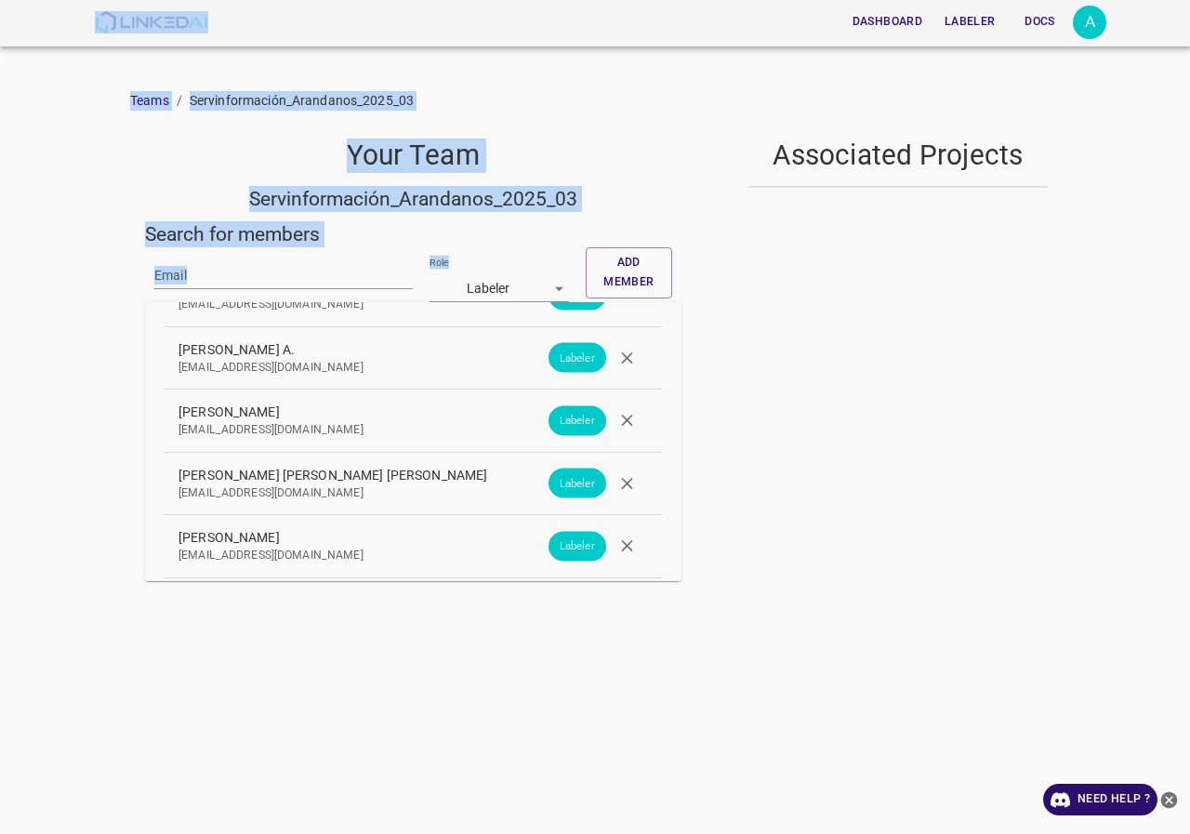
scroll to position [2276, 0]
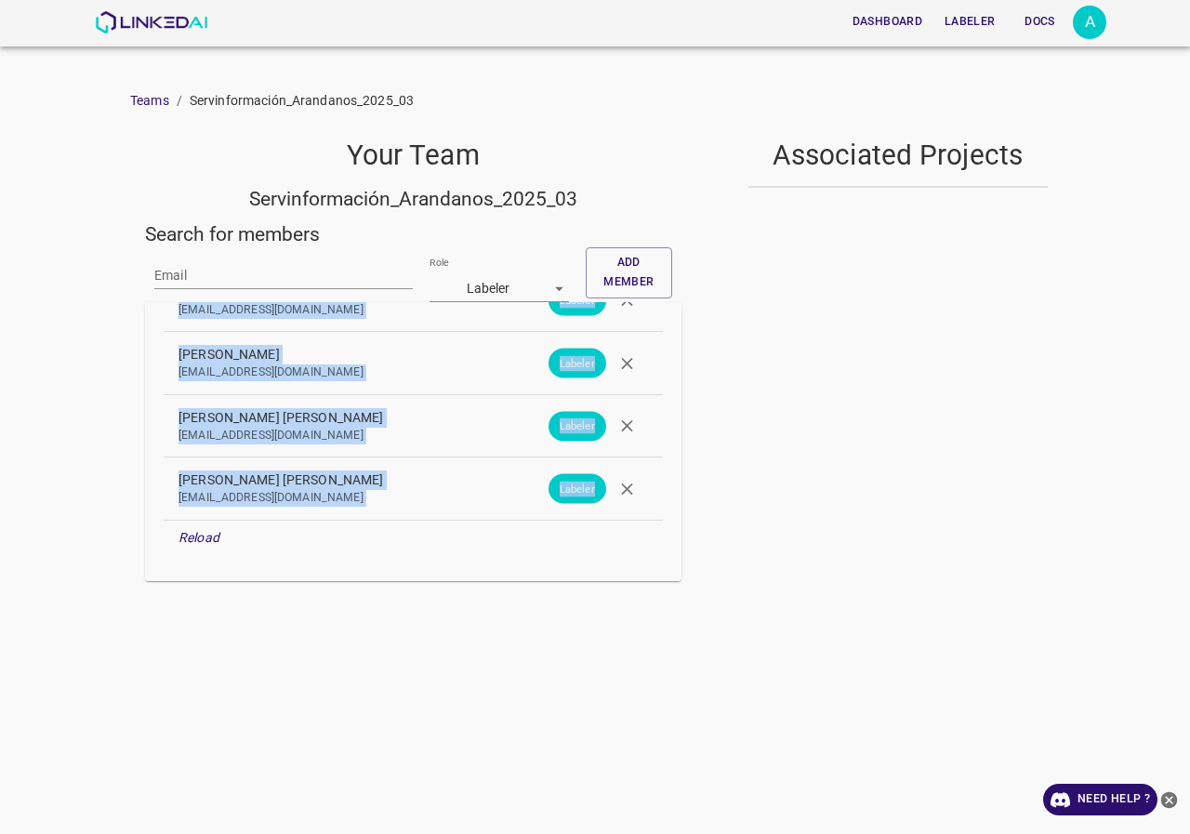
drag, startPoint x: 168, startPoint y: 366, endPoint x: 483, endPoint y: 526, distance: 352.7
copy ul "Admin admin@linkedai.co Admin leonardo oleonardopar@gmail.com Labeler Santiago …"
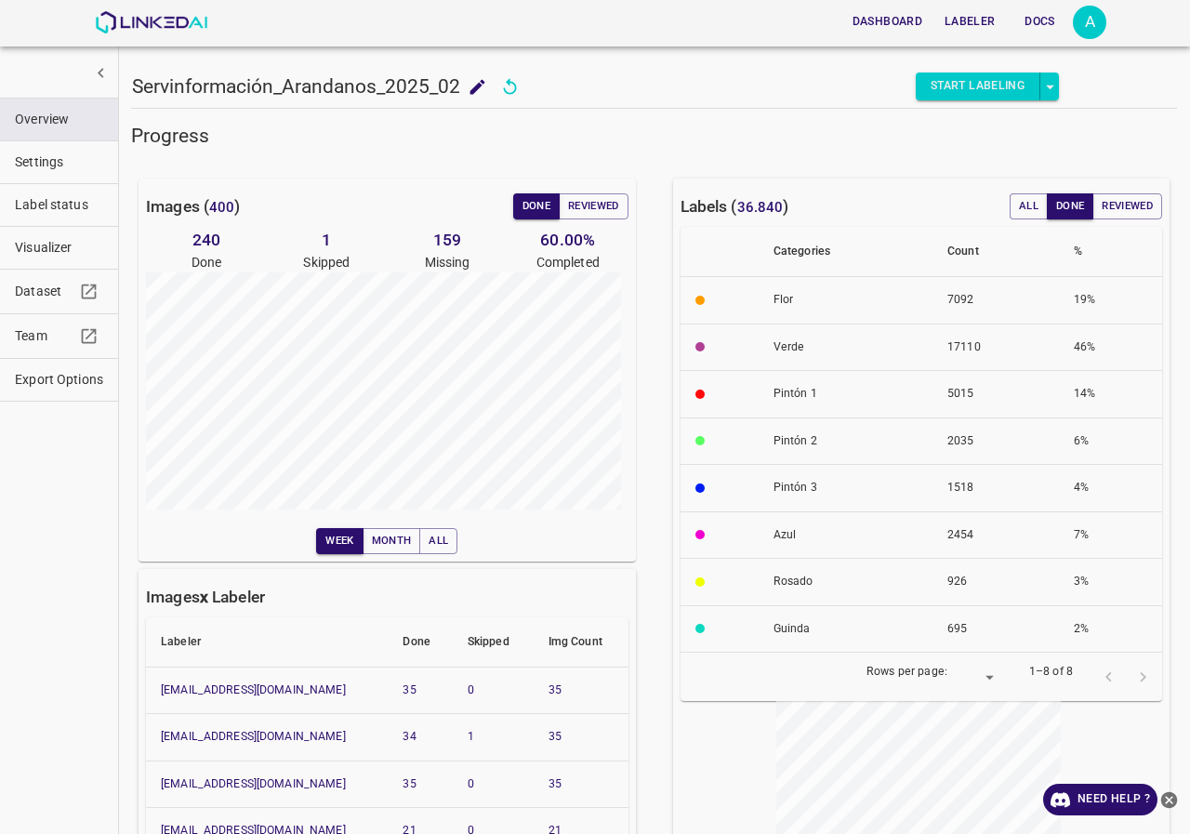
click at [49, 240] on span "Visualizer" at bounding box center [59, 248] width 88 height 20
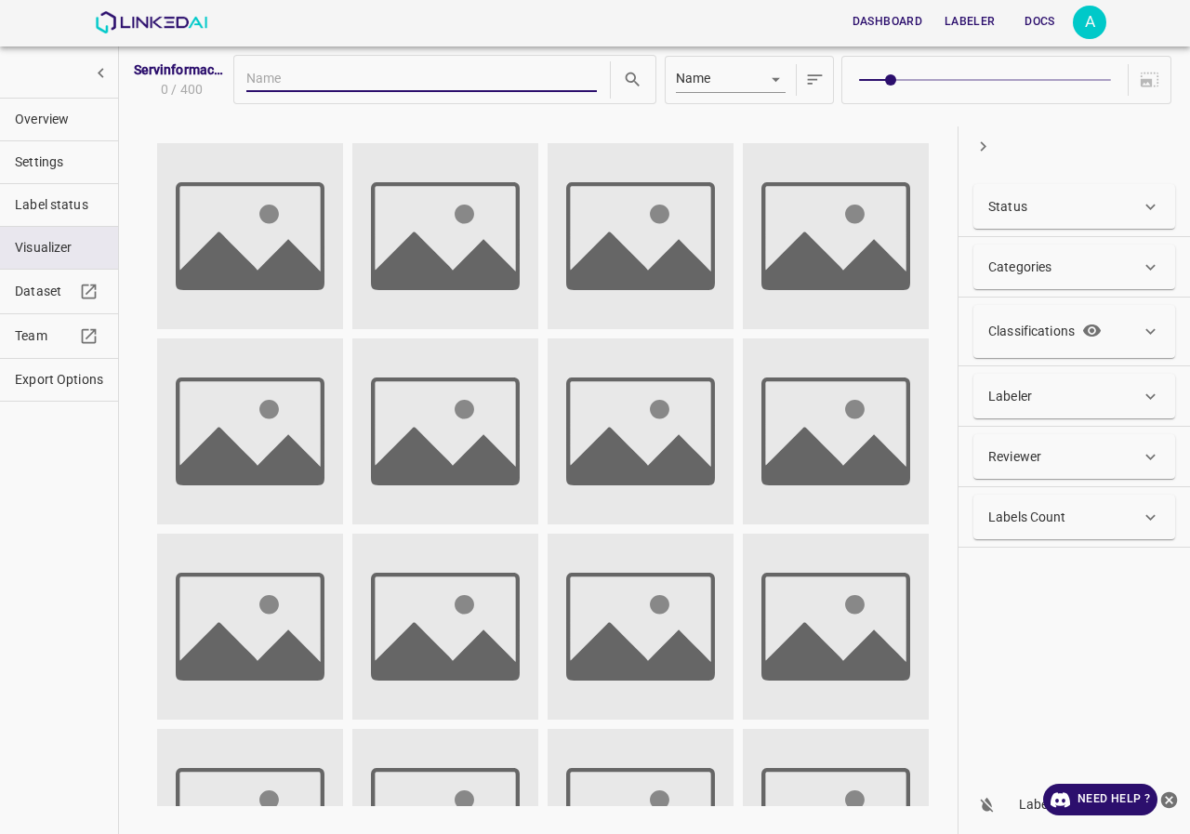
click at [1080, 205] on div "Status" at bounding box center [1065, 207] width 153 height 20
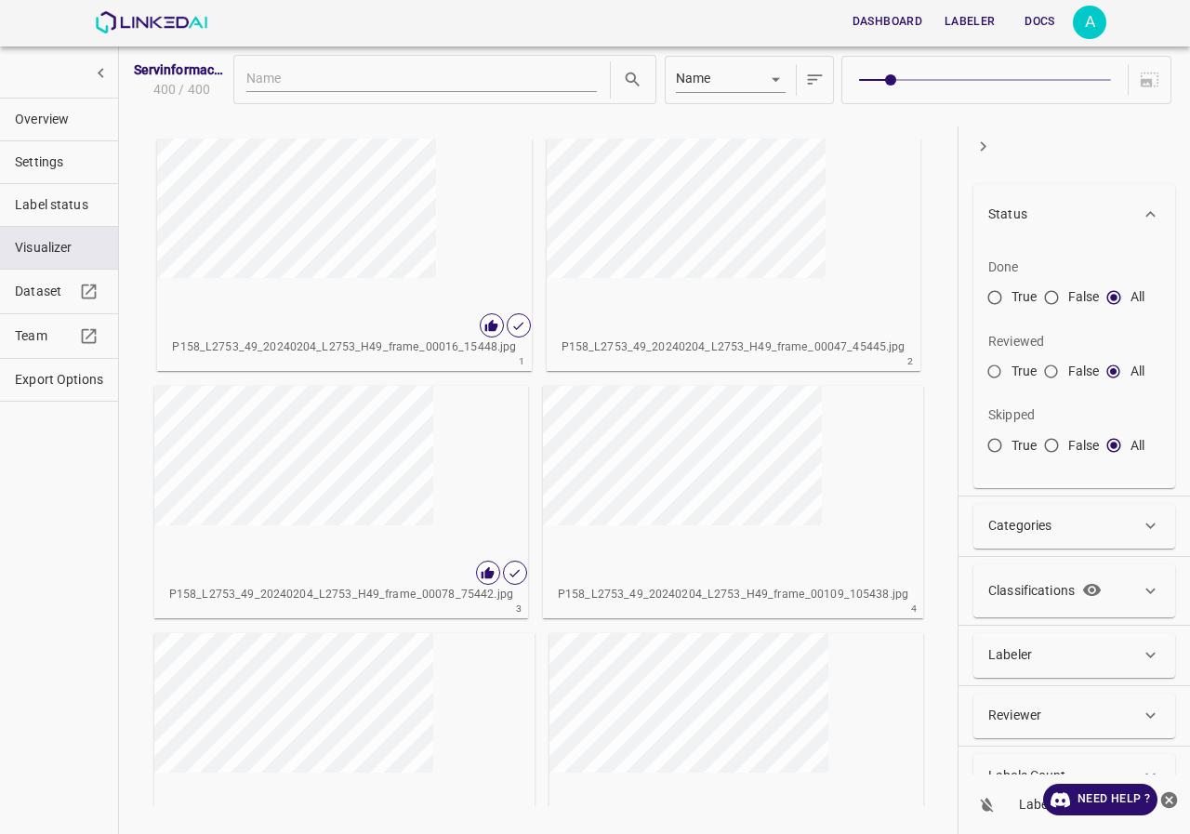
click at [1002, 299] on input "True" at bounding box center [994, 301] width 33 height 33
radio input "true"
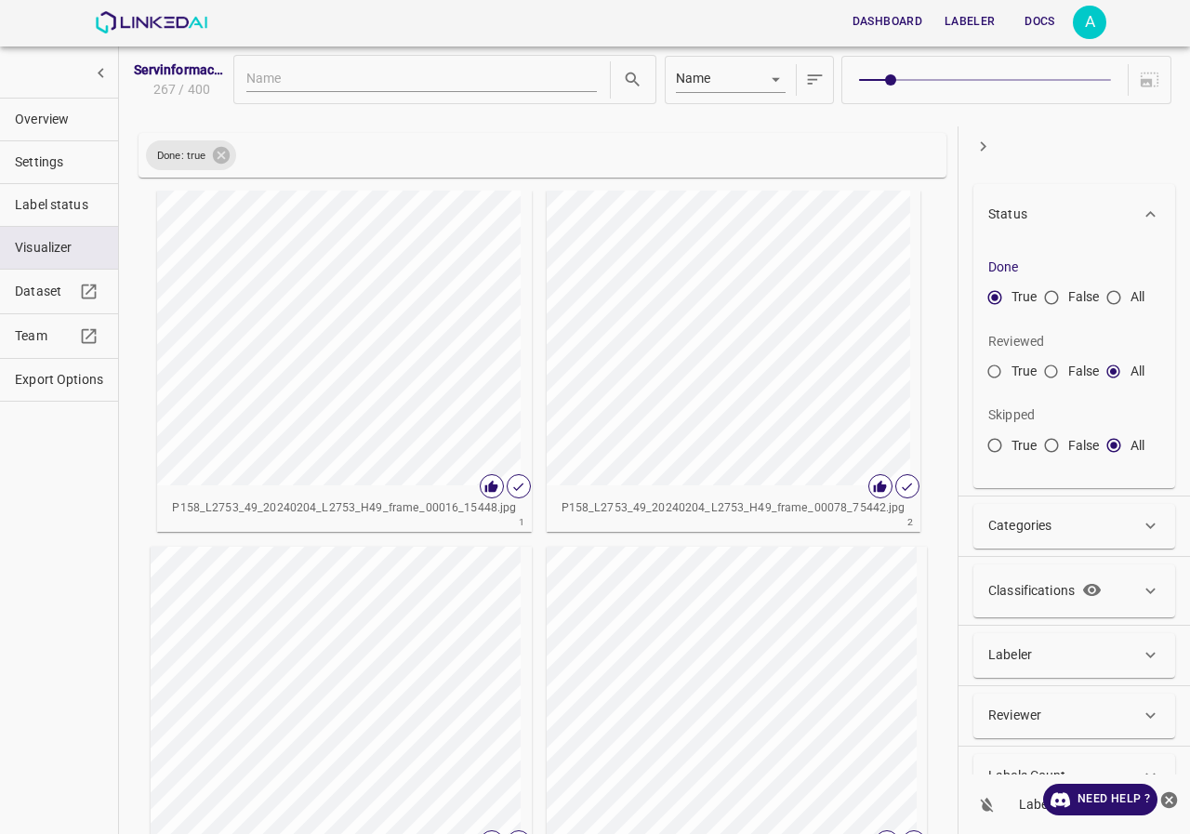
click at [996, 369] on input "True" at bounding box center [994, 375] width 33 height 33
radio input "true"
click at [222, 153] on icon at bounding box center [221, 155] width 17 height 17
radio input "false"
radio input "true"
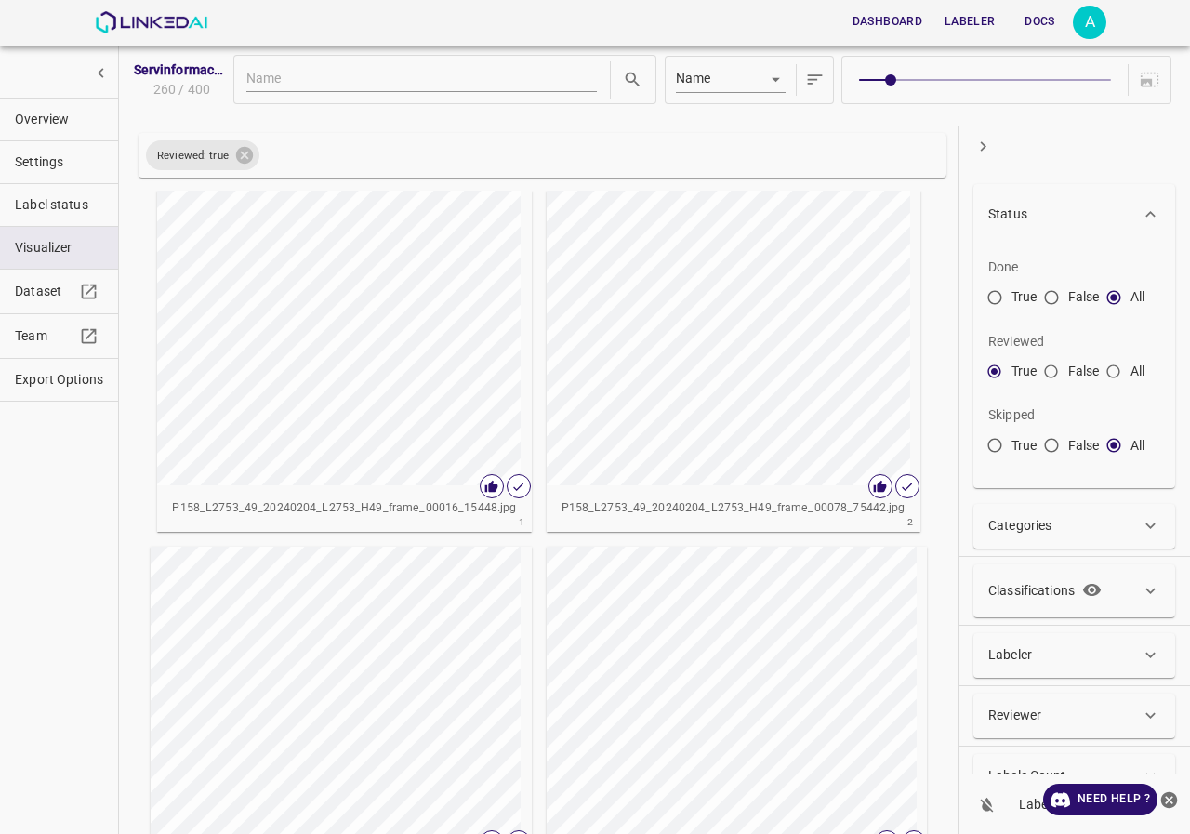
click at [1108, 377] on input "All" at bounding box center [1113, 375] width 33 height 33
radio input "true"
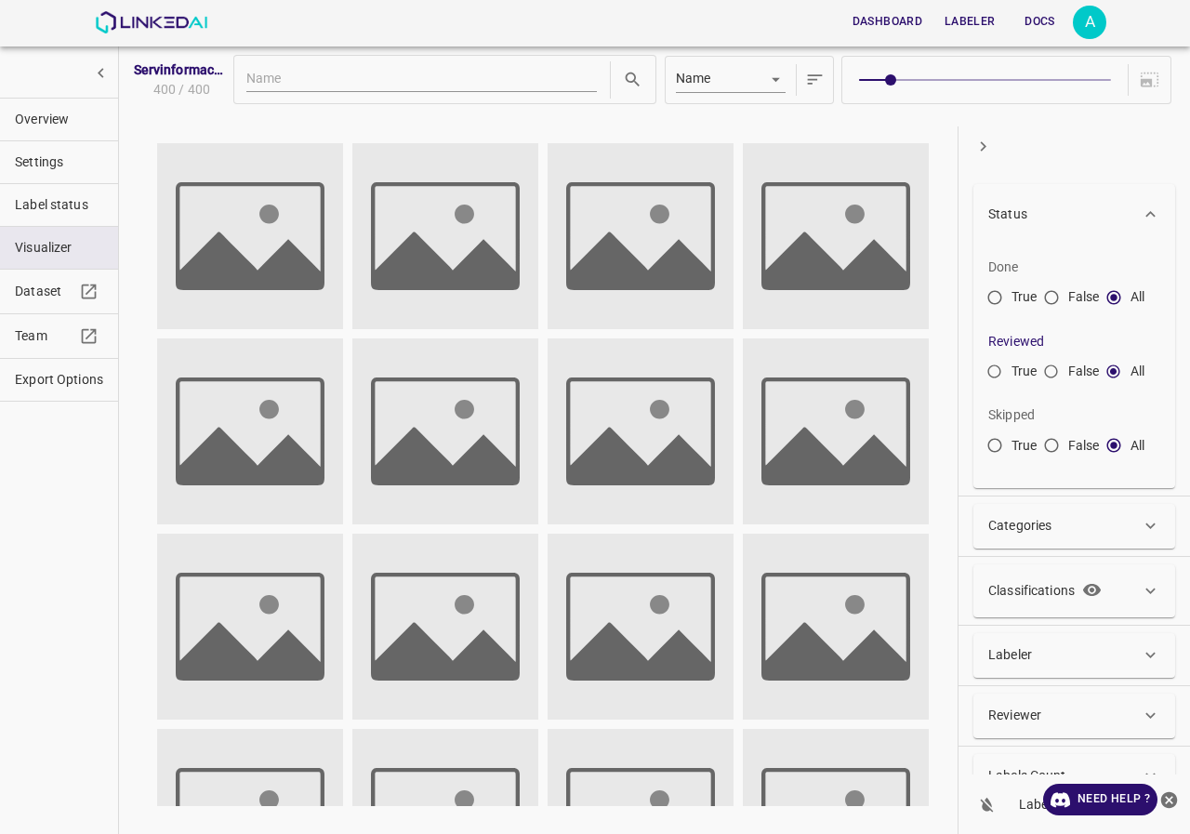
click at [992, 300] on input "True" at bounding box center [994, 301] width 33 height 33
radio input "true"
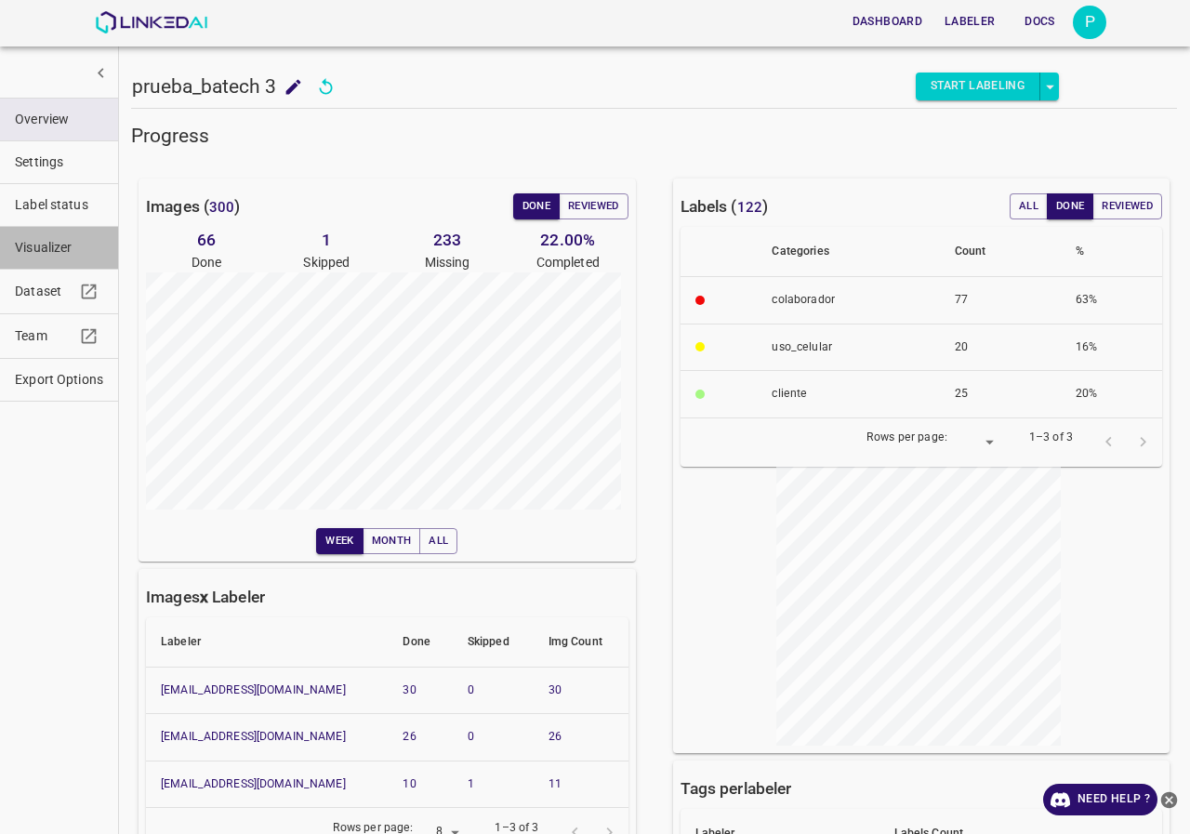
click at [45, 247] on span "Visualizer" at bounding box center [59, 248] width 88 height 20
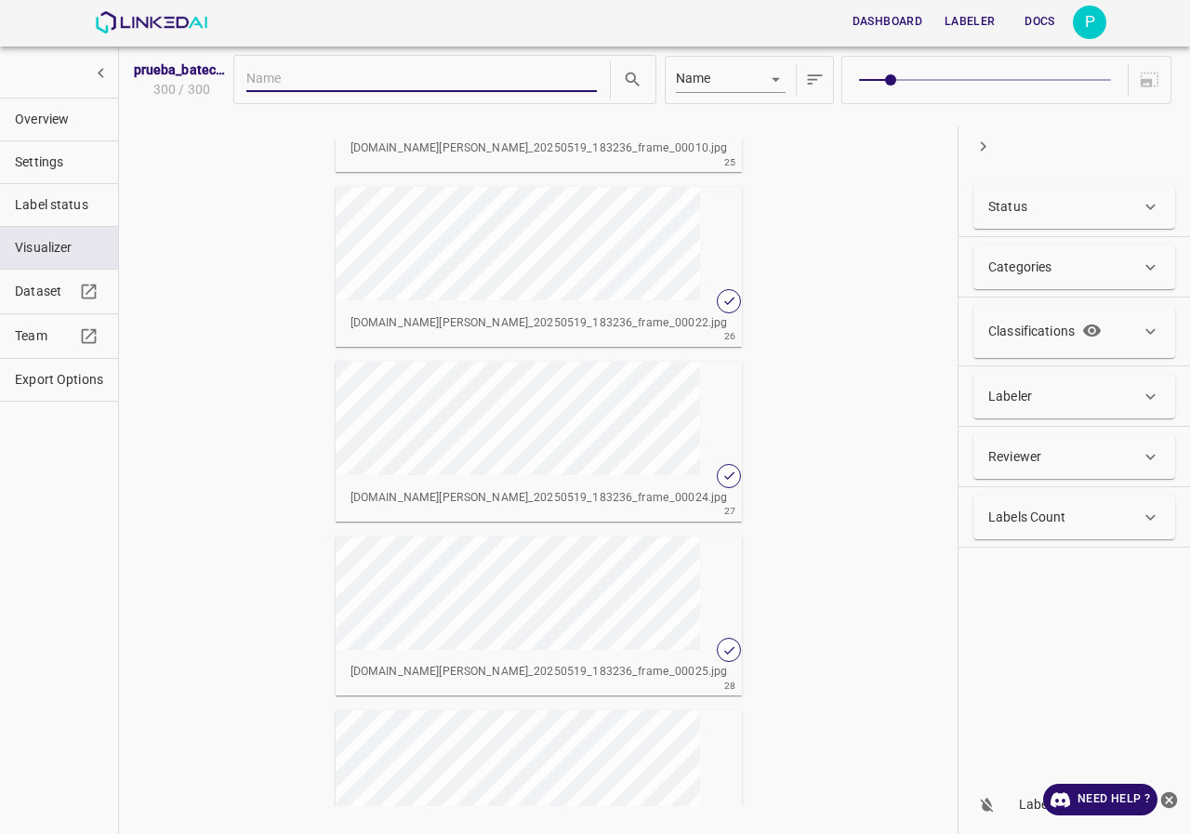
scroll to position [4406, 0]
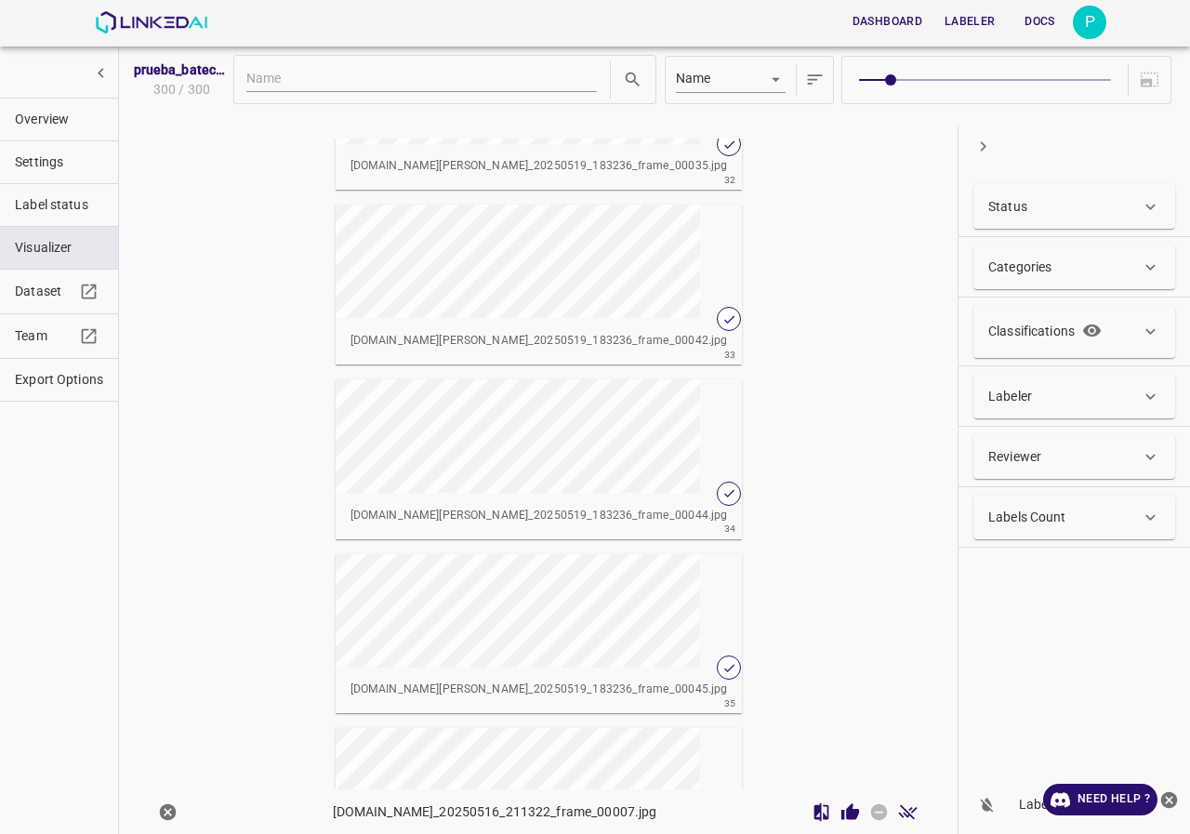
scroll to position [5795, 0]
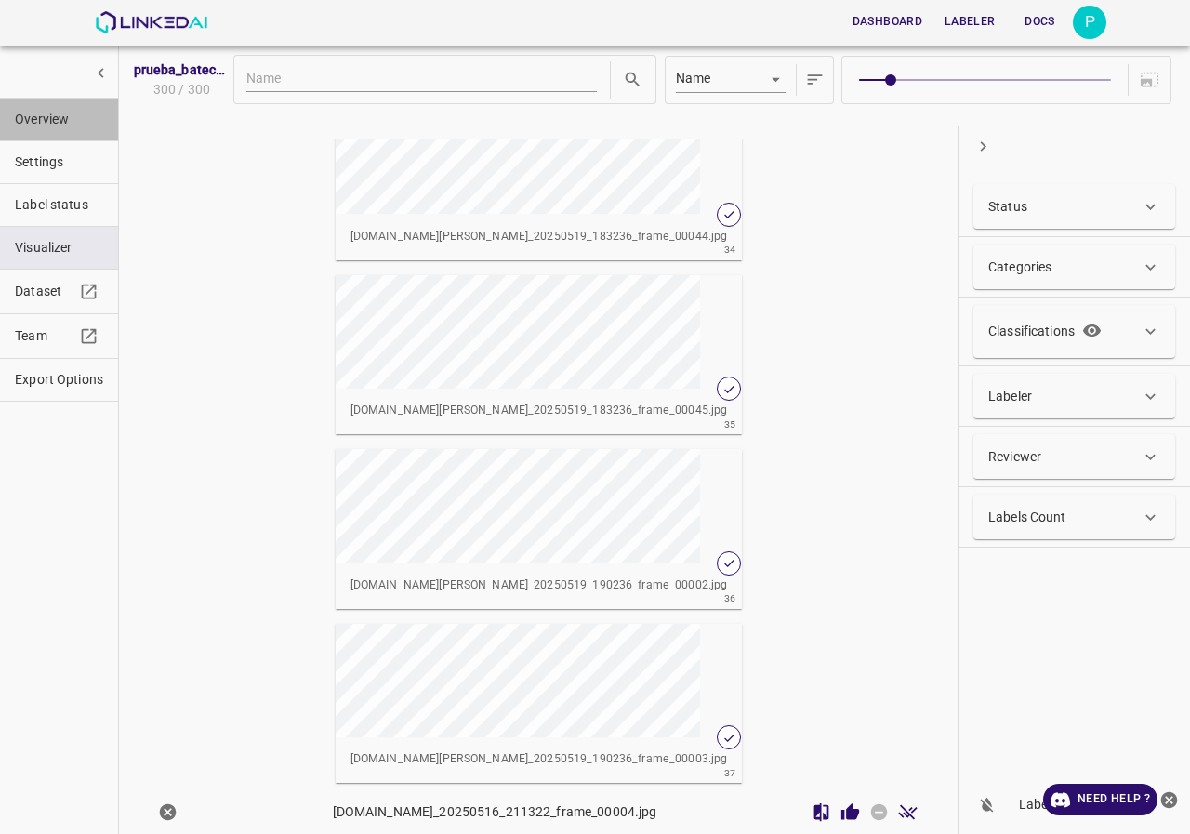
click at [24, 120] on span "Overview" at bounding box center [59, 120] width 88 height 20
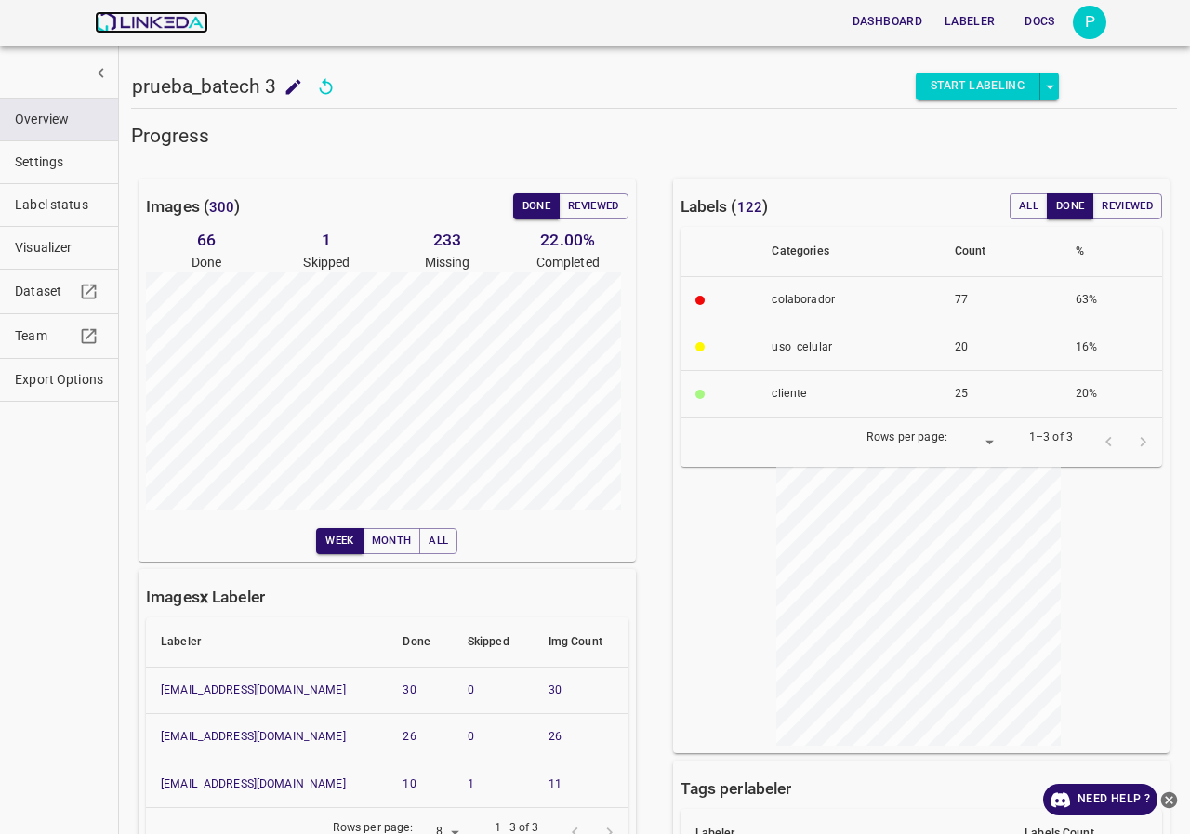
click at [191, 22] on img at bounding box center [151, 22] width 113 height 22
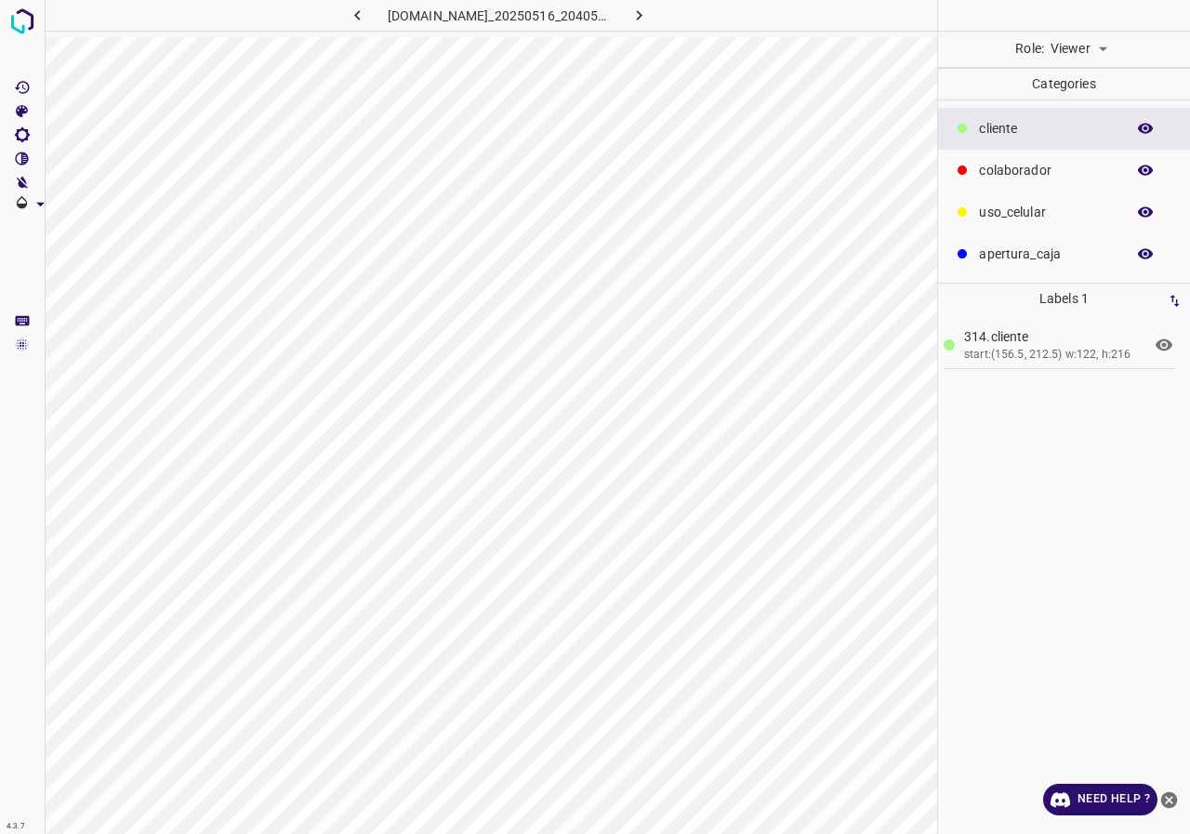
click at [1168, 344] on icon at bounding box center [1164, 345] width 22 height 22
click at [1102, 47] on body "4.3.7 [DOMAIN_NAME]_20250516_204056_frame_00007.jpg Role: Viewer viewer Categor…" at bounding box center [595, 417] width 1190 height 834
click at [1084, 123] on li "Labeler" at bounding box center [1078, 120] width 83 height 31
type input "labeler"
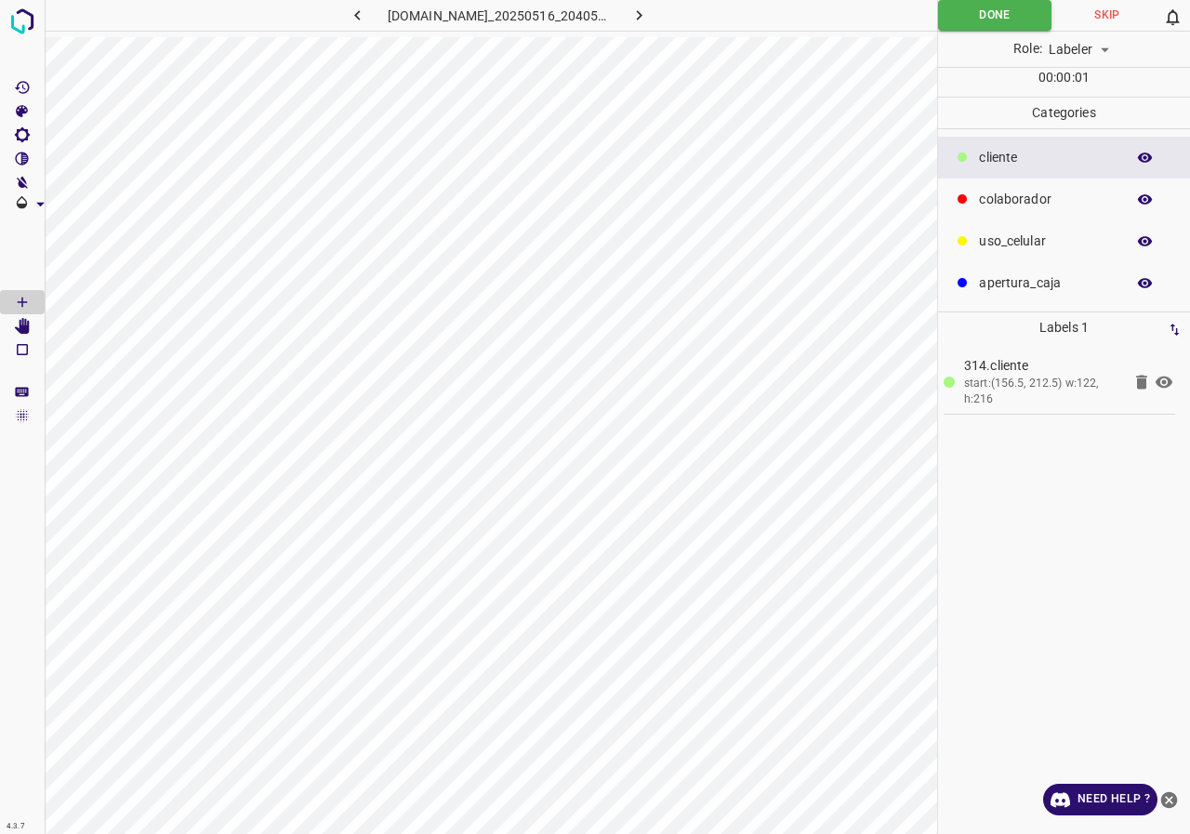
click at [1138, 381] on icon at bounding box center [1141, 382] width 11 height 14
click at [1140, 388] on icon at bounding box center [1141, 382] width 11 height 14
click at [1139, 383] on icon at bounding box center [1141, 382] width 11 height 14
click at [1146, 381] on icon at bounding box center [1141, 382] width 11 height 14
click at [1012, 200] on p "colaborador" at bounding box center [1047, 200] width 137 height 20
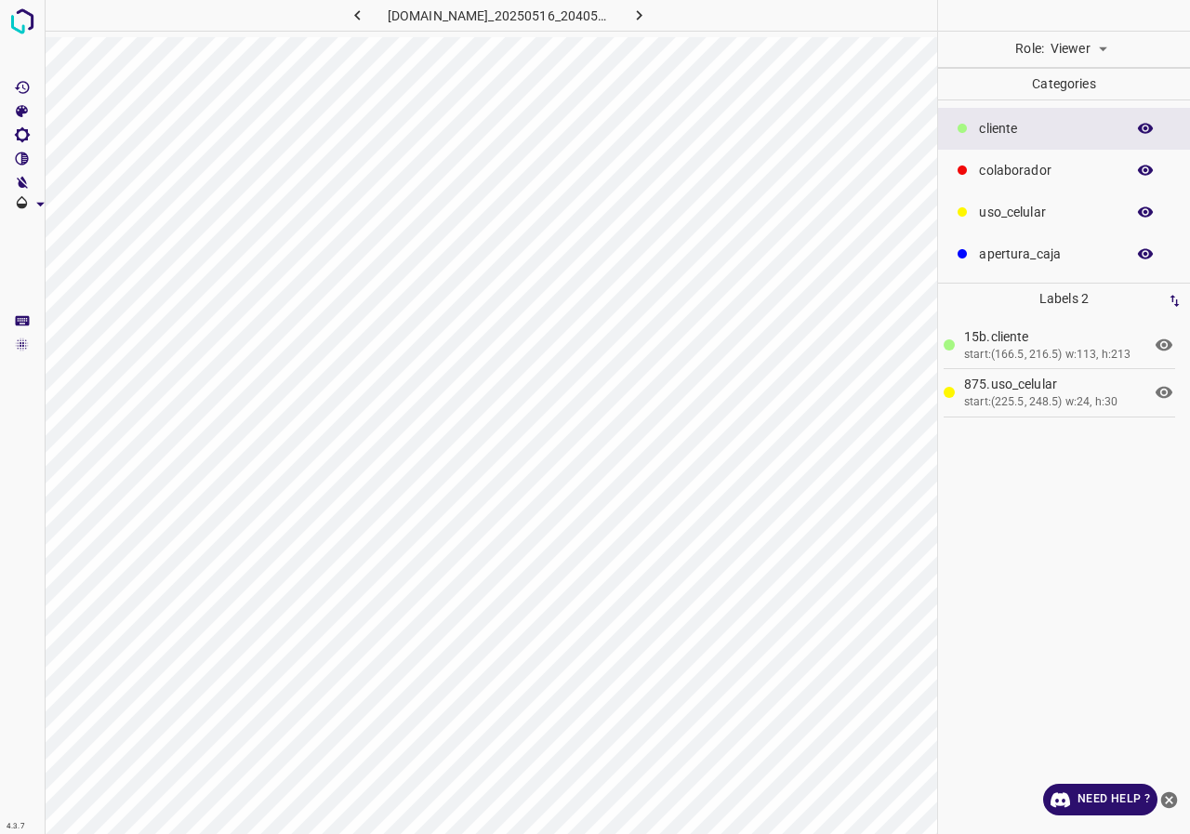
click at [1090, 54] on body "4.3.7 [DOMAIN_NAME]_20250516_204056_frame_00014.jpg Role: Viewer viewer Categor…" at bounding box center [595, 417] width 1190 height 834
click at [1096, 113] on li "Labeler" at bounding box center [1078, 120] width 83 height 31
type input "labeler"
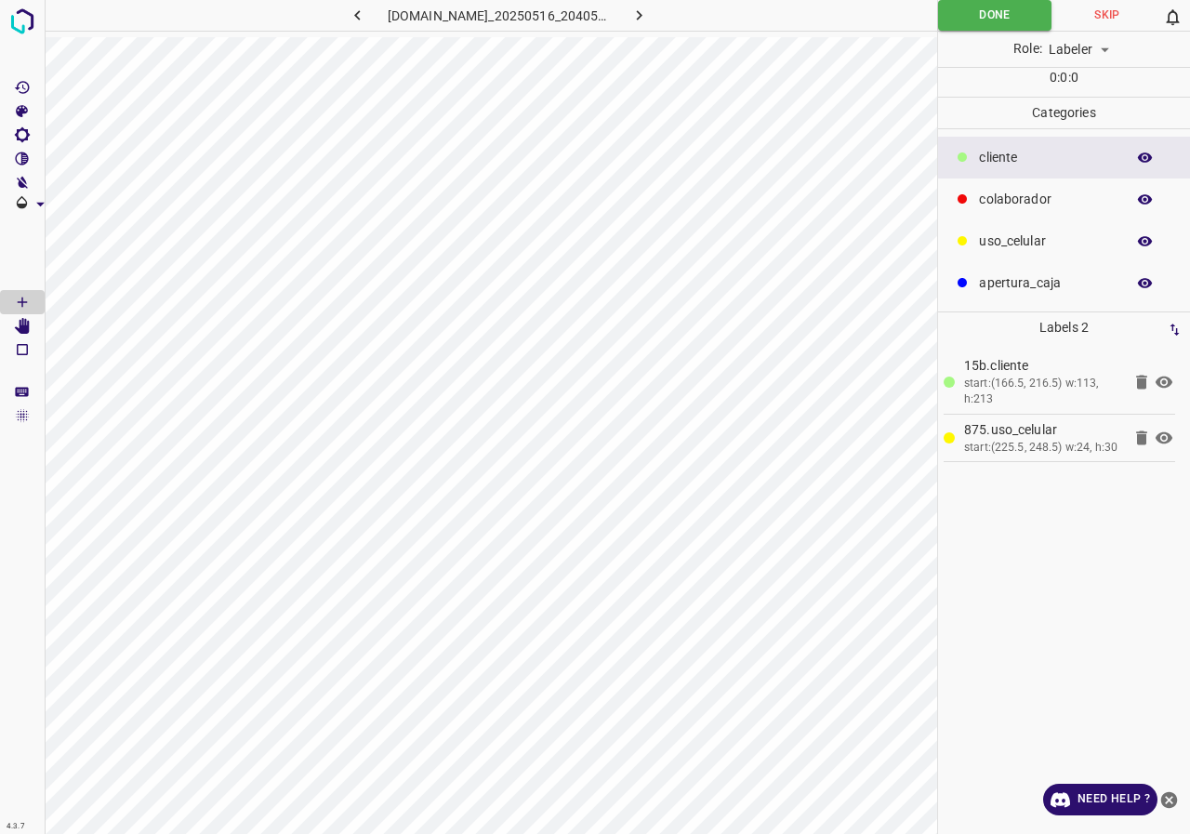
click at [1148, 376] on icon at bounding box center [1142, 382] width 22 height 22
click at [1162, 381] on icon at bounding box center [1164, 383] width 17 height 12
click at [1052, 237] on p "uso_celular" at bounding box center [1047, 242] width 137 height 20
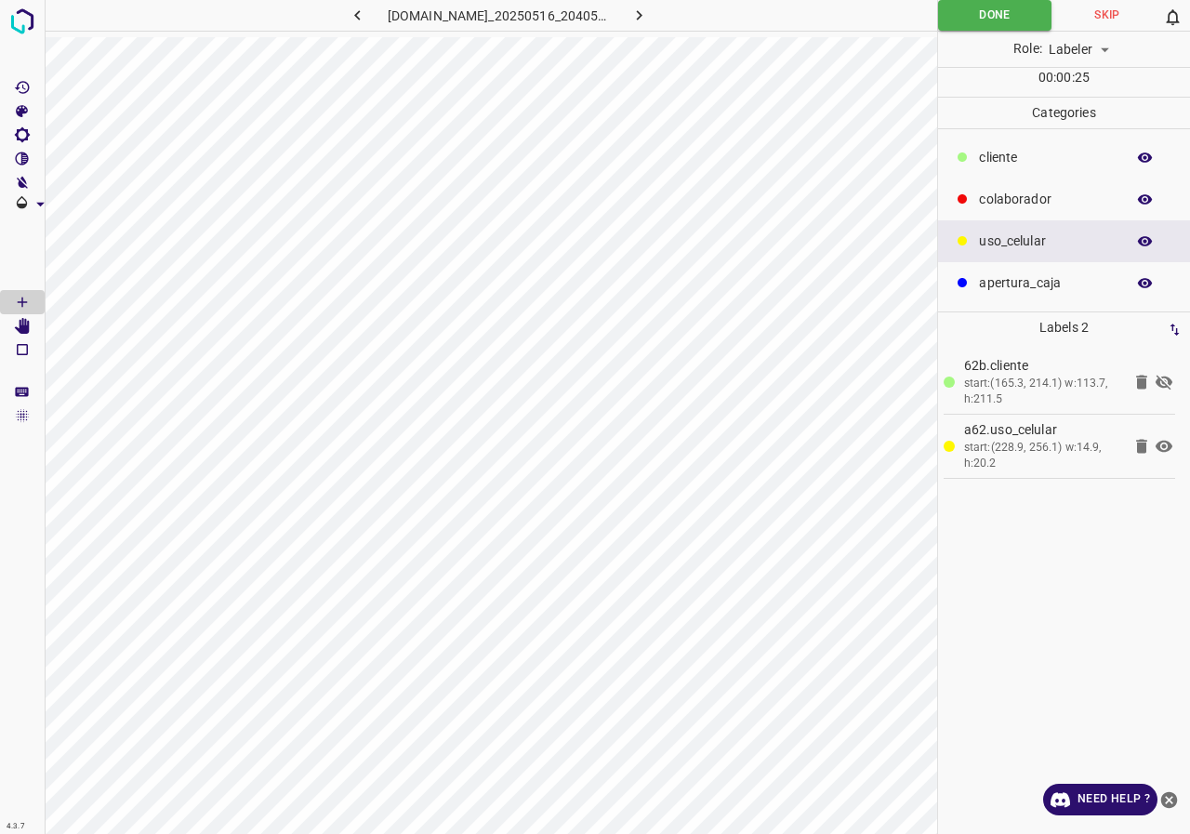
click at [1165, 444] on icon at bounding box center [1164, 446] width 22 height 22
click at [1167, 445] on icon at bounding box center [1164, 446] width 22 height 22
drag, startPoint x: 1144, startPoint y: 447, endPoint x: 959, endPoint y: 391, distance: 193.6
click at [1140, 447] on icon at bounding box center [1141, 446] width 11 height 14
drag, startPoint x: 1148, startPoint y: 446, endPoint x: 947, endPoint y: 363, distance: 217.6
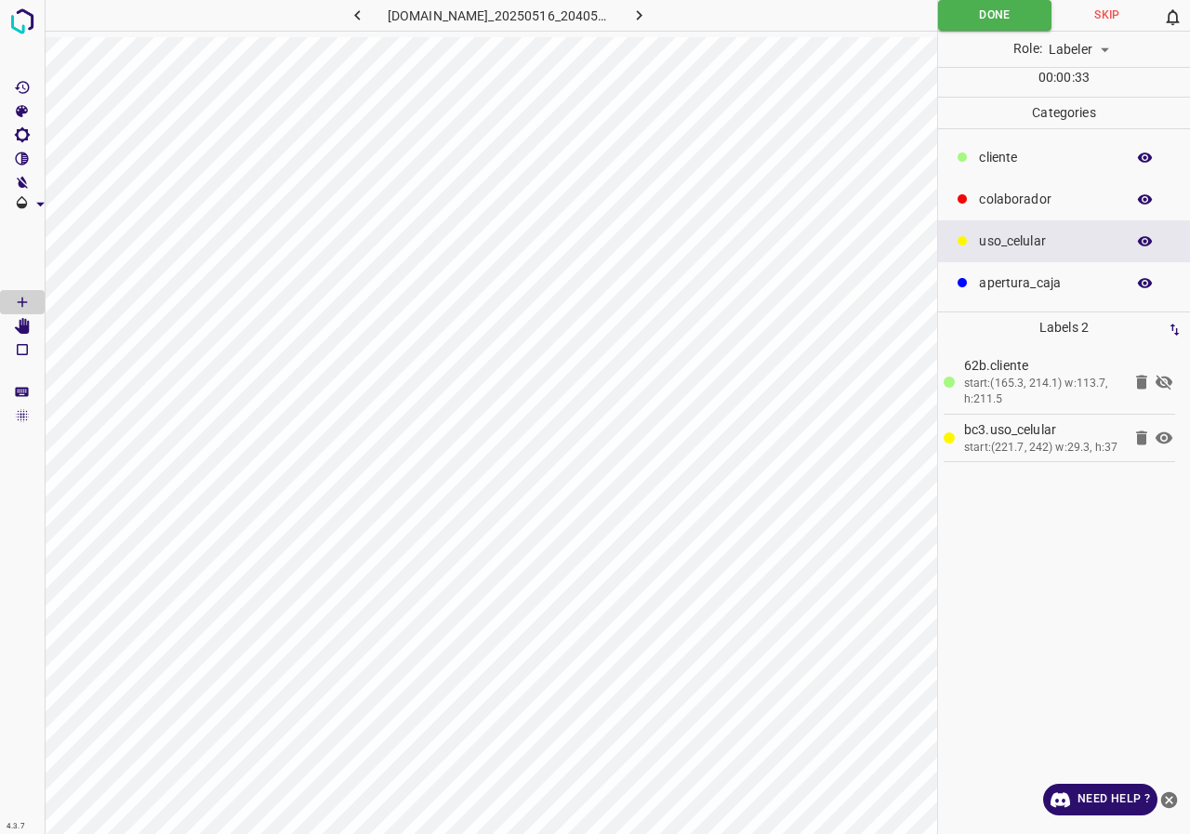
click at [1144, 442] on icon at bounding box center [1142, 438] width 22 height 22
click at [1142, 437] on icon at bounding box center [1141, 438] width 11 height 14
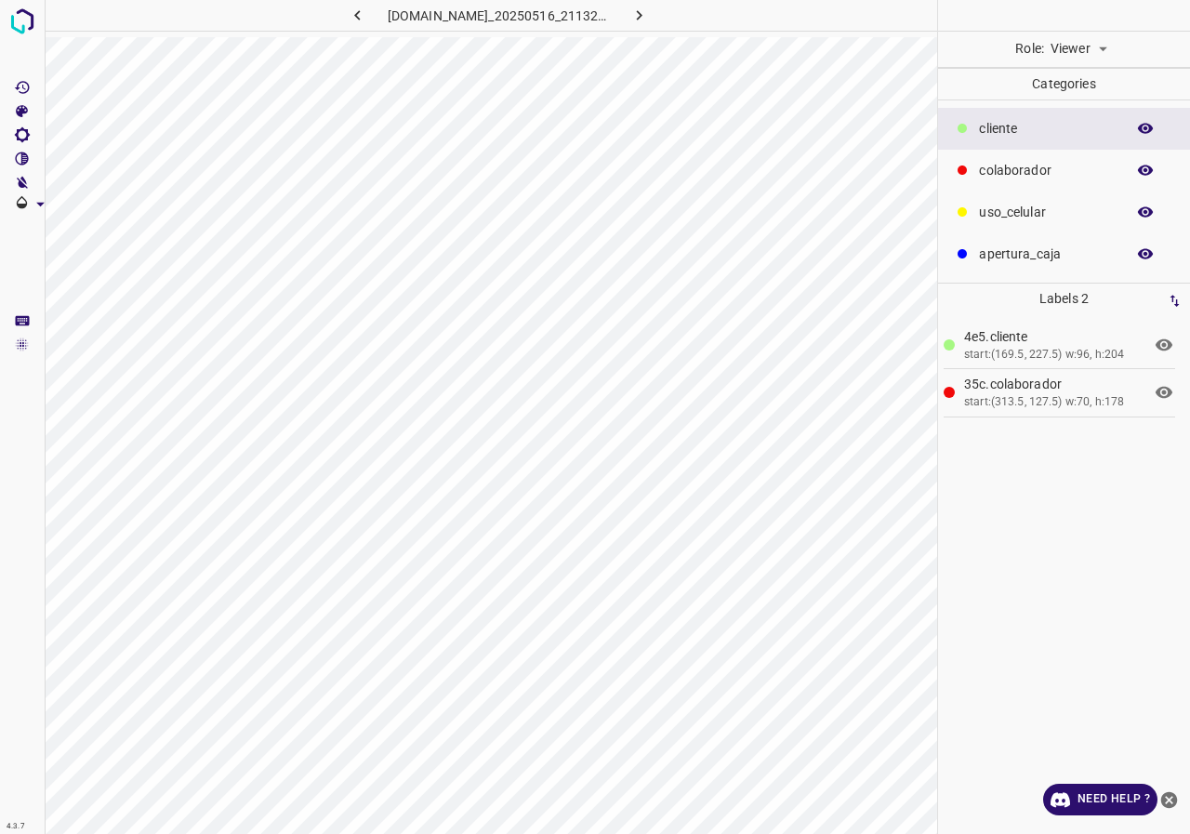
click at [1168, 392] on icon at bounding box center [1164, 392] width 22 height 22
click at [1175, 392] on icon at bounding box center [1164, 392] width 22 height 22
click at [1030, 207] on p "uso_celular" at bounding box center [1047, 213] width 137 height 20
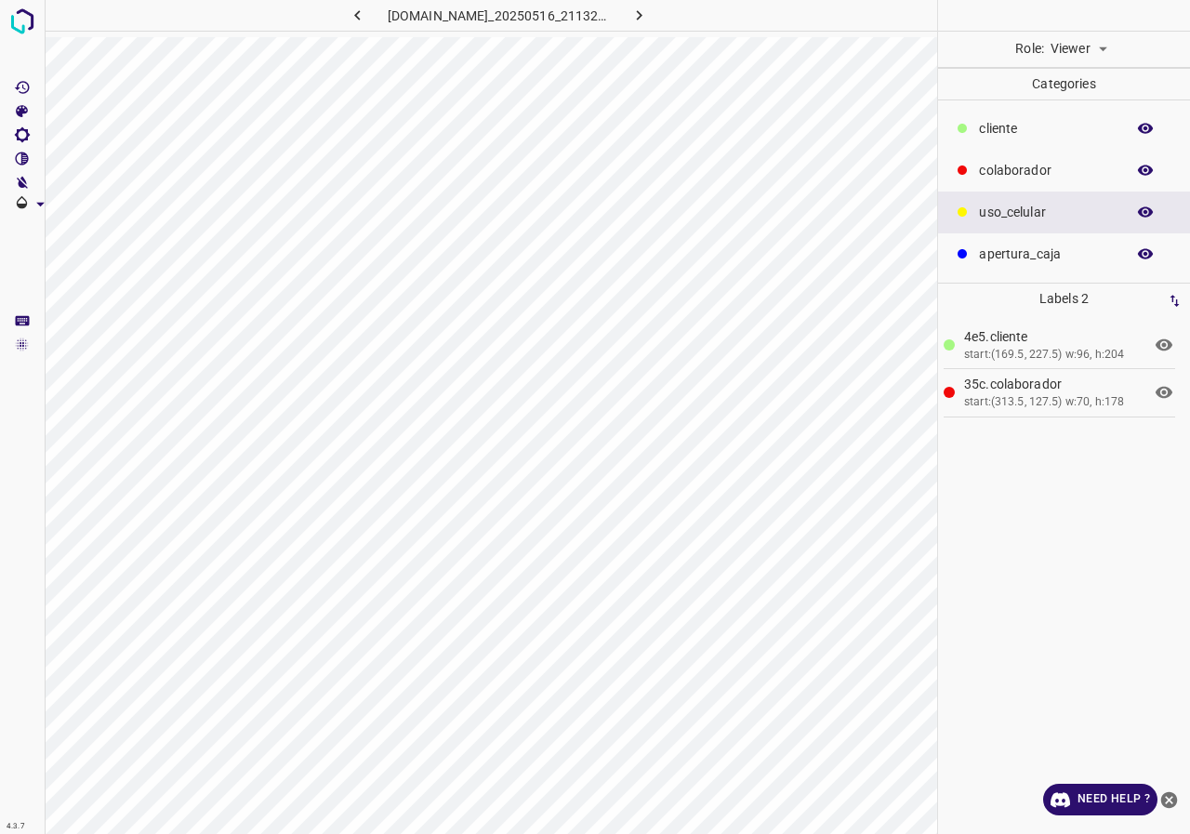
click at [1082, 41] on body "4.3.7 bkdolores.ddns.net_20250516_211322_frame_00007.jpg Role: Viewer viewer Ca…" at bounding box center [595, 417] width 1190 height 834
click at [1060, 116] on li "Labeler" at bounding box center [1078, 120] width 83 height 31
type input "labeler"
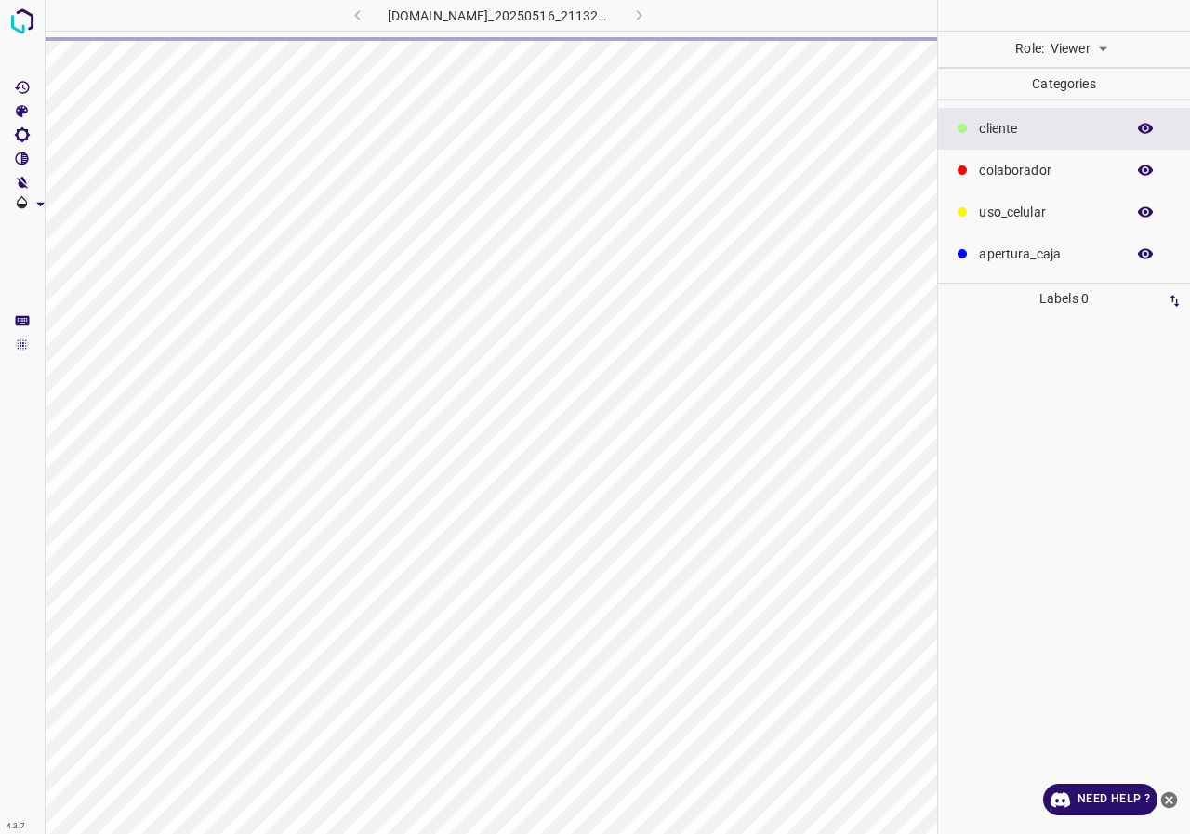
click at [1112, 49] on body "4.3.7 bkdolores.ddns.net_20250516_211322_frame_00004.jpg Role: Viewer viewer Ca…" at bounding box center [595, 417] width 1190 height 834
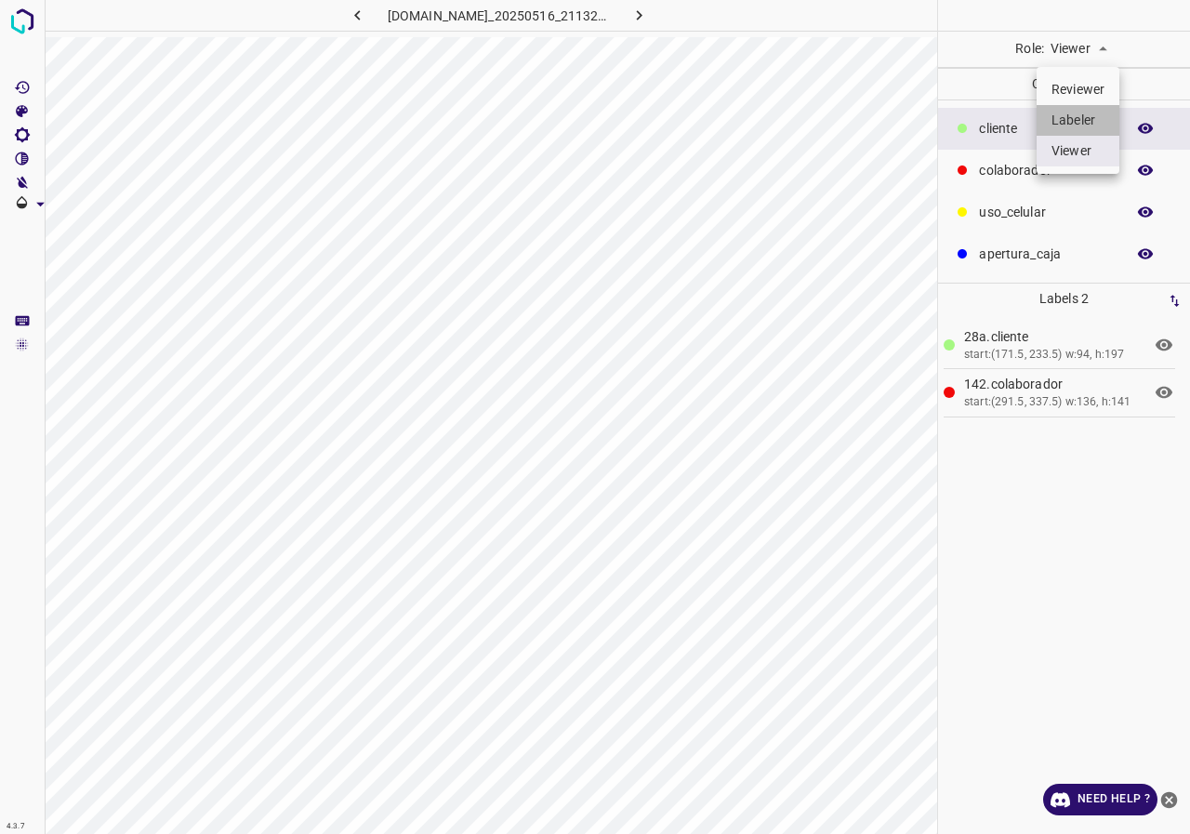
click at [1083, 121] on li "Labeler" at bounding box center [1078, 120] width 83 height 31
type input "labeler"
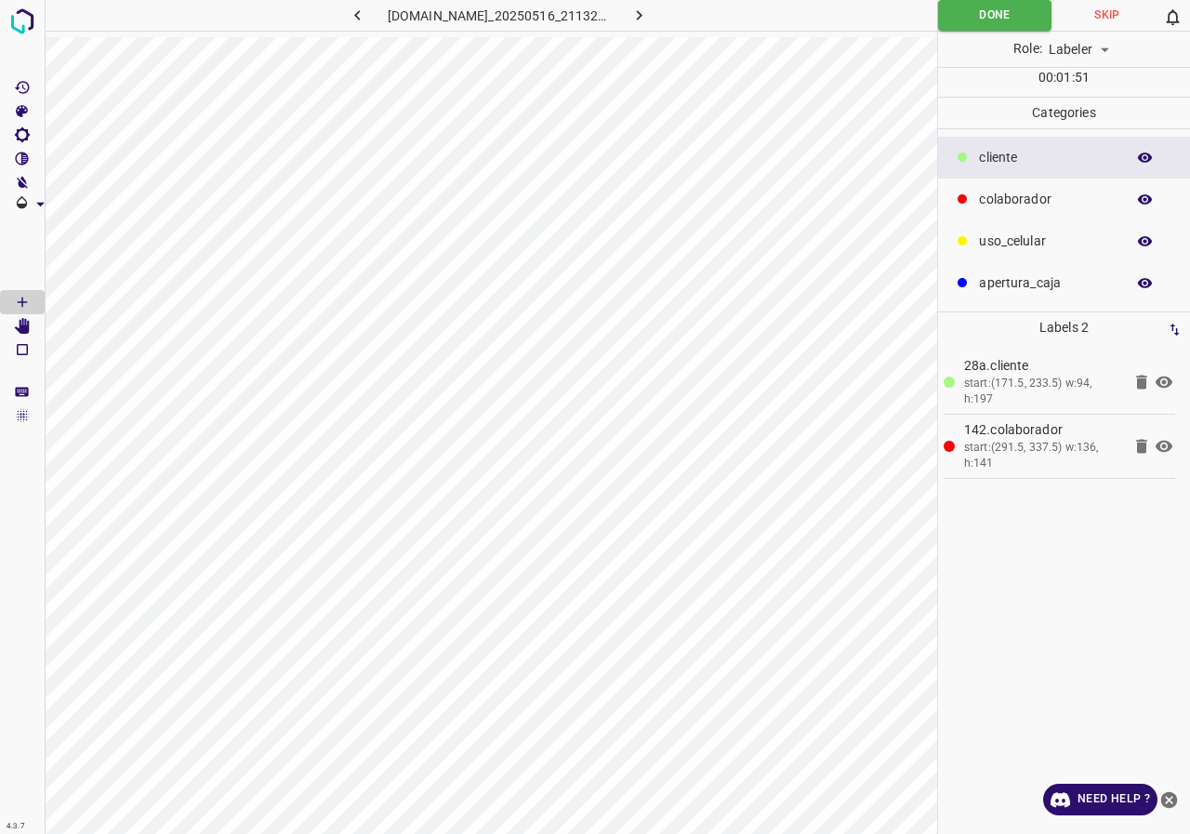
click at [1160, 371] on icon at bounding box center [1164, 382] width 22 height 22
click at [1132, 444] on icon at bounding box center [1142, 446] width 22 height 22
click at [983, 201] on p "colaborador" at bounding box center [1047, 200] width 137 height 20
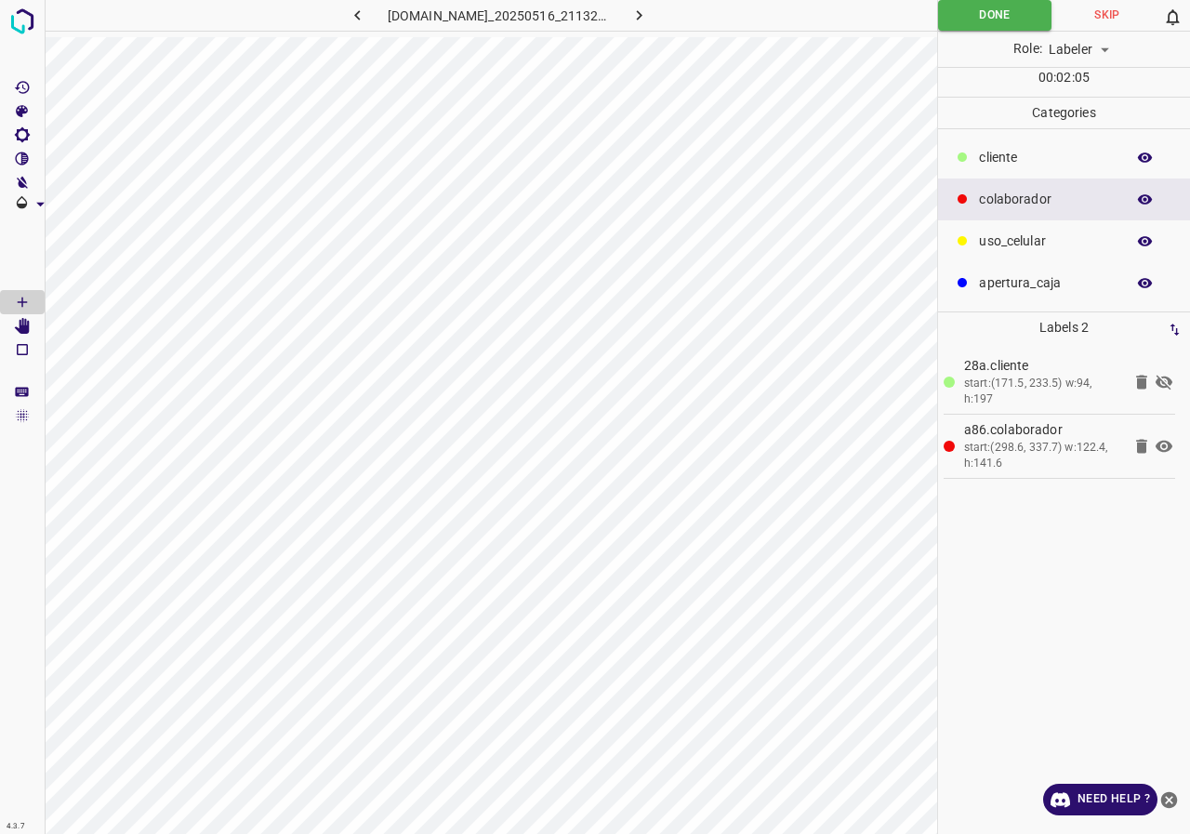
click at [1175, 455] on div "28a.​​cliente start:(171.5, 233.5) w:94, h:197 a86.colaborador start:(298.6, 33…" at bounding box center [1064, 588] width 241 height 491
click at [1172, 446] on icon at bounding box center [1164, 447] width 17 height 12
click at [1168, 449] on icon at bounding box center [1164, 446] width 22 height 22
click at [1142, 449] on icon at bounding box center [1141, 446] width 11 height 14
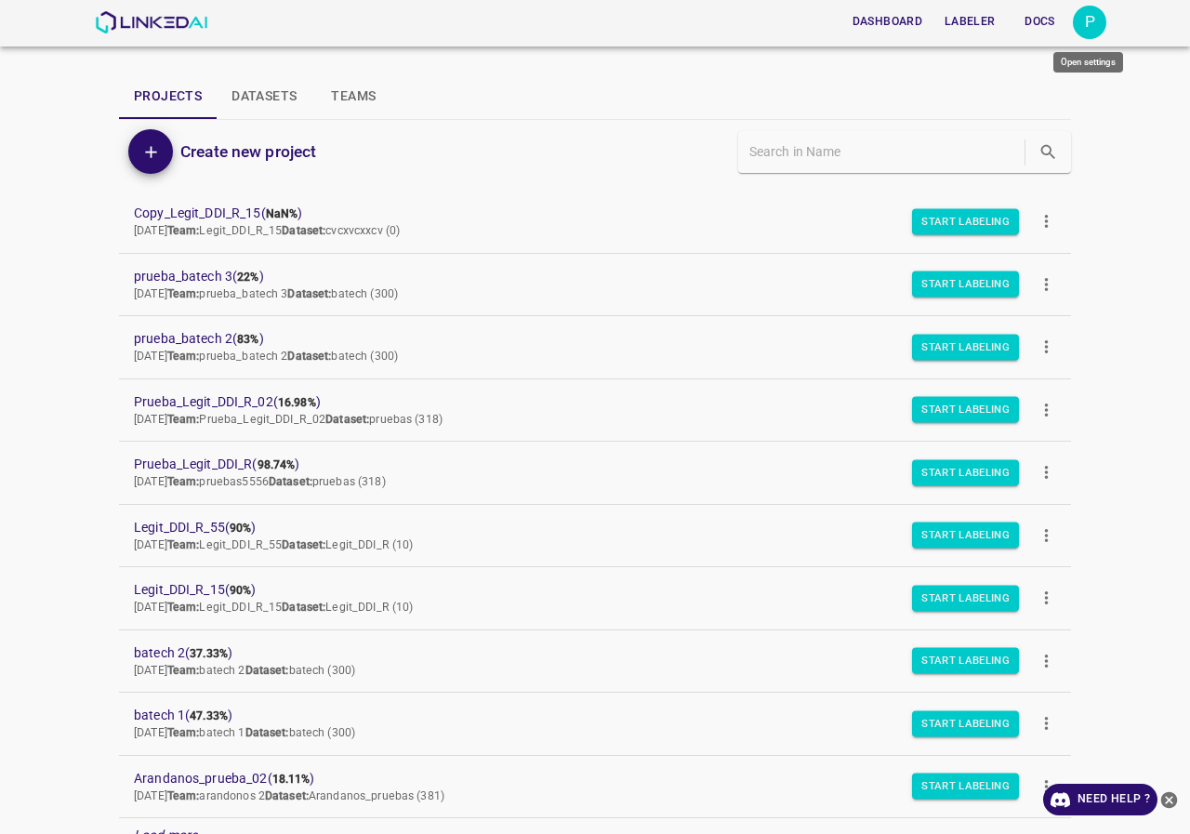
click at [1104, 27] on div "P" at bounding box center [1089, 22] width 33 height 33
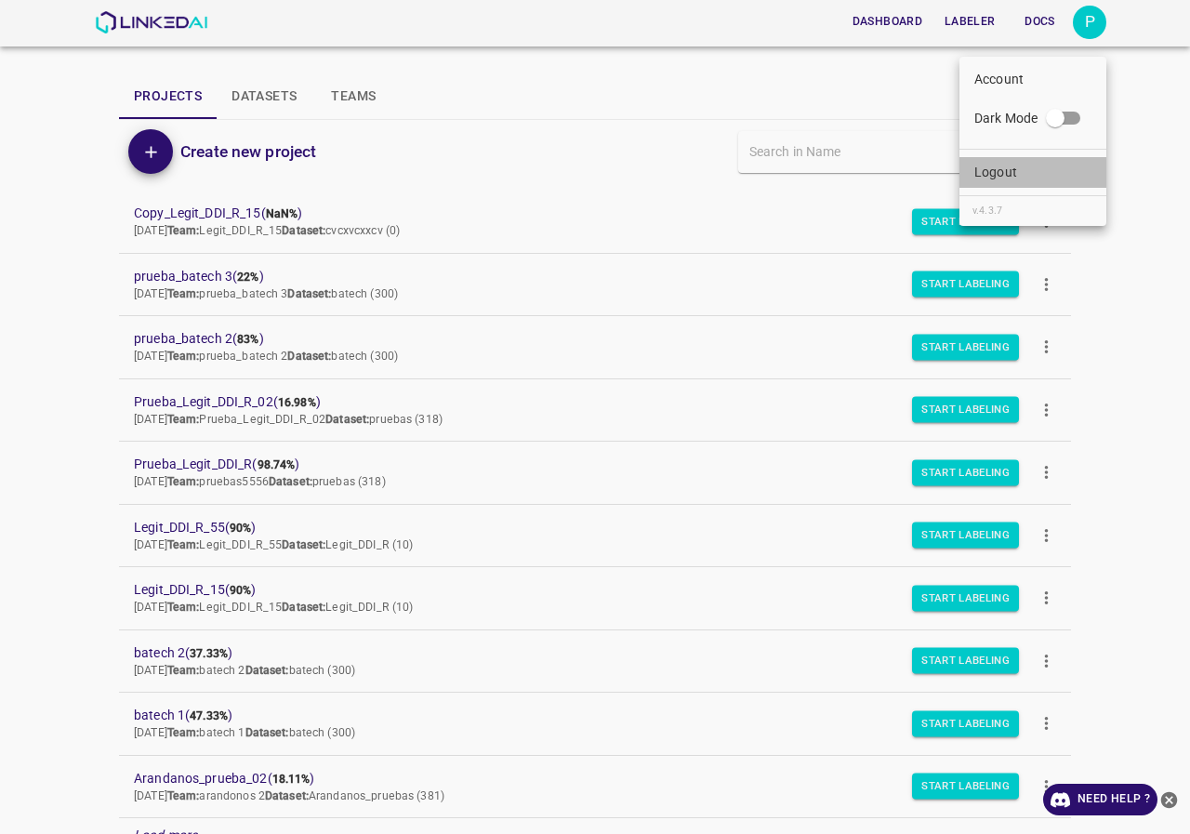
click at [1035, 178] on li "Logout" at bounding box center [1033, 172] width 147 height 31
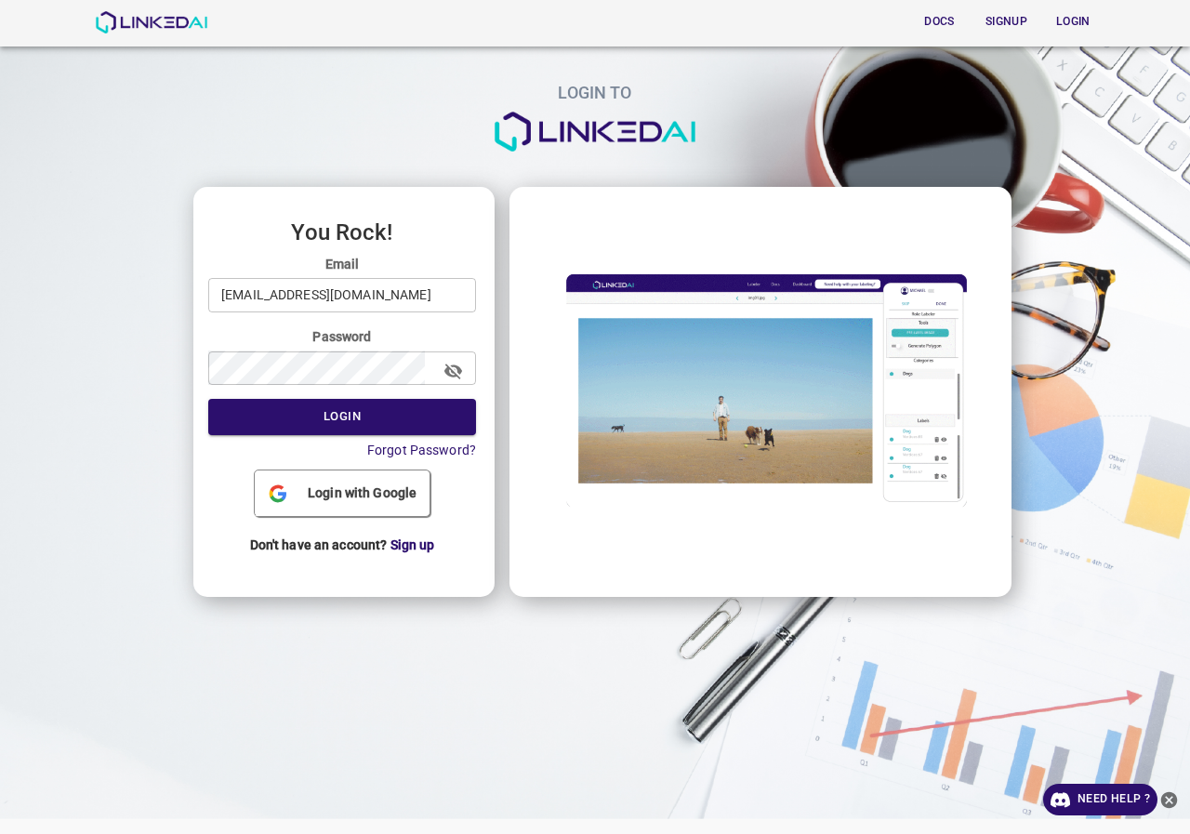
click at [431, 302] on input "pruebas@linkedai.co" at bounding box center [342, 295] width 268 height 34
type input "admin@linkedai.co"
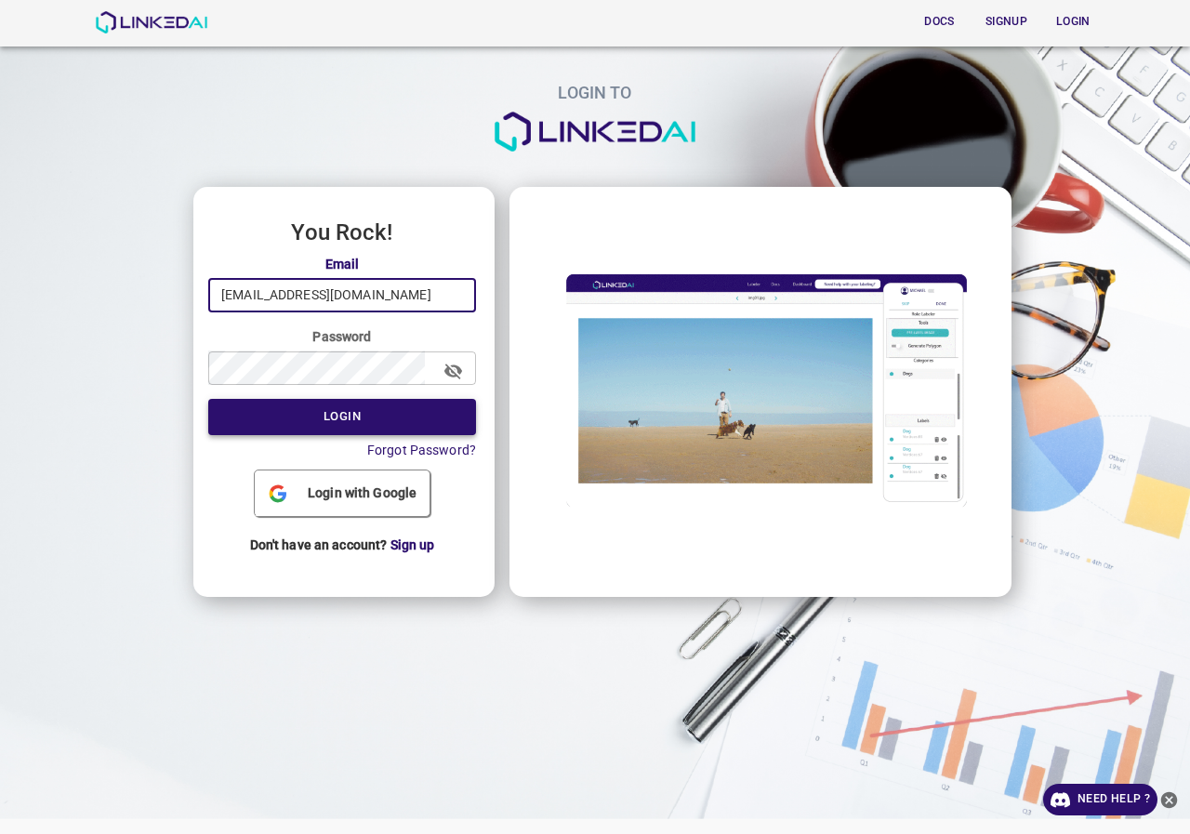
click at [329, 413] on button "Login" at bounding box center [342, 417] width 268 height 36
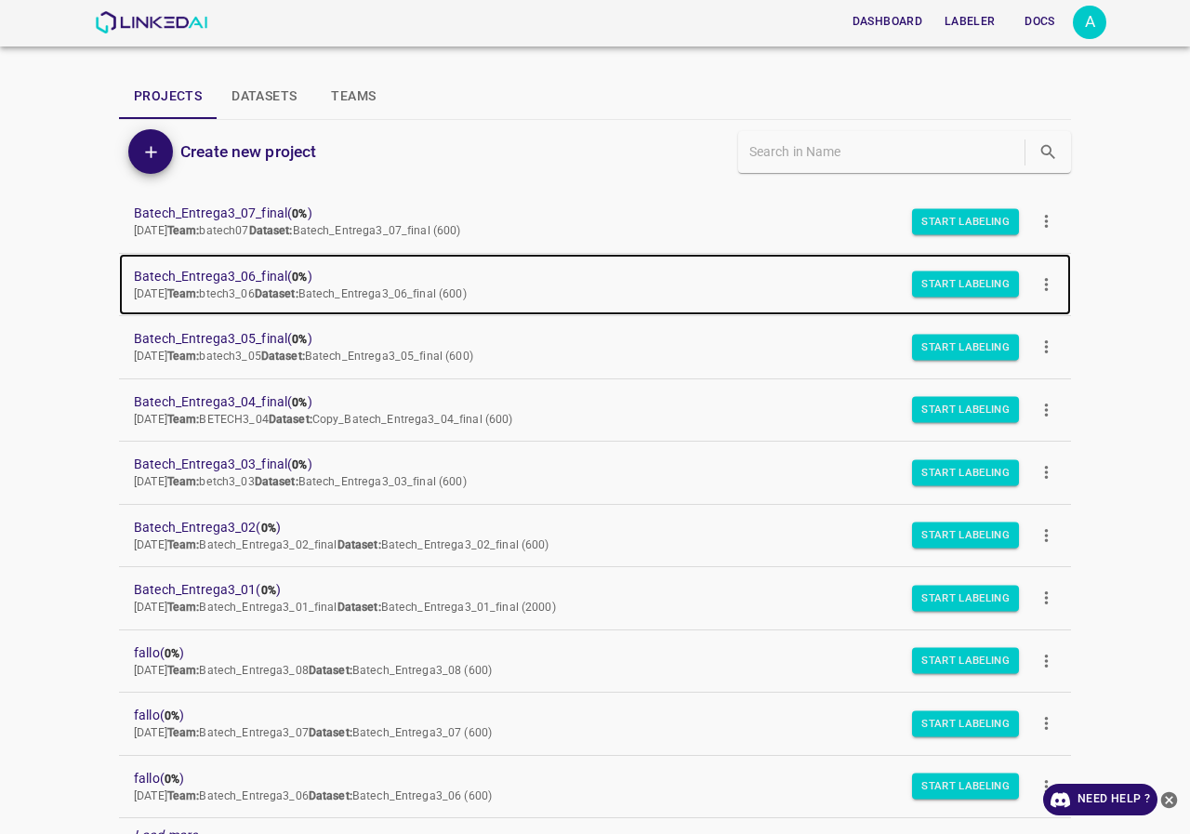
click at [226, 272] on span "Batech_Entrega3_06_final ( 0% )" at bounding box center [580, 277] width 893 height 20
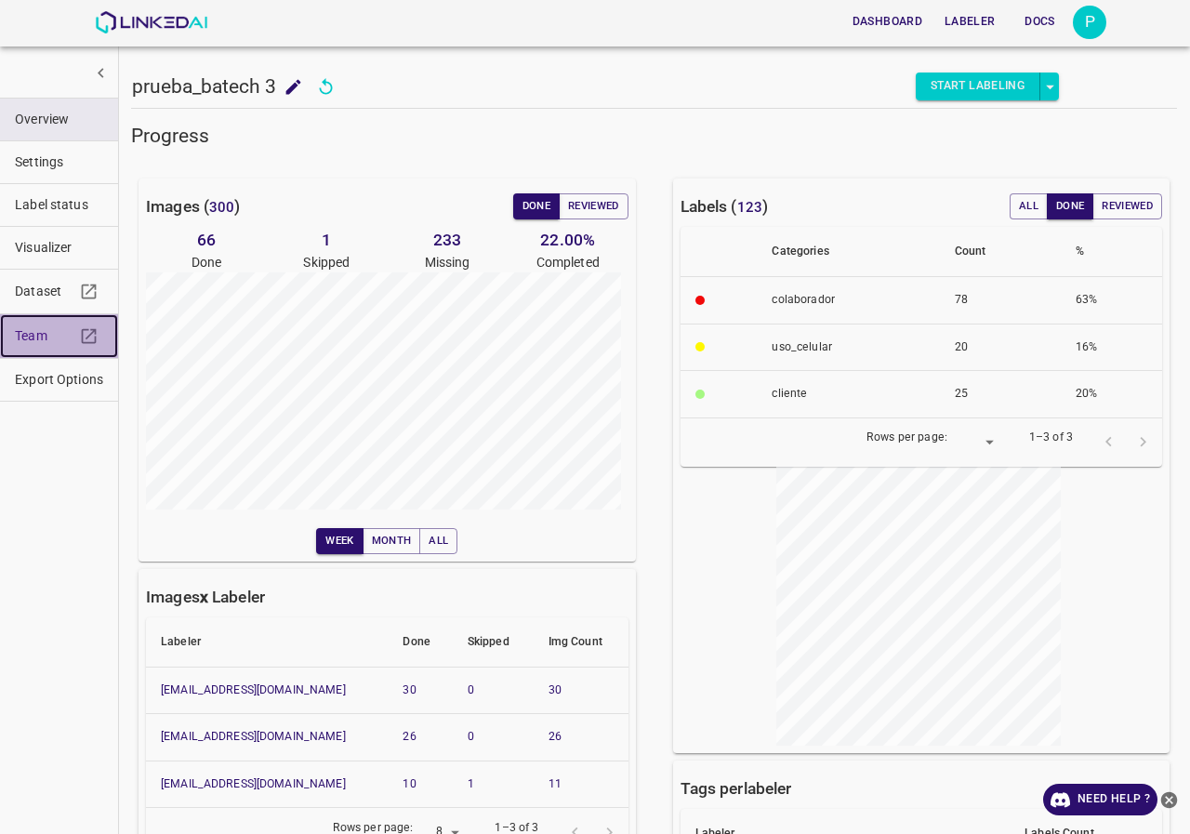
click at [29, 331] on span "Team" at bounding box center [45, 336] width 60 height 20
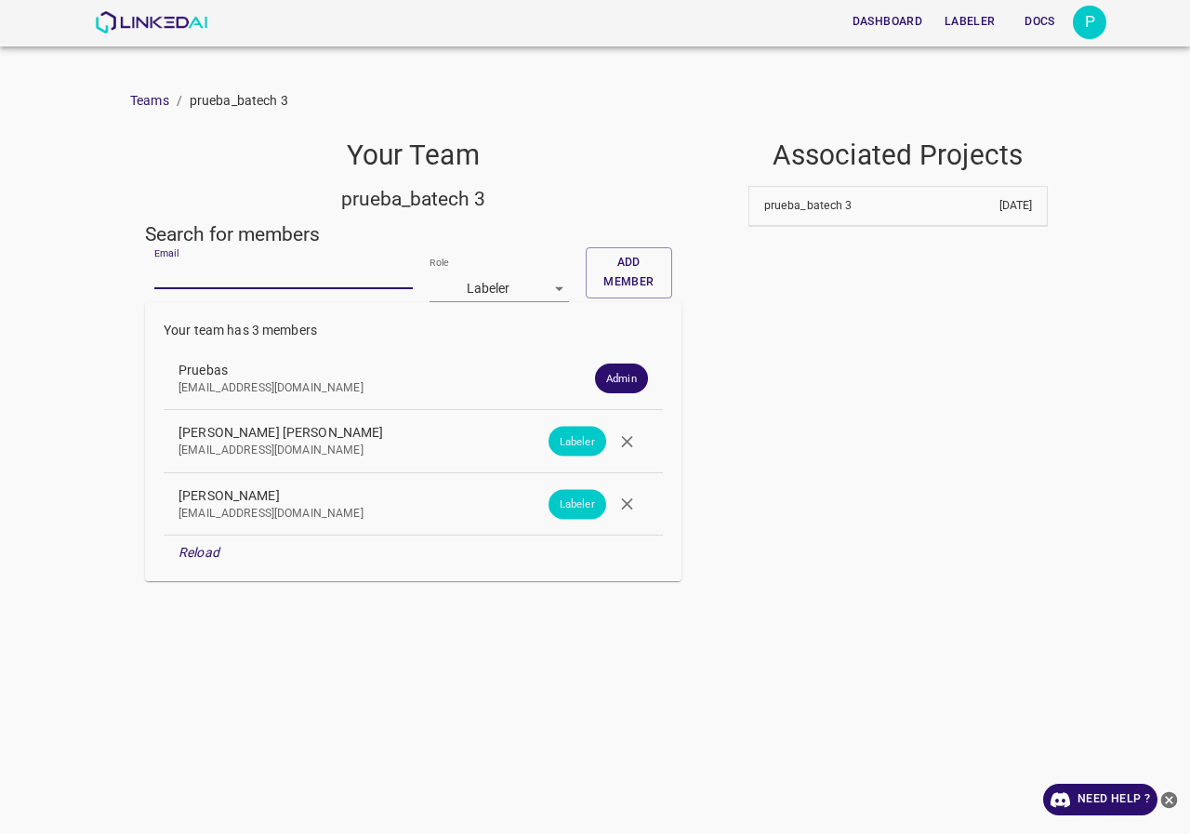
click at [248, 280] on input "Email" at bounding box center [283, 275] width 259 height 27
paste input "snino708@gmail.com"
type input "snino708@gmail.com"
click at [661, 247] on button "Add member" at bounding box center [629, 272] width 86 height 51
click at [232, 279] on input "Email" at bounding box center [283, 275] width 259 height 27
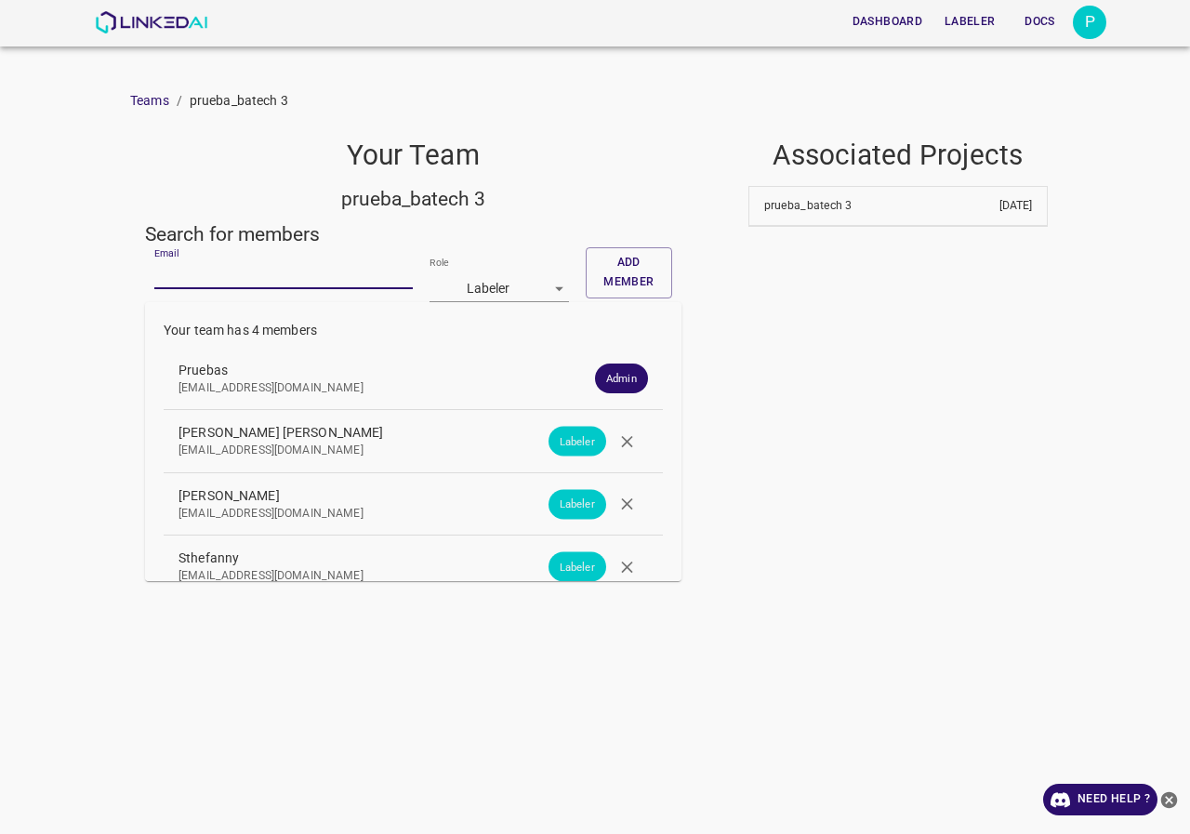
paste input "nanisp37@gmail.com"
type input "nanisp37@gmail.com"
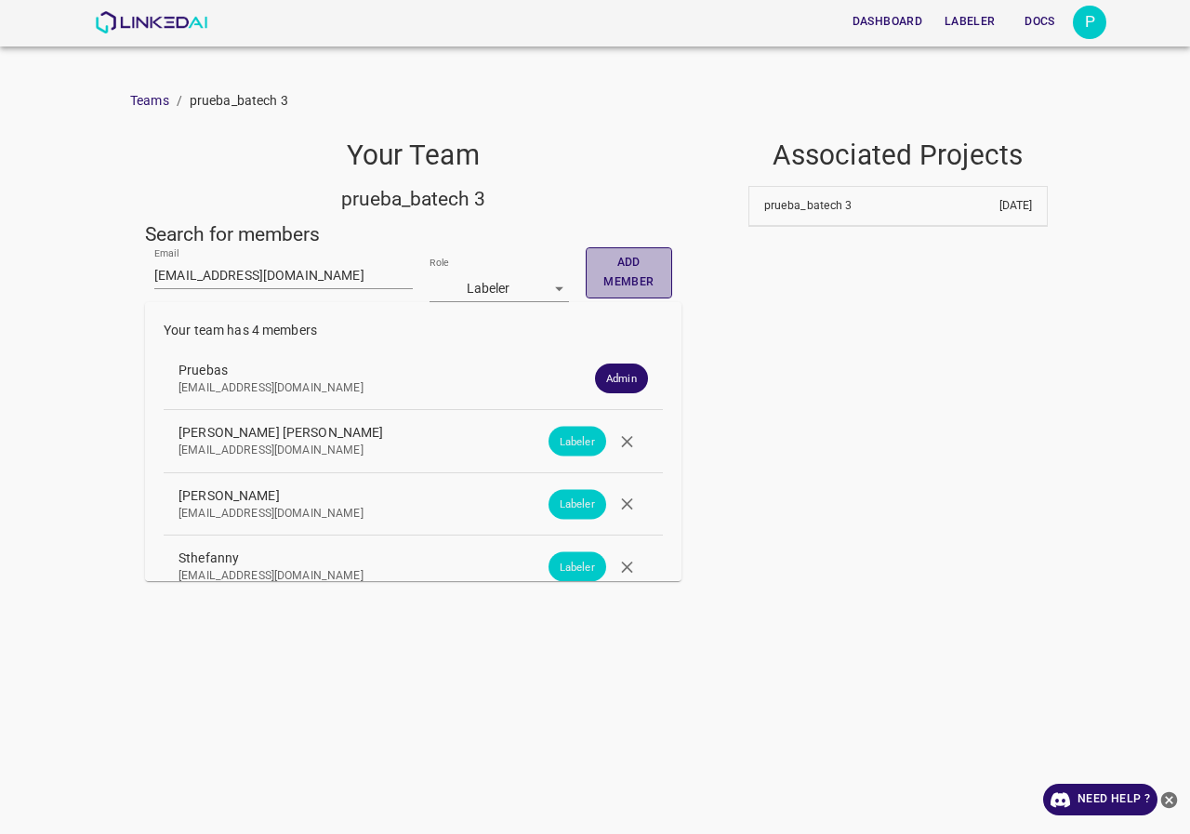
click at [653, 272] on button "Add member" at bounding box center [629, 272] width 86 height 51
click at [284, 266] on input "Email" at bounding box center [283, 275] width 259 height 27
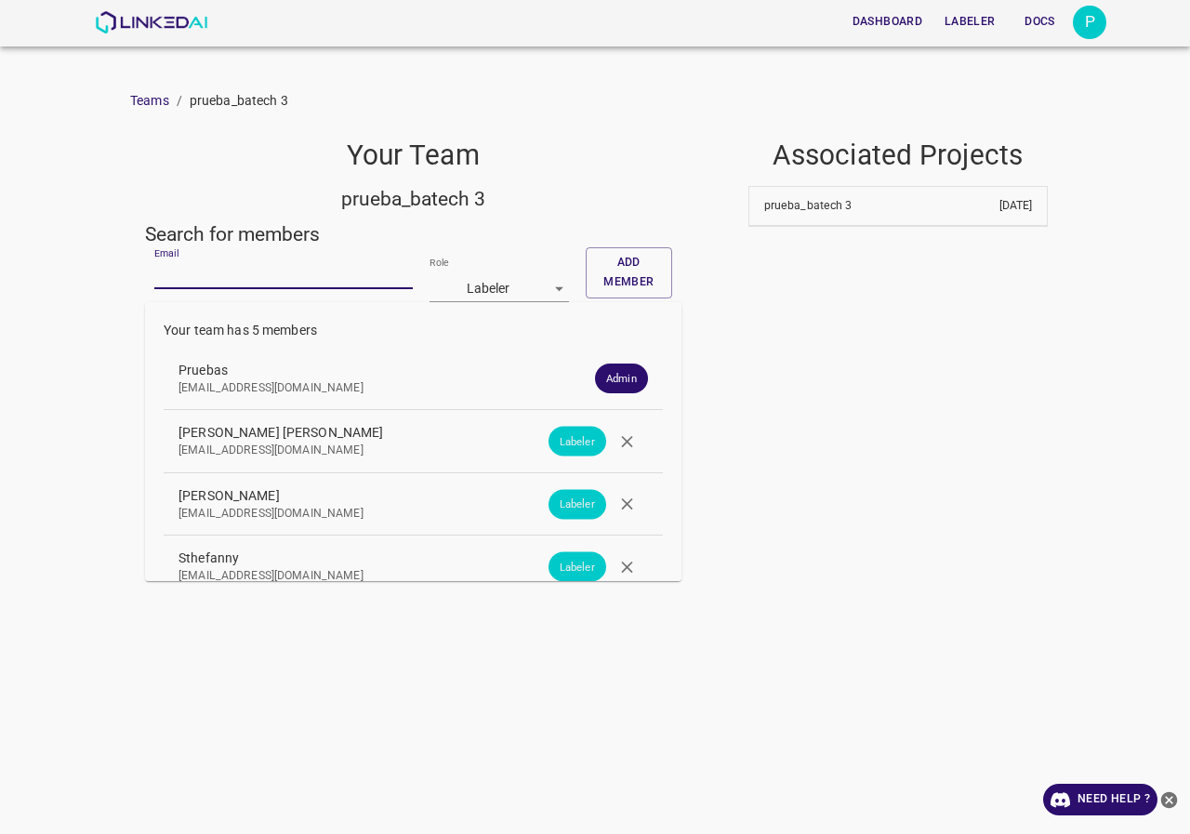
paste input "evaluna9808@hotmail.com"
type input "evaluna9808@hotmail.com"
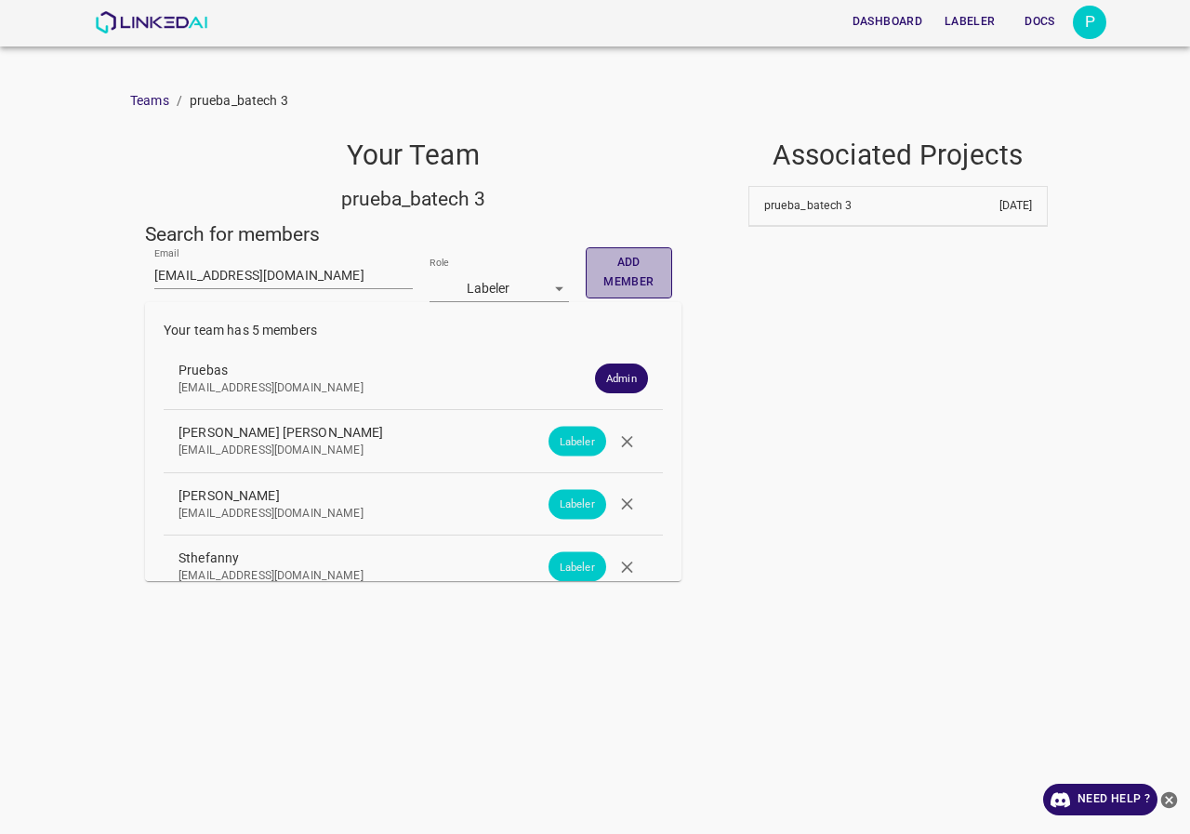
click at [609, 264] on button "Add member" at bounding box center [629, 272] width 86 height 51
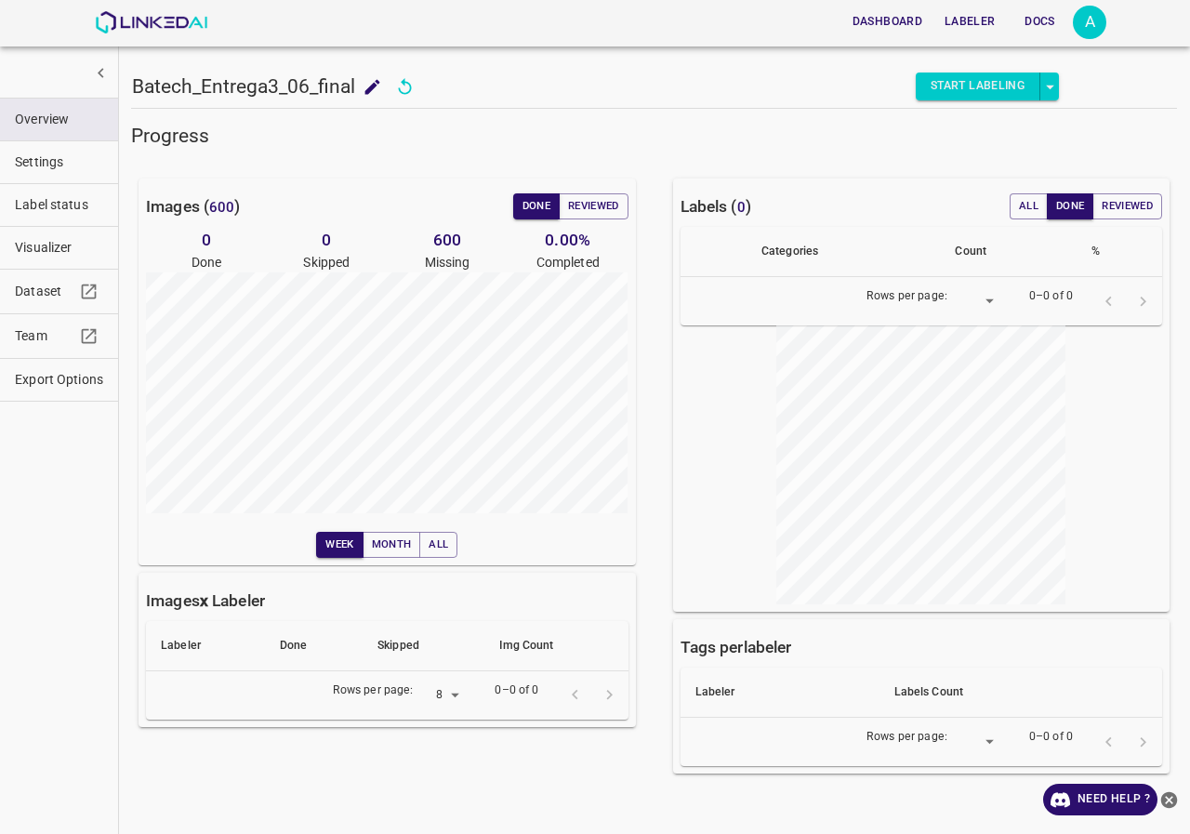
click at [58, 239] on span "Visualizer" at bounding box center [59, 248] width 88 height 20
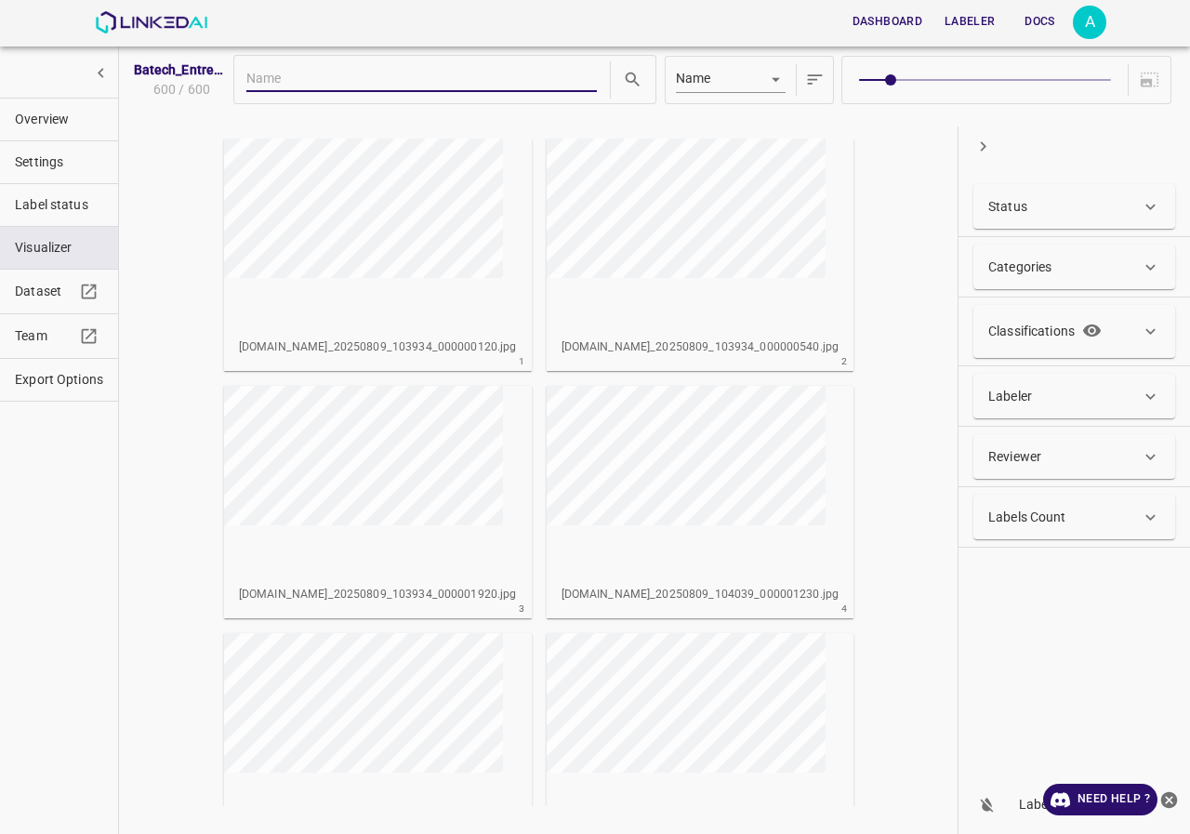
click at [1040, 81] on span at bounding box center [984, 80] width 251 height 26
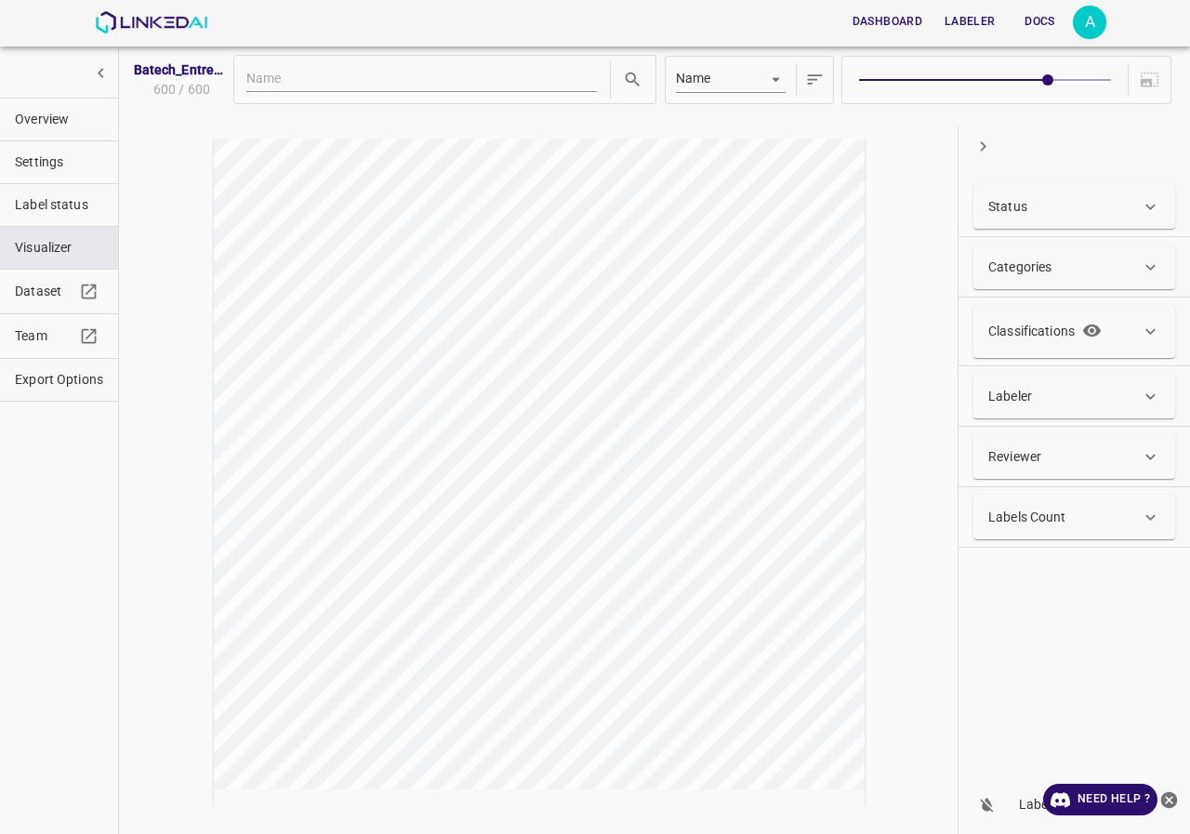
click at [1089, 82] on span at bounding box center [984, 80] width 251 height 26
type input "8"
click at [139, 14] on img at bounding box center [151, 22] width 113 height 22
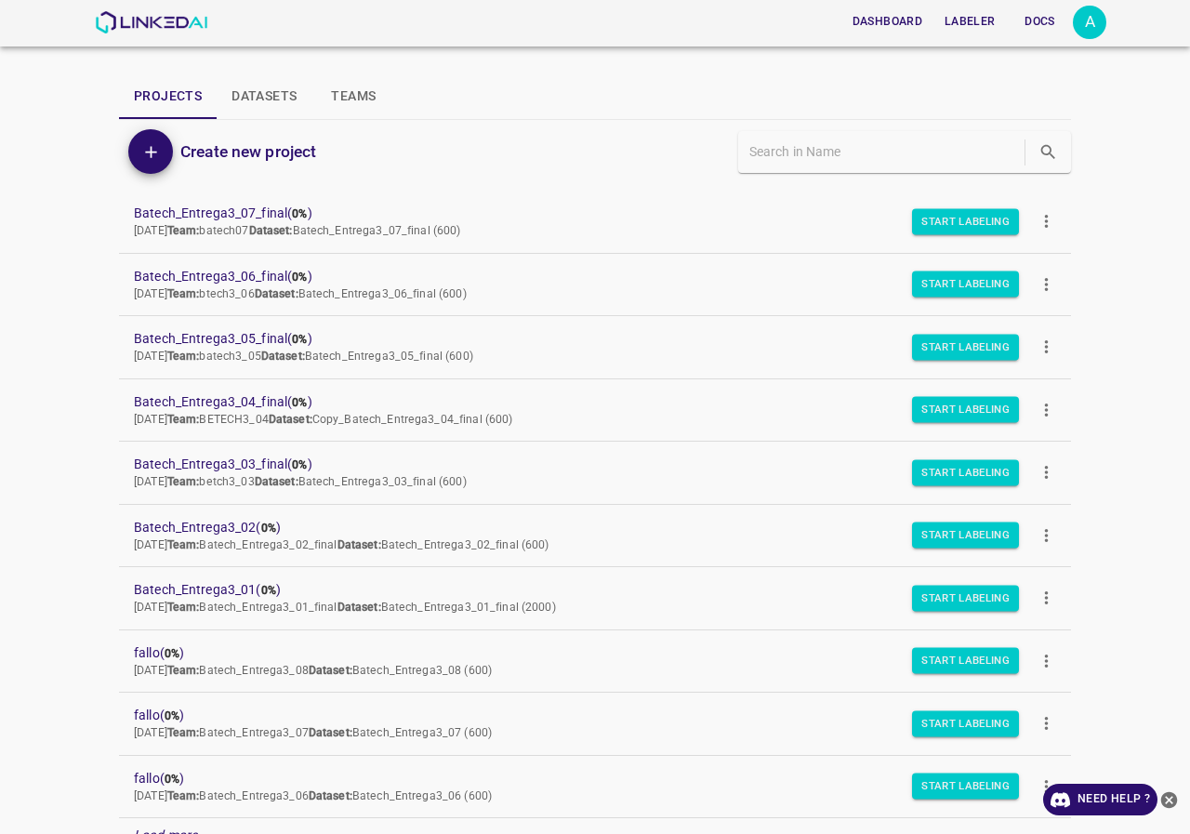
click at [1092, 26] on div "A" at bounding box center [1089, 22] width 33 height 33
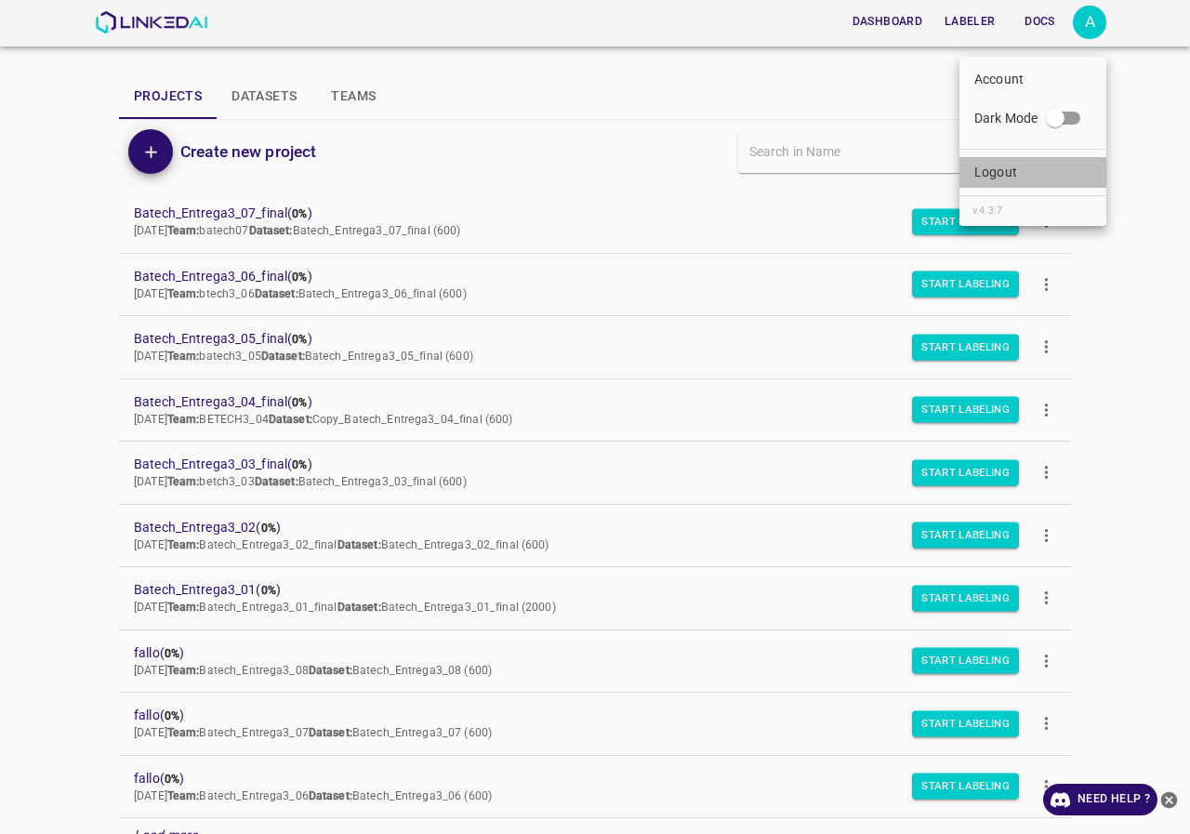
click at [990, 163] on p "Logout" at bounding box center [996, 173] width 43 height 20
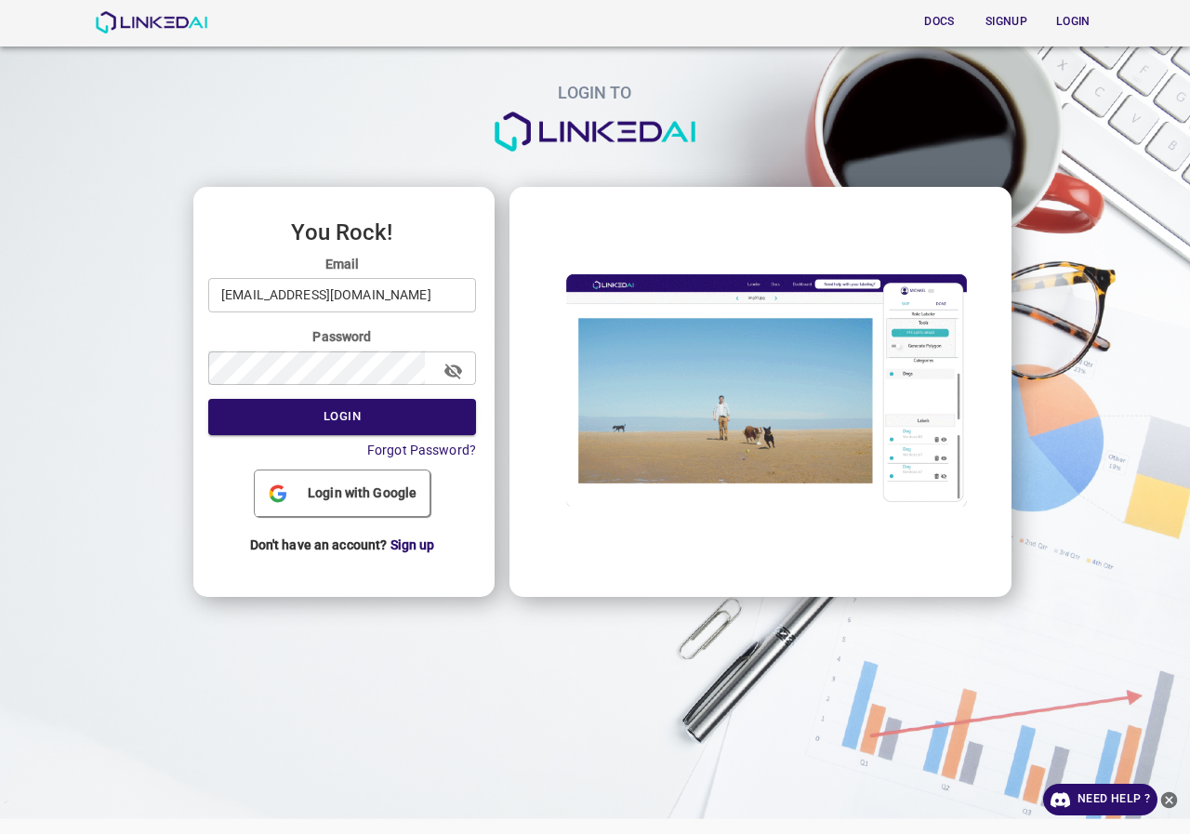
click at [356, 299] on input "[EMAIL_ADDRESS][DOMAIN_NAME]" at bounding box center [342, 295] width 268 height 34
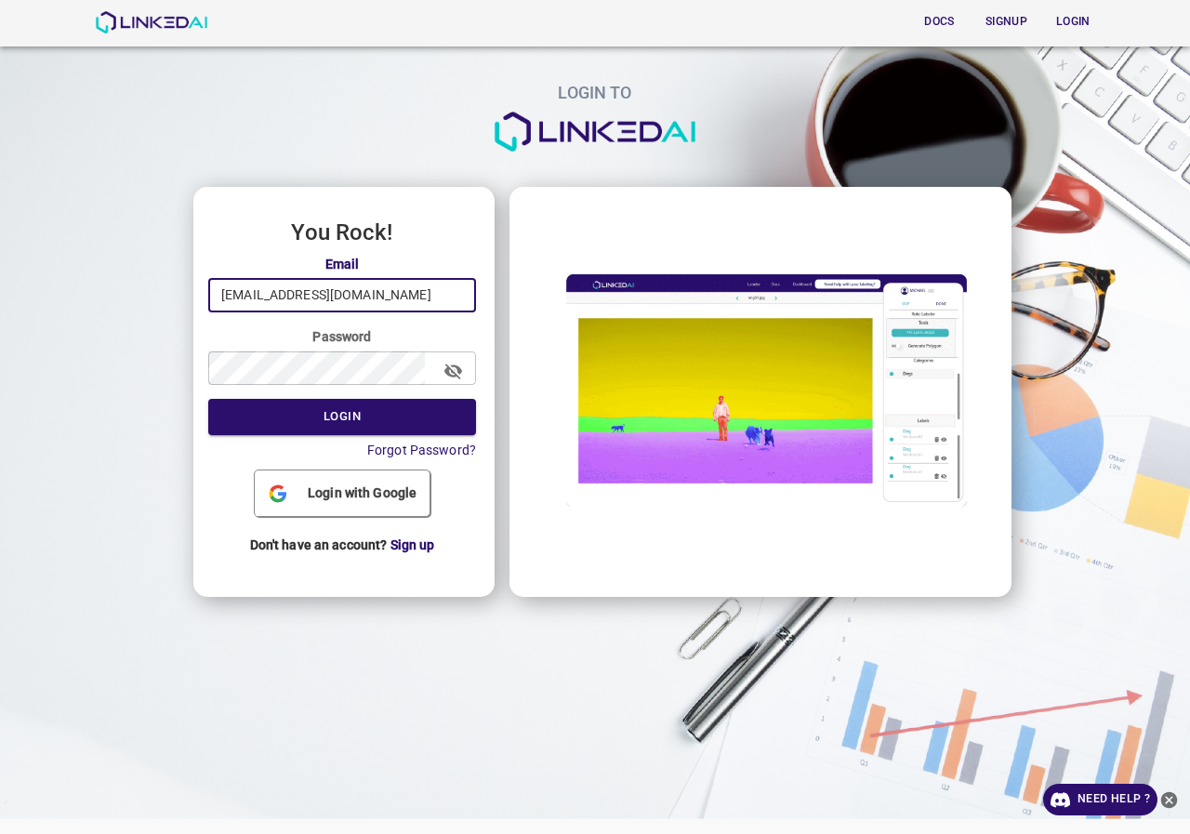
type input "[EMAIL_ADDRESS][DOMAIN_NAME]"
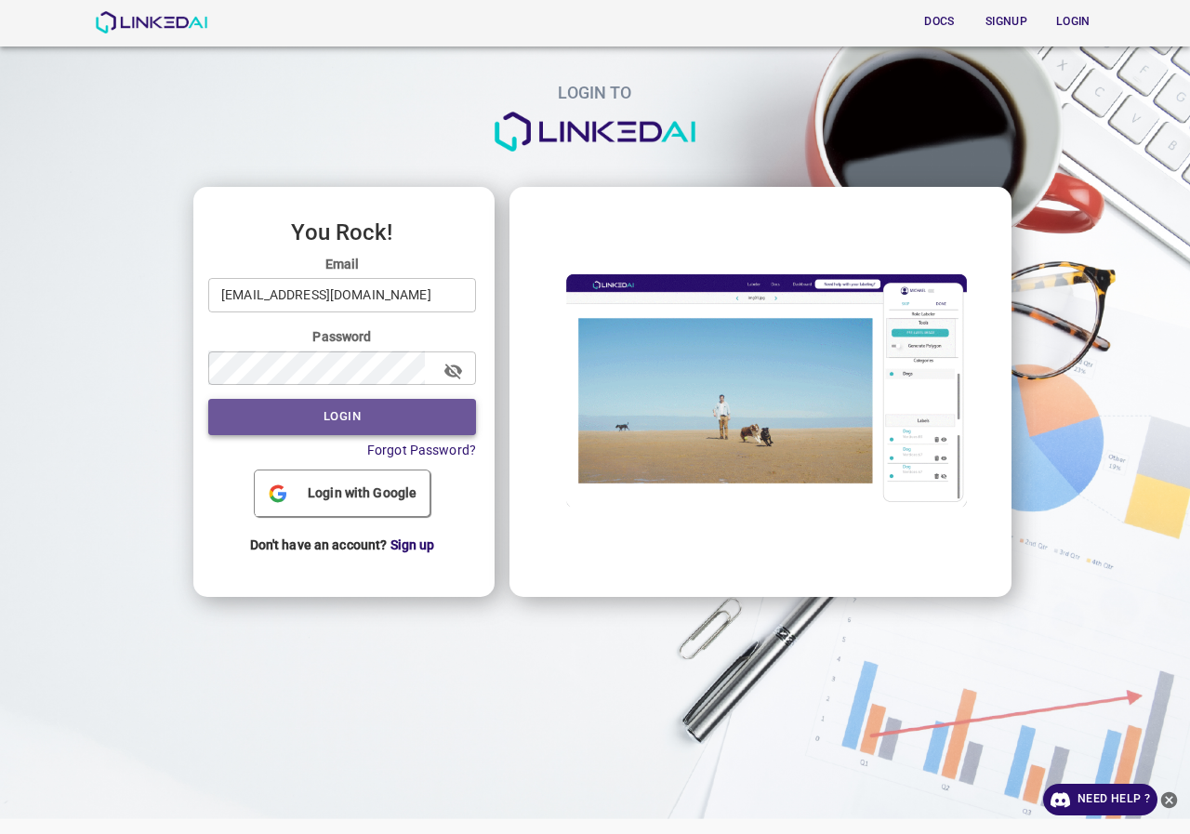
click at [307, 406] on button "Login" at bounding box center [342, 417] width 268 height 36
